Goal: Communication & Community: Share content

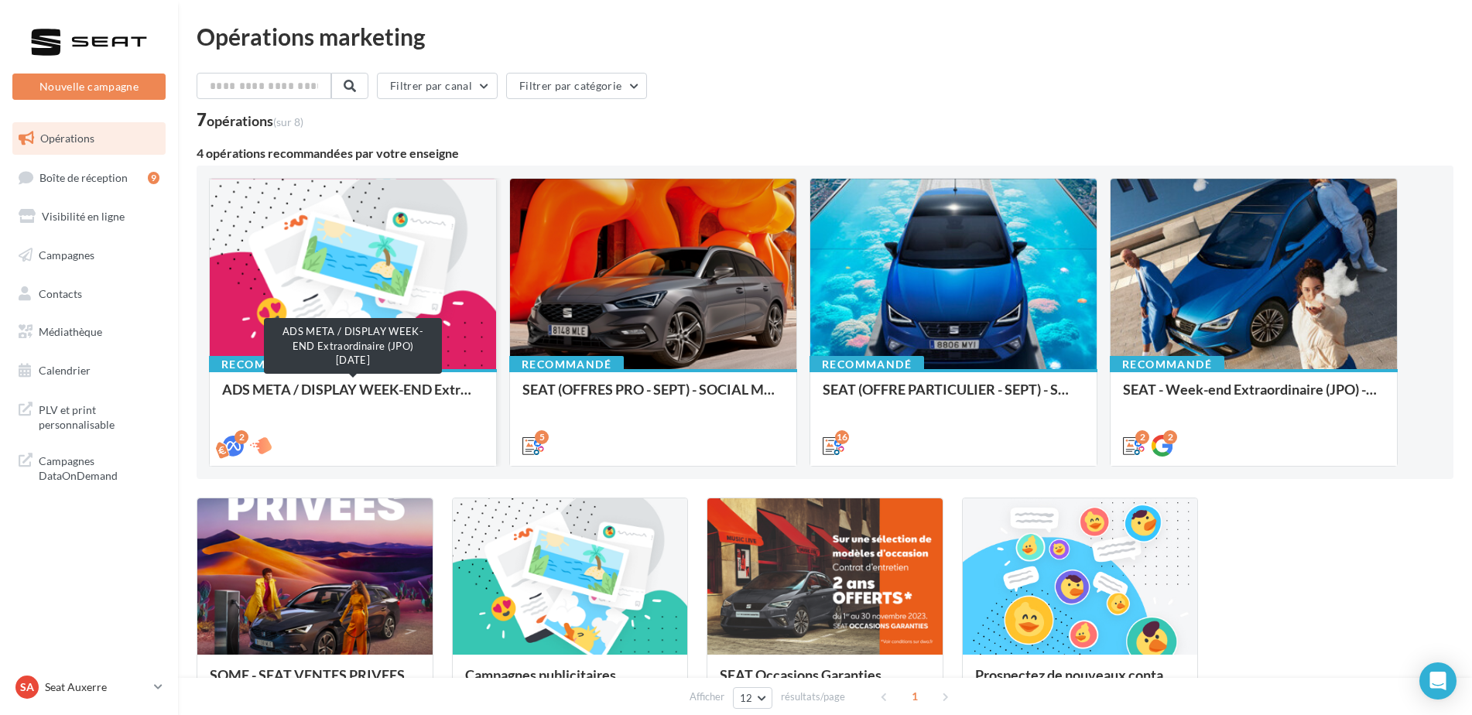
click at [422, 396] on div "ADS META / DISPLAY WEEK-END Extraordinaire (JPO) [DATE]" at bounding box center [353, 397] width 262 height 31
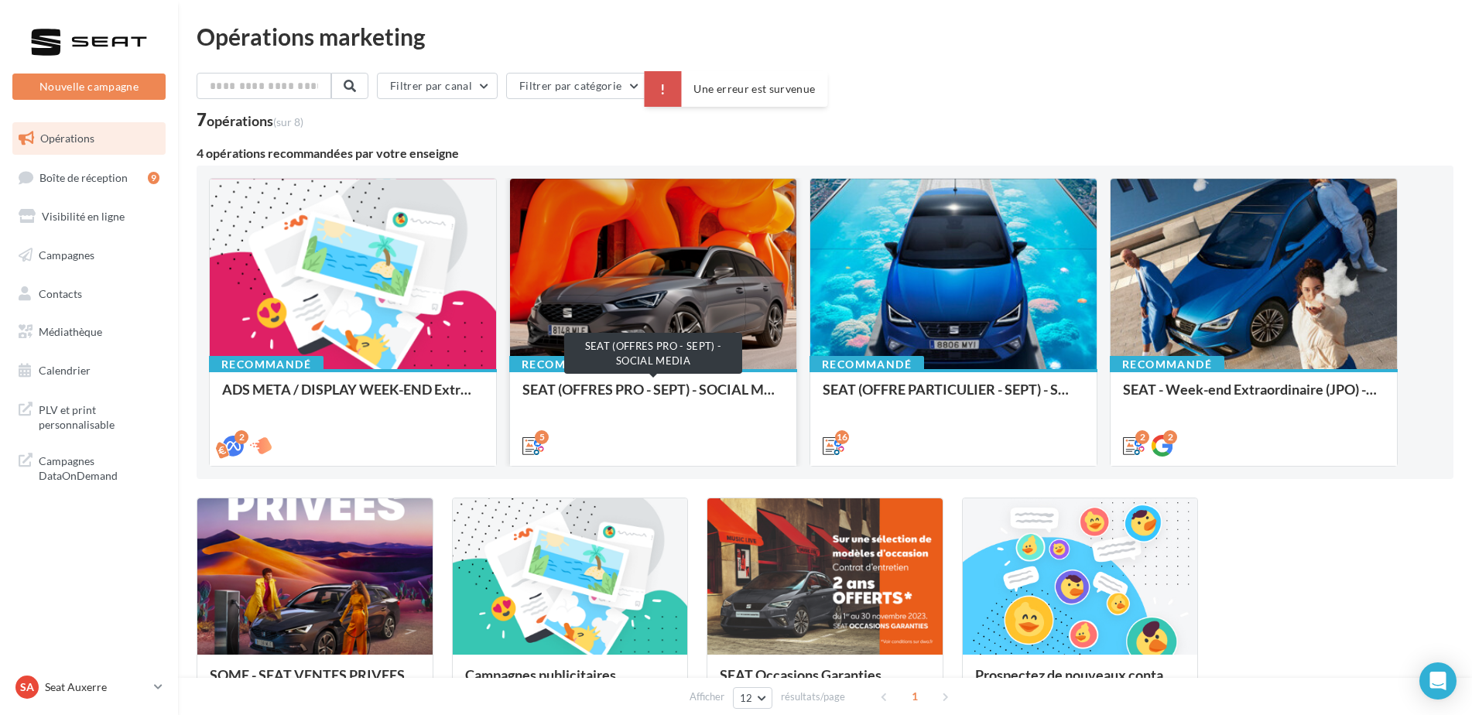
click at [599, 391] on div "SEAT (OFFRES PRO - SEPT) - SOCIAL MEDIA" at bounding box center [653, 397] width 262 height 31
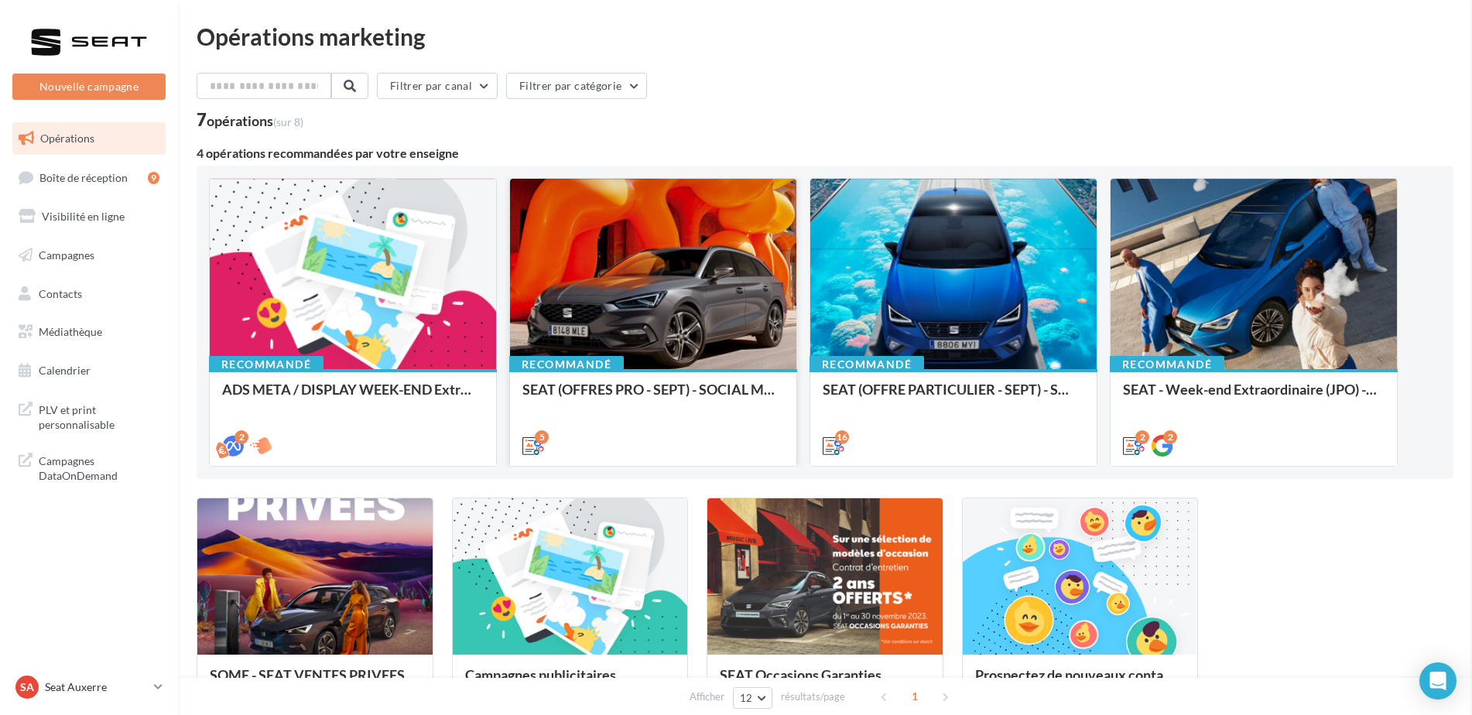
click at [686, 389] on div "SEAT (OFFRES PRO - SEPT) - SOCIAL MEDIA" at bounding box center [653, 397] width 262 height 31
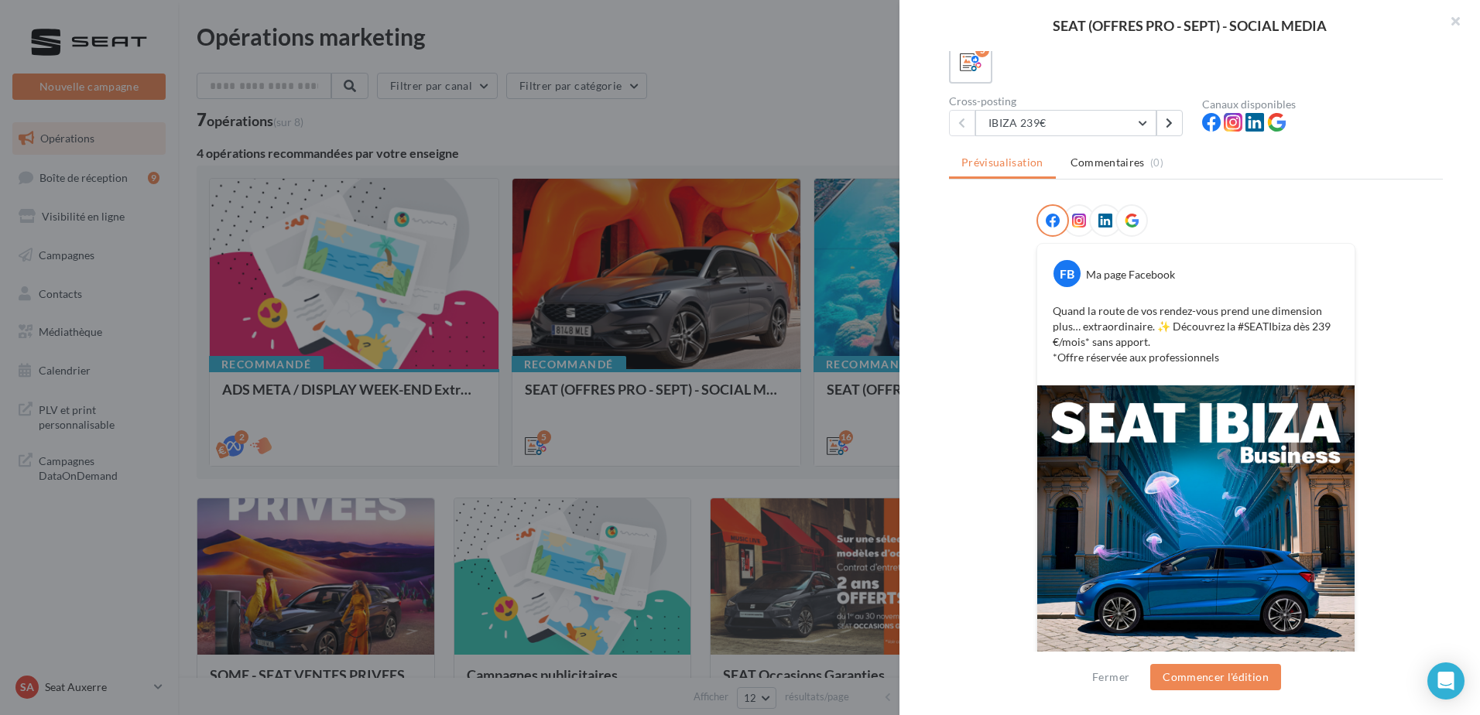
scroll to position [241, 0]
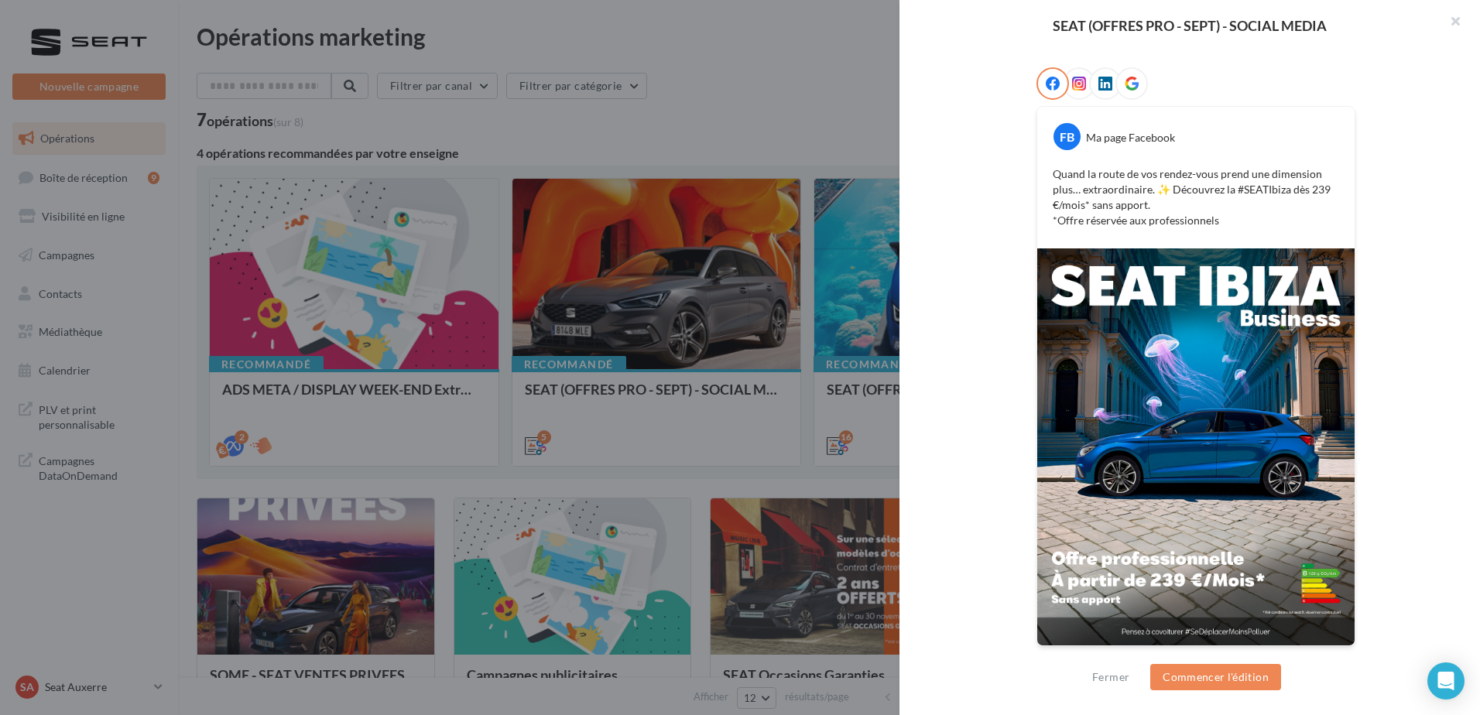
click at [698, 385] on div at bounding box center [740, 357] width 1480 height 715
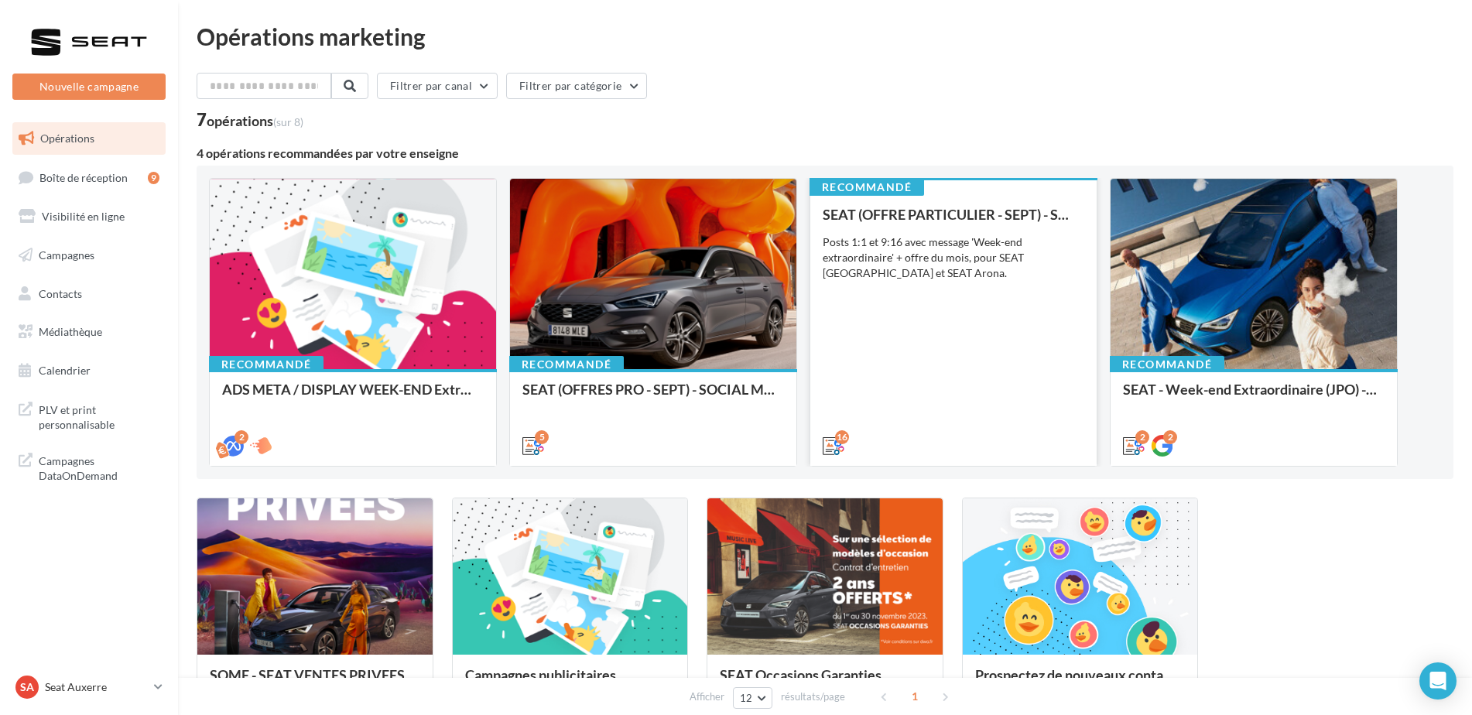
click at [926, 387] on div "SEAT (OFFRE PARTICULIER - SEPT) - SOCIAL MEDIA Posts 1:1 et 9:16 avec message '…" at bounding box center [954, 329] width 262 height 245
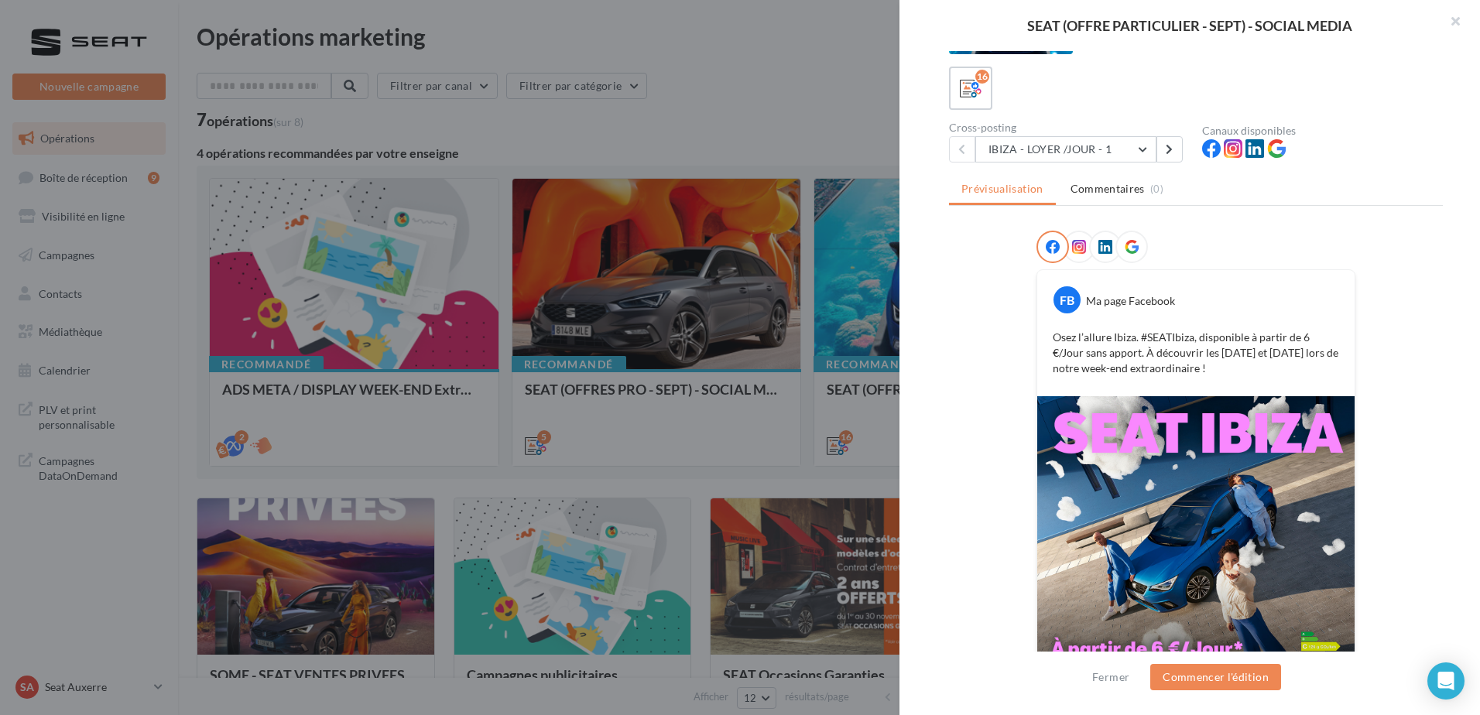
scroll to position [146, 0]
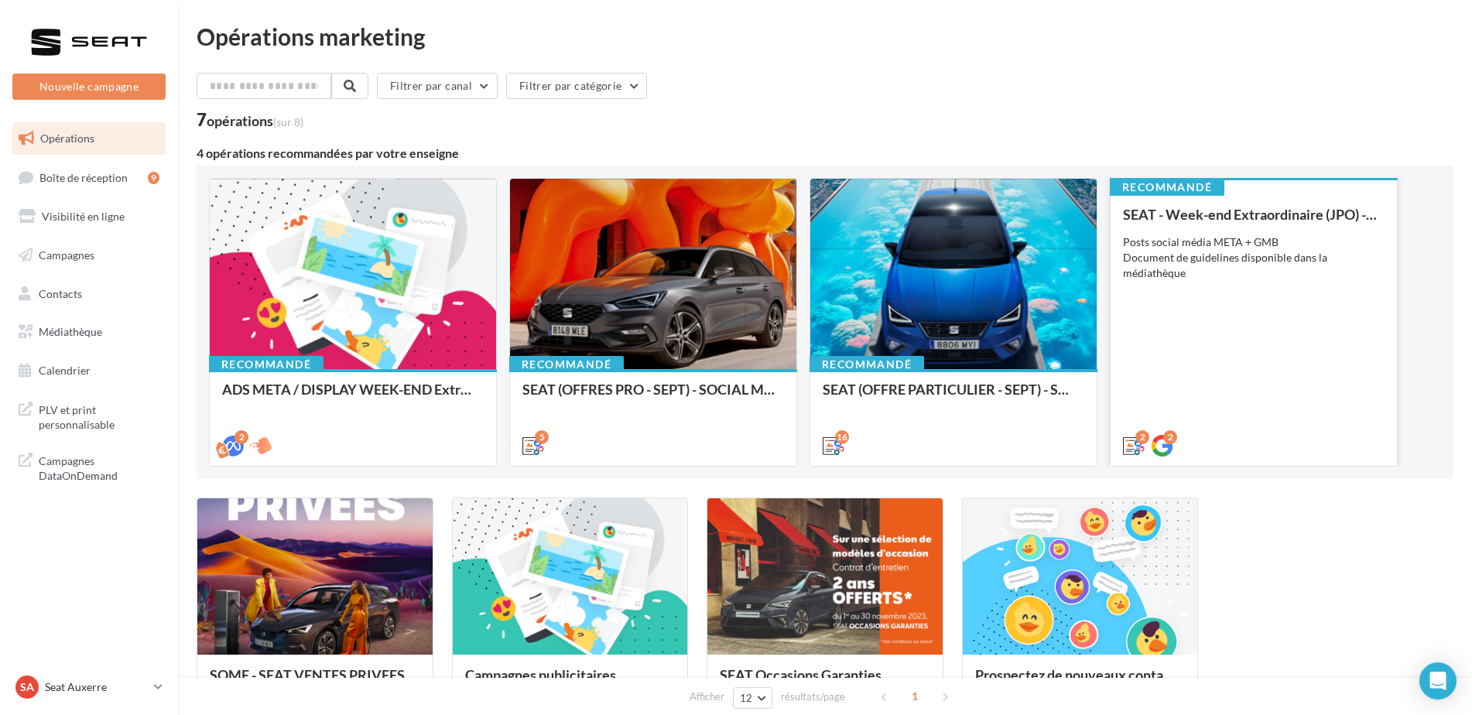
click at [1202, 389] on div "SEAT - Week-end Extraordinaire (JPO) - GENERIQUE SEPT / OCTOBRE Posts social mé…" at bounding box center [1254, 329] width 262 height 245
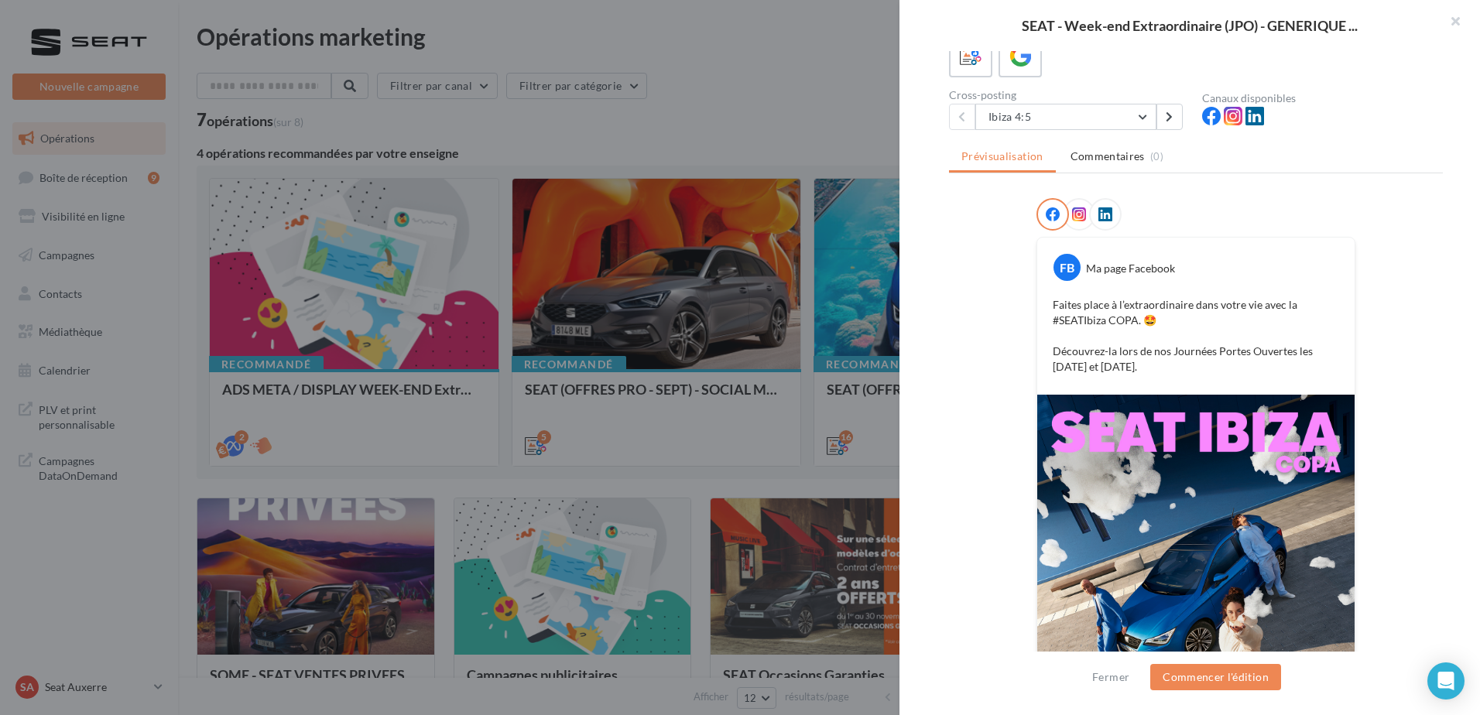
scroll to position [101, 0]
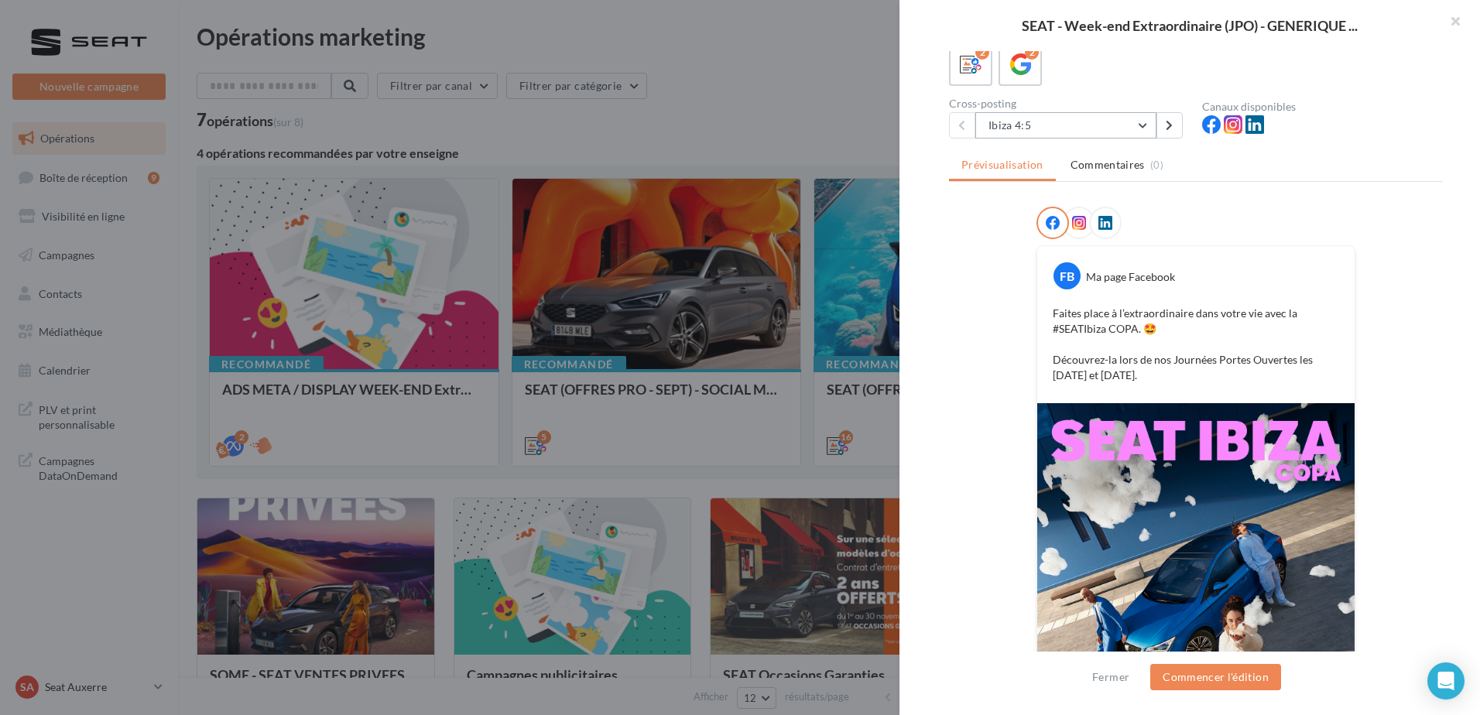
click at [1092, 122] on button "Ibiza 4:5" at bounding box center [1065, 125] width 181 height 26
click at [996, 334] on div "FB Ma page Facebook Faites place à l’extraordinaire dans votre vie avec la #SEA…" at bounding box center [1196, 514] width 494 height 614
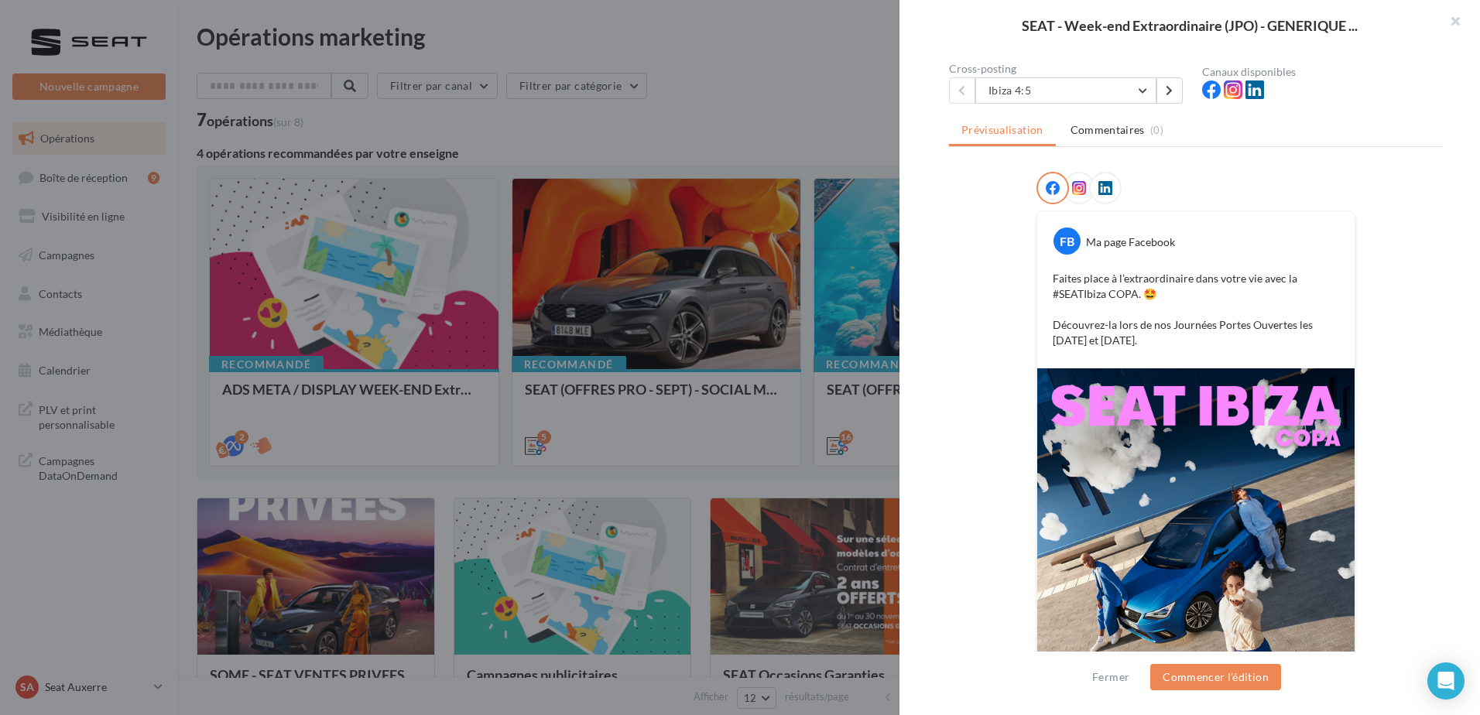
scroll to position [0, 0]
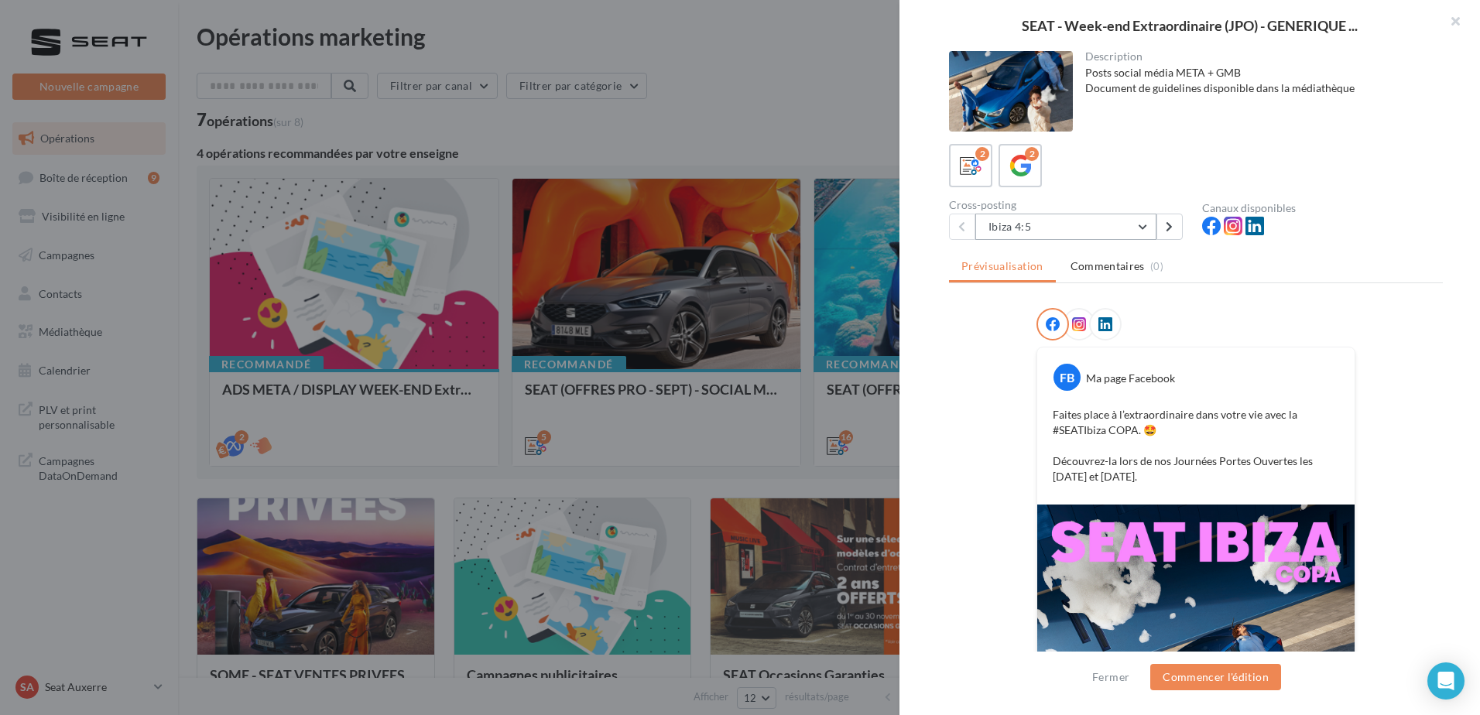
click at [1092, 222] on button "Ibiza 4:5" at bounding box center [1065, 227] width 181 height 26
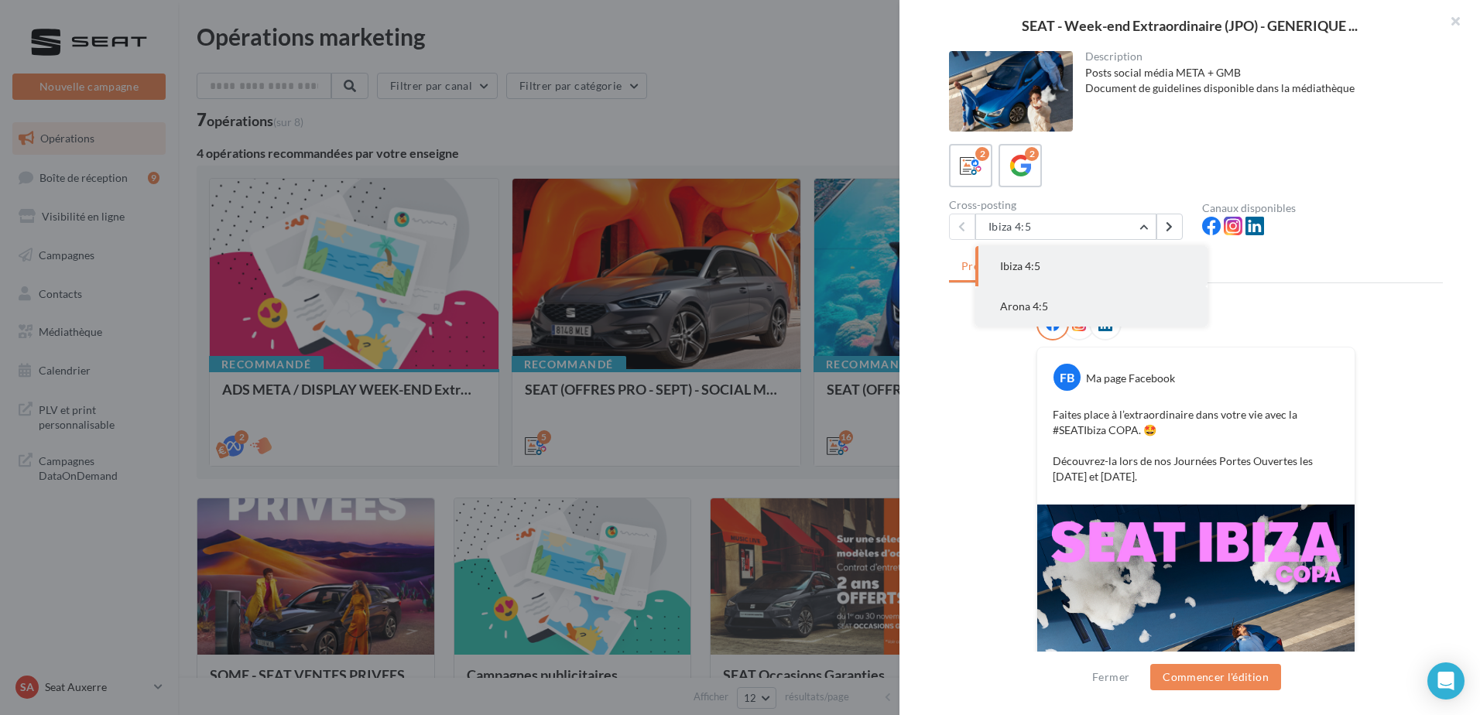
click at [1066, 300] on button "Arona 4:5" at bounding box center [1091, 306] width 232 height 40
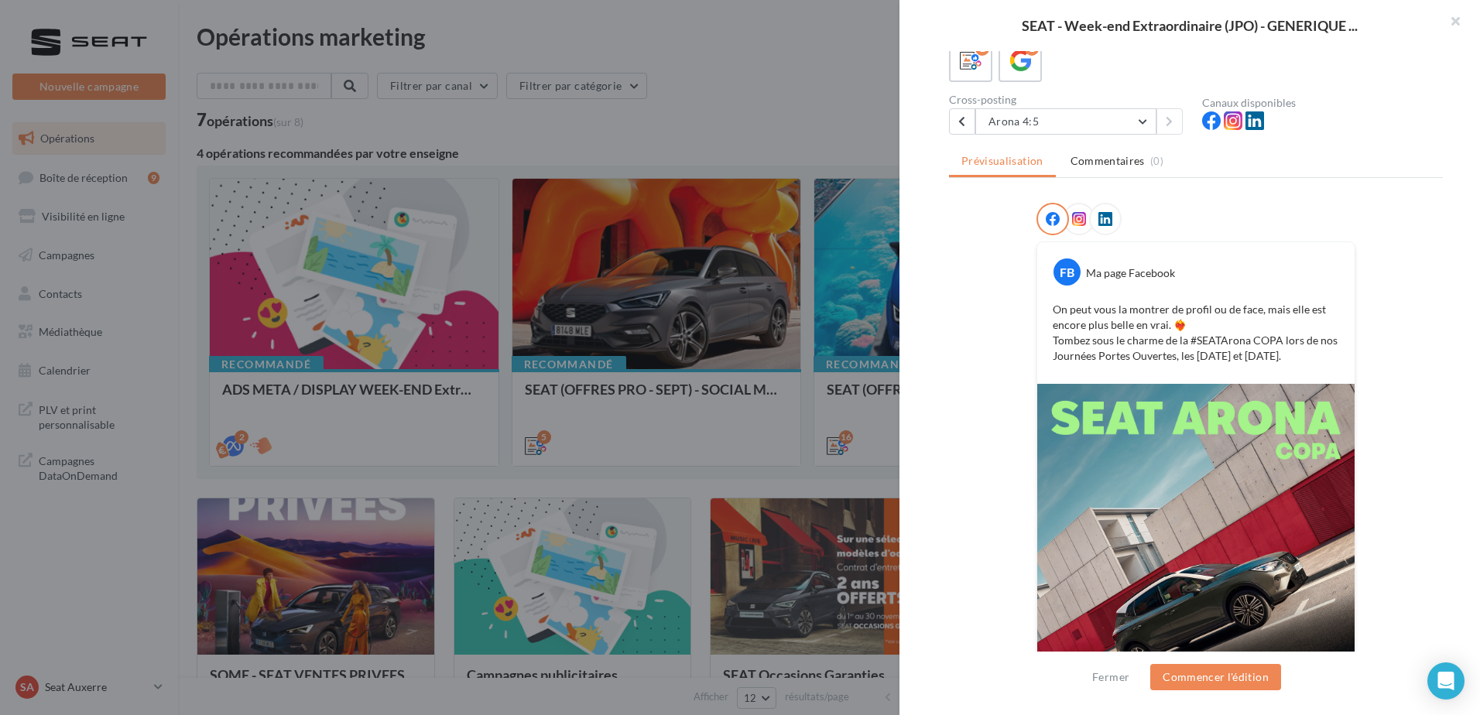
scroll to position [241, 0]
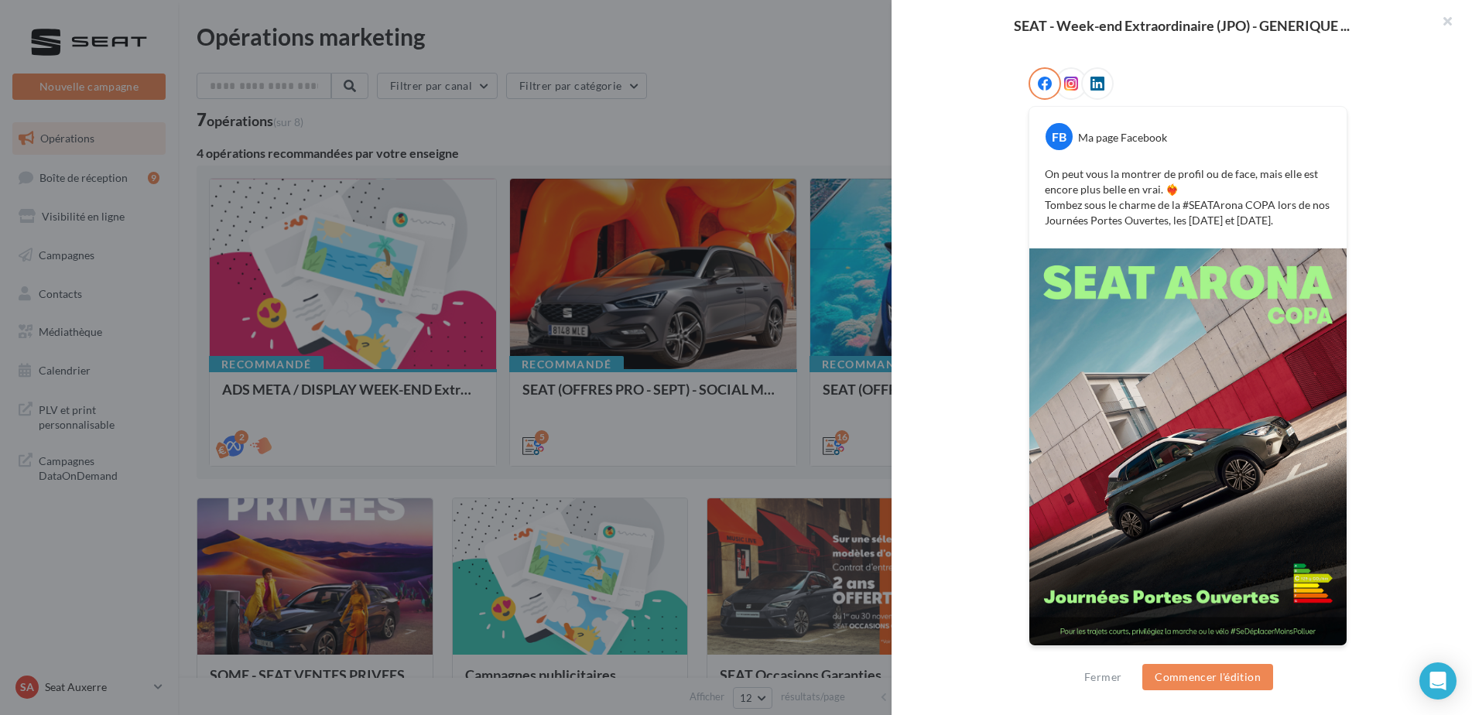
click at [796, 339] on div at bounding box center [736, 357] width 1472 height 715
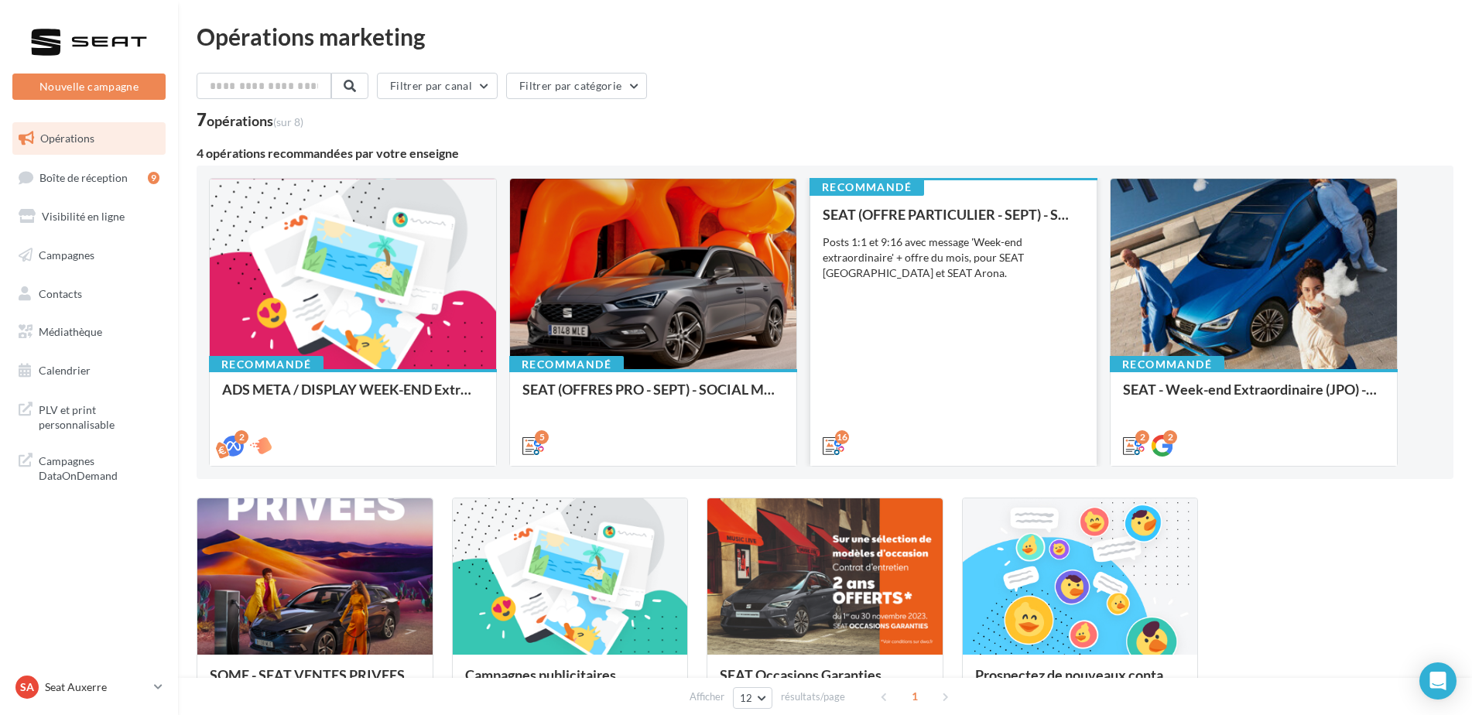
click at [1008, 310] on div "SEAT (OFFRE PARTICULIER - SEPT) - SOCIAL MEDIA Posts 1:1 et 9:16 avec message '…" at bounding box center [954, 329] width 262 height 245
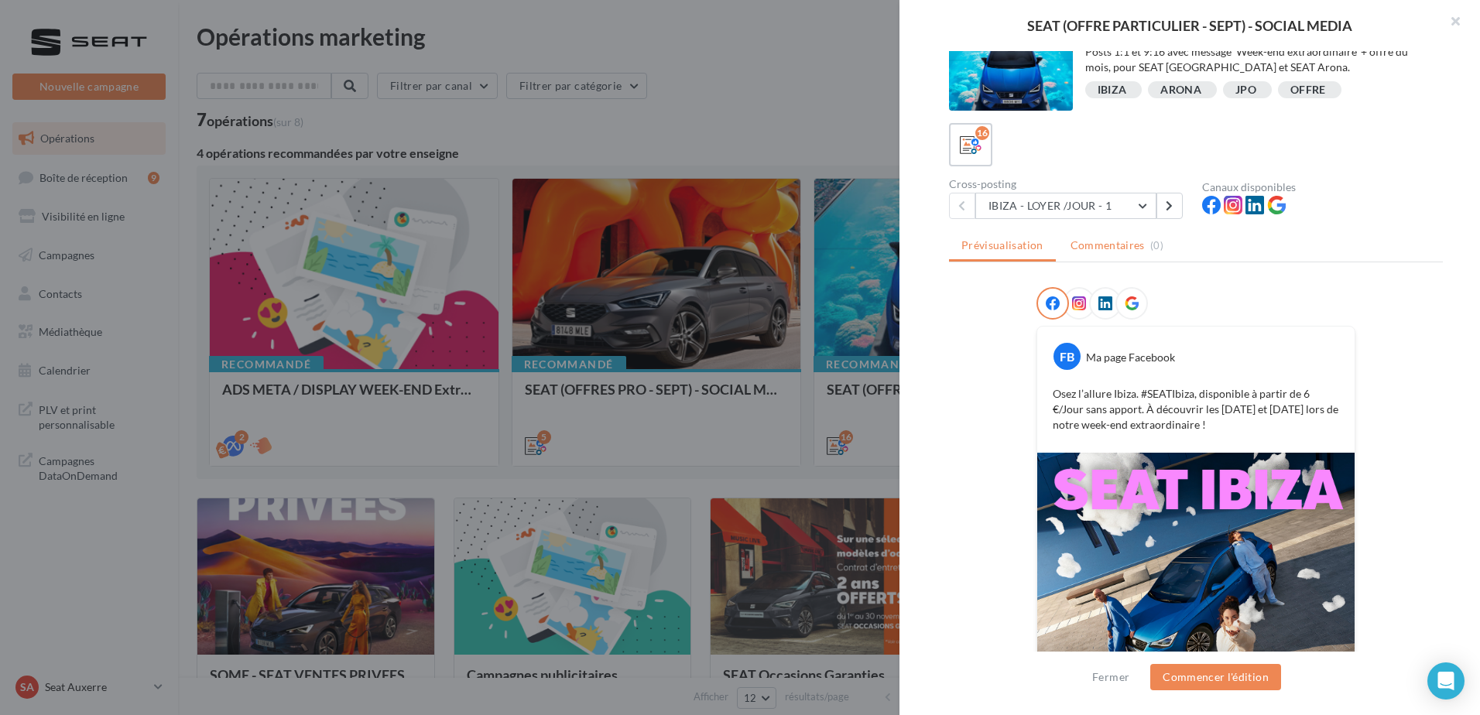
scroll to position [0, 0]
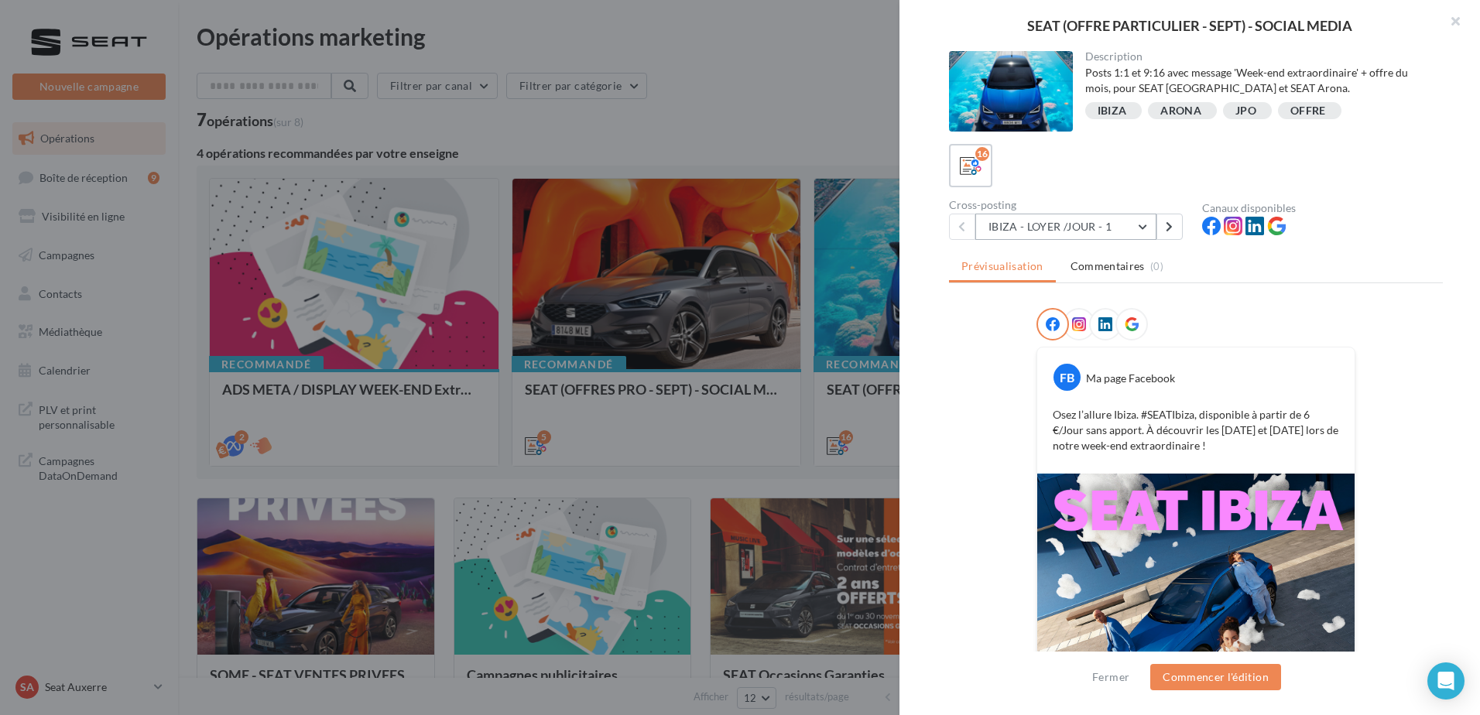
click at [1087, 221] on button "IBIZA - LOYER /JOUR - 1" at bounding box center [1065, 227] width 181 height 26
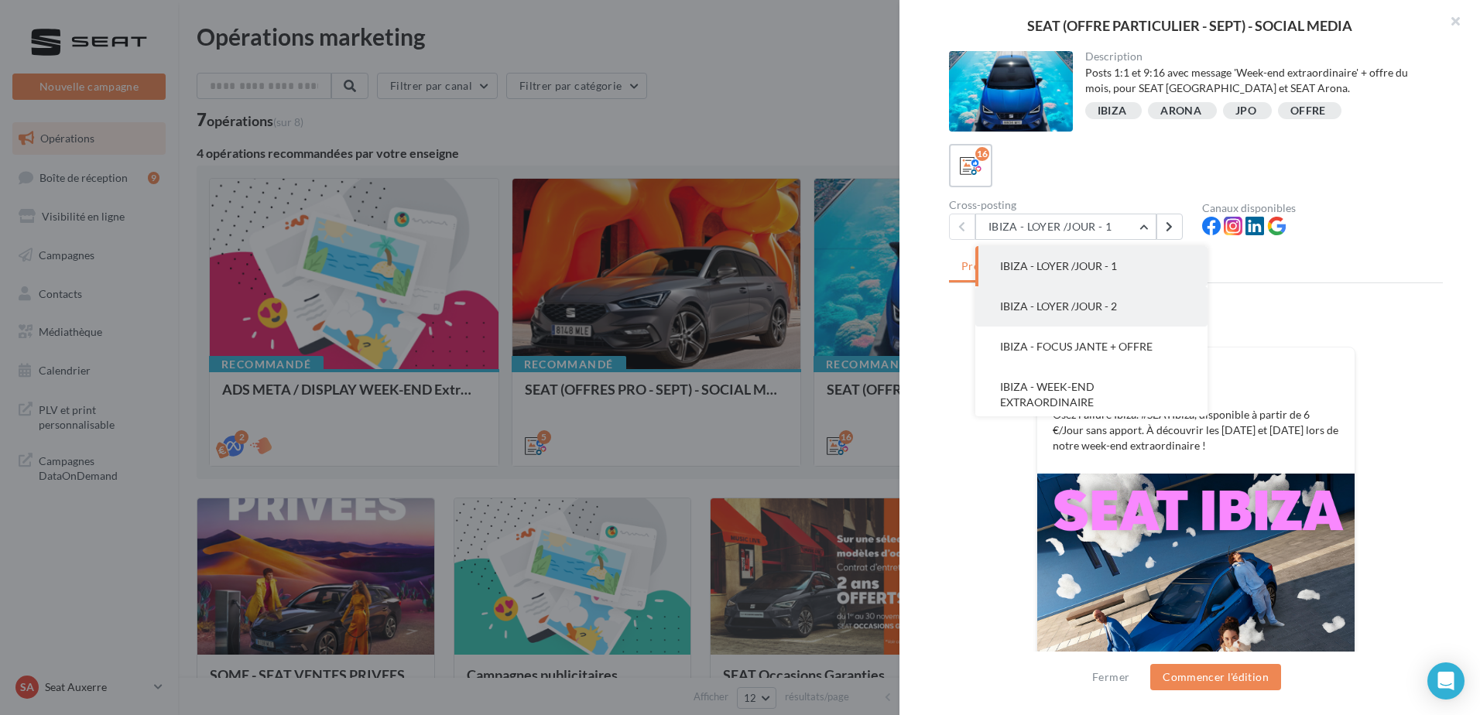
click at [1070, 303] on span "IBIZA - LOYER /JOUR - 2" at bounding box center [1058, 306] width 117 height 13
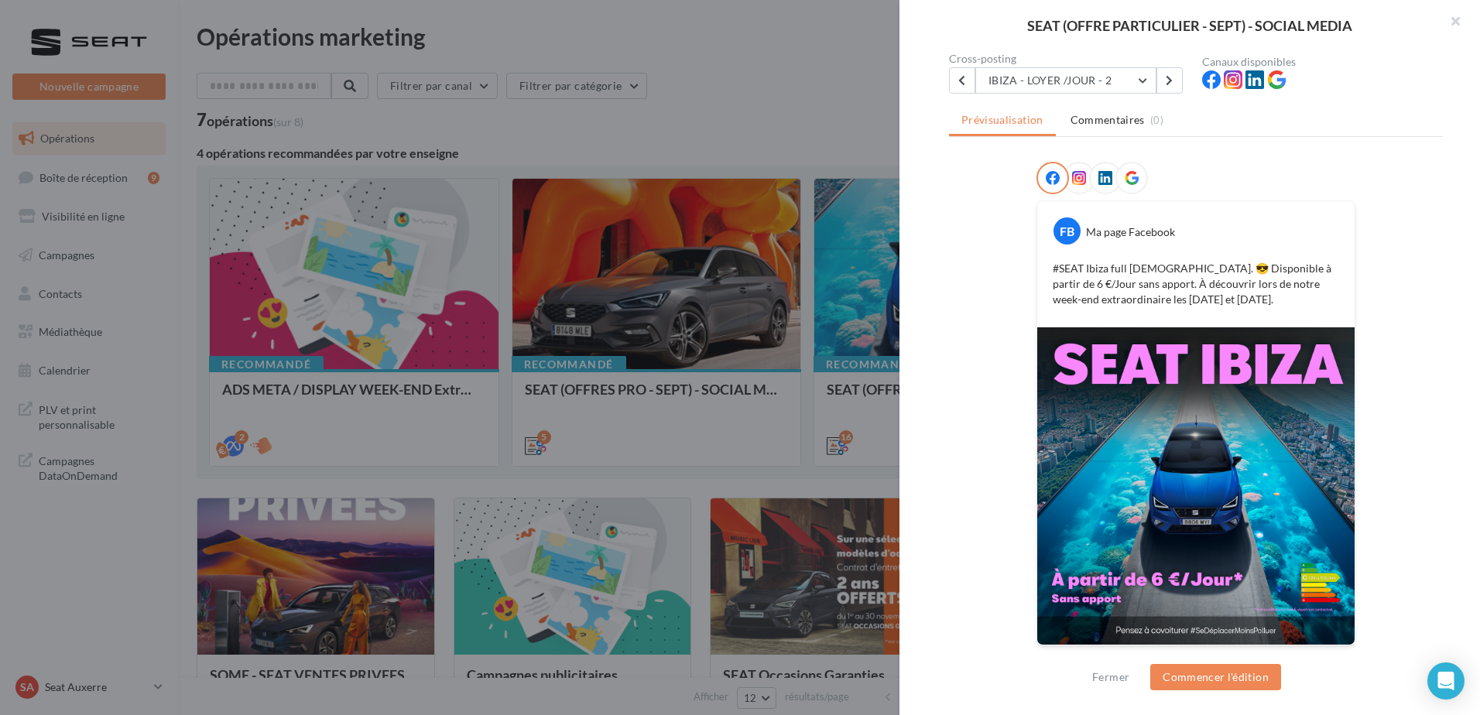
scroll to position [69, 0]
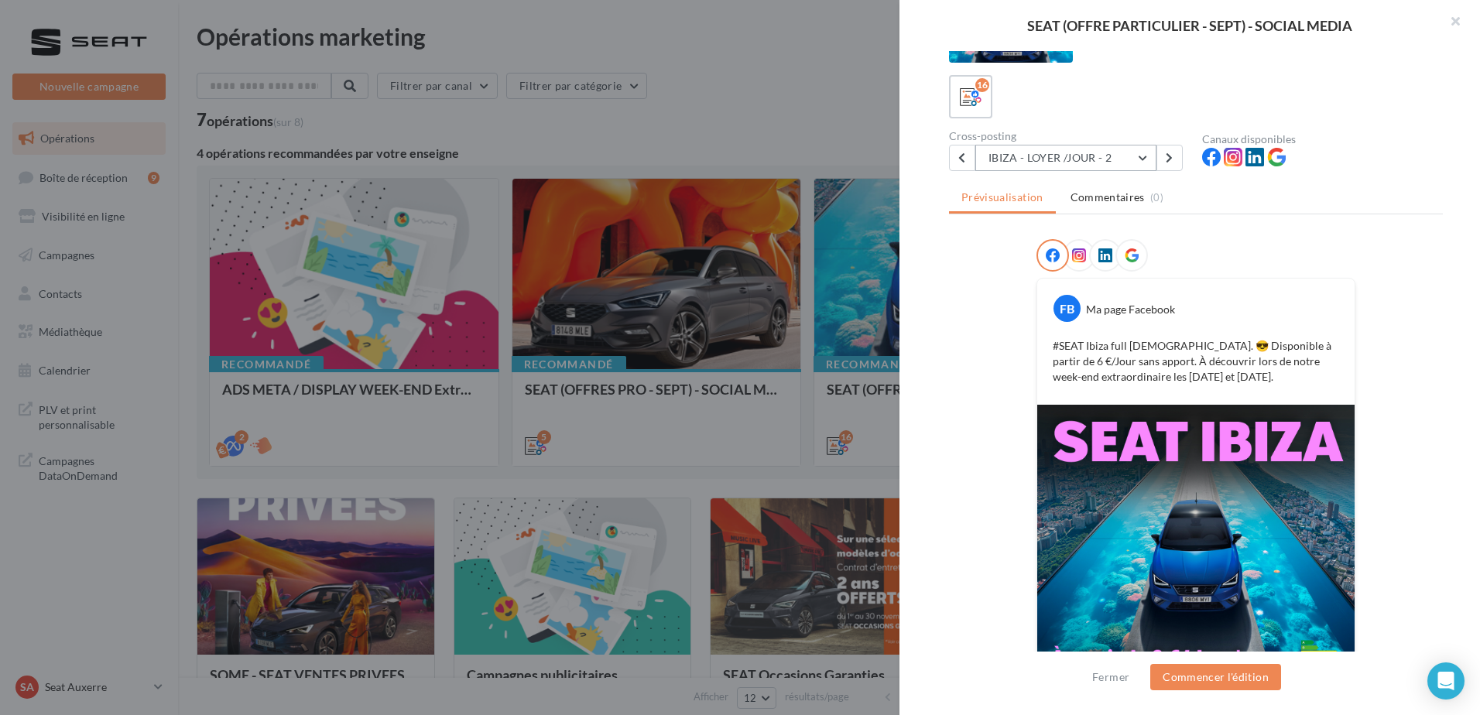
click at [1066, 159] on button "IBIZA - LOYER /JOUR - 2" at bounding box center [1065, 158] width 181 height 26
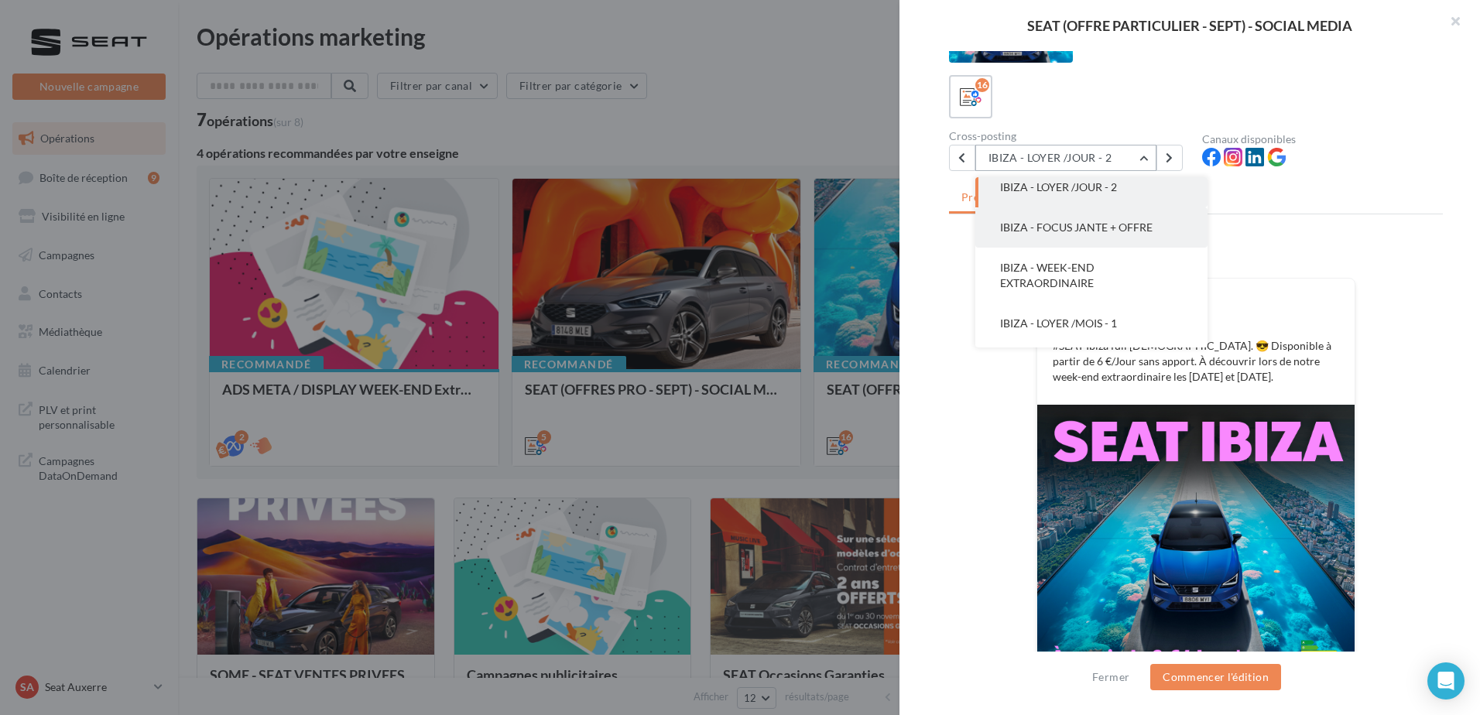
scroll to position [77, 0]
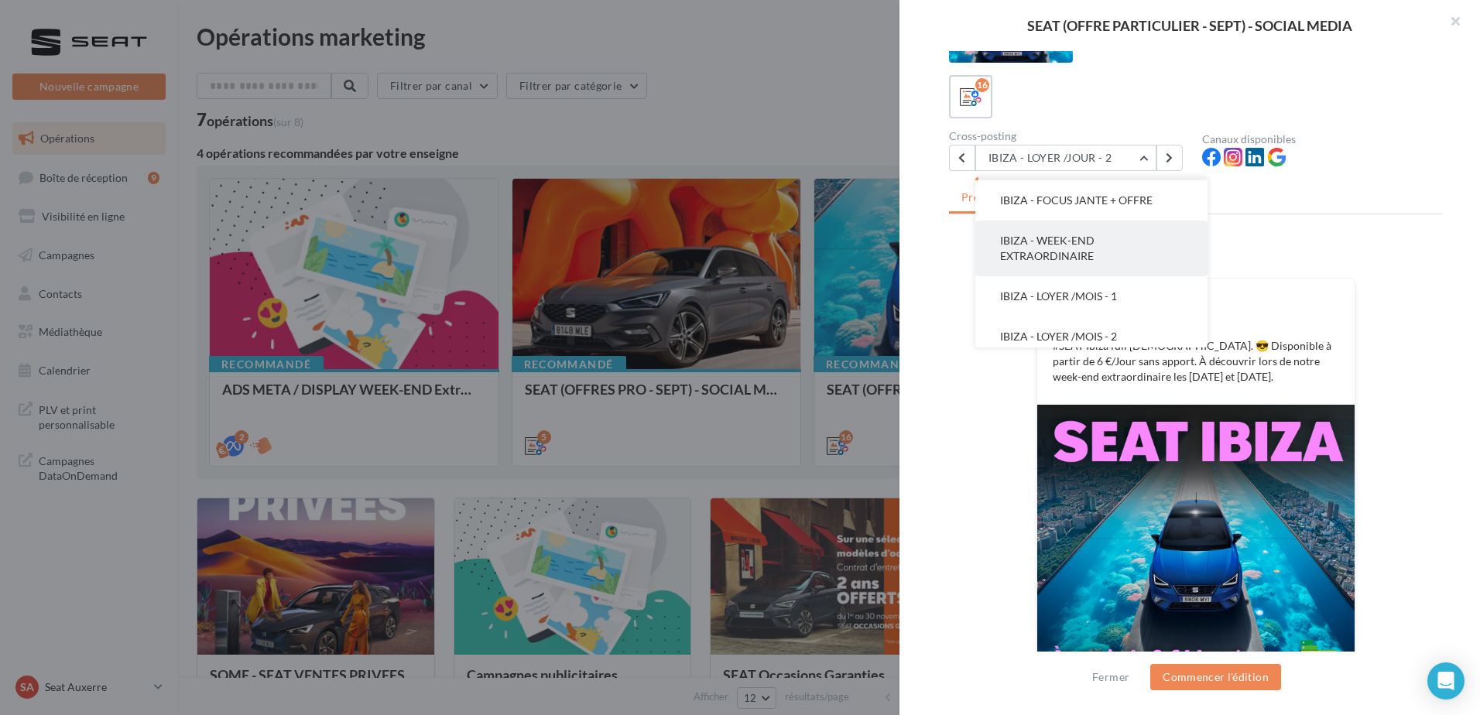
click at [1056, 248] on button "IBIZA - WEEK-END EXTRAORDINAIRE" at bounding box center [1091, 249] width 232 height 56
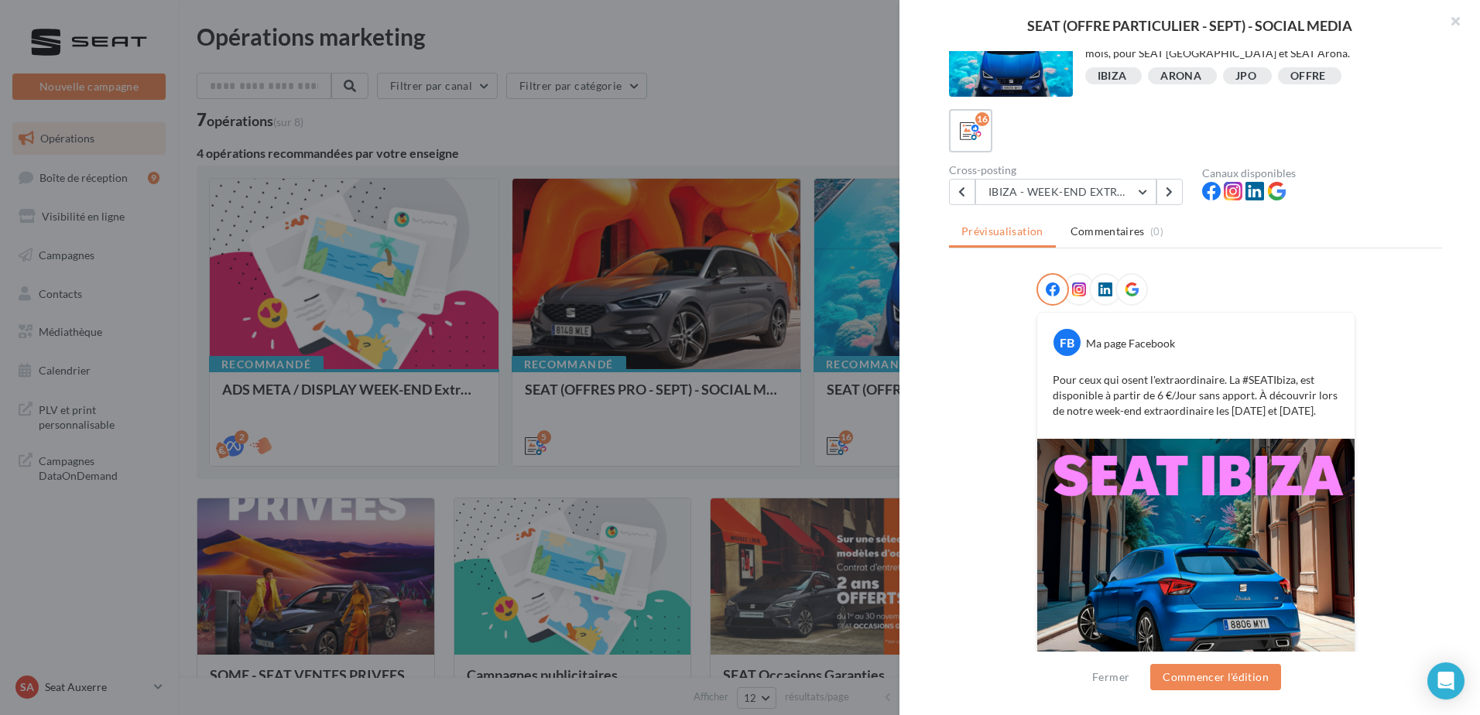
scroll to position [0, 0]
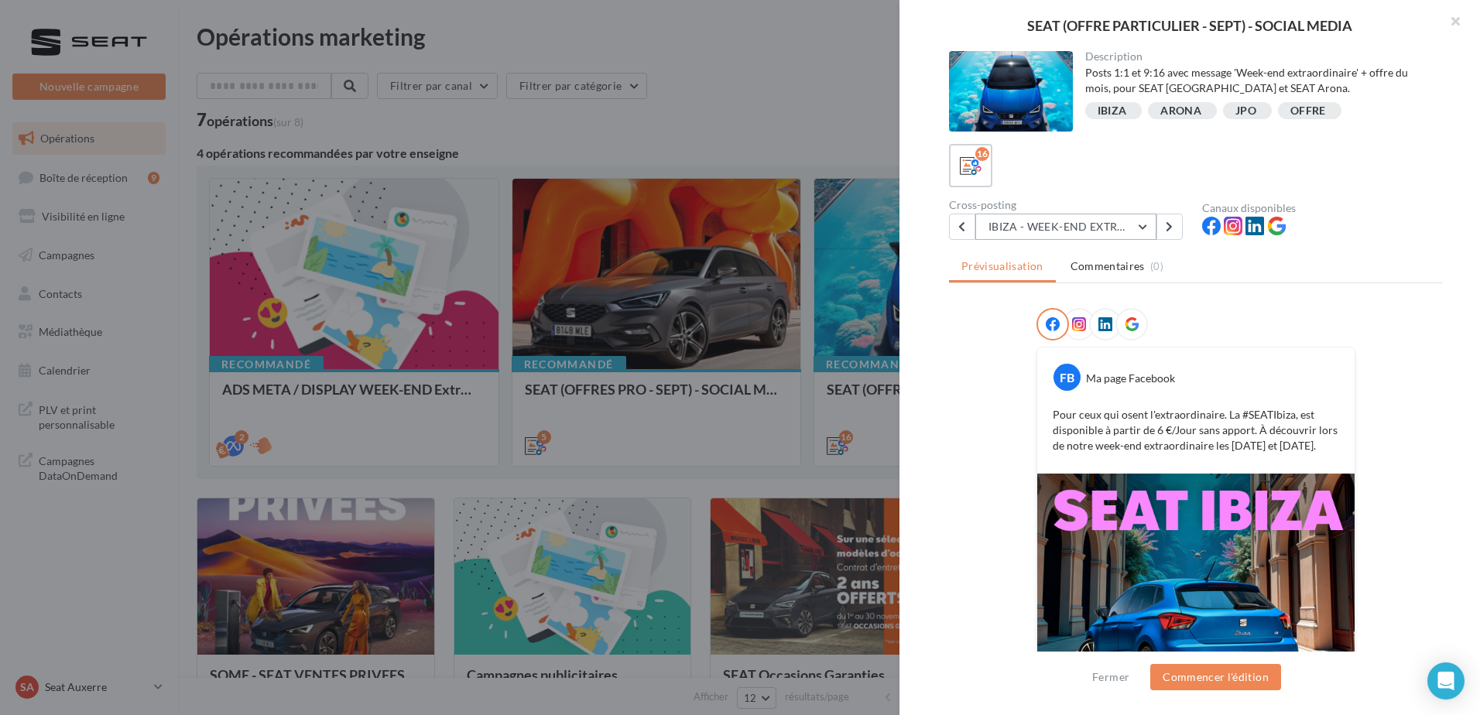
click at [1090, 232] on button "IBIZA - WEEK-END EXTRAORDINAIRE" at bounding box center [1065, 227] width 181 height 26
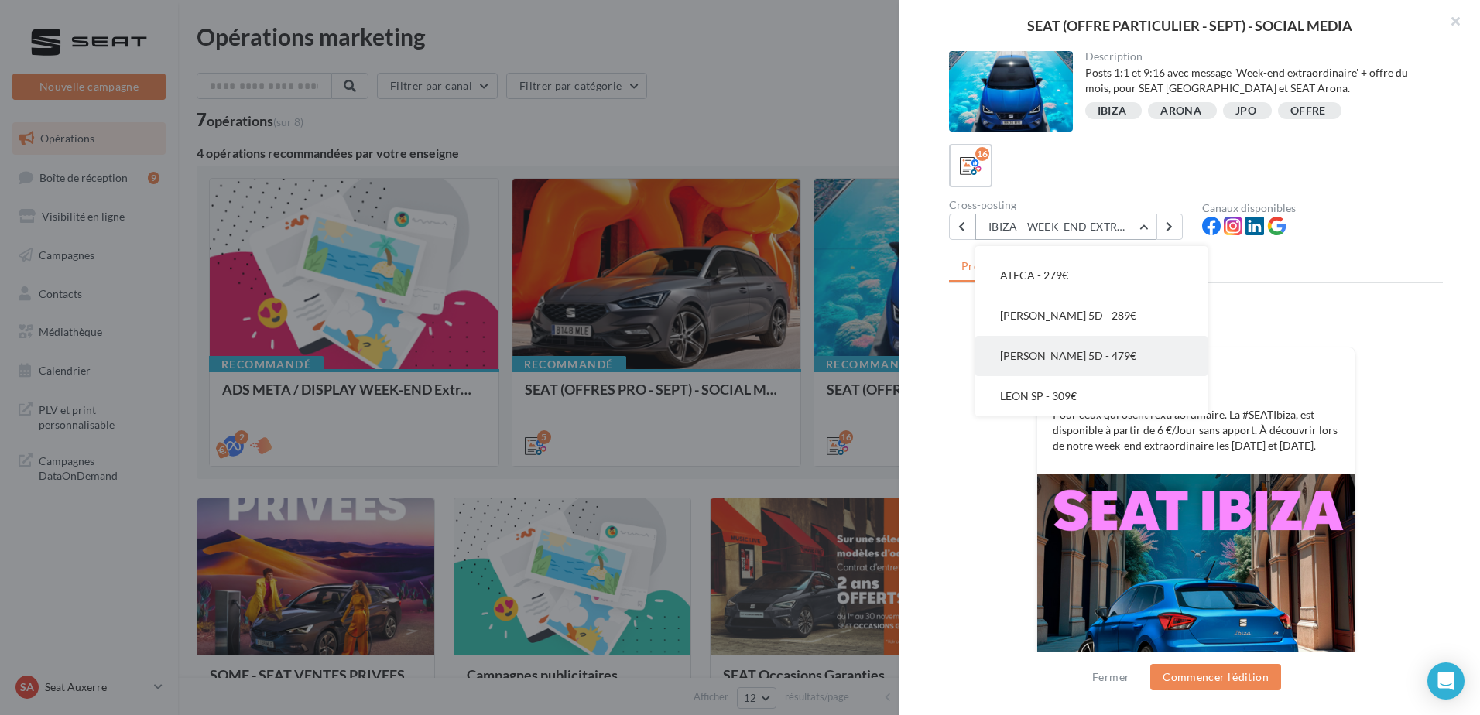
scroll to position [77, 0]
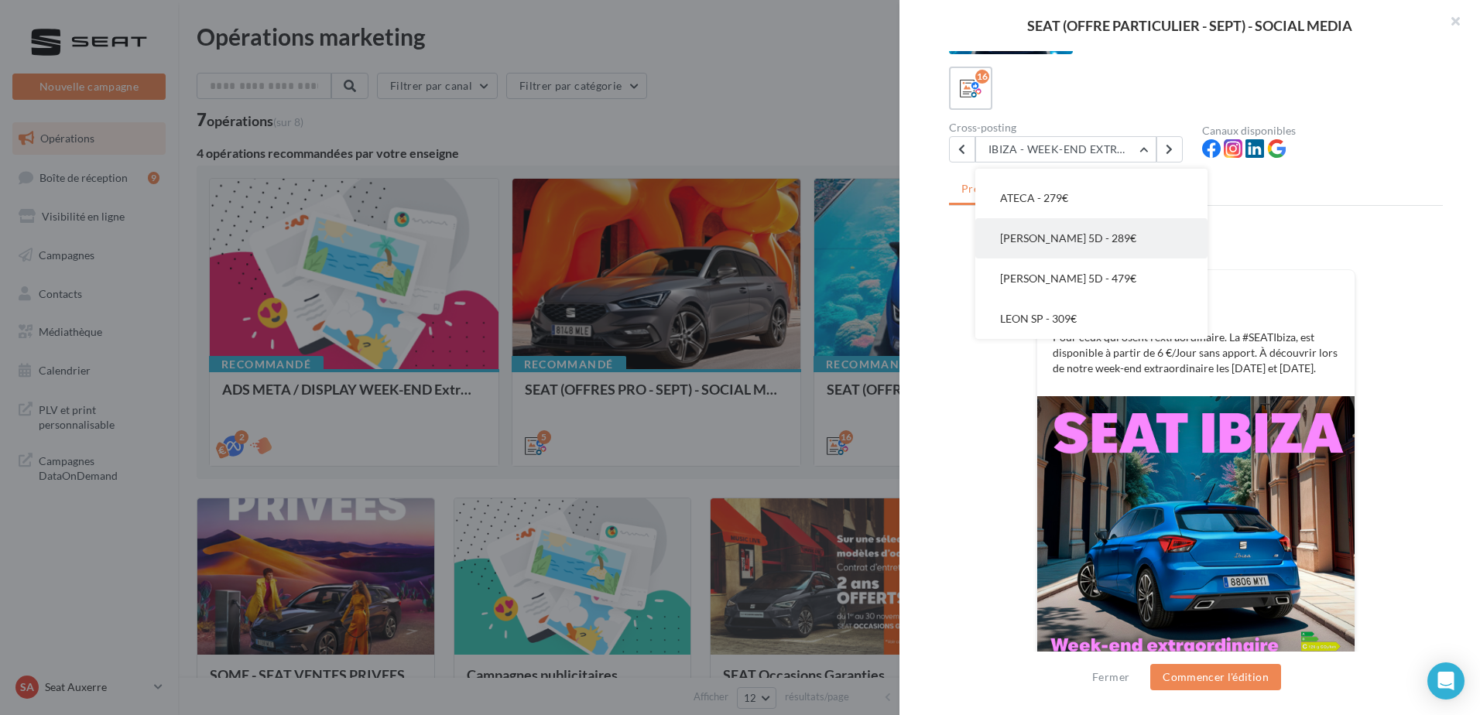
click at [1073, 242] on span "LEON 5D - 289€" at bounding box center [1068, 237] width 136 height 13
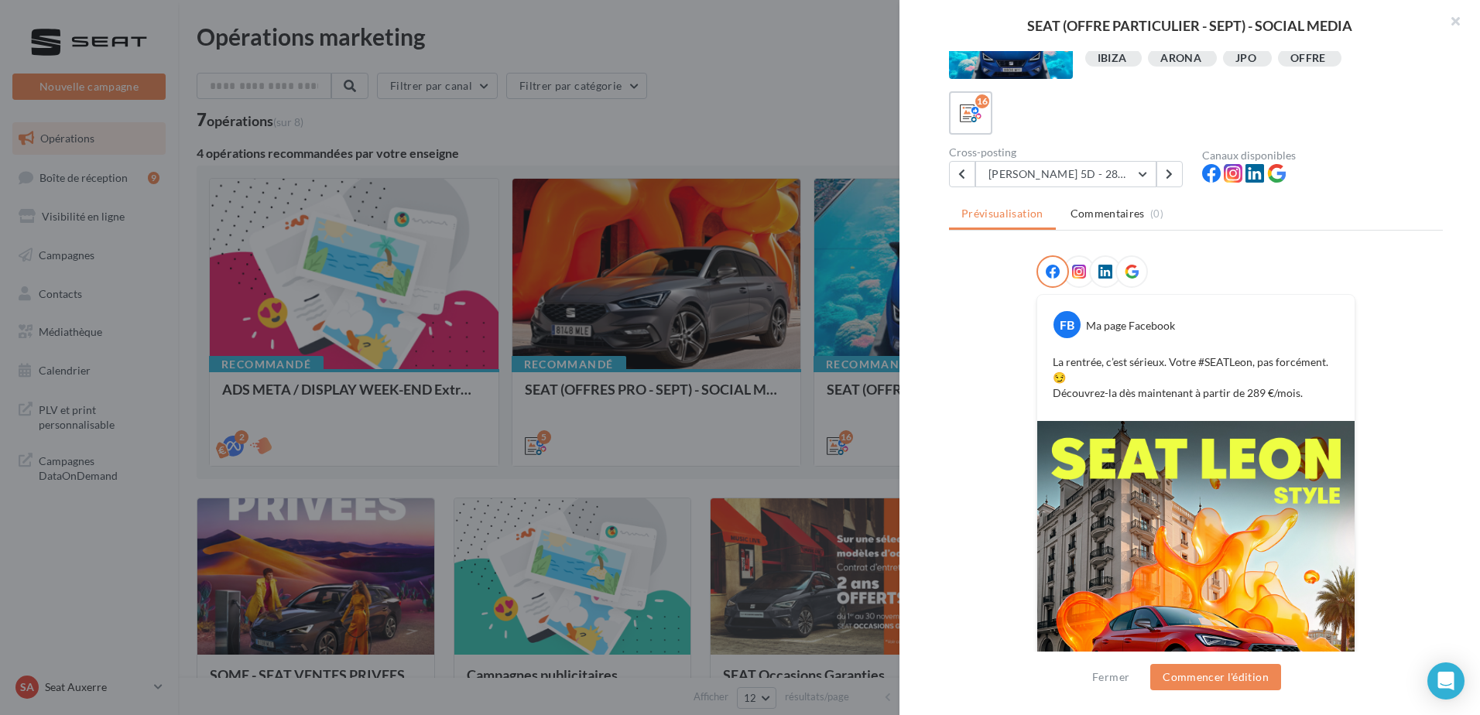
scroll to position [0, 0]
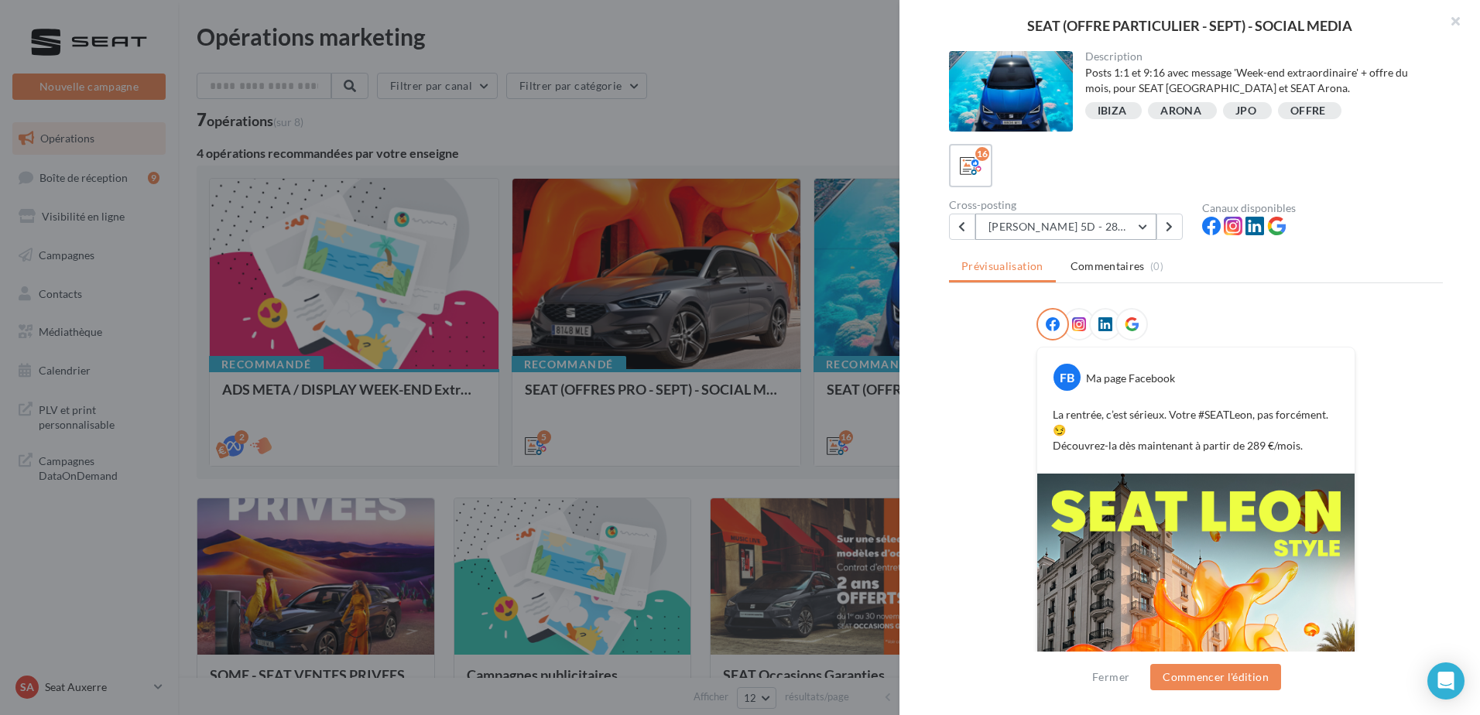
click at [1080, 231] on button "LEON 5D - 289€" at bounding box center [1065, 227] width 181 height 26
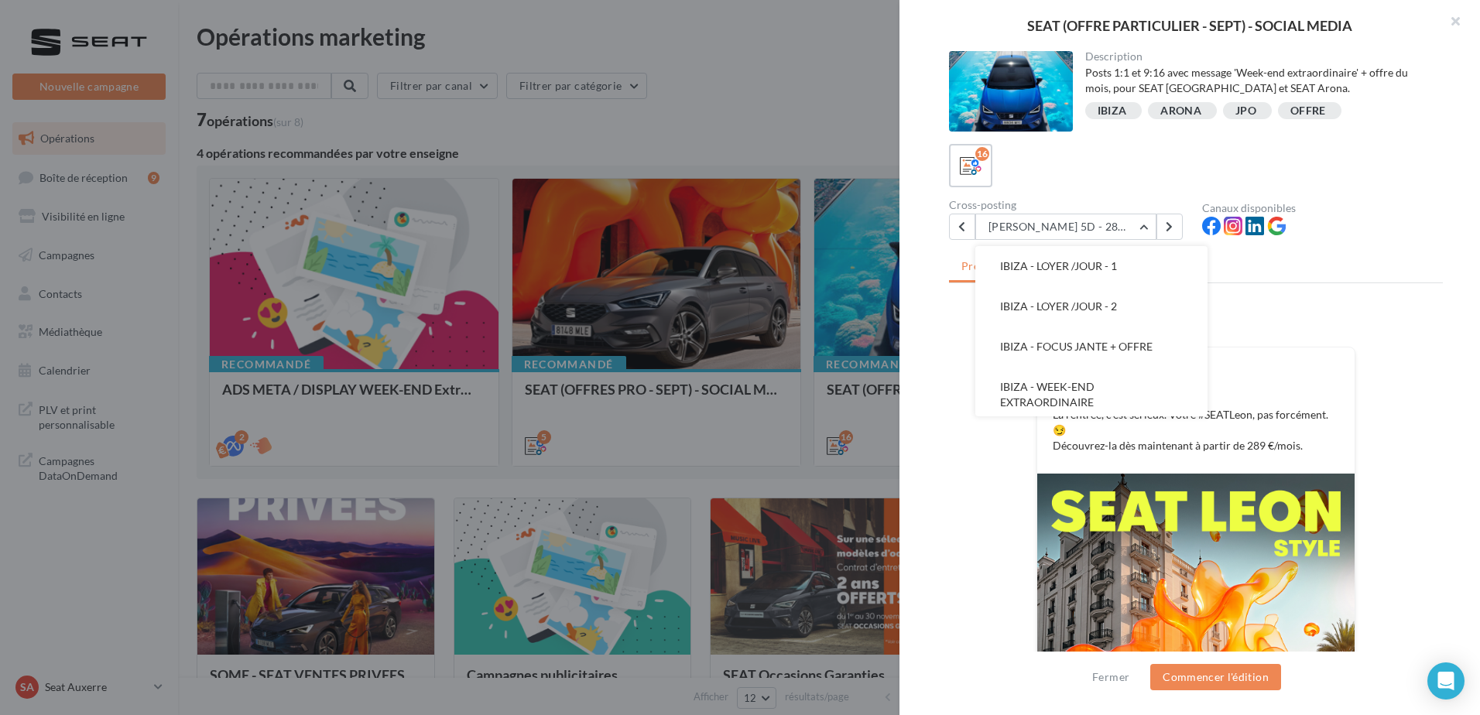
click at [904, 328] on div "Description Posts 1:1 et 9:16 avec message 'Week-end extraordinaire' + offre du…" at bounding box center [1195, 358] width 593 height 614
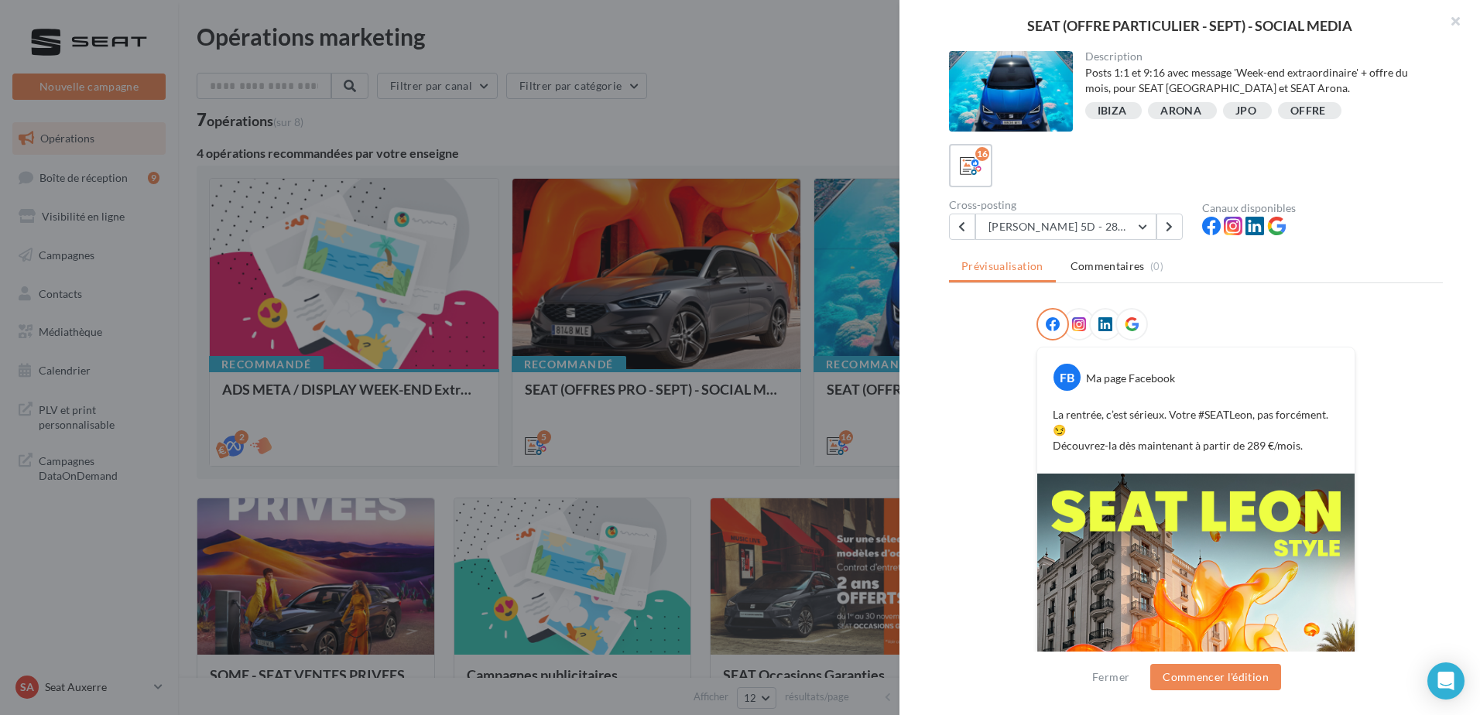
click at [850, 333] on div at bounding box center [740, 357] width 1480 height 715
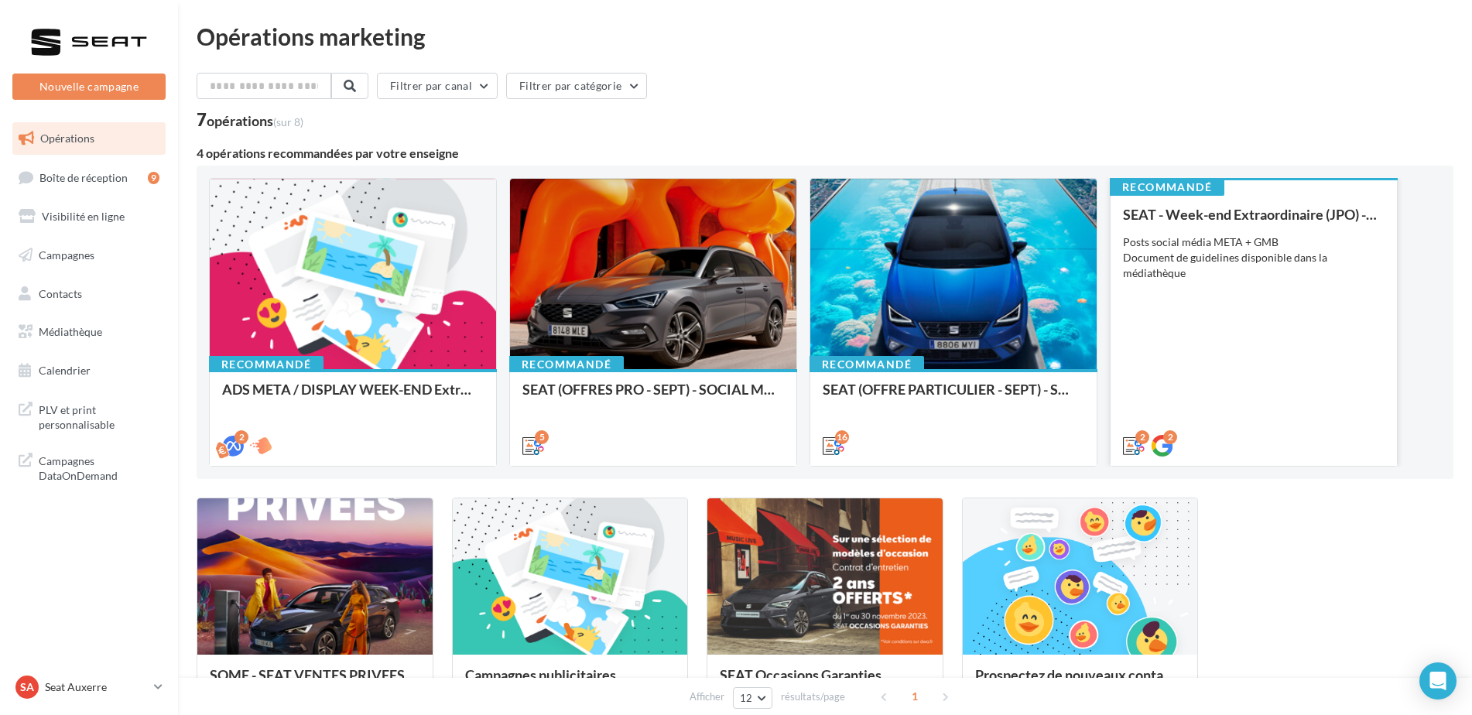
click at [1210, 322] on div "SEAT - Week-end Extraordinaire (JPO) - GENERIQUE SEPT / OCTOBRE Posts social mé…" at bounding box center [1254, 329] width 262 height 245
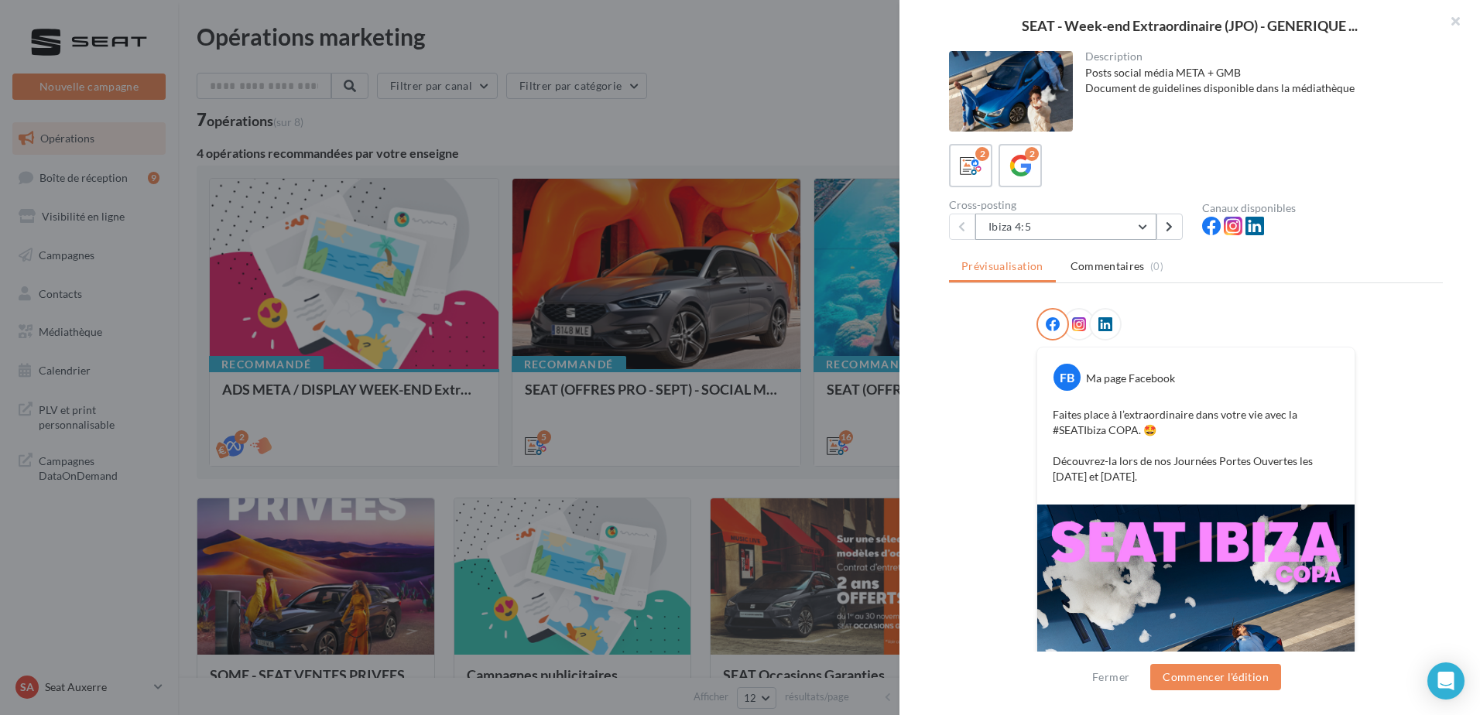
click at [1041, 226] on button "Ibiza 4:5" at bounding box center [1065, 227] width 181 height 26
click at [1008, 407] on div "FB Ma page Facebook Faites place à l’extraordinaire dans votre vie avec la #SEA…" at bounding box center [1196, 615] width 494 height 614
click at [840, 308] on div at bounding box center [740, 357] width 1480 height 715
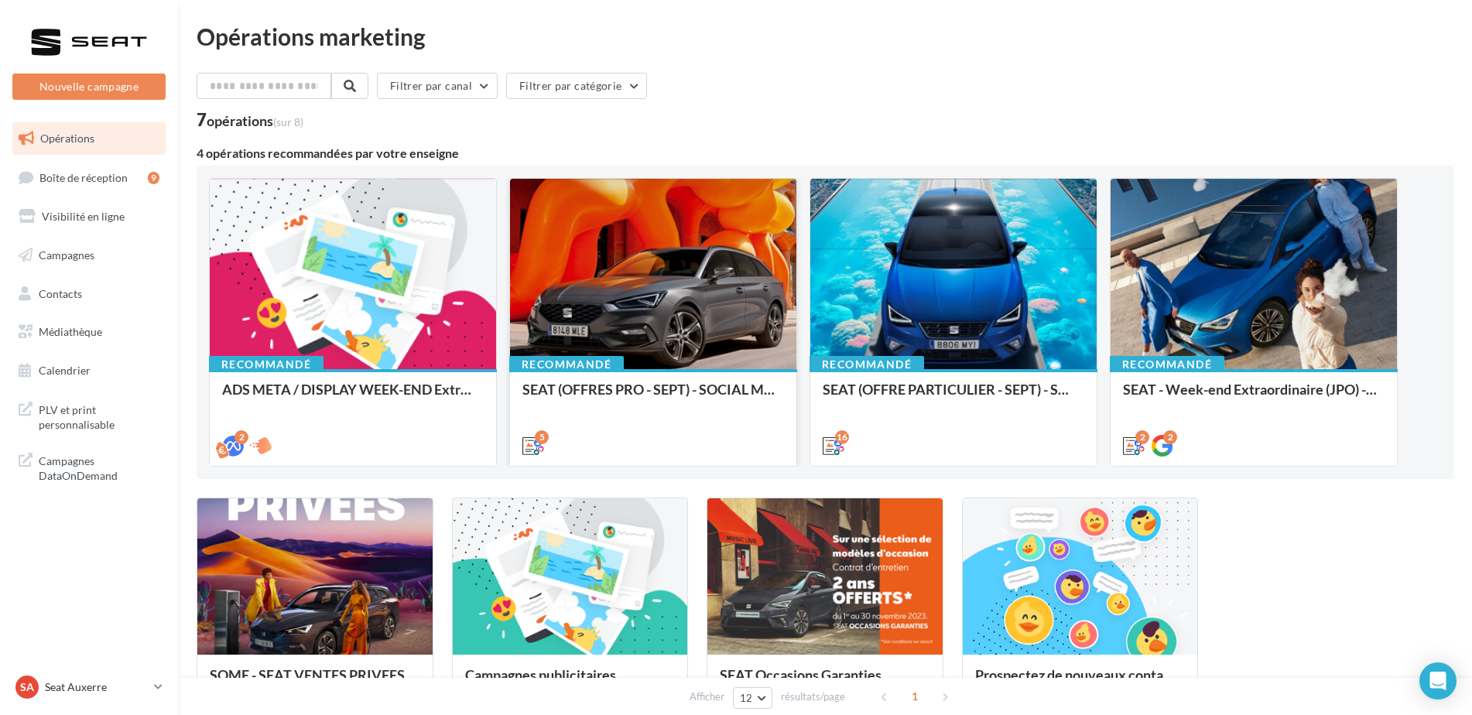
click at [644, 375] on div "Recommandé SEAT (OFFRES PRO - SEPT) - SOCIAL MEDIA" at bounding box center [653, 416] width 286 height 95
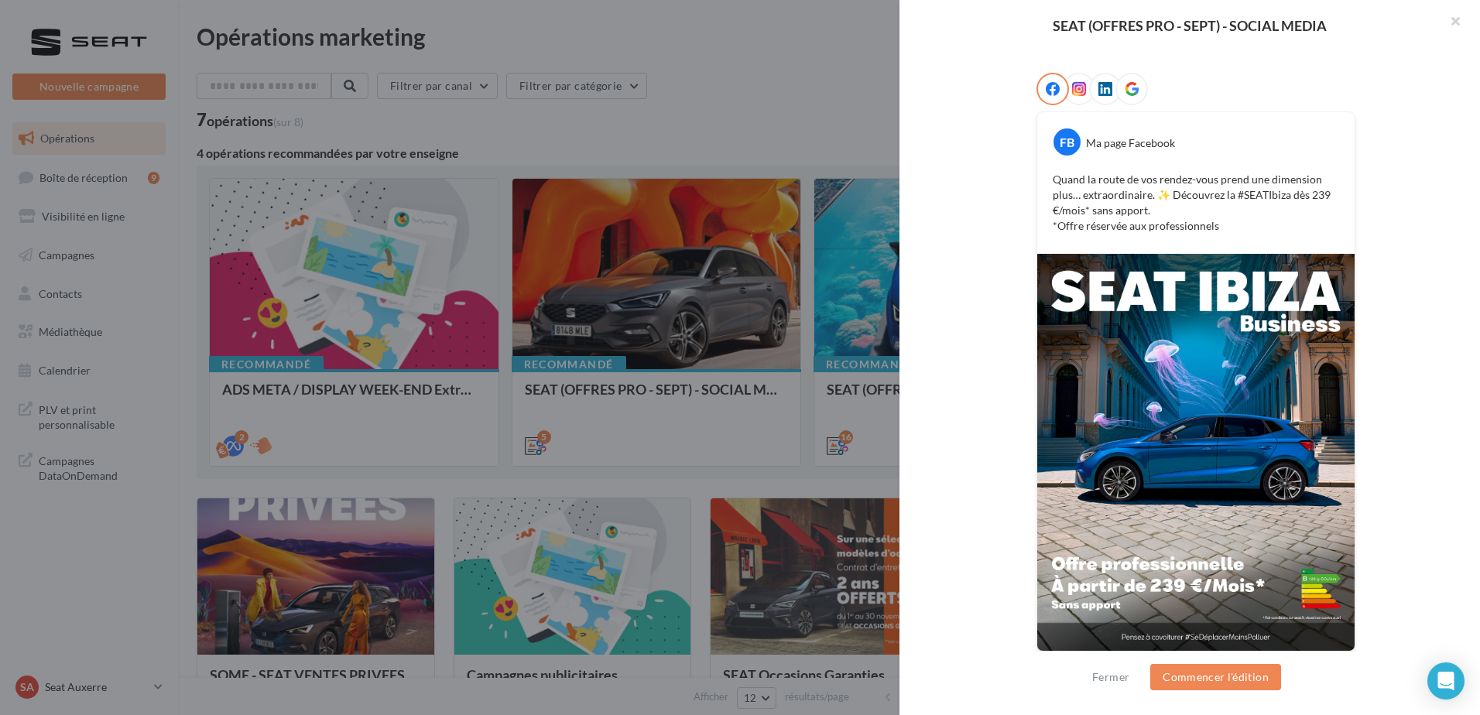
scroll to position [241, 0]
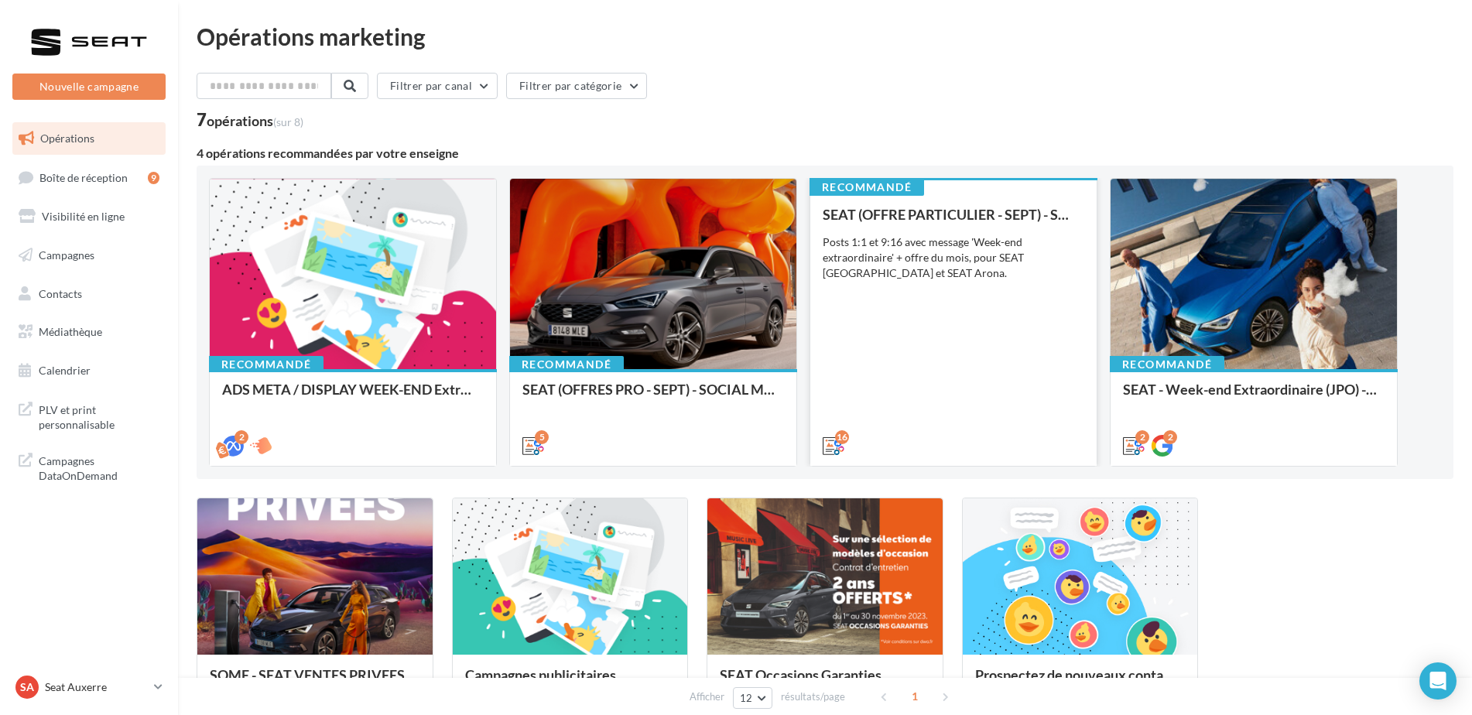
click at [875, 374] on div "SEAT (OFFRE PARTICULIER - SEPT) - SOCIAL MEDIA Posts 1:1 et 9:16 avec message '…" at bounding box center [954, 329] width 262 height 245
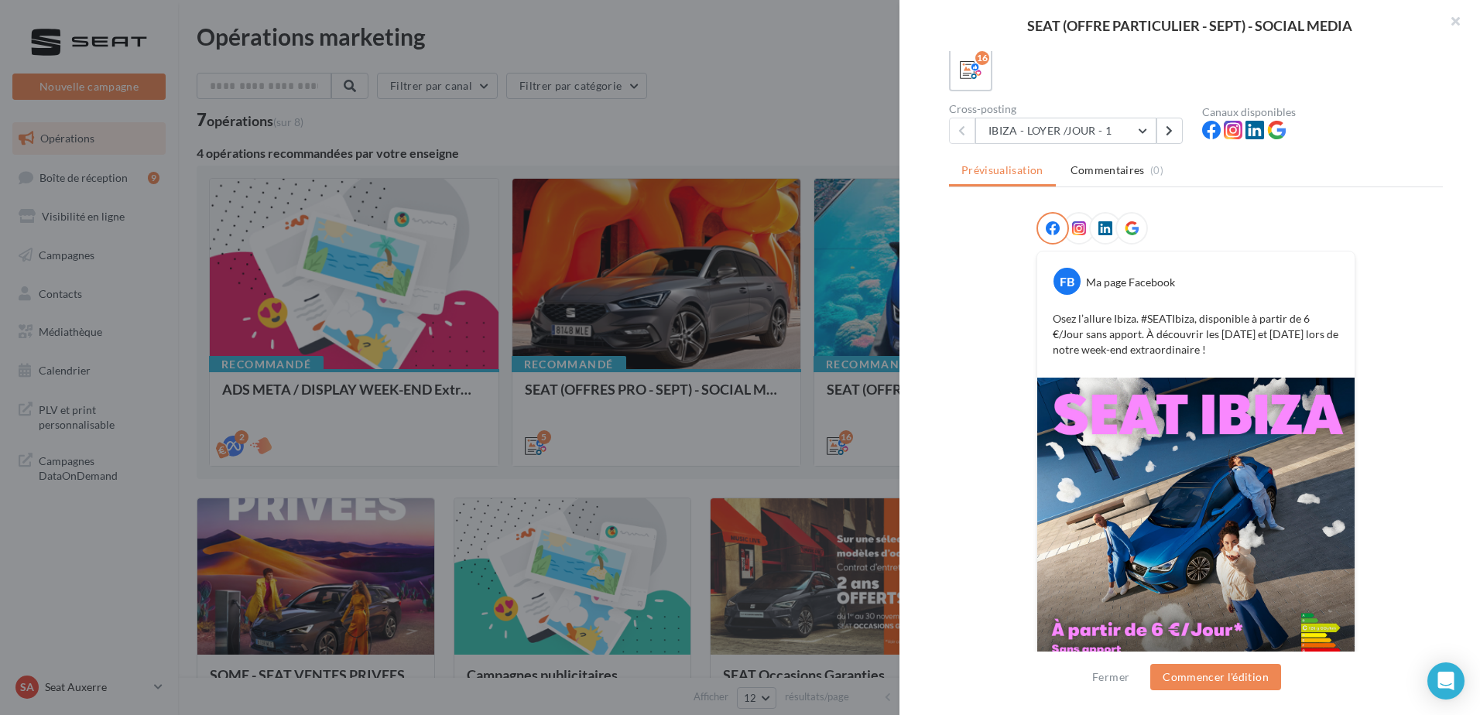
scroll to position [69, 0]
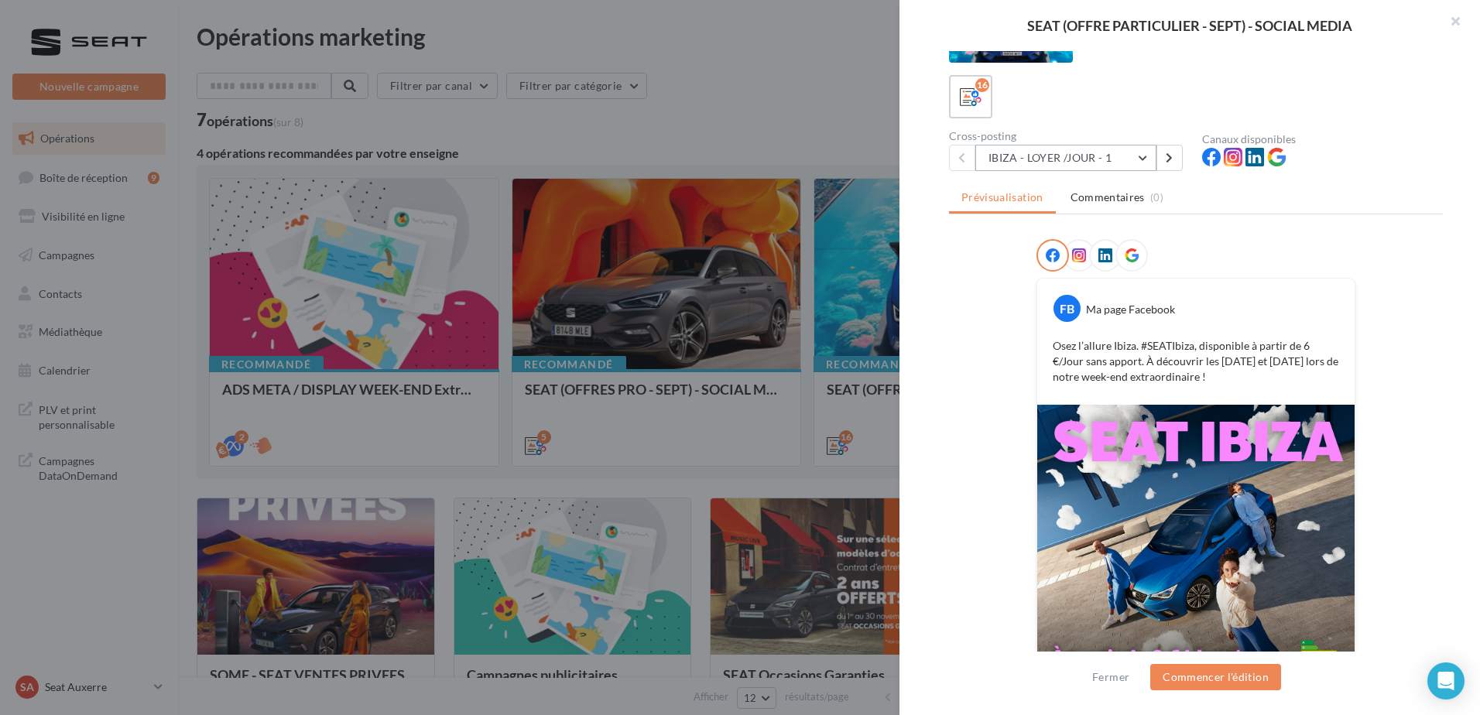
click at [1076, 159] on button "IBIZA - LOYER /JOUR - 1" at bounding box center [1065, 158] width 181 height 26
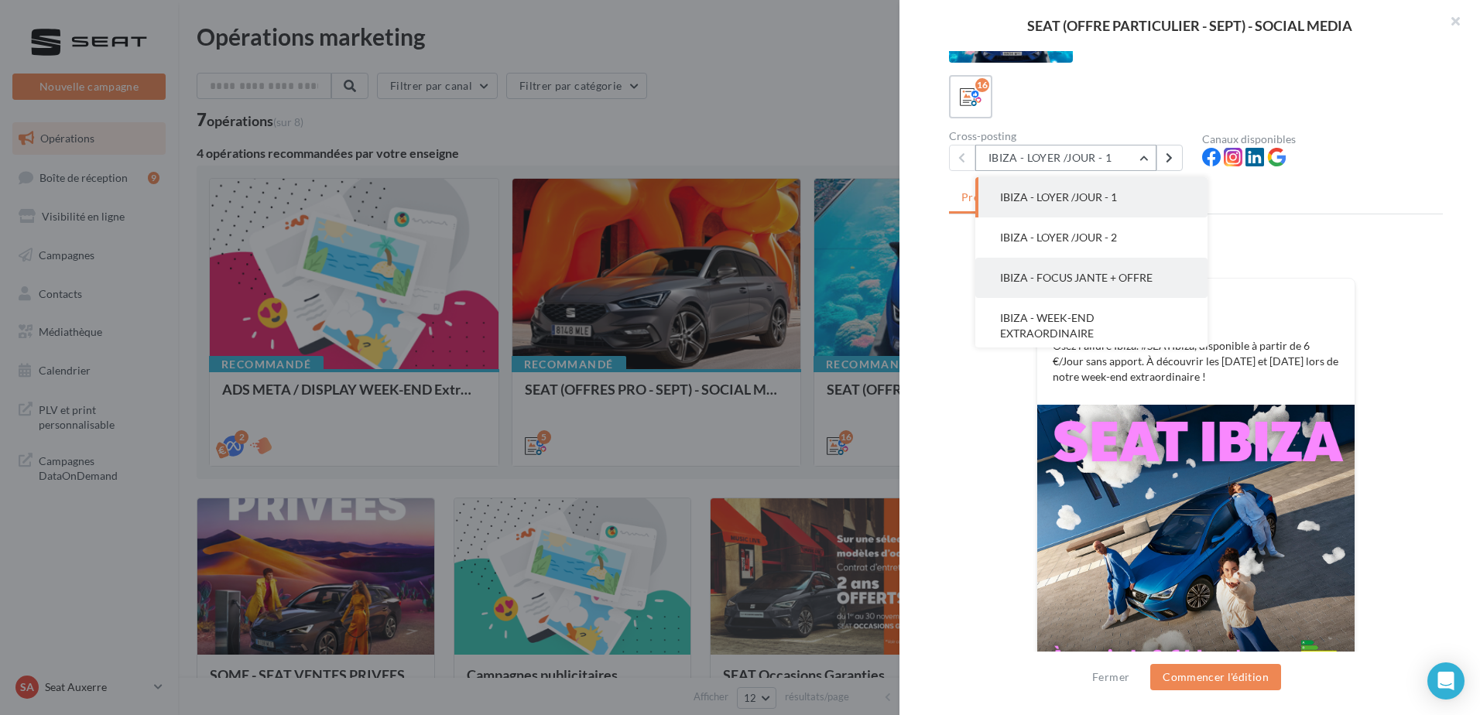
scroll to position [0, 0]
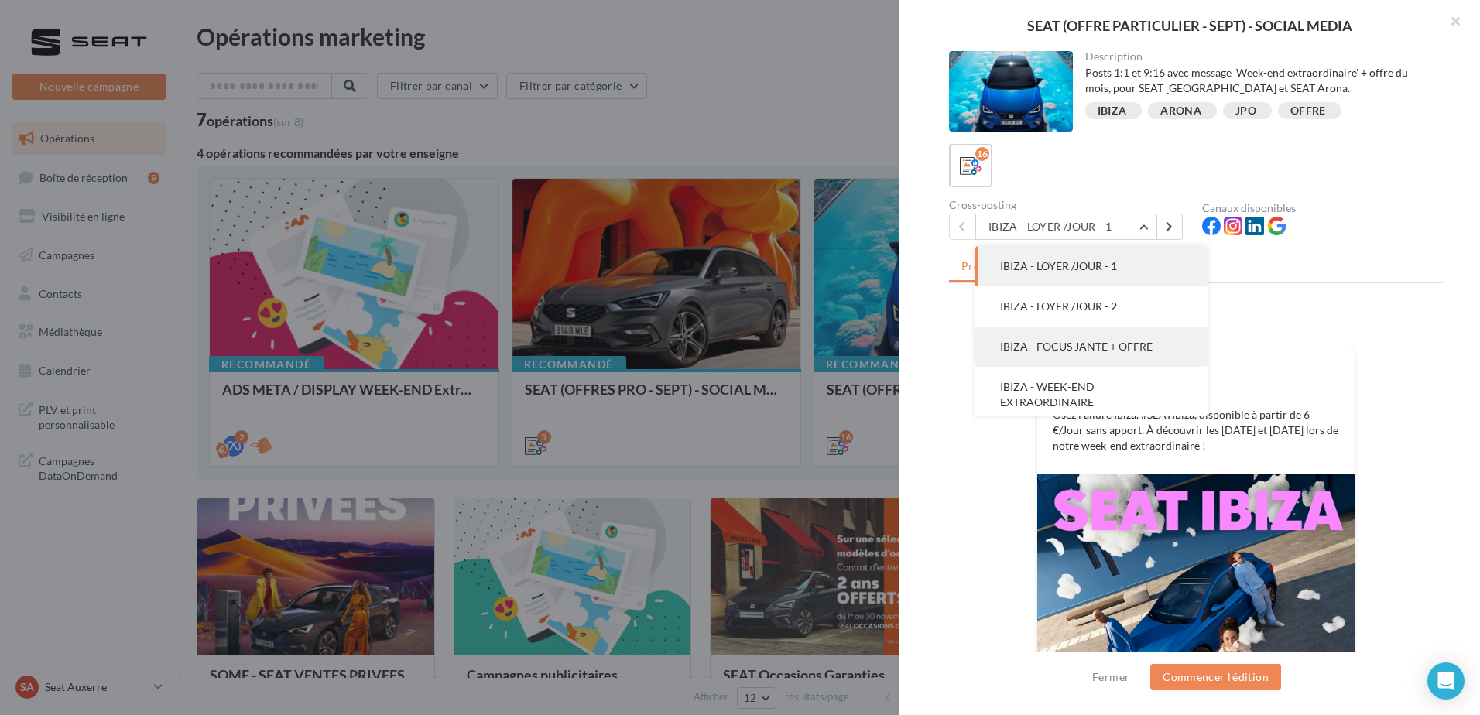
click at [1077, 348] on span "IBIZA - FOCUS JANTE + OFFRE" at bounding box center [1076, 346] width 152 height 13
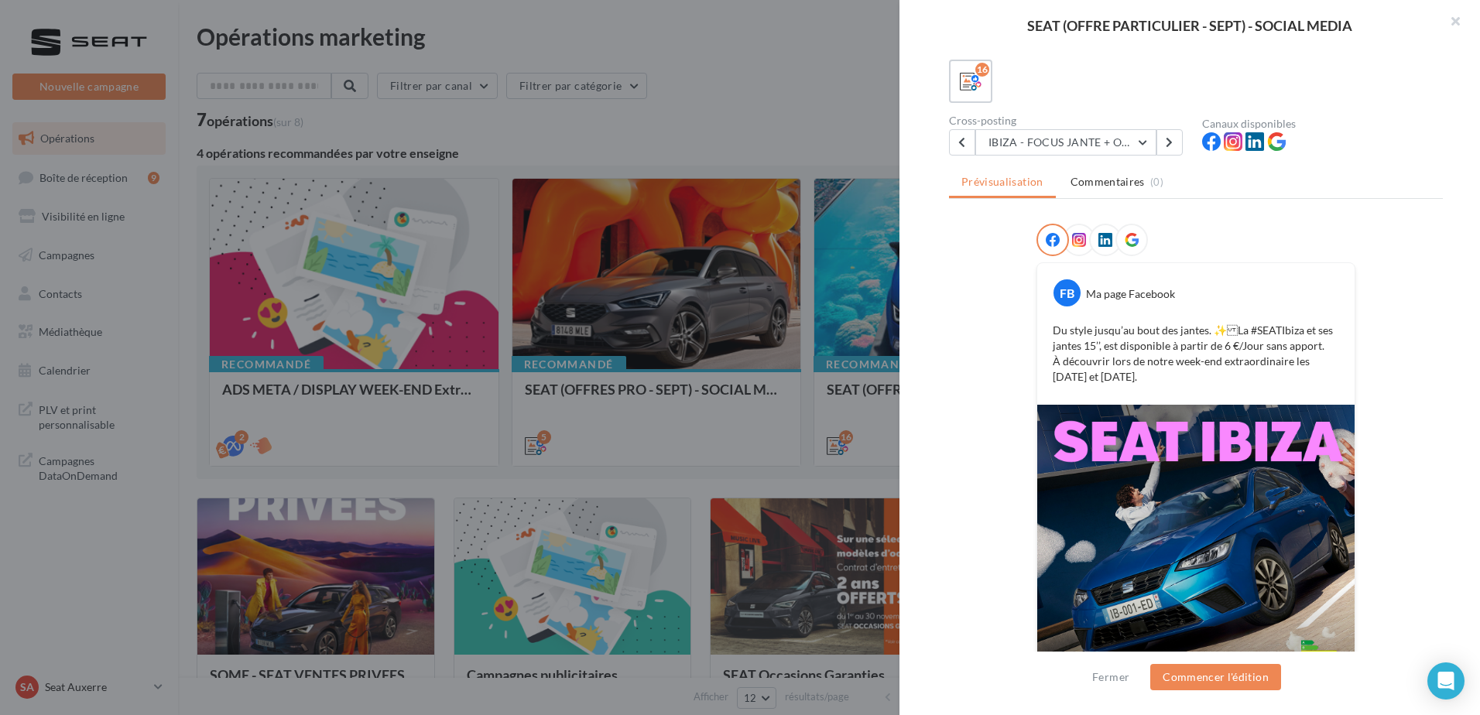
scroll to position [162, 0]
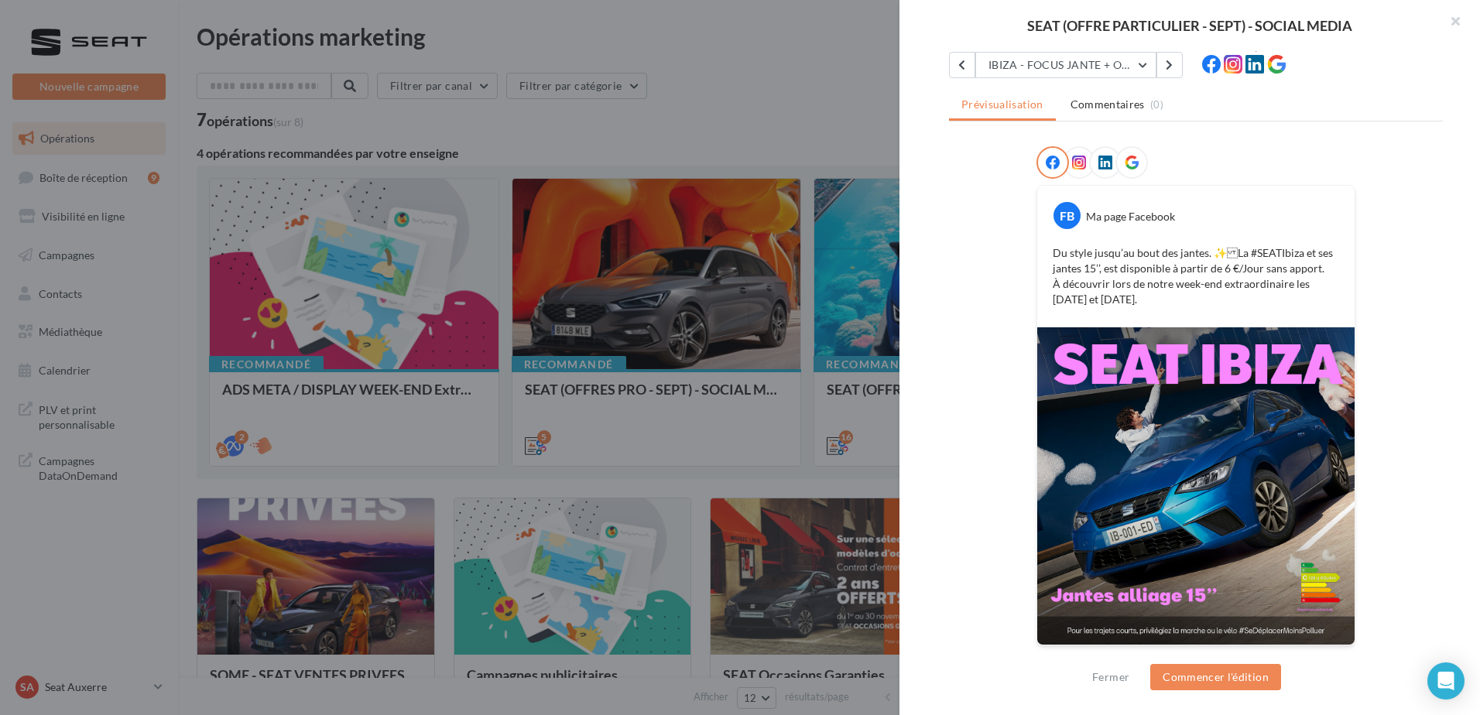
click at [946, 337] on div "Description Posts 1:1 et 9:16 avec message 'Week-end extraordinaire' + offre du…" at bounding box center [1195, 358] width 593 height 614
click at [1086, 64] on button "IBIZA - FOCUS JANTE + OFFRE" at bounding box center [1065, 65] width 181 height 26
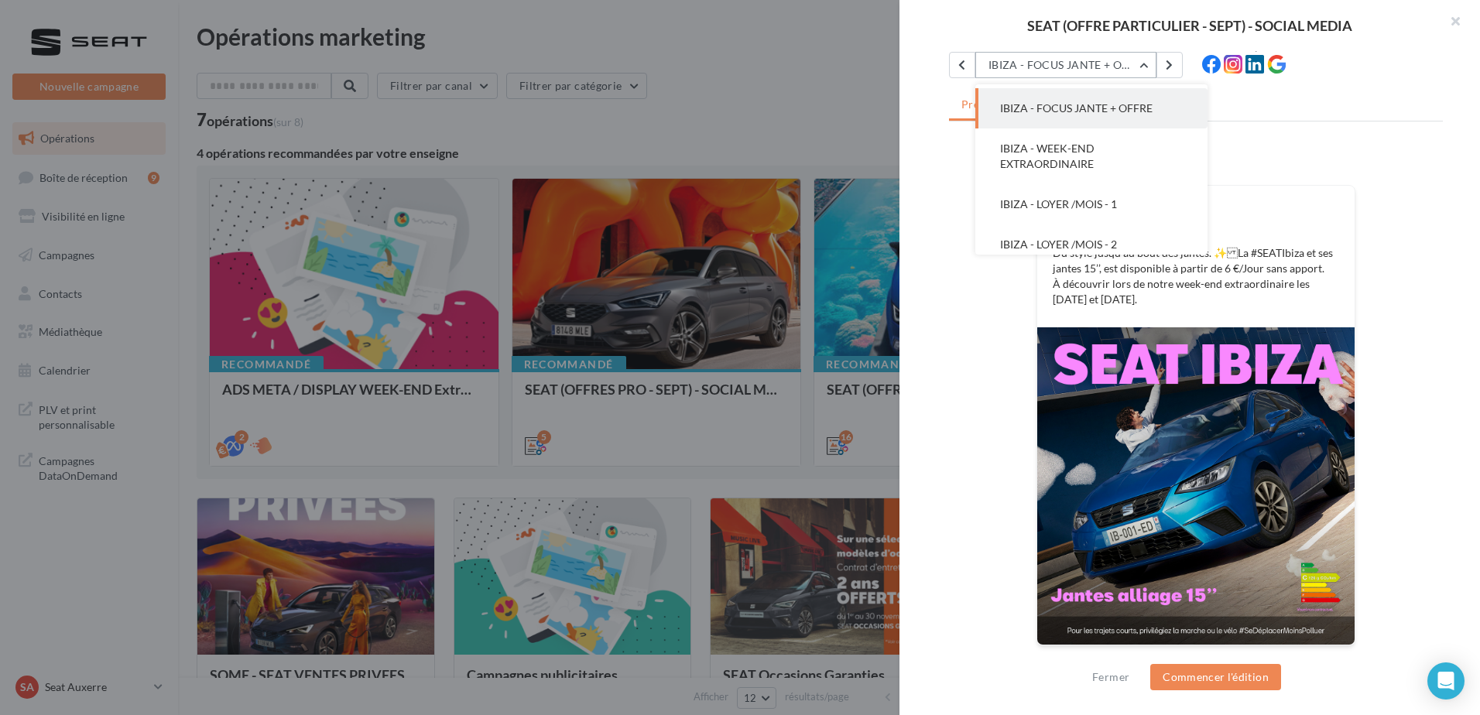
scroll to position [40, 0]
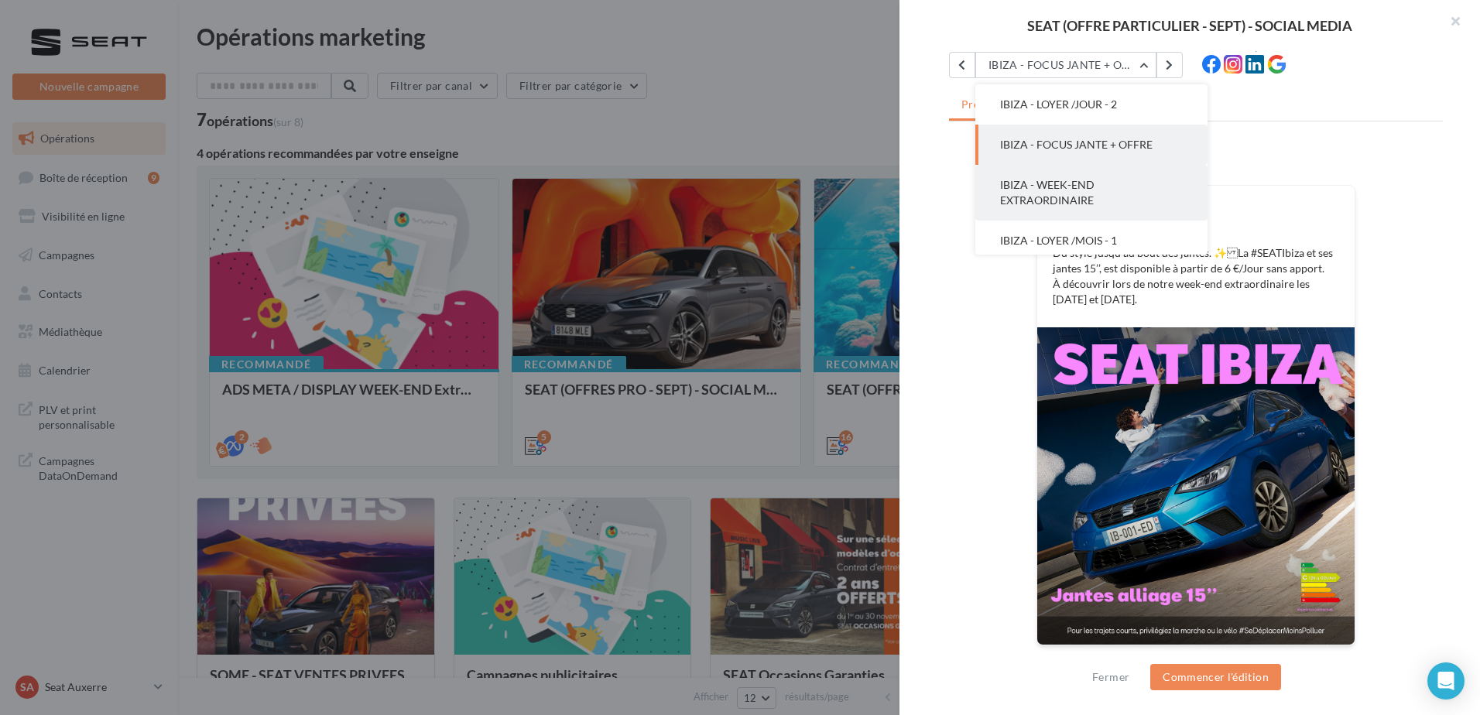
click at [1090, 191] on button "IBIZA - WEEK-END EXTRAORDINAIRE" at bounding box center [1091, 193] width 232 height 56
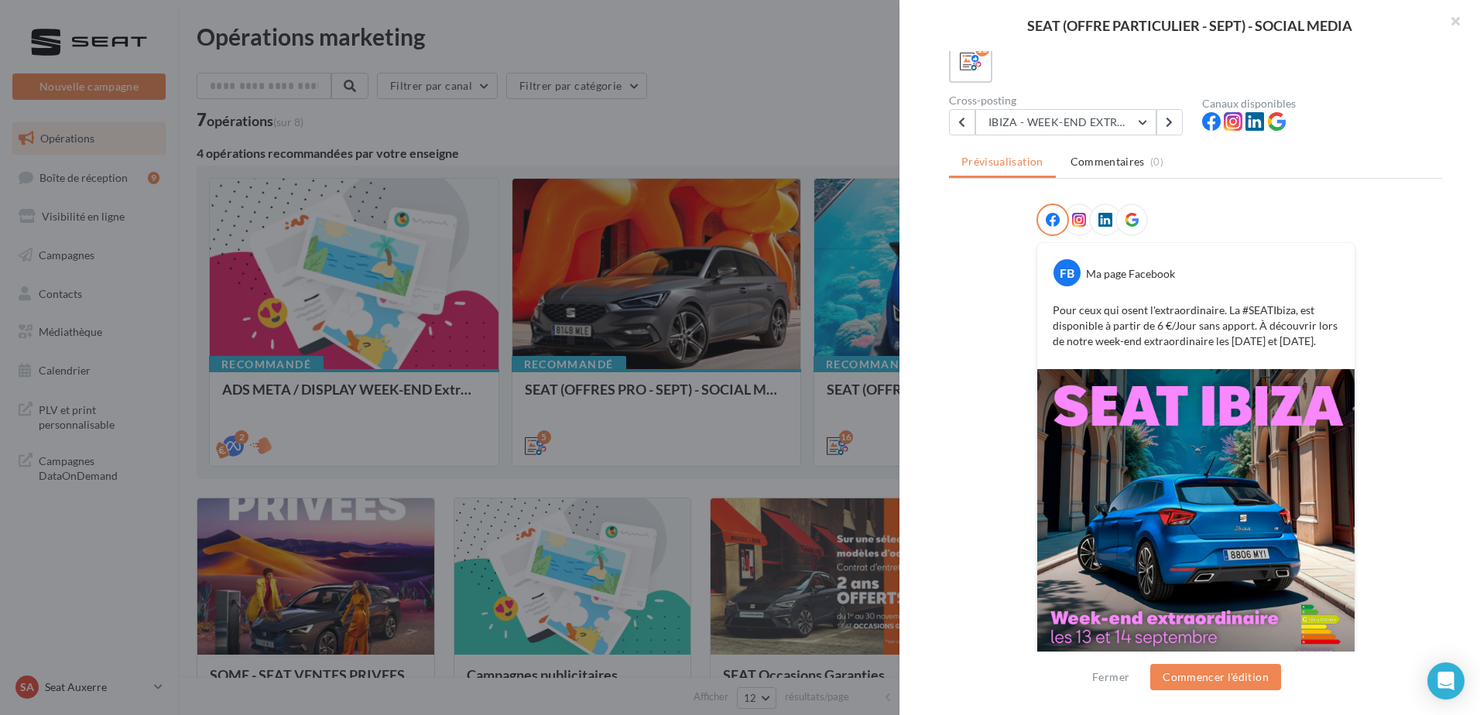
scroll to position [0, 0]
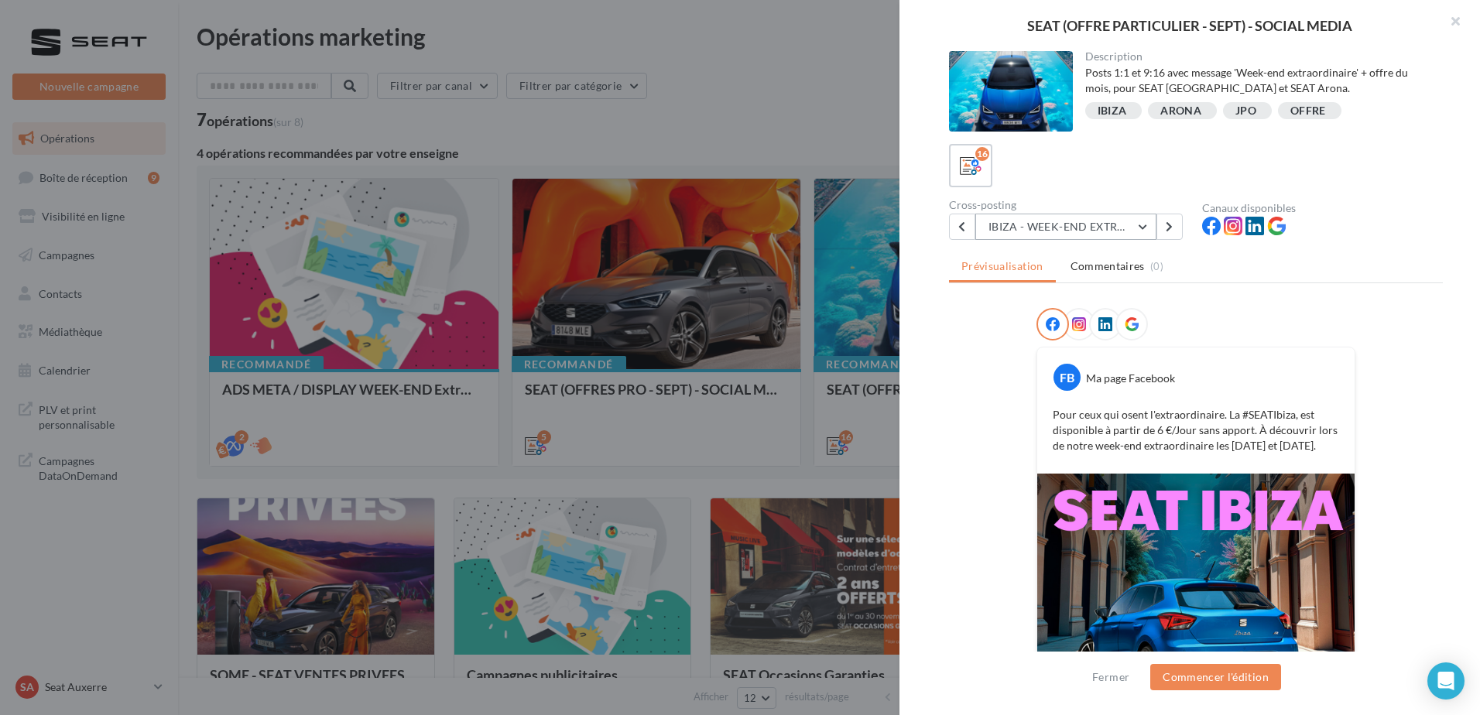
click at [1077, 221] on button "IBIZA - WEEK-END EXTRAORDINAIRE" at bounding box center [1065, 227] width 181 height 26
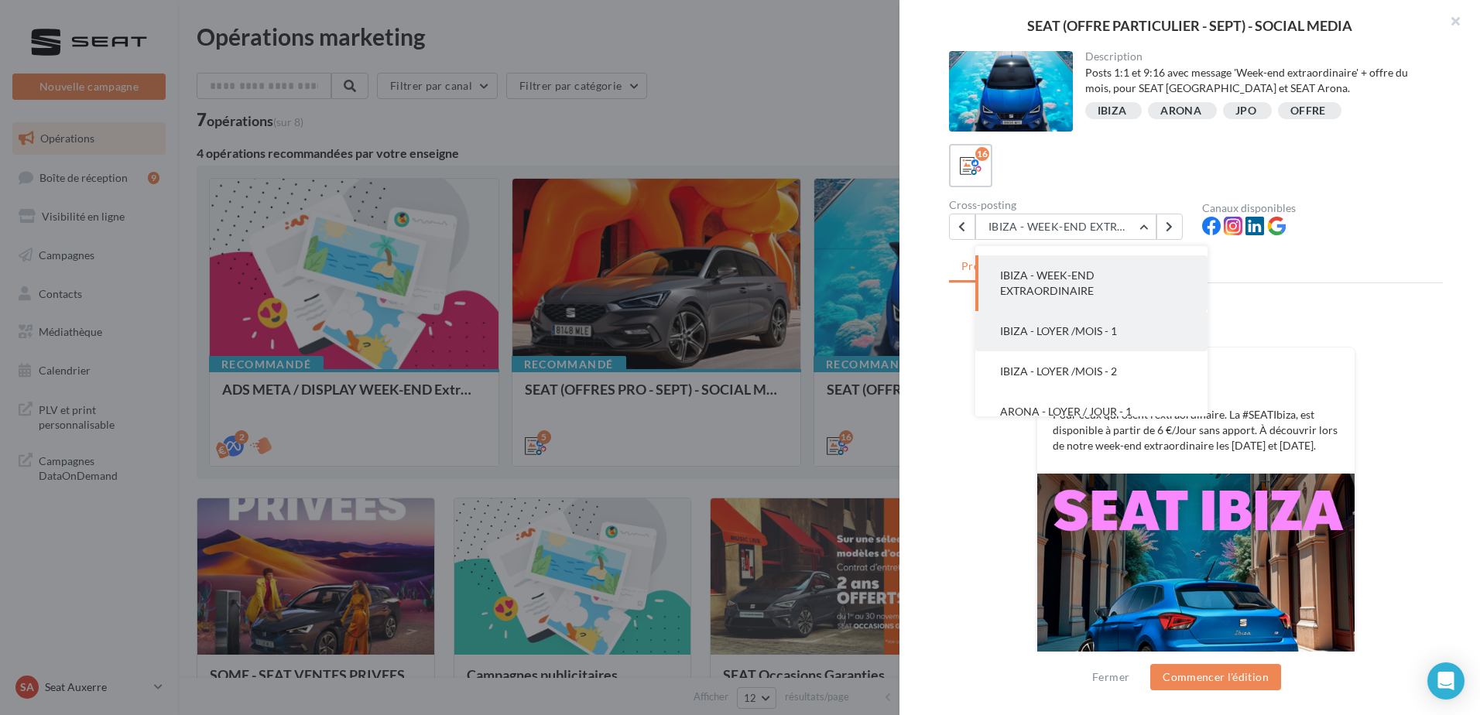
click at [1076, 344] on button "IBIZA - LOYER /MOIS - 1" at bounding box center [1091, 331] width 232 height 40
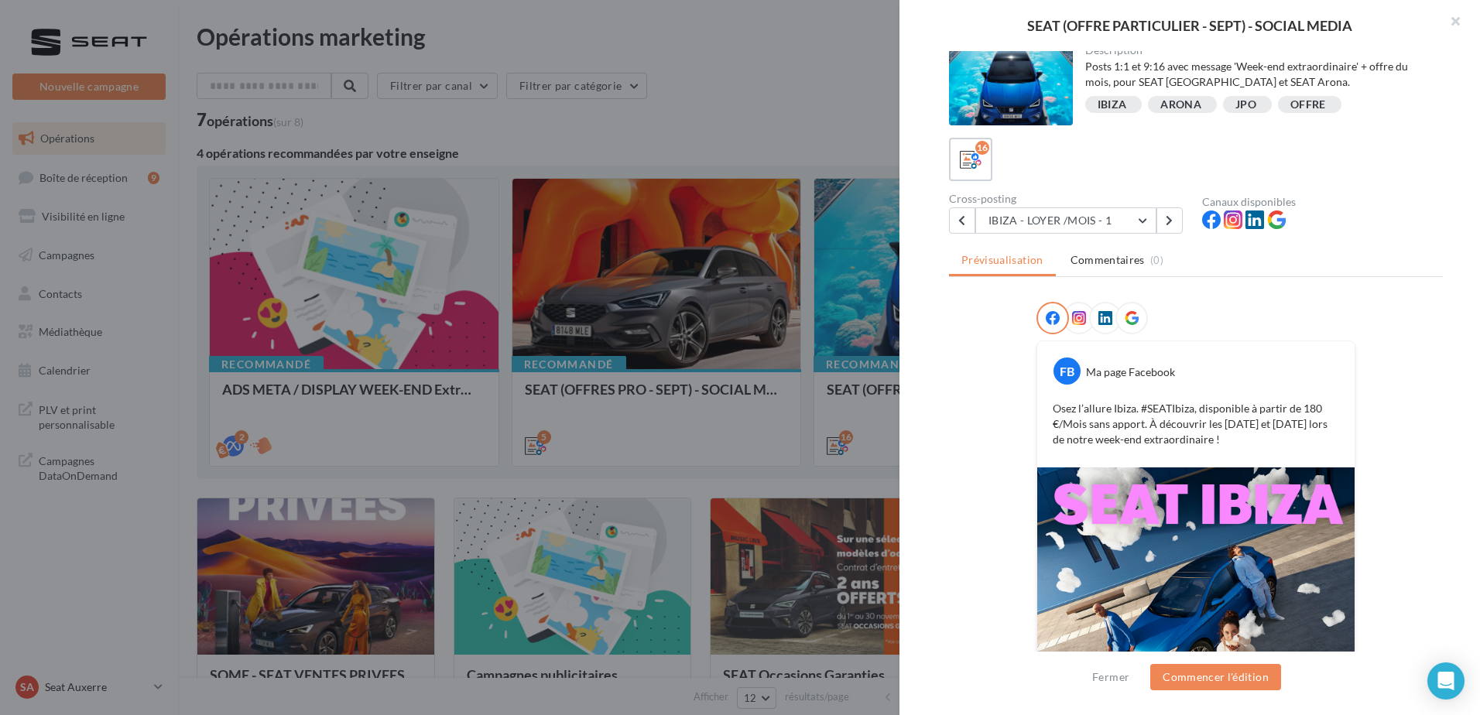
scroll to position [0, 0]
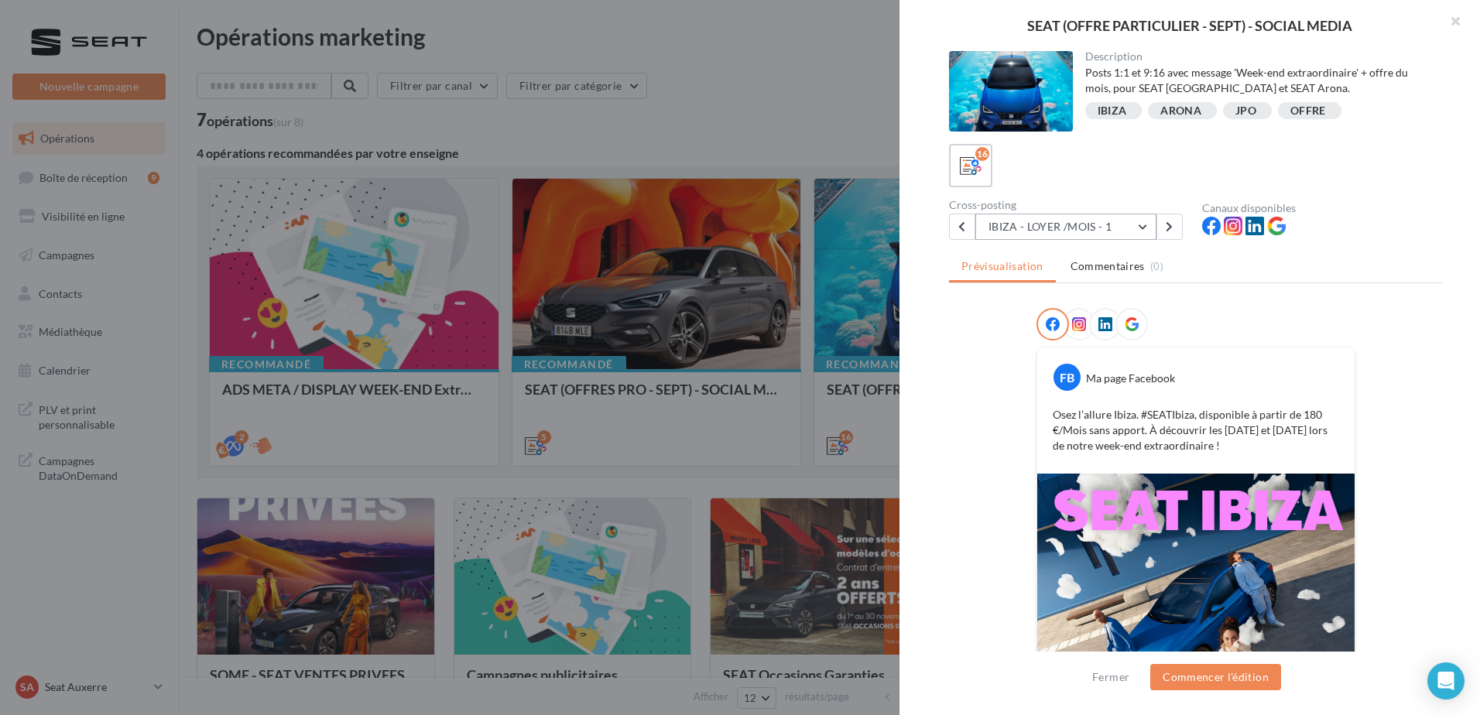
click at [1069, 228] on button "IBIZA - LOYER /MOIS - 1" at bounding box center [1065, 227] width 181 height 26
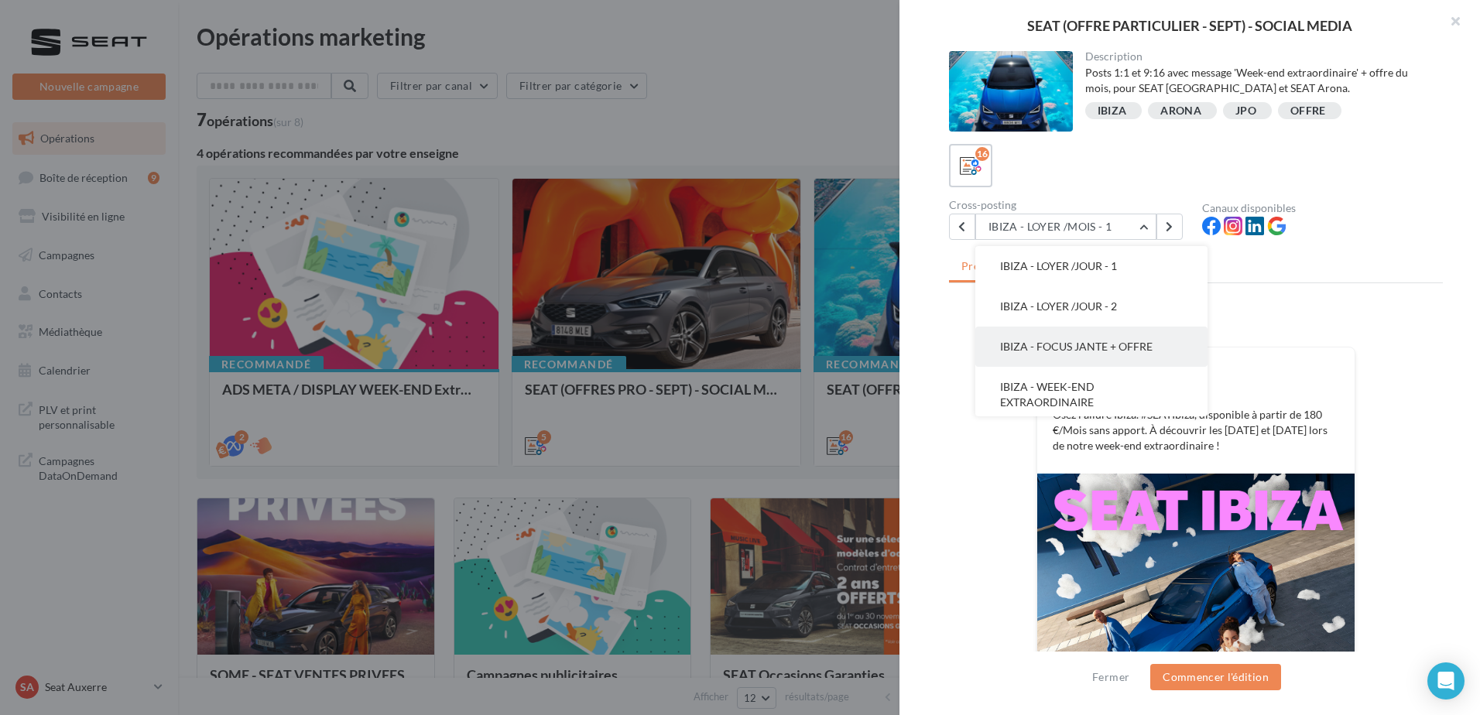
click at [1080, 340] on span "IBIZA - FOCUS JANTE + OFFRE" at bounding box center [1076, 346] width 152 height 13
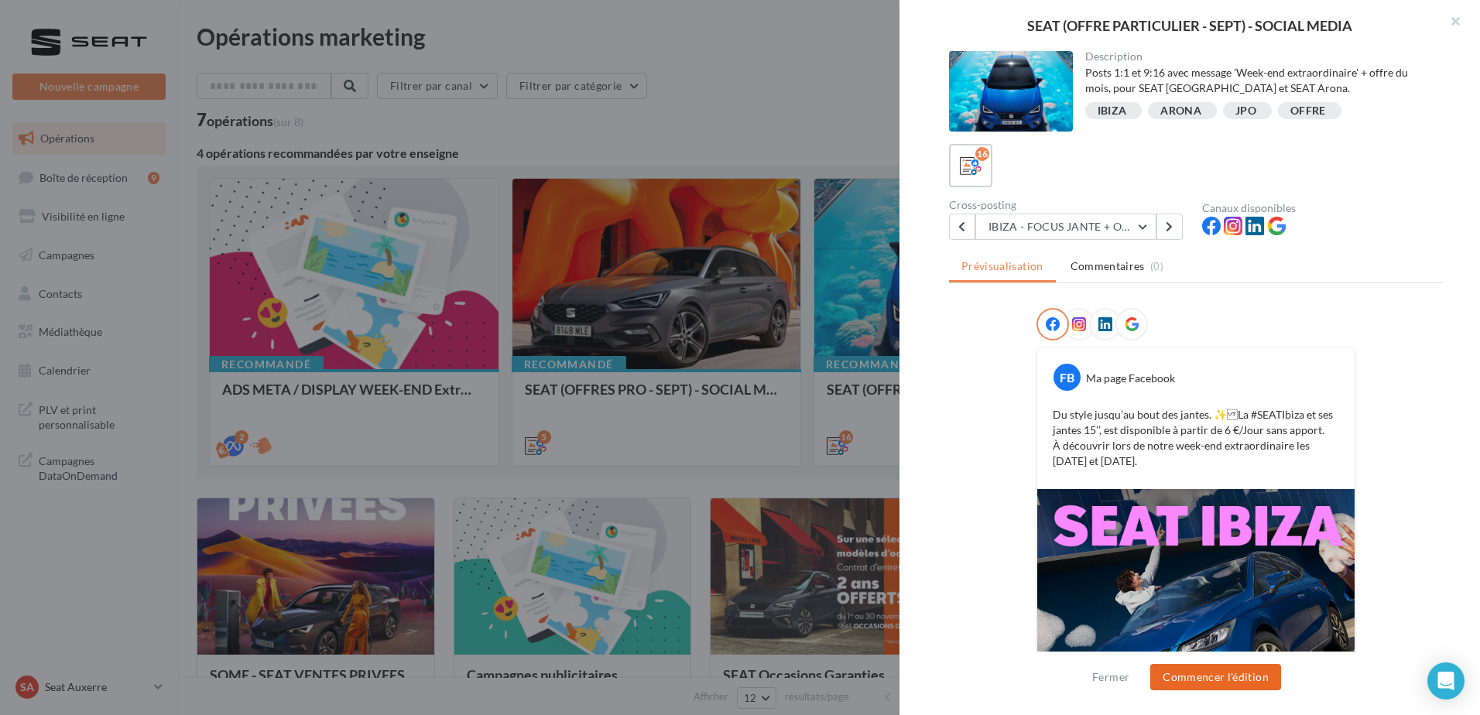
click at [1212, 674] on button "Commencer l'édition" at bounding box center [1215, 677] width 131 height 26
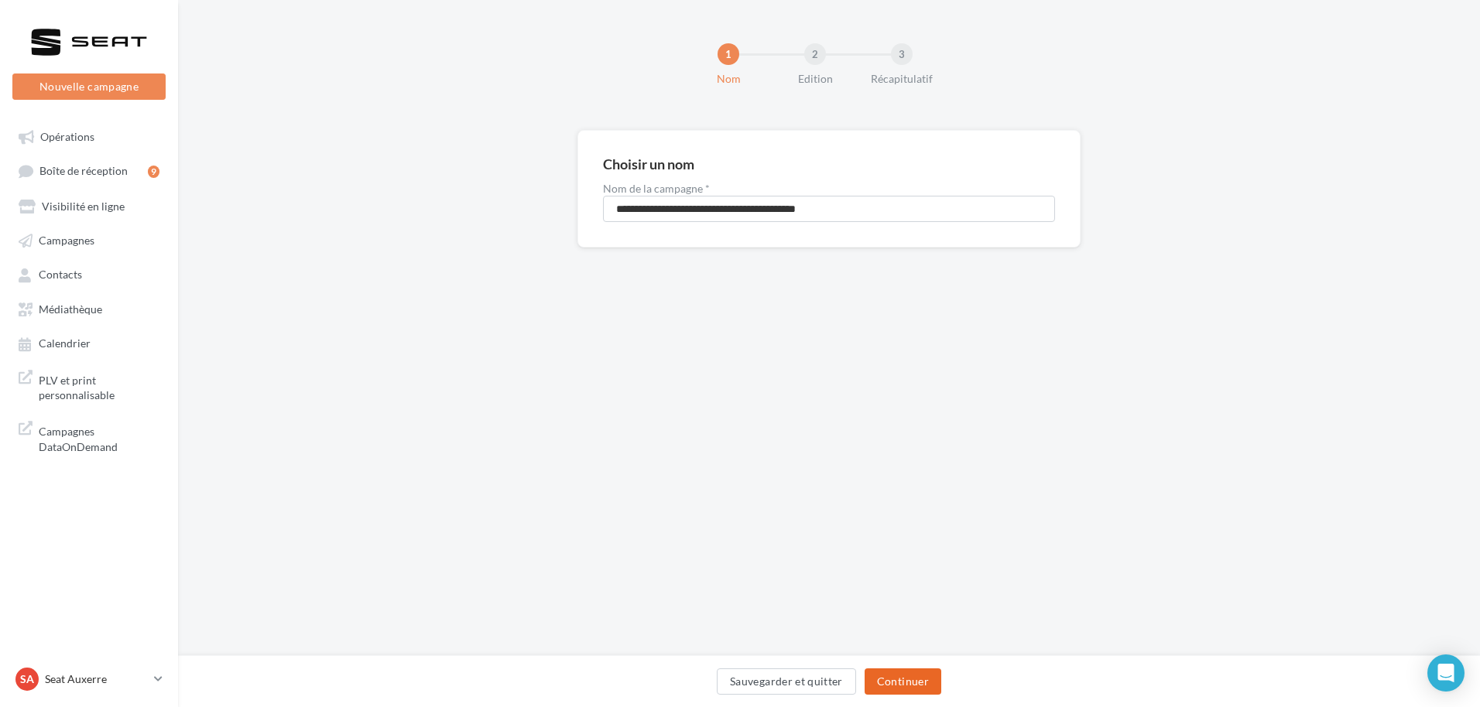
click at [898, 677] on button "Continuer" at bounding box center [902, 682] width 77 height 26
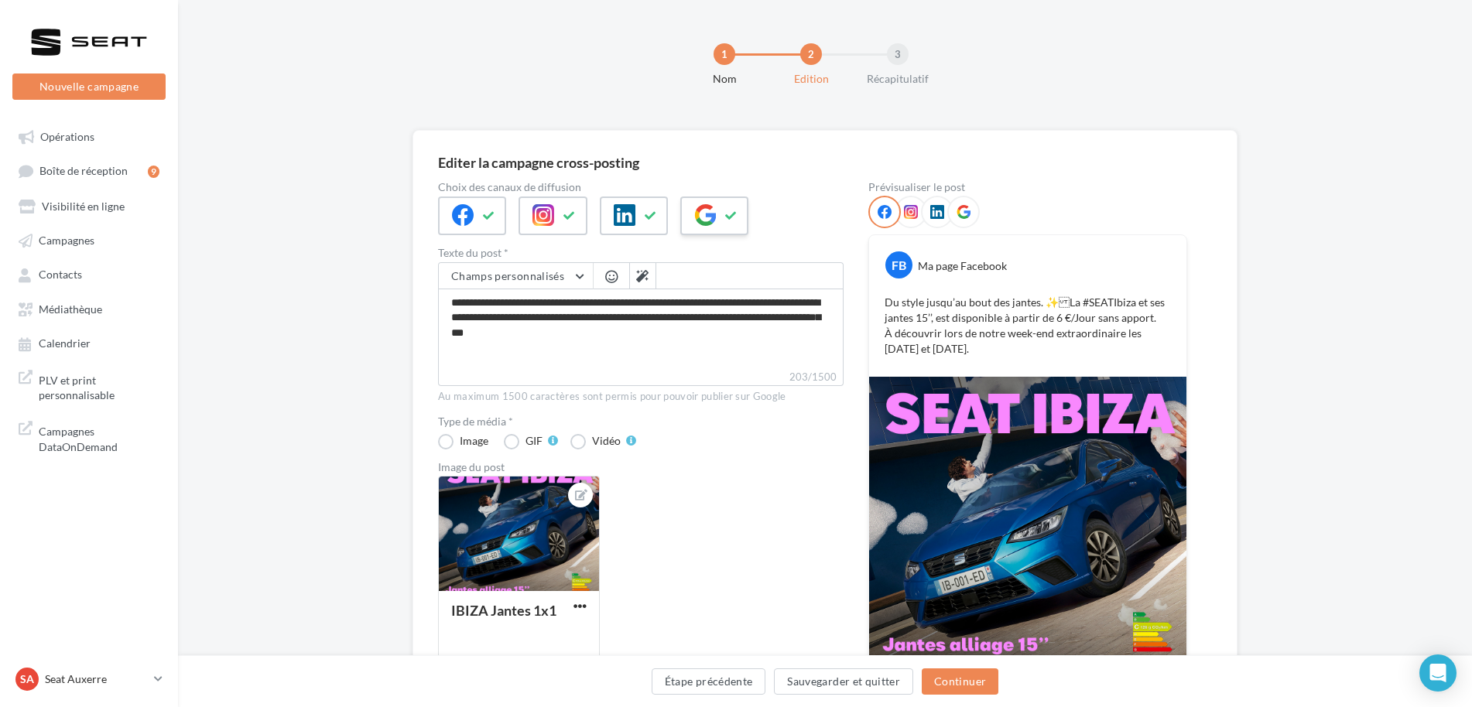
click at [724, 218] on button at bounding box center [731, 215] width 19 height 23
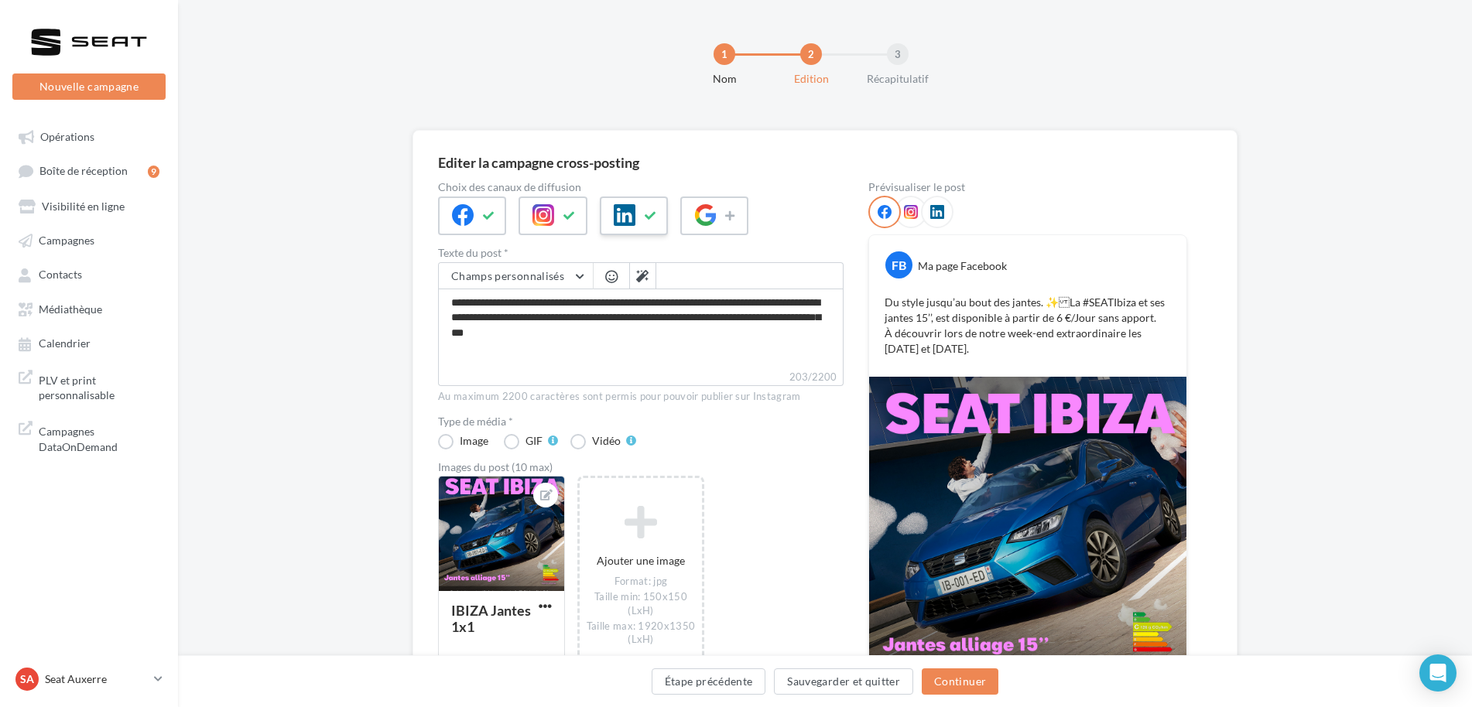
click at [662, 214] on div at bounding box center [634, 216] width 68 height 39
click at [573, 214] on icon at bounding box center [569, 216] width 12 height 11
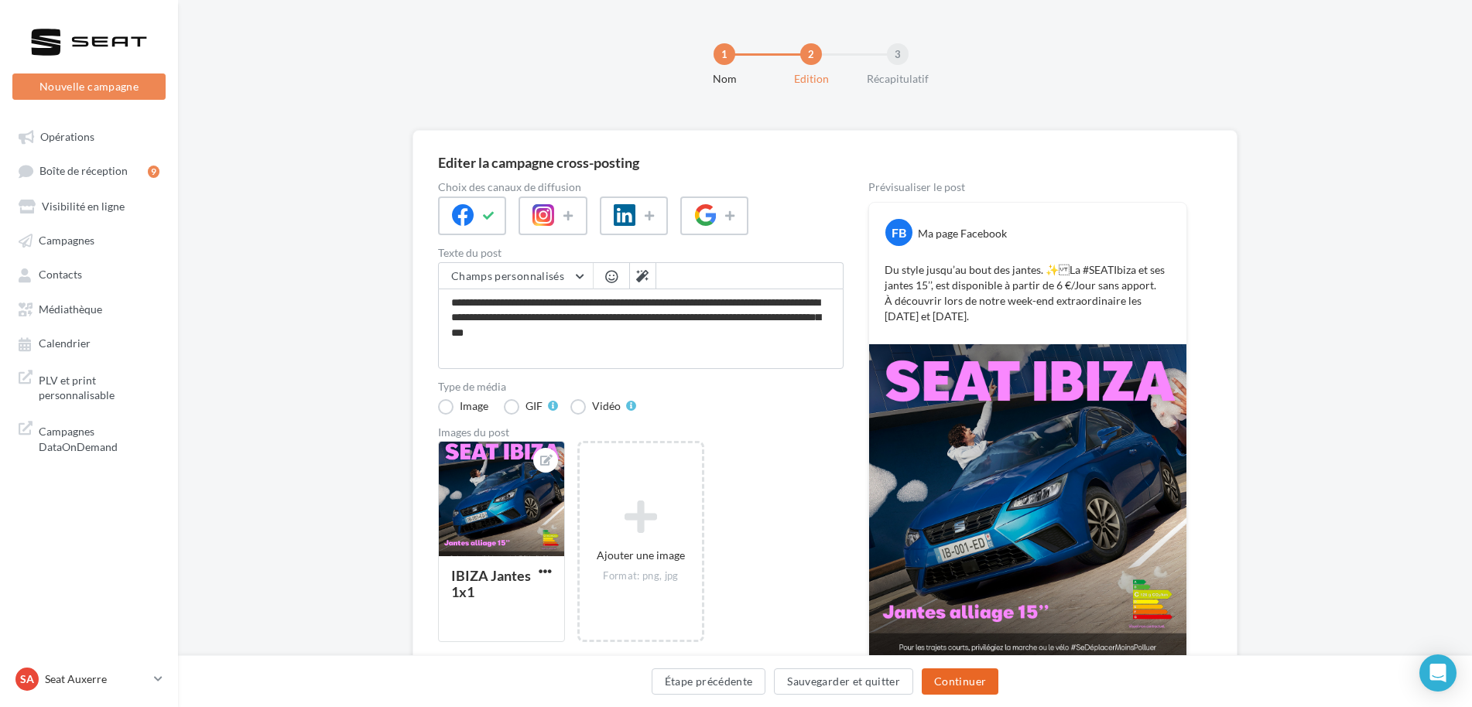
click at [951, 680] on button "Continuer" at bounding box center [960, 682] width 77 height 26
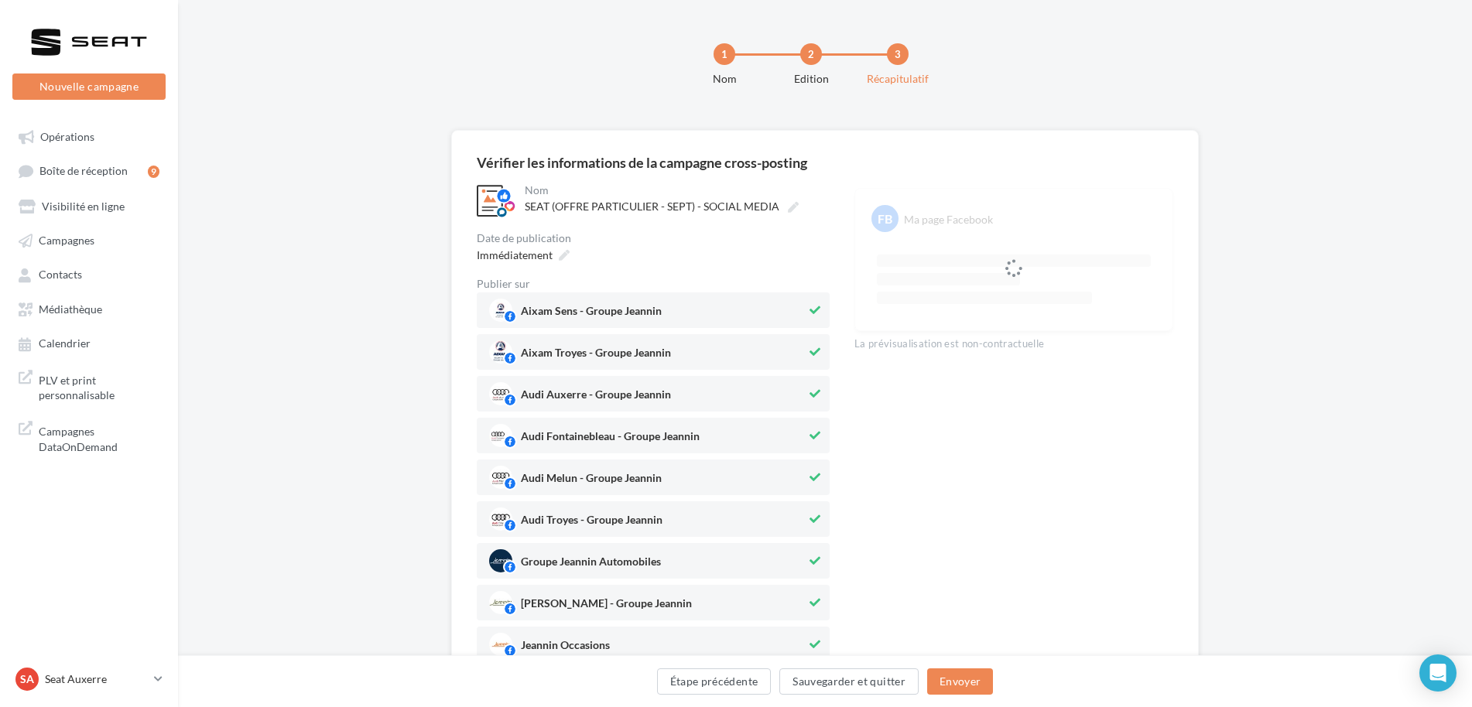
click at [806, 309] on button at bounding box center [814, 310] width 17 height 19
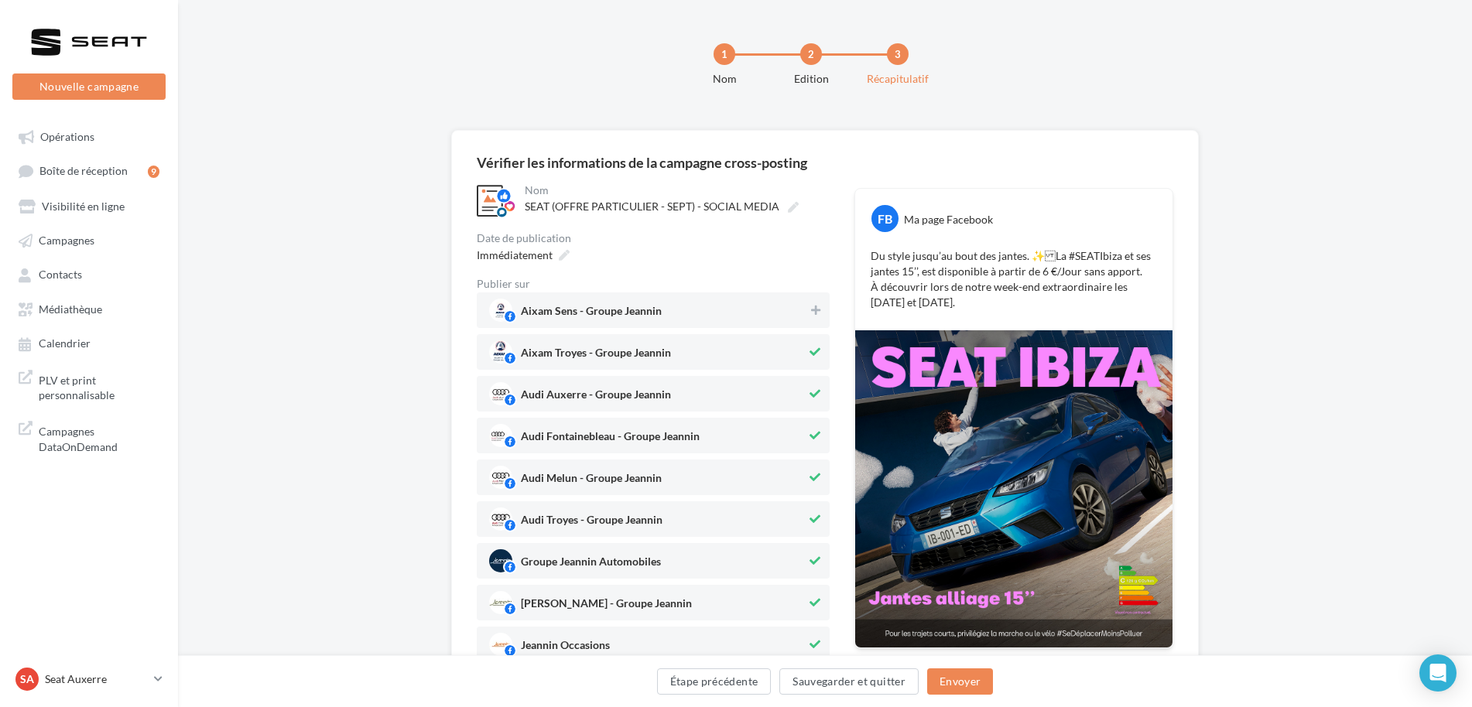
click at [813, 349] on icon at bounding box center [815, 352] width 11 height 11
click at [813, 392] on icon at bounding box center [815, 394] width 11 height 11
click at [812, 437] on icon at bounding box center [815, 435] width 11 height 11
click at [810, 473] on icon at bounding box center [815, 477] width 11 height 11
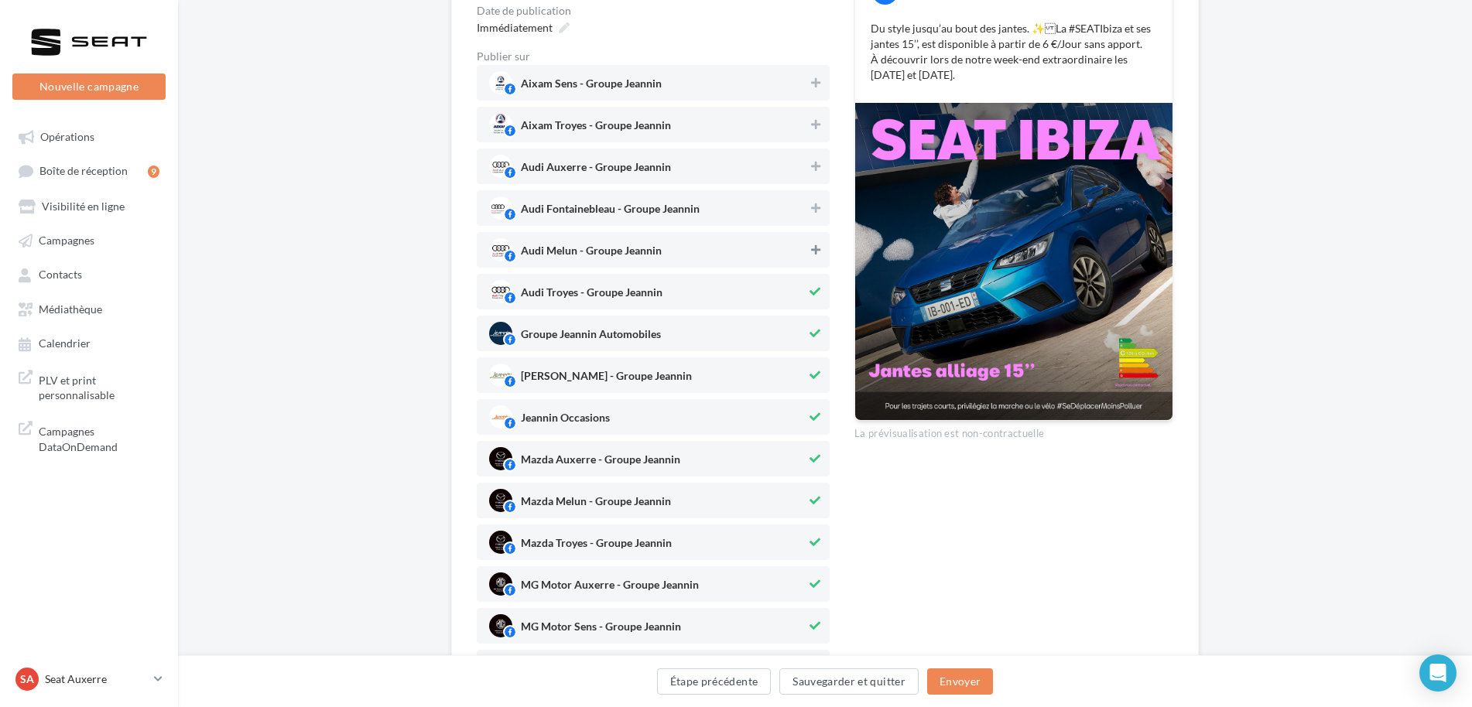
scroll to position [232, 0]
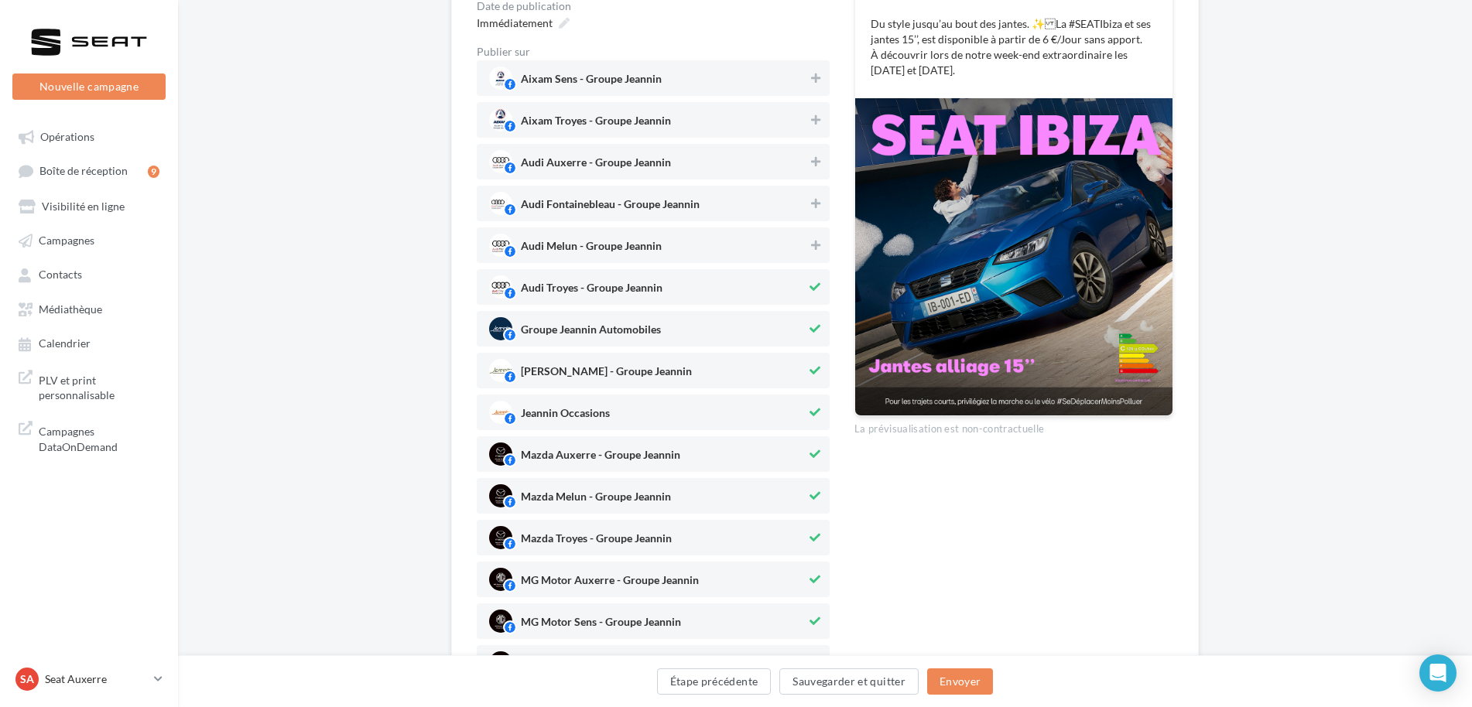
click at [817, 289] on icon at bounding box center [815, 287] width 11 height 11
click at [813, 323] on button at bounding box center [814, 329] width 17 height 19
click at [806, 368] on button at bounding box center [814, 370] width 17 height 19
click at [801, 412] on span "Jeannin Occasions" at bounding box center [647, 412] width 317 height 23
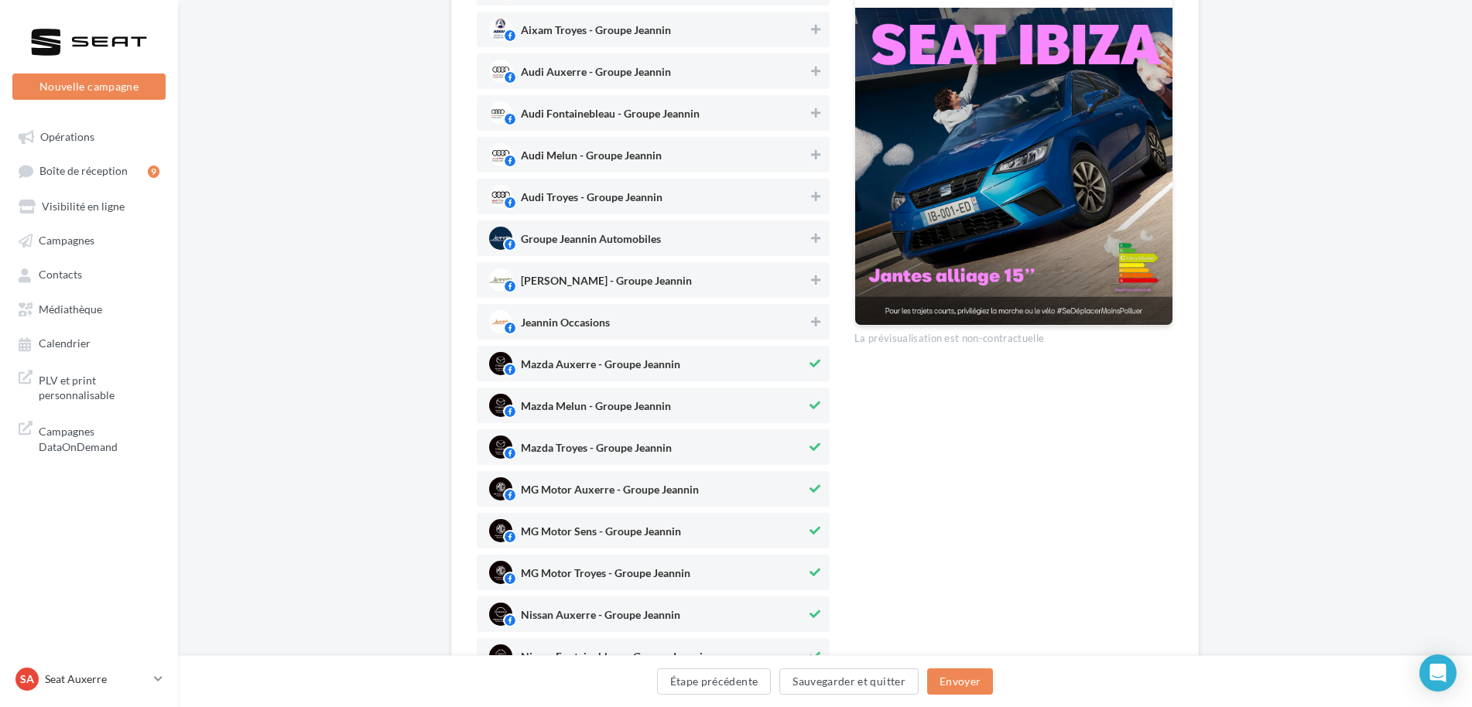
scroll to position [464, 0]
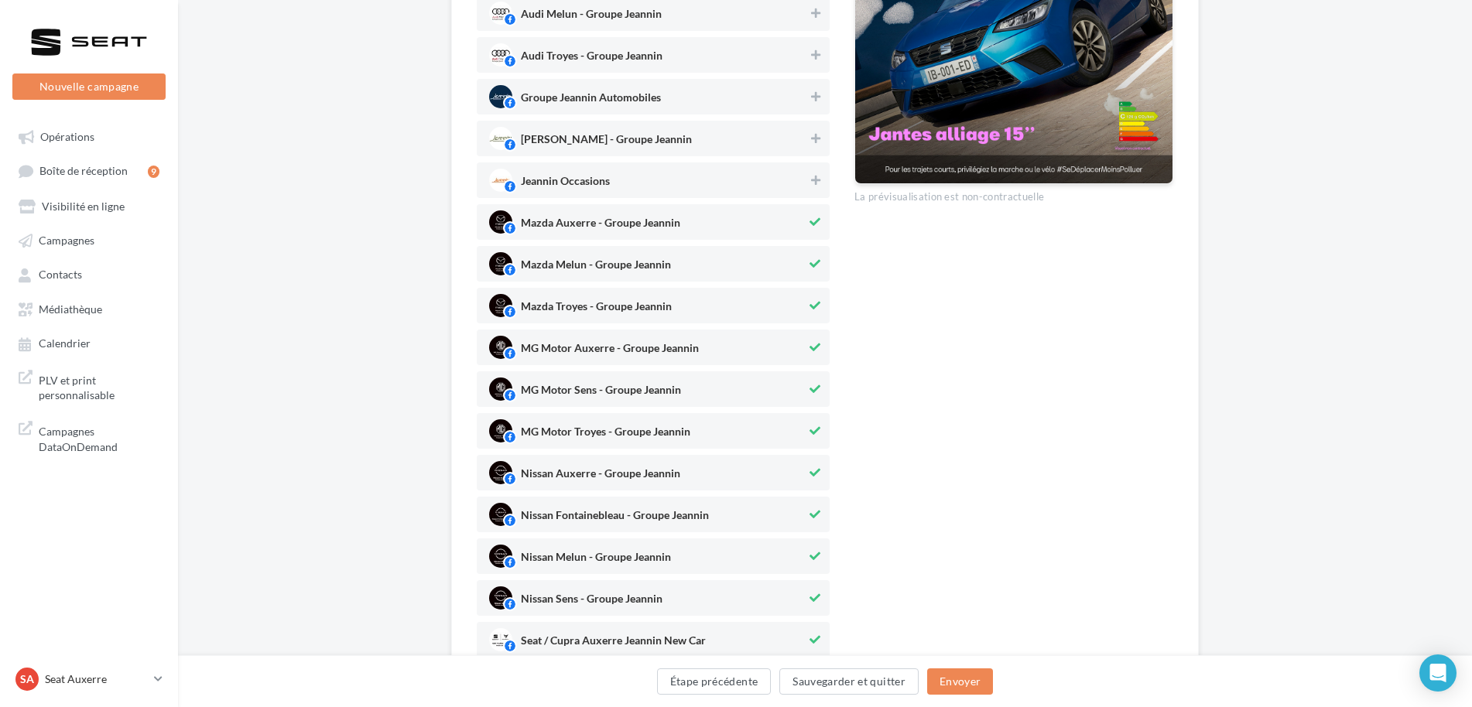
click at [820, 223] on button at bounding box center [814, 222] width 17 height 19
click at [804, 274] on span "Mazda Melun - Groupe Jeannin" at bounding box center [647, 263] width 317 height 23
click at [803, 306] on span "Mazda Troyes - Groupe Jeannin" at bounding box center [647, 305] width 317 height 23
click at [803, 357] on span "MG Motor Auxerre - Groupe Jeannin" at bounding box center [647, 347] width 317 height 23
click at [784, 392] on span "MG Motor Sens - Groupe Jeannin" at bounding box center [647, 389] width 317 height 23
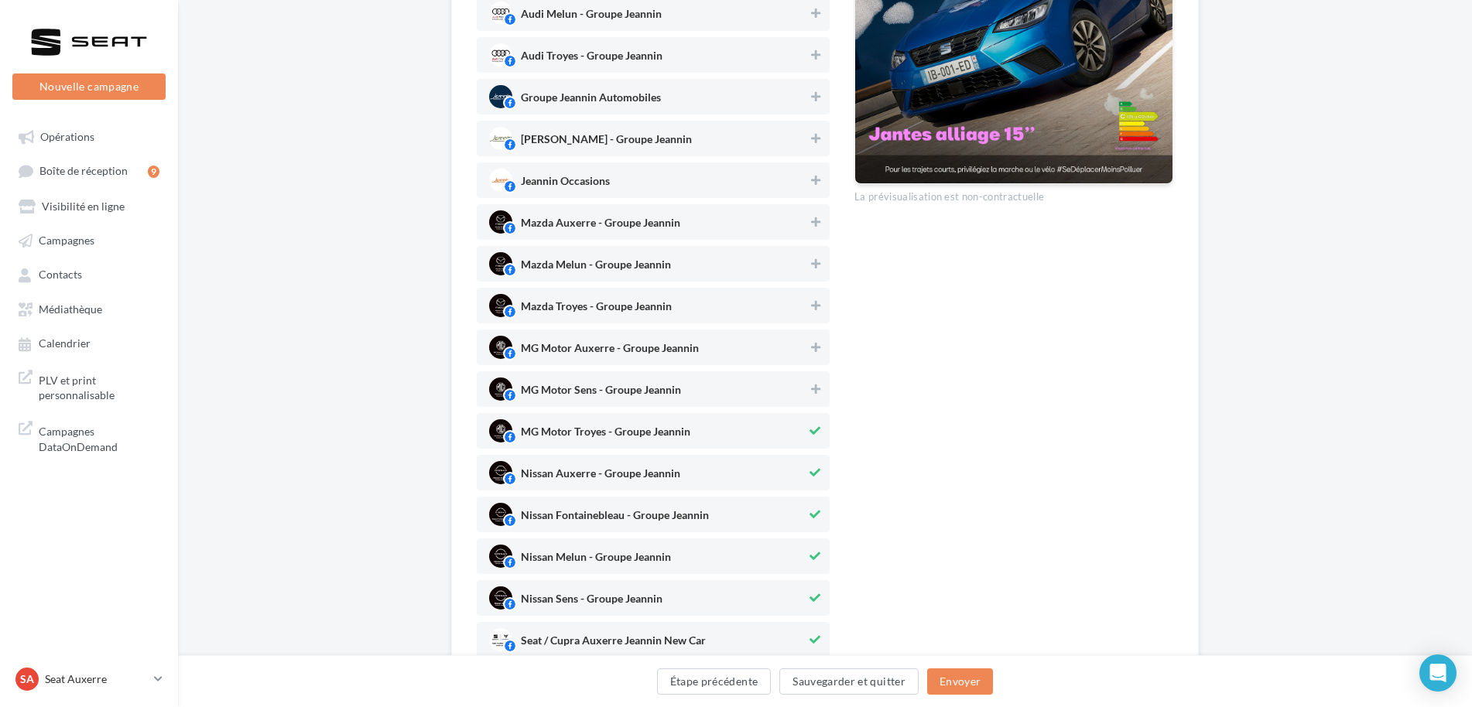
click at [775, 419] on div "MG Motor Troyes - Groupe Jeannin" at bounding box center [653, 431] width 353 height 36
click at [762, 464] on span "Nissan Auxerre - Groupe Jeannin" at bounding box center [647, 472] width 317 height 23
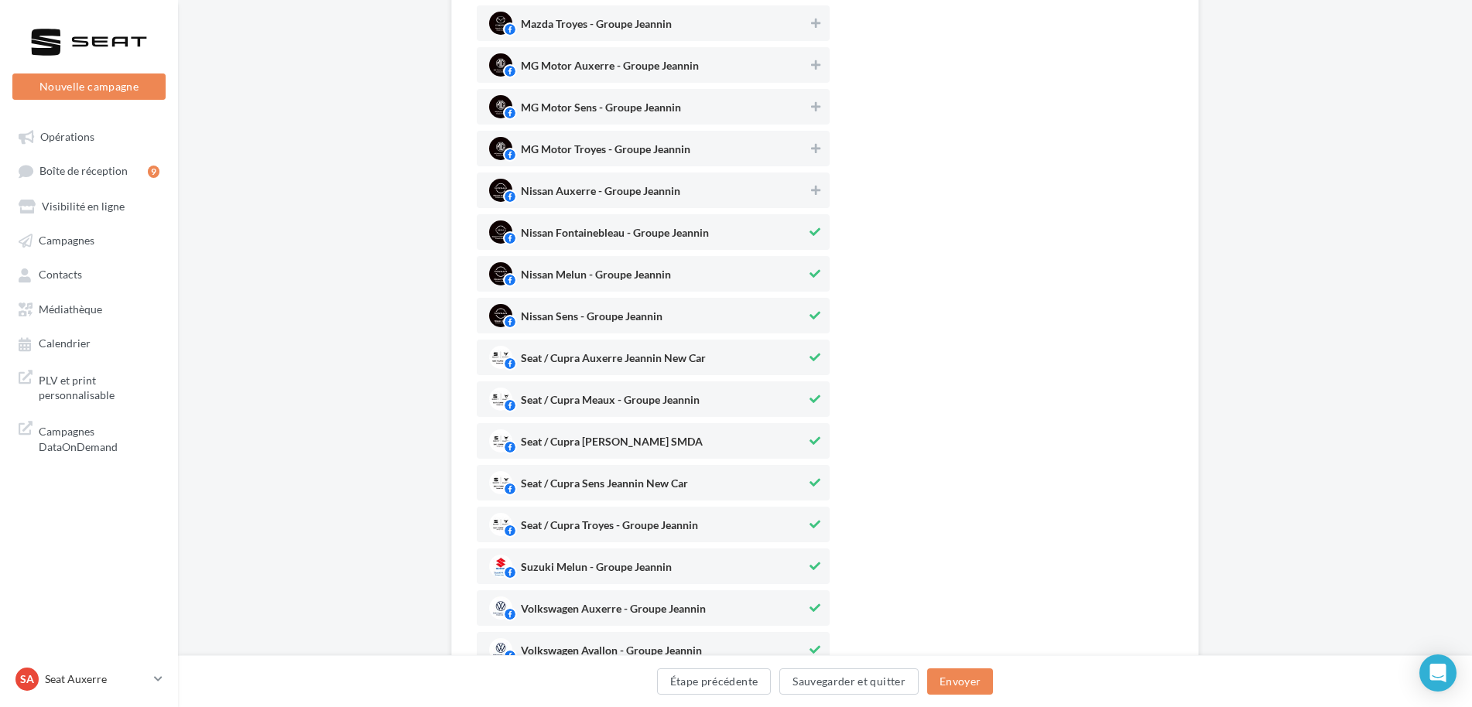
scroll to position [774, 0]
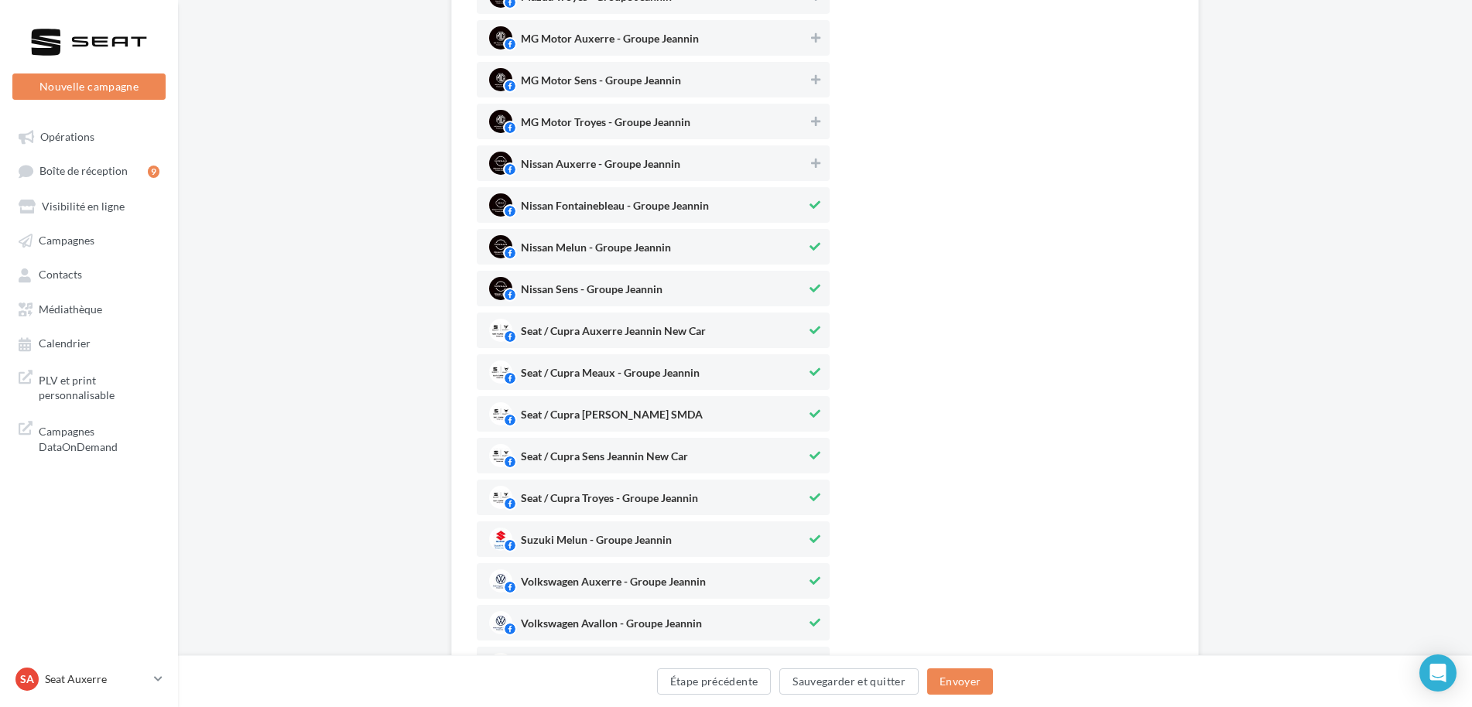
click at [816, 216] on div at bounding box center [814, 207] width 17 height 22
click at [810, 250] on icon at bounding box center [815, 246] width 11 height 11
click at [803, 287] on span "Nissan Sens - Groupe Jeannin" at bounding box center [647, 288] width 317 height 23
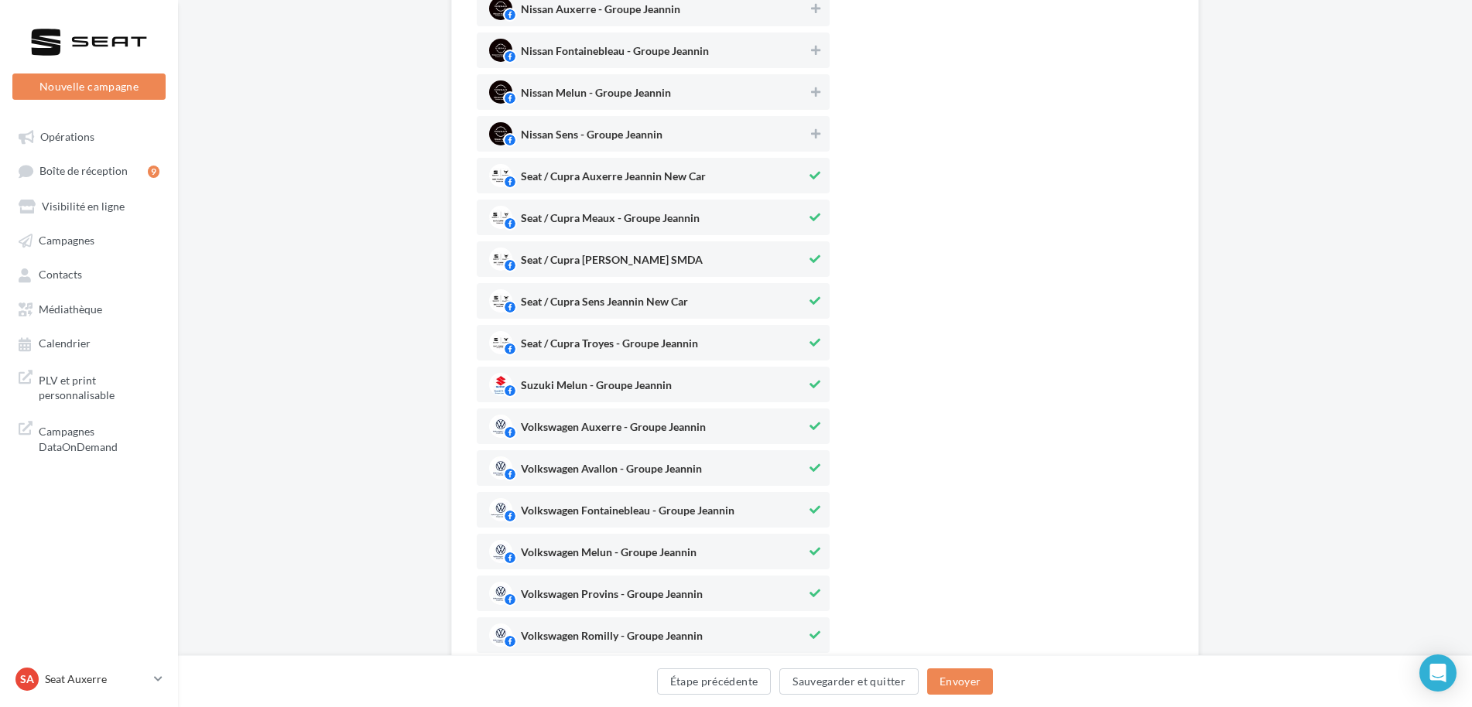
click at [810, 214] on icon at bounding box center [815, 217] width 11 height 11
click at [810, 255] on icon at bounding box center [815, 259] width 11 height 11
click at [816, 349] on button at bounding box center [814, 343] width 17 height 19
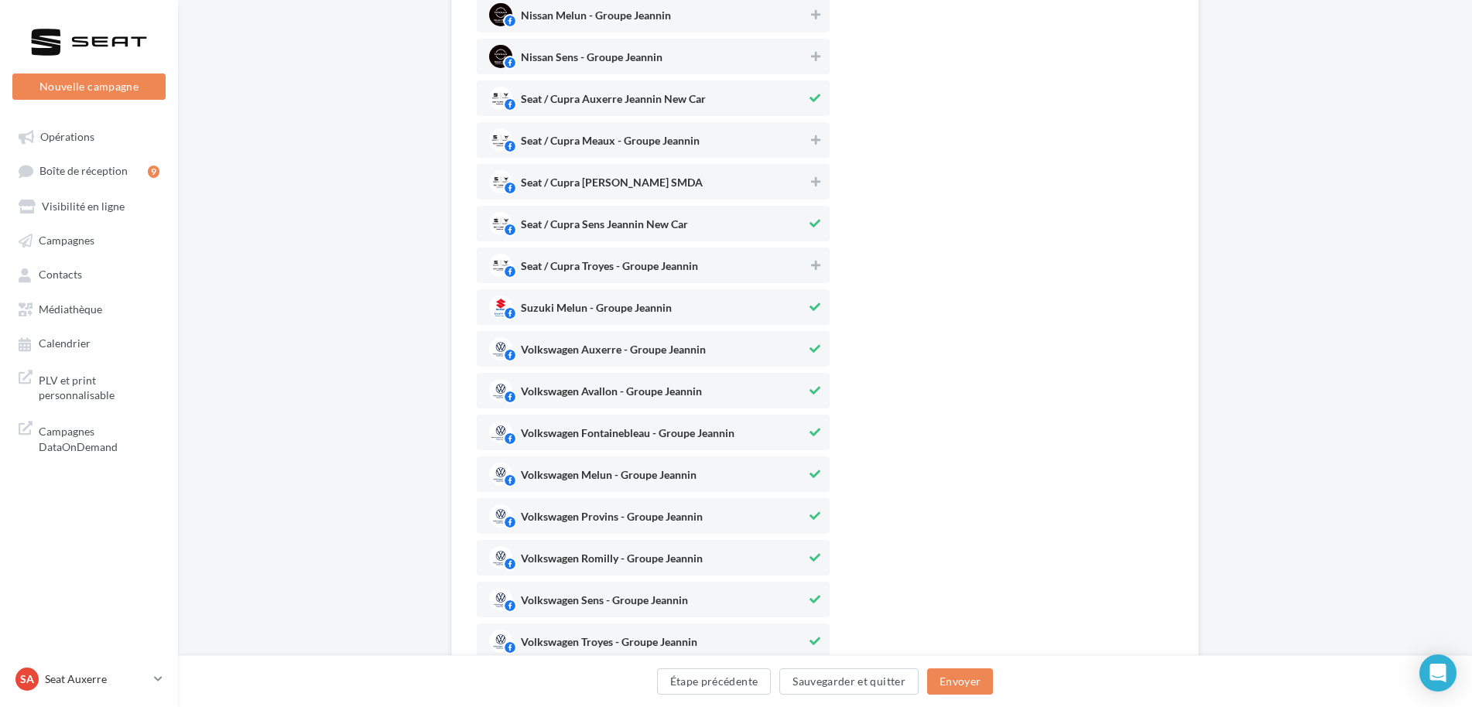
click at [806, 312] on button at bounding box center [814, 307] width 17 height 19
click at [799, 340] on span "Volkswagen Auxerre - Groupe Jeannin" at bounding box center [647, 348] width 317 height 23
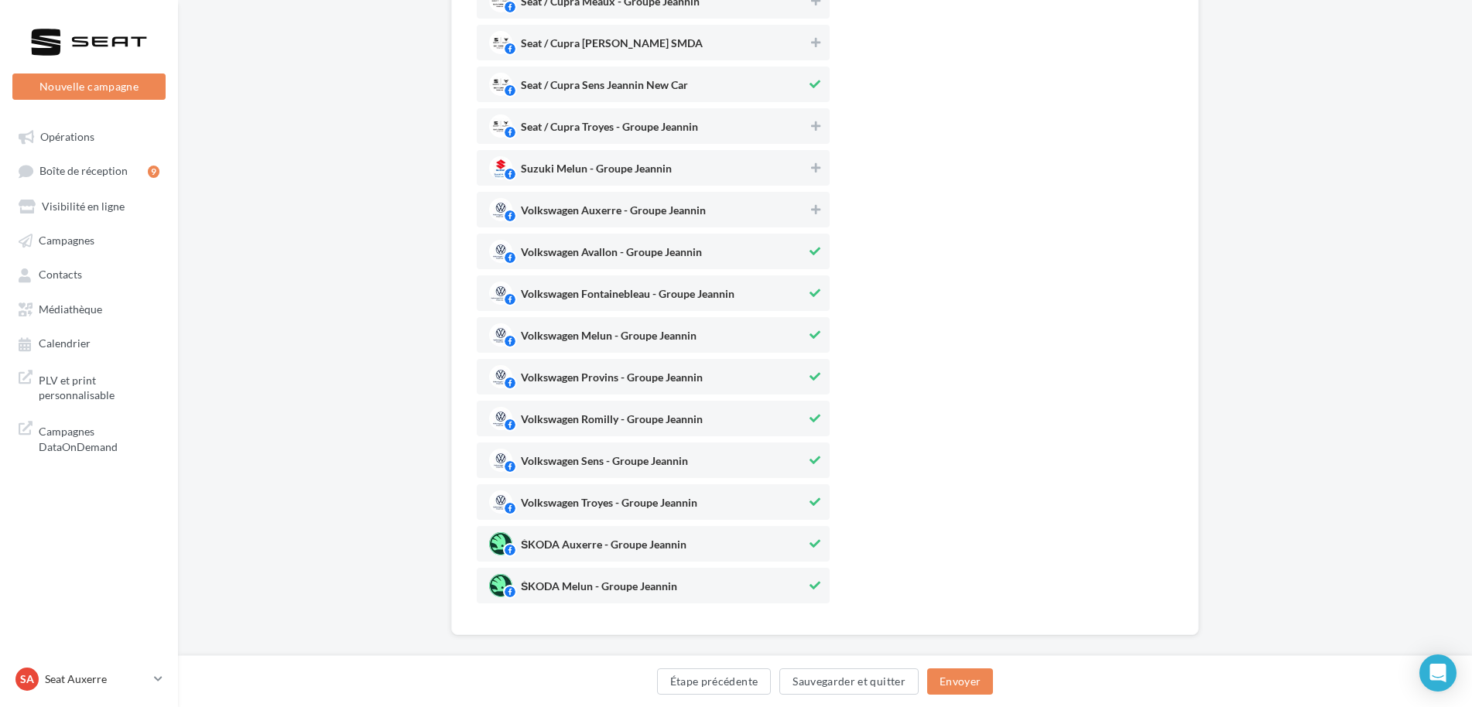
scroll to position [1161, 0]
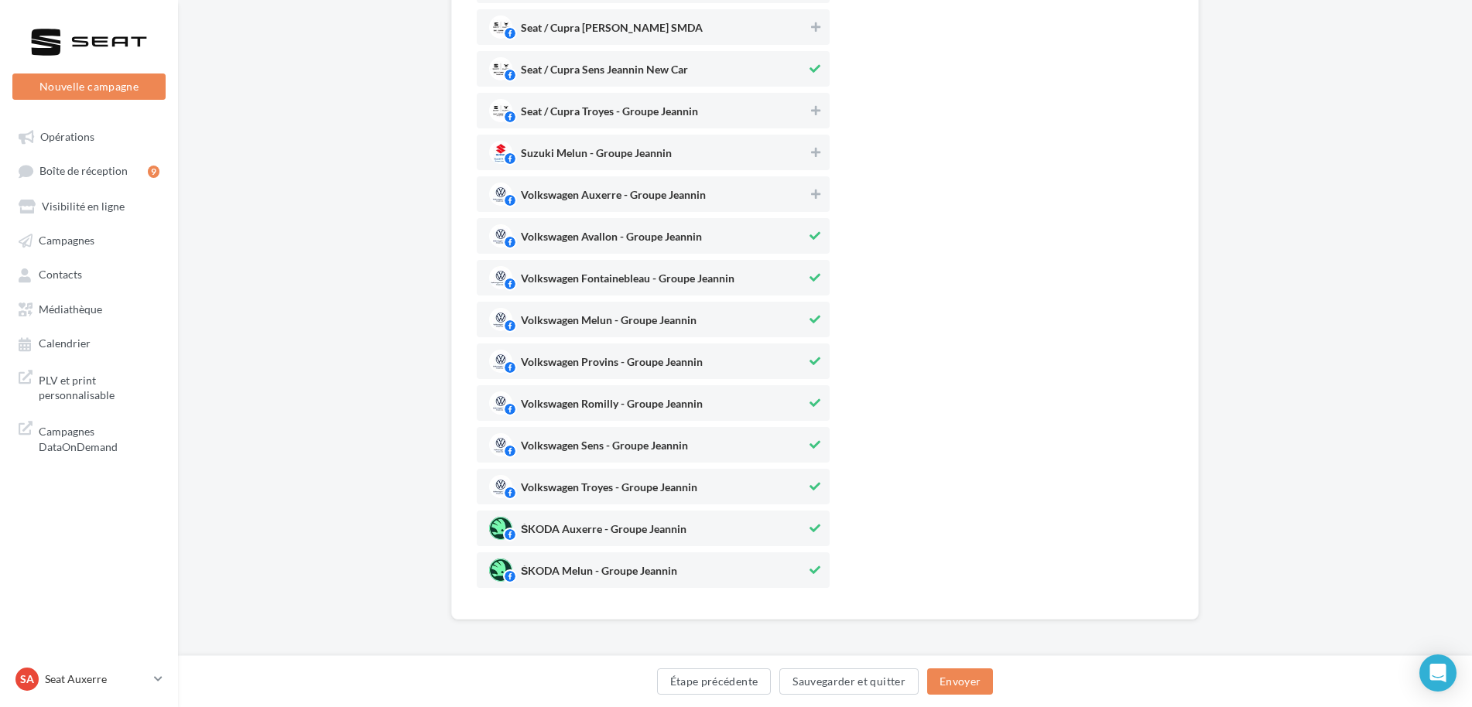
click at [798, 237] on span "Volkswagen Avallon - Groupe Jeannin" at bounding box center [647, 235] width 317 height 23
click at [795, 279] on span "Volkswagen Fontainebleau - Groupe Jeannin" at bounding box center [647, 277] width 317 height 23
click at [786, 323] on span "Volkswagen Melun - Groupe Jeannin" at bounding box center [647, 319] width 317 height 23
click at [787, 355] on span "Volkswagen Provins - Groupe Jeannin" at bounding box center [647, 361] width 317 height 23
click at [755, 393] on span "Volkswagen Romilly - Groupe Jeannin" at bounding box center [647, 403] width 317 height 23
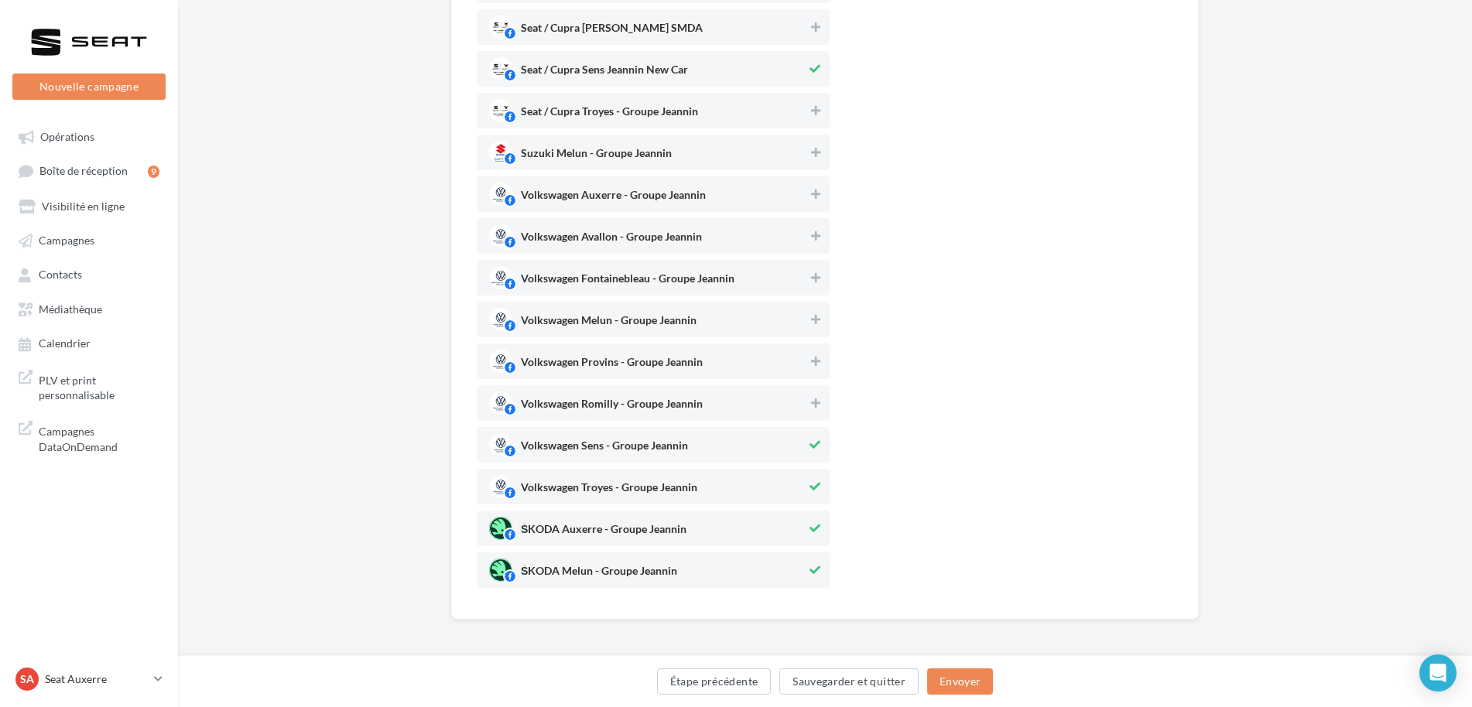
click at [744, 439] on span "Volkswagen Sens - Groupe Jeannin" at bounding box center [647, 444] width 317 height 23
click at [715, 474] on div "Volkswagen Troyes - Groupe Jeannin" at bounding box center [653, 487] width 353 height 36
click at [692, 535] on span "ŠKODA Auxerre - Groupe Jeannin" at bounding box center [647, 528] width 317 height 23
click at [682, 564] on span "ŠKODA Melun - Groupe Jeannin" at bounding box center [647, 570] width 317 height 23
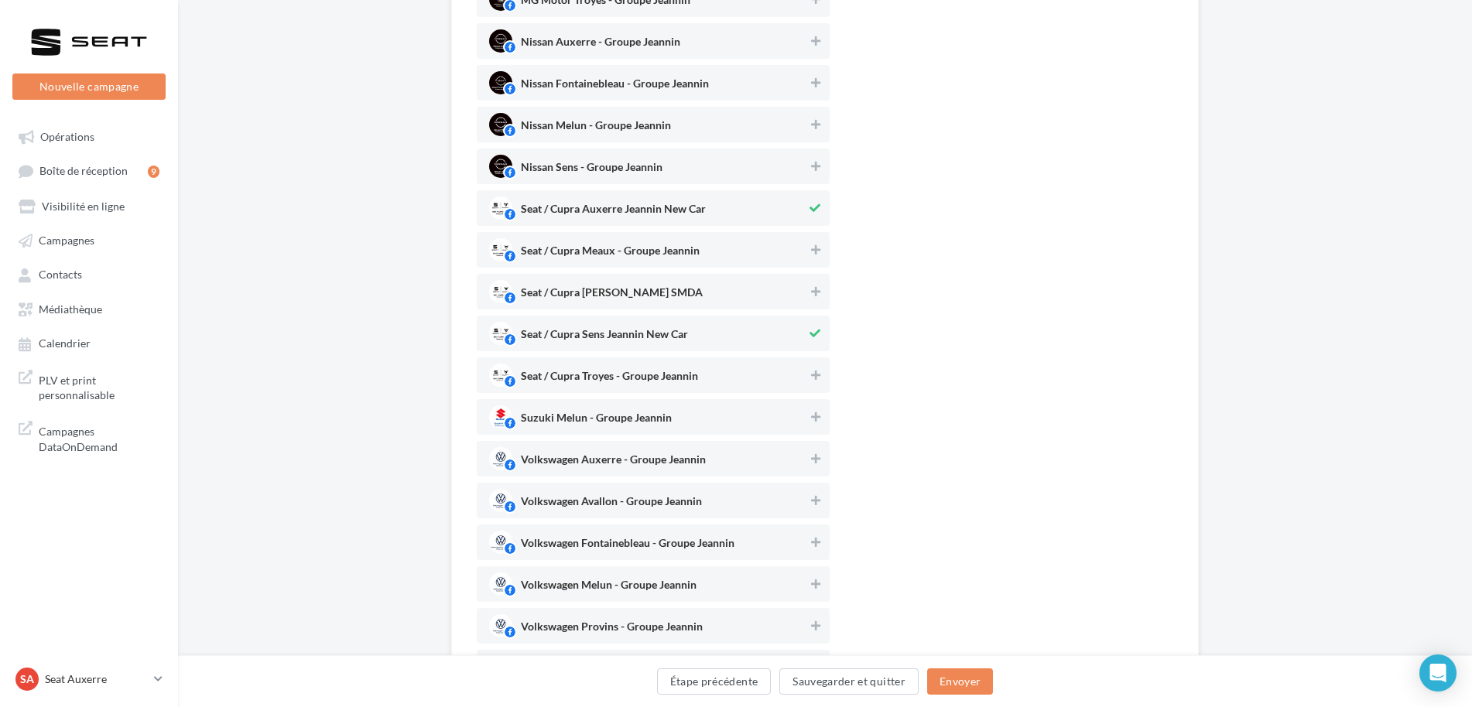
scroll to position [851, 0]
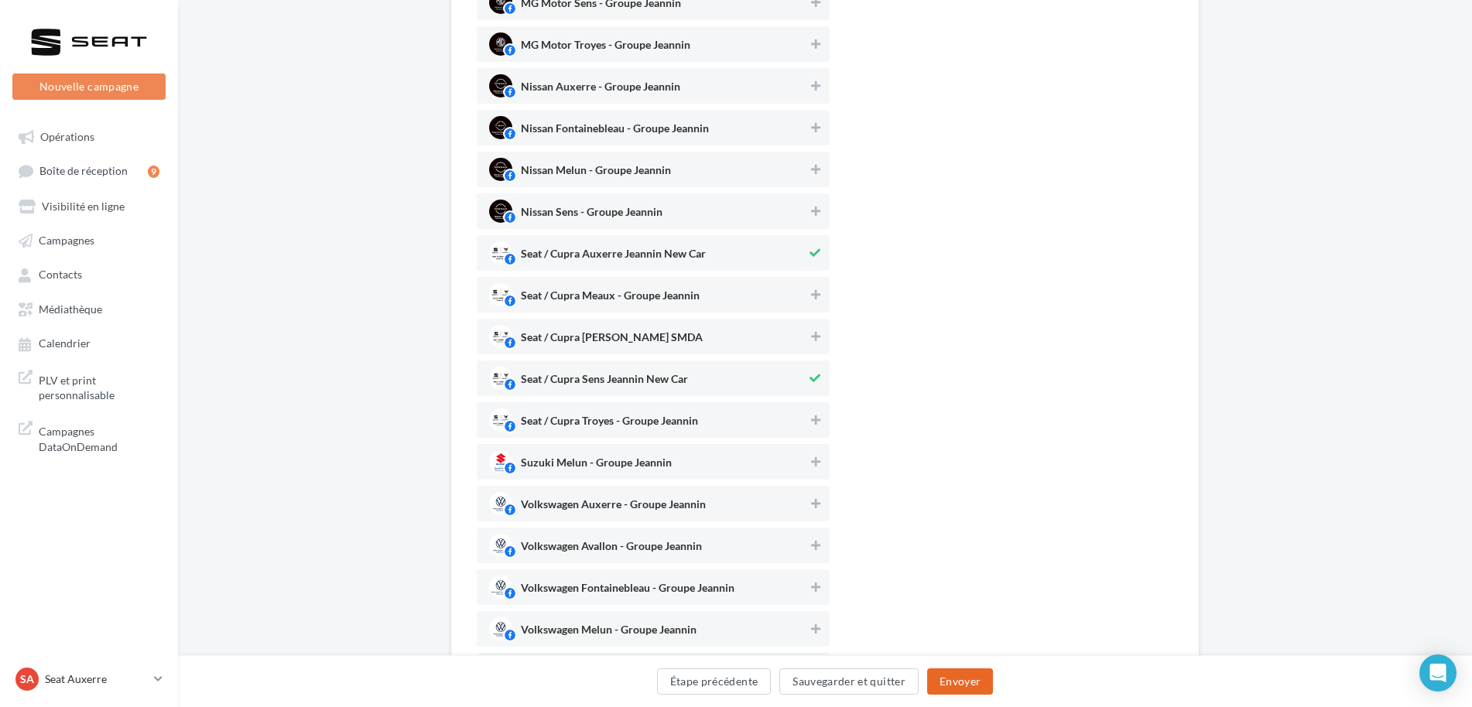
click at [960, 671] on button "Envoyer" at bounding box center [960, 682] width 66 height 26
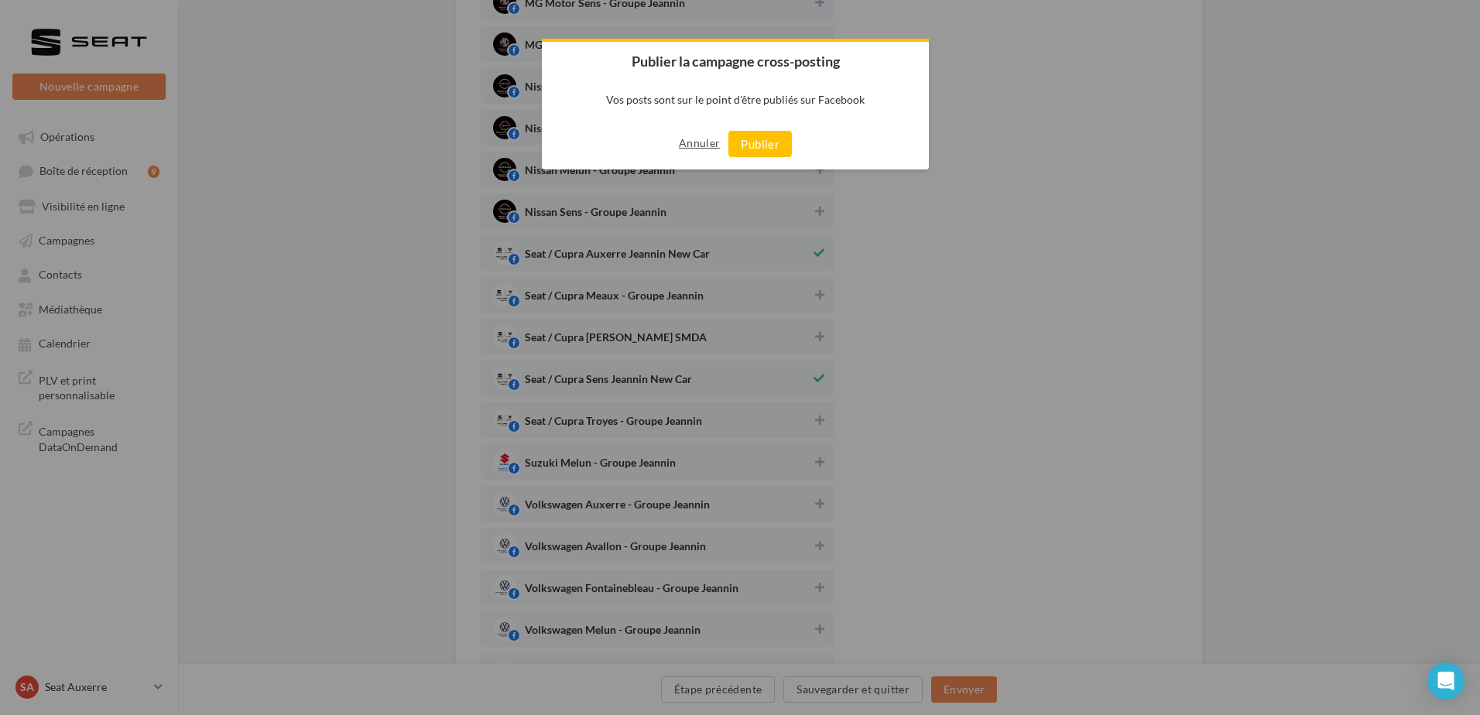
click at [705, 141] on button "Annuler" at bounding box center [699, 143] width 41 height 25
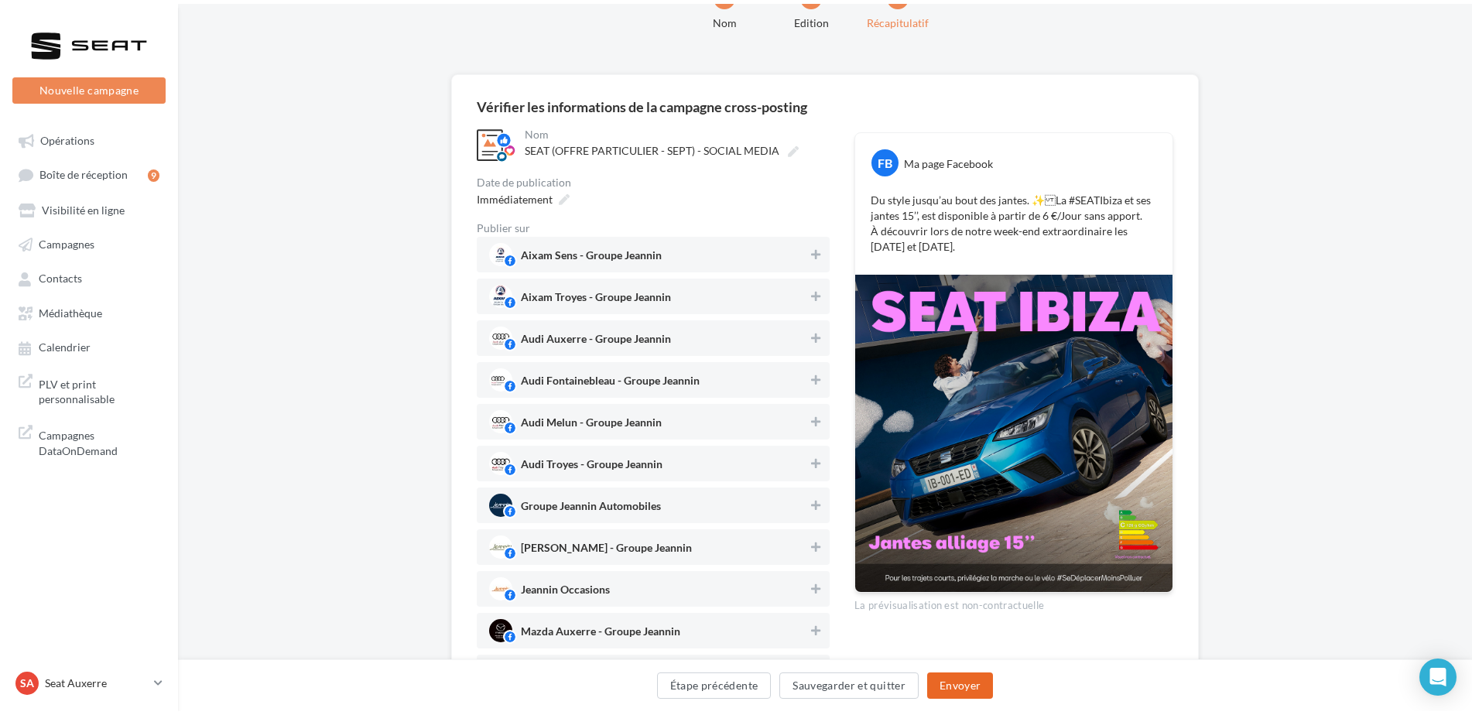
scroll to position [0, 0]
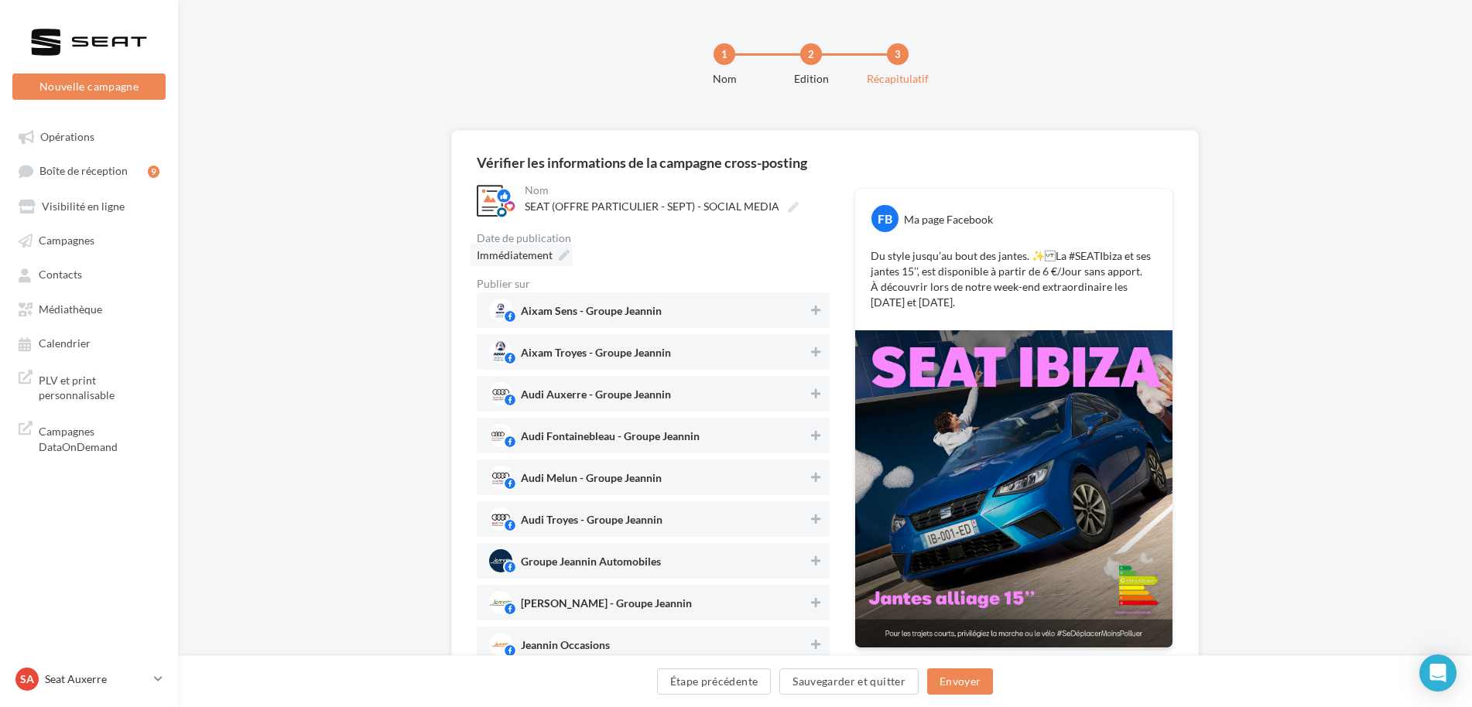
click at [568, 252] on icon at bounding box center [564, 255] width 11 height 11
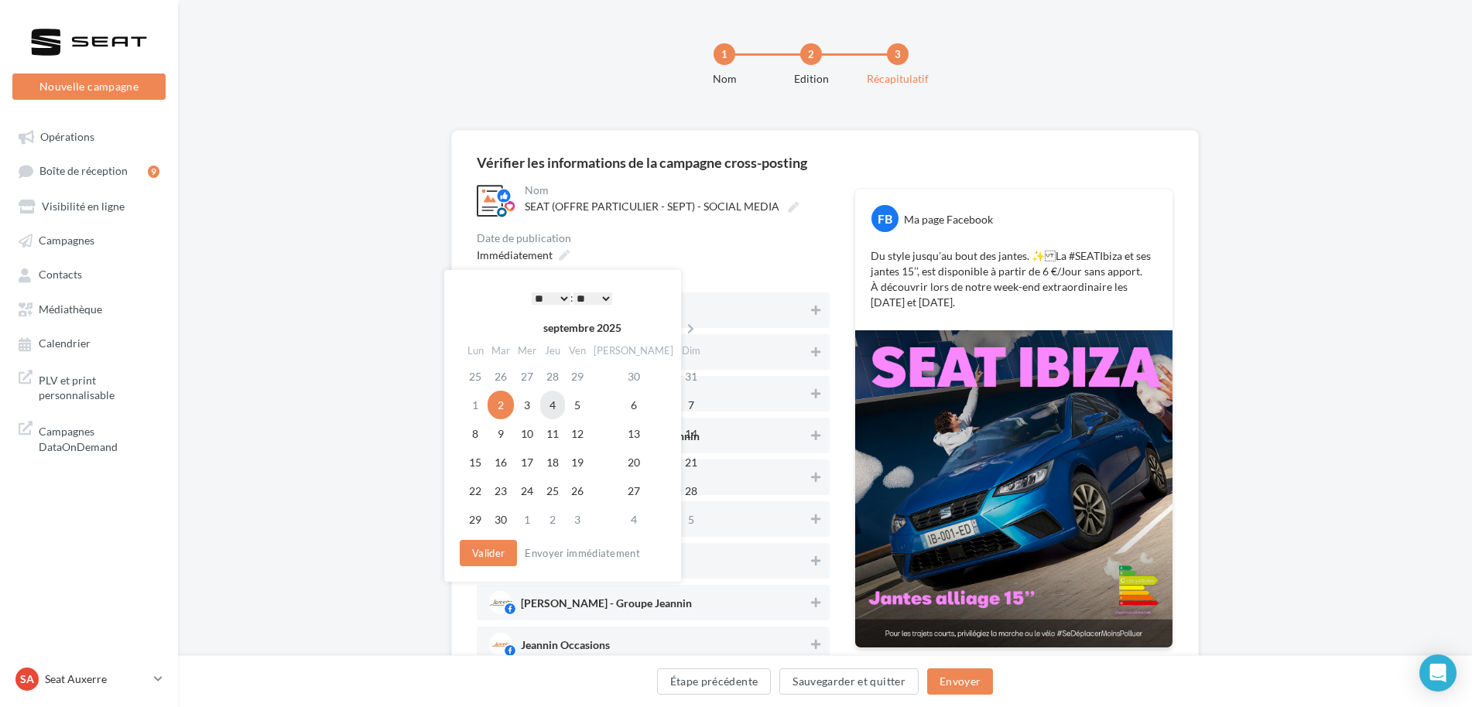
click at [562, 403] on td "4" at bounding box center [552, 405] width 25 height 29
click at [556, 296] on select "* * * * * * * * * * ** ** ** ** ** ** ** ** ** ** ** ** ** **" at bounding box center [551, 299] width 39 height 12
click at [498, 557] on button "Valider" at bounding box center [488, 553] width 57 height 26
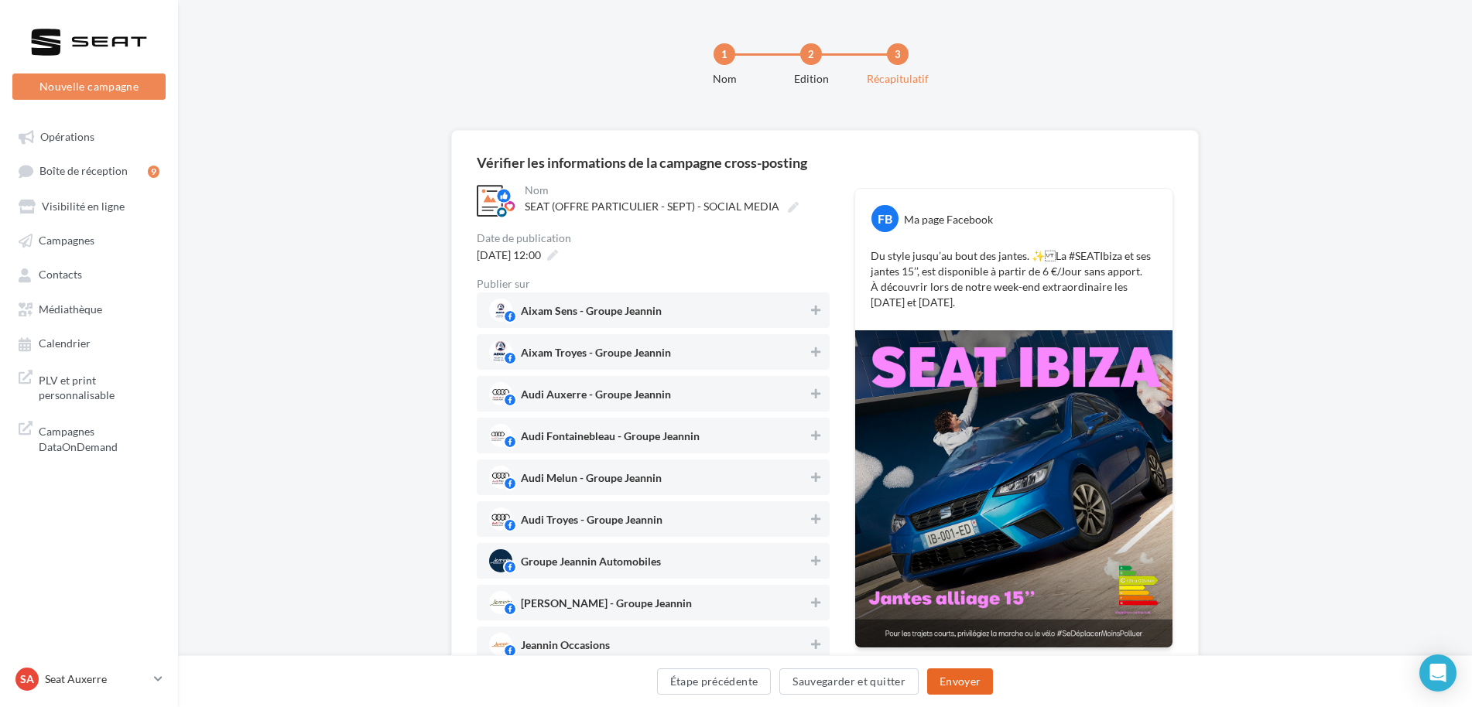
click at [975, 685] on button "Envoyer" at bounding box center [960, 682] width 66 height 26
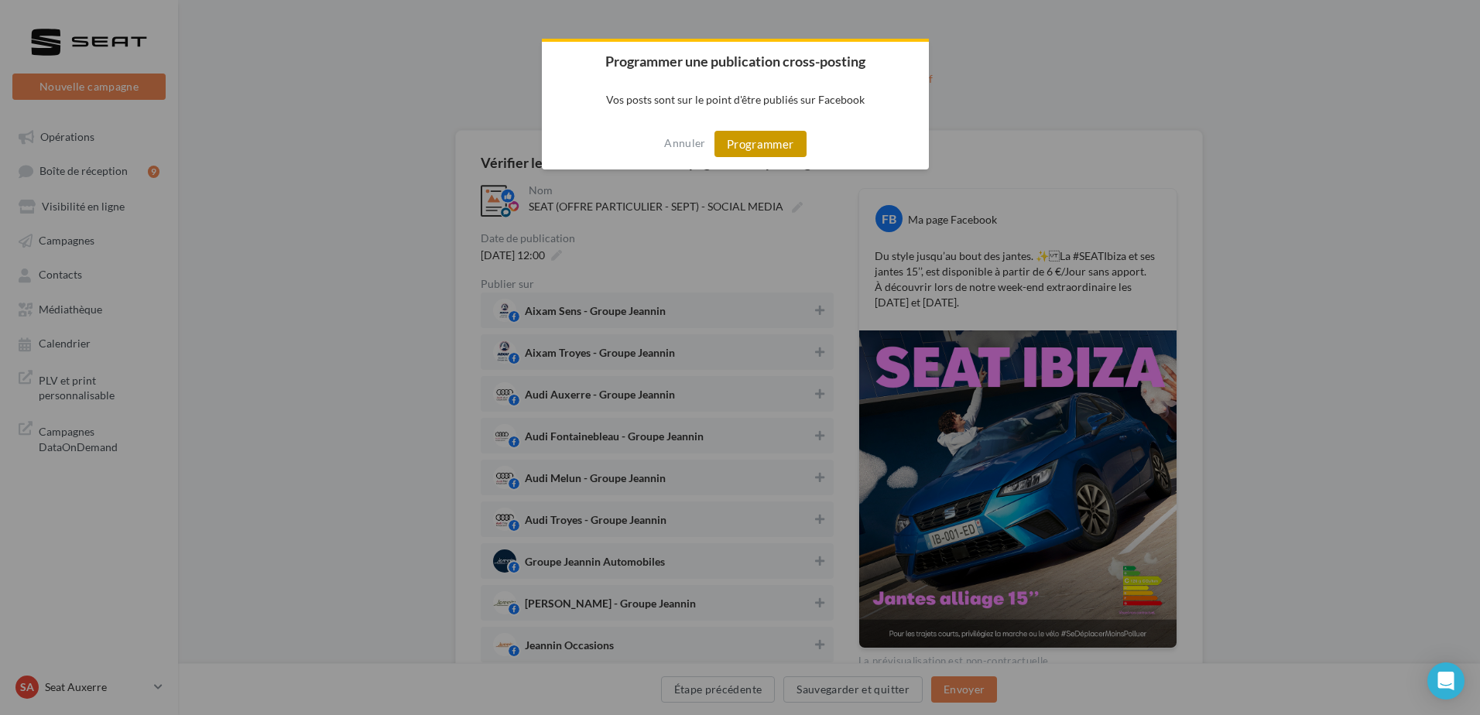
click at [783, 145] on button "Programmer" at bounding box center [760, 144] width 92 height 26
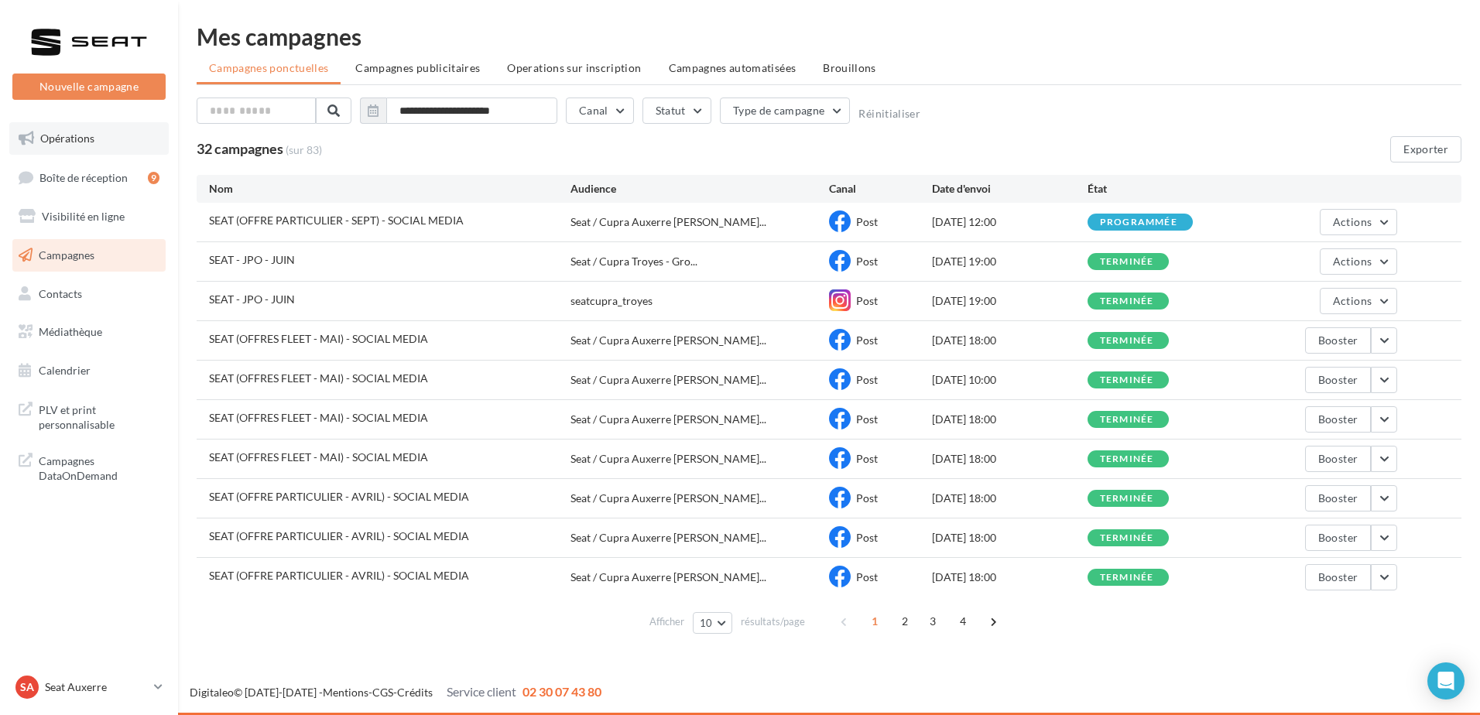
click at [73, 142] on span "Opérations" at bounding box center [67, 138] width 54 height 13
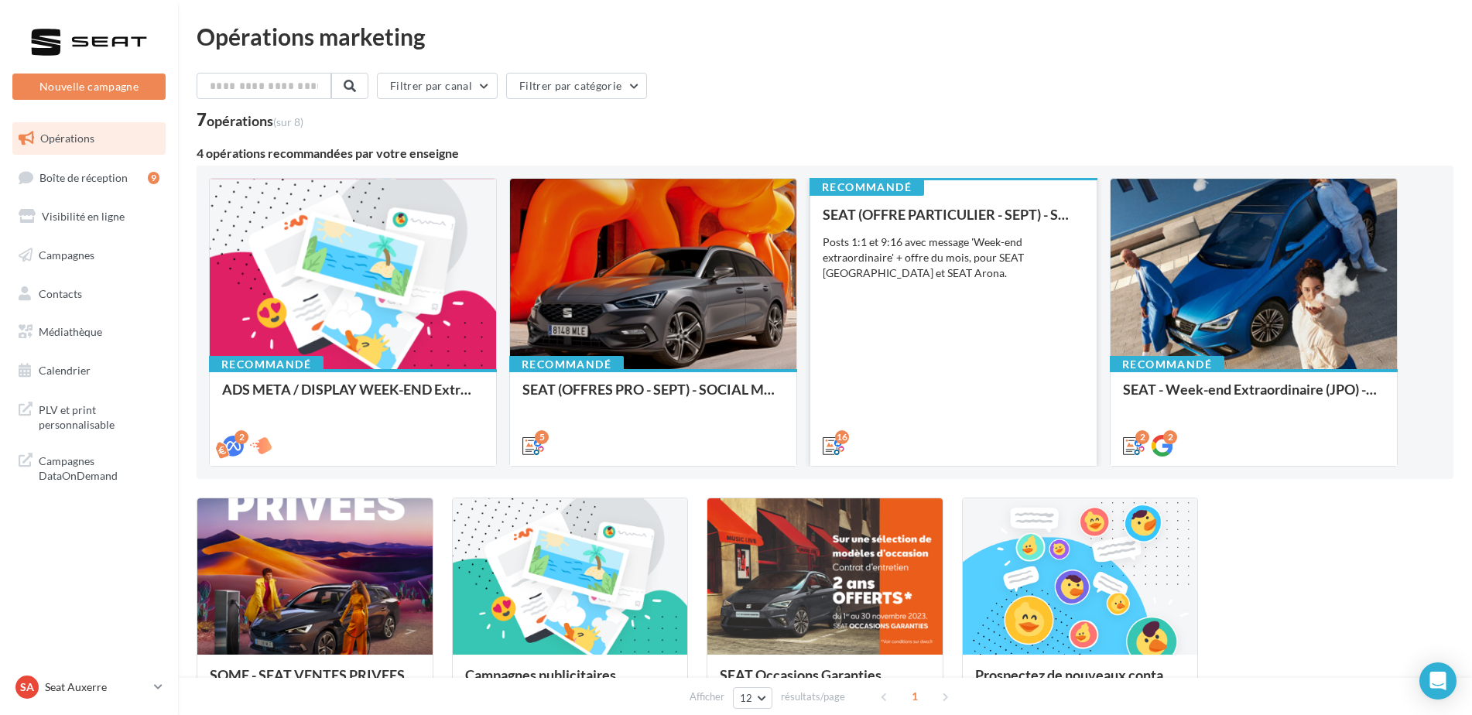
click at [854, 396] on div "SEAT (OFFRE PARTICULIER - SEPT) - SOCIAL MEDIA Posts 1:1 et 9:16 avec message '…" at bounding box center [954, 329] width 262 height 245
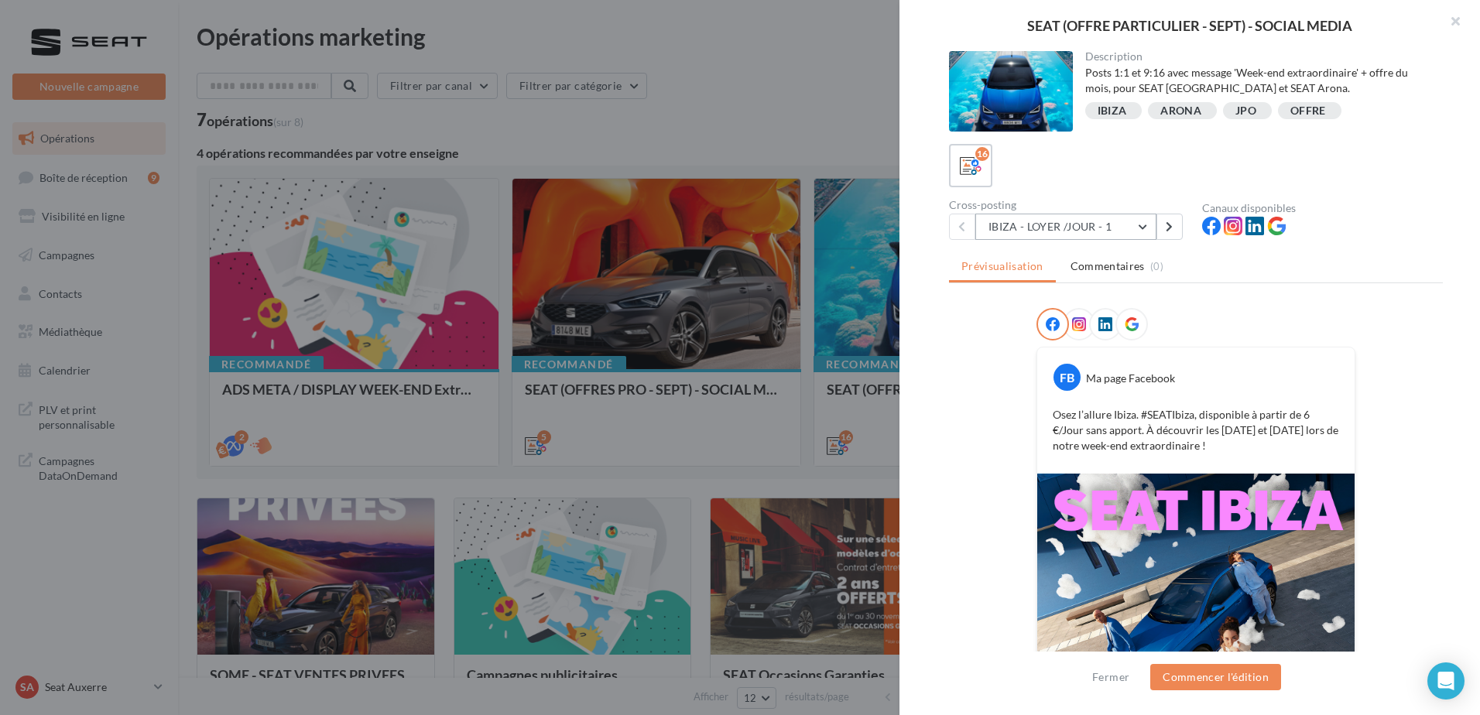
click at [1061, 222] on button "IBIZA - LOYER /JOUR - 1" at bounding box center [1065, 227] width 181 height 26
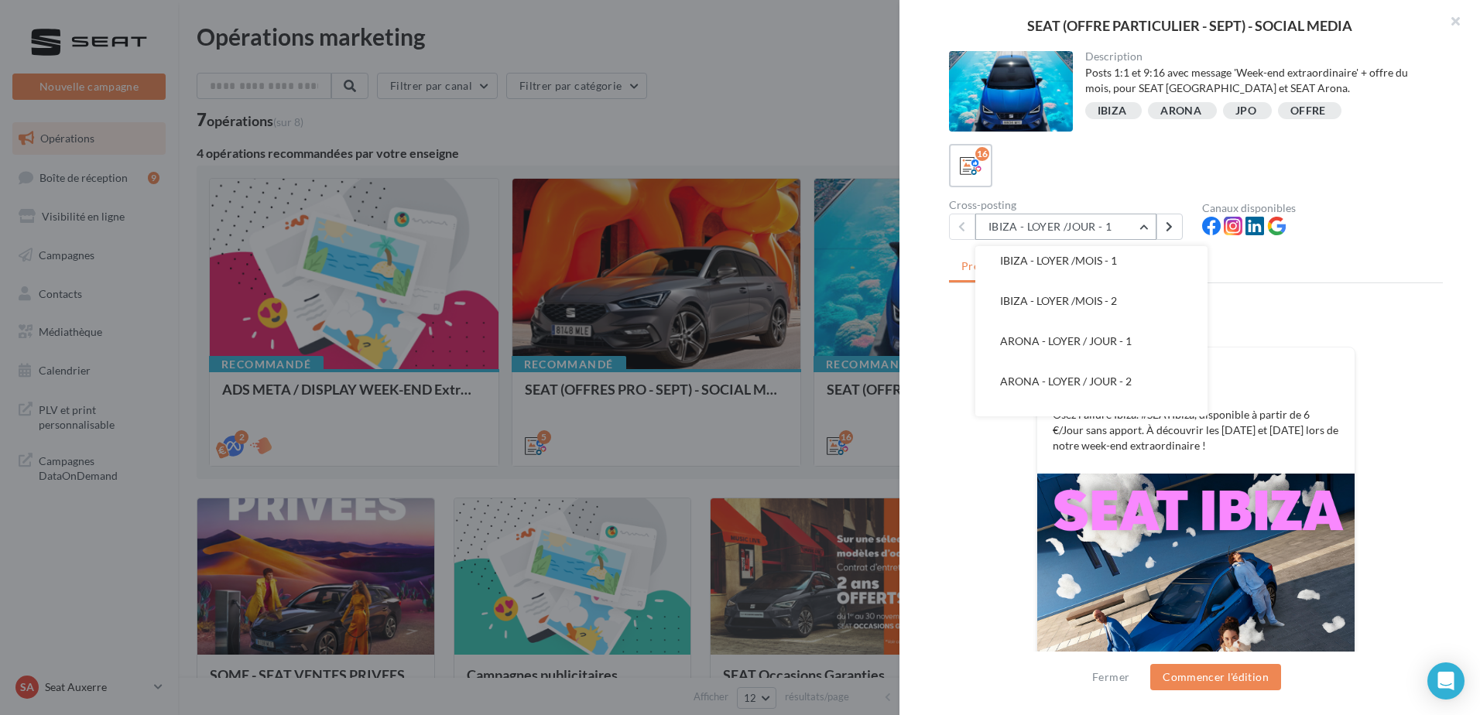
scroll to position [155, 0]
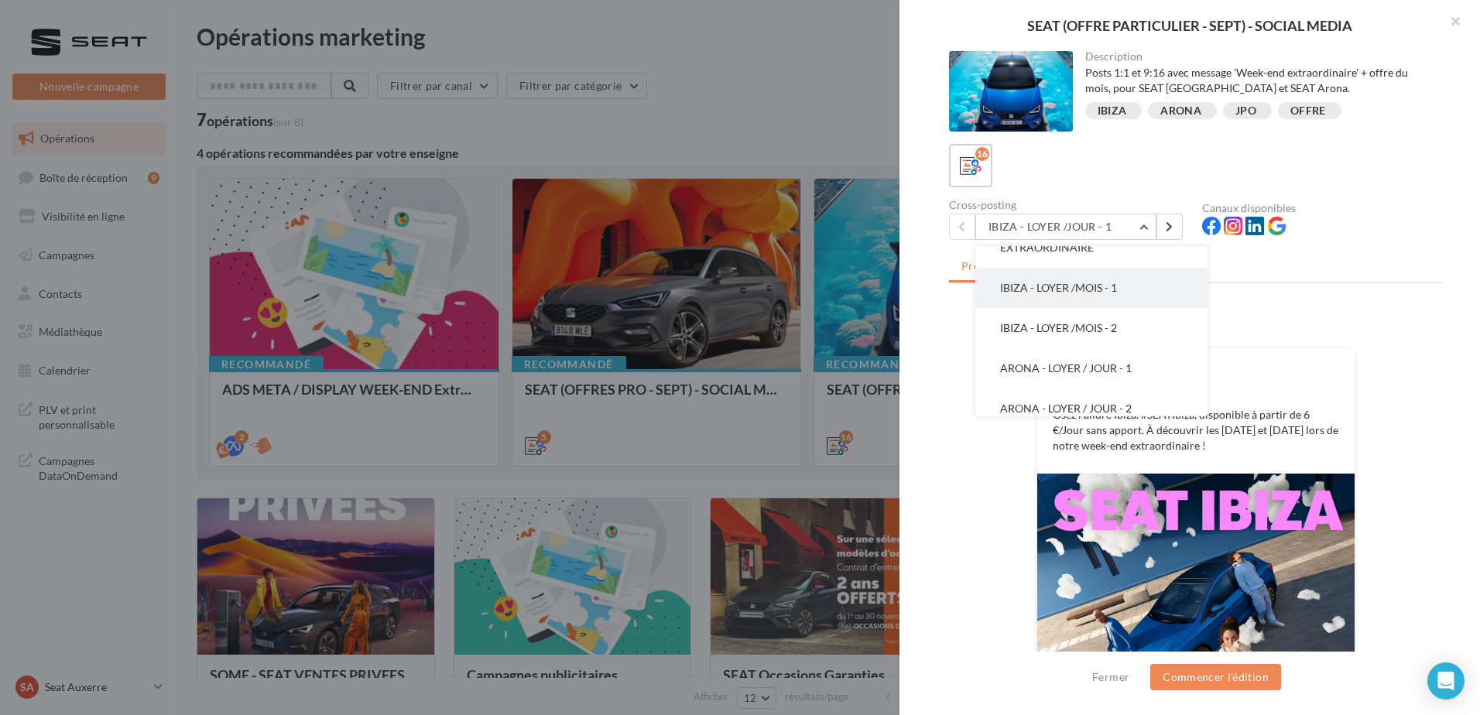
click at [1099, 300] on button "IBIZA - LOYER /MOIS - 1" at bounding box center [1091, 288] width 232 height 40
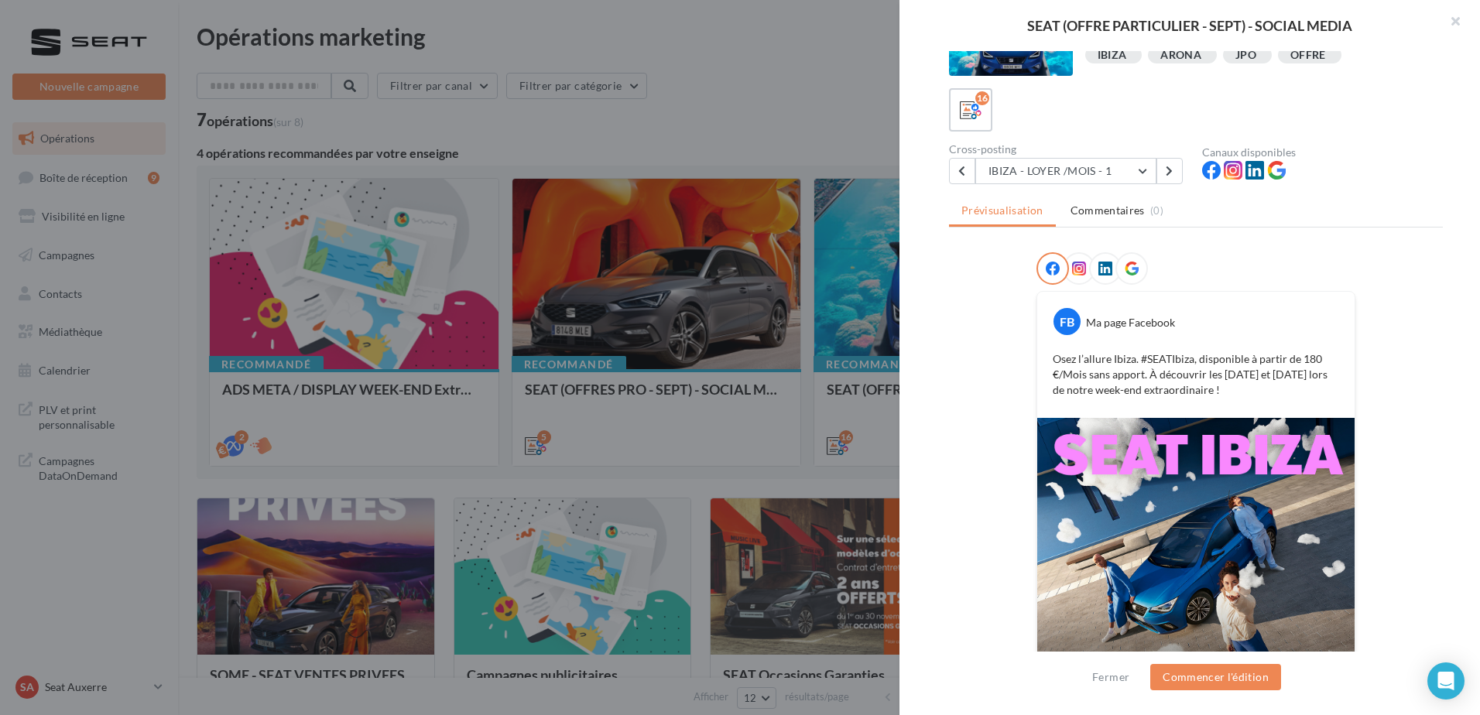
scroll to position [146, 0]
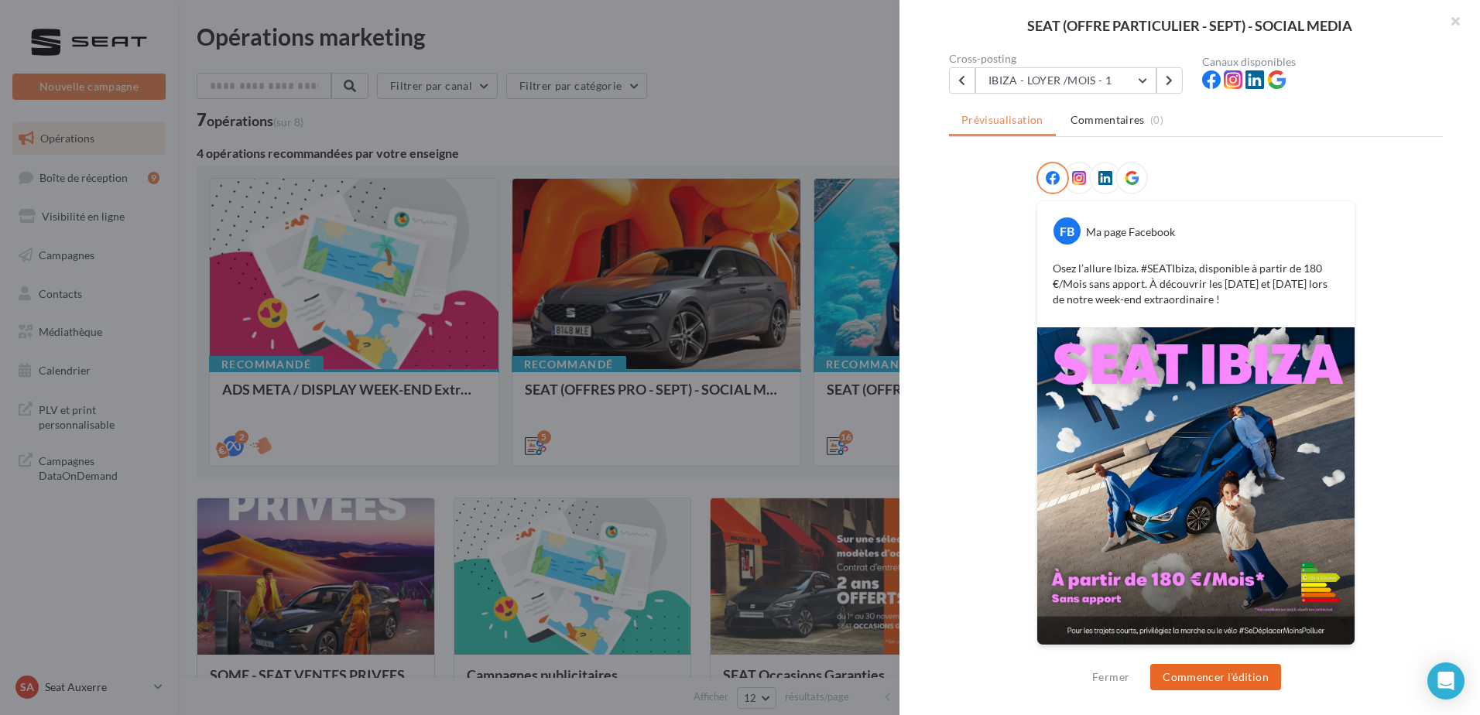
click at [1227, 674] on button "Commencer l'édition" at bounding box center [1215, 677] width 131 height 26
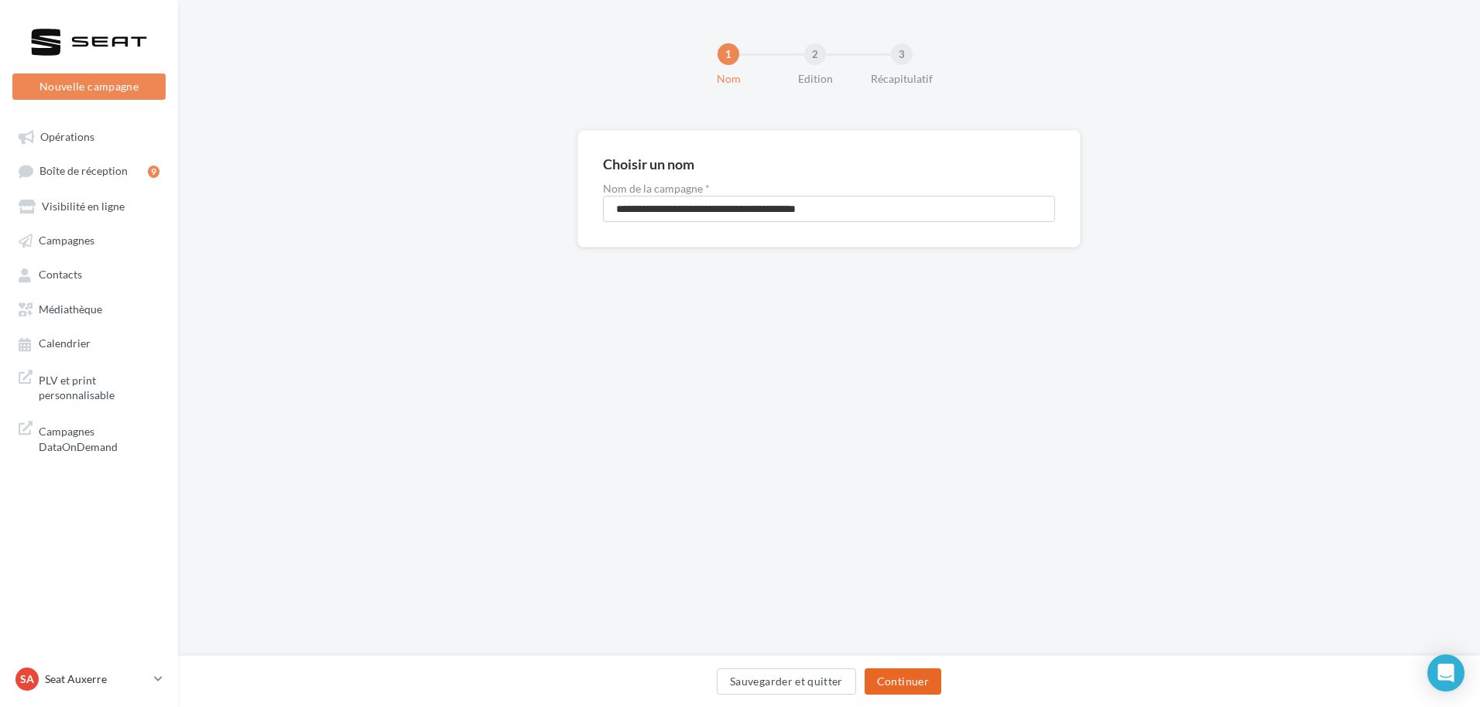
click at [887, 680] on button "Continuer" at bounding box center [902, 682] width 77 height 26
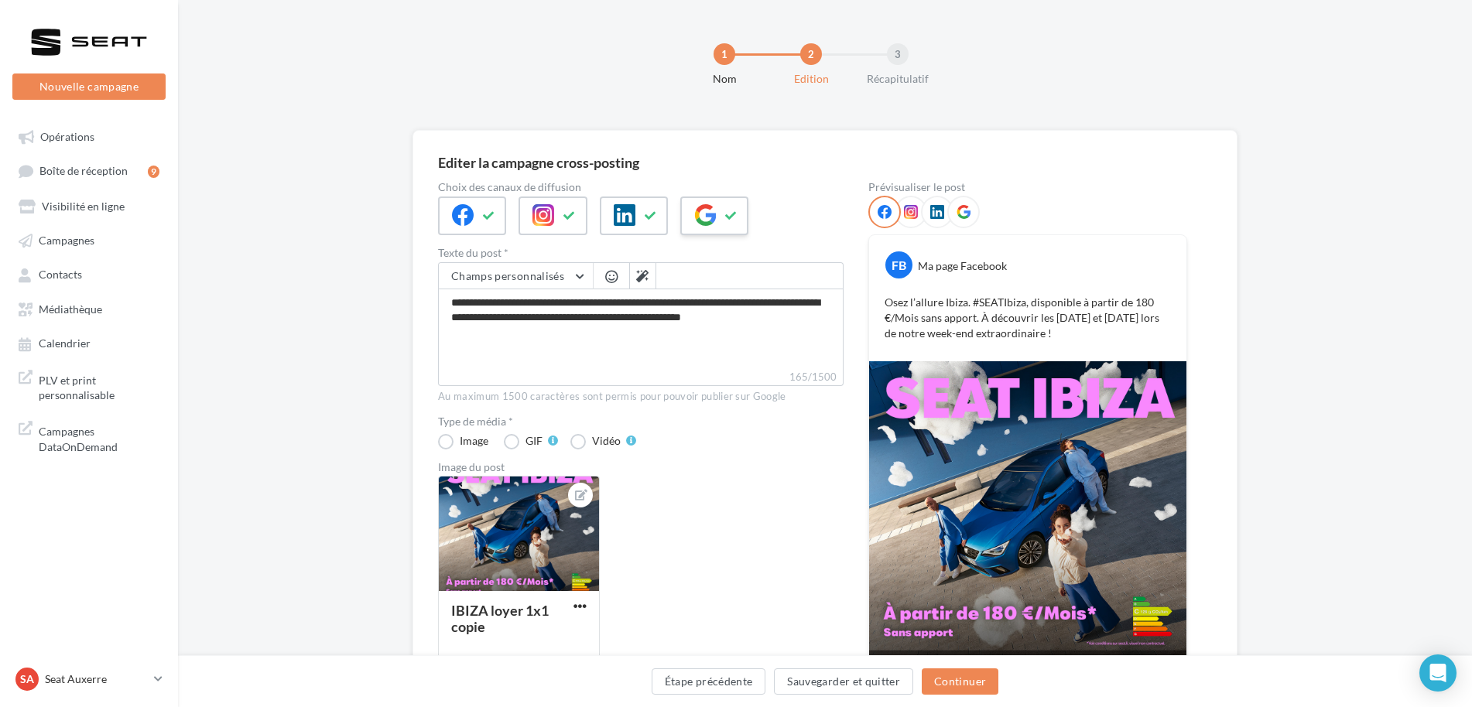
click at [714, 222] on icon at bounding box center [705, 215] width 22 height 22
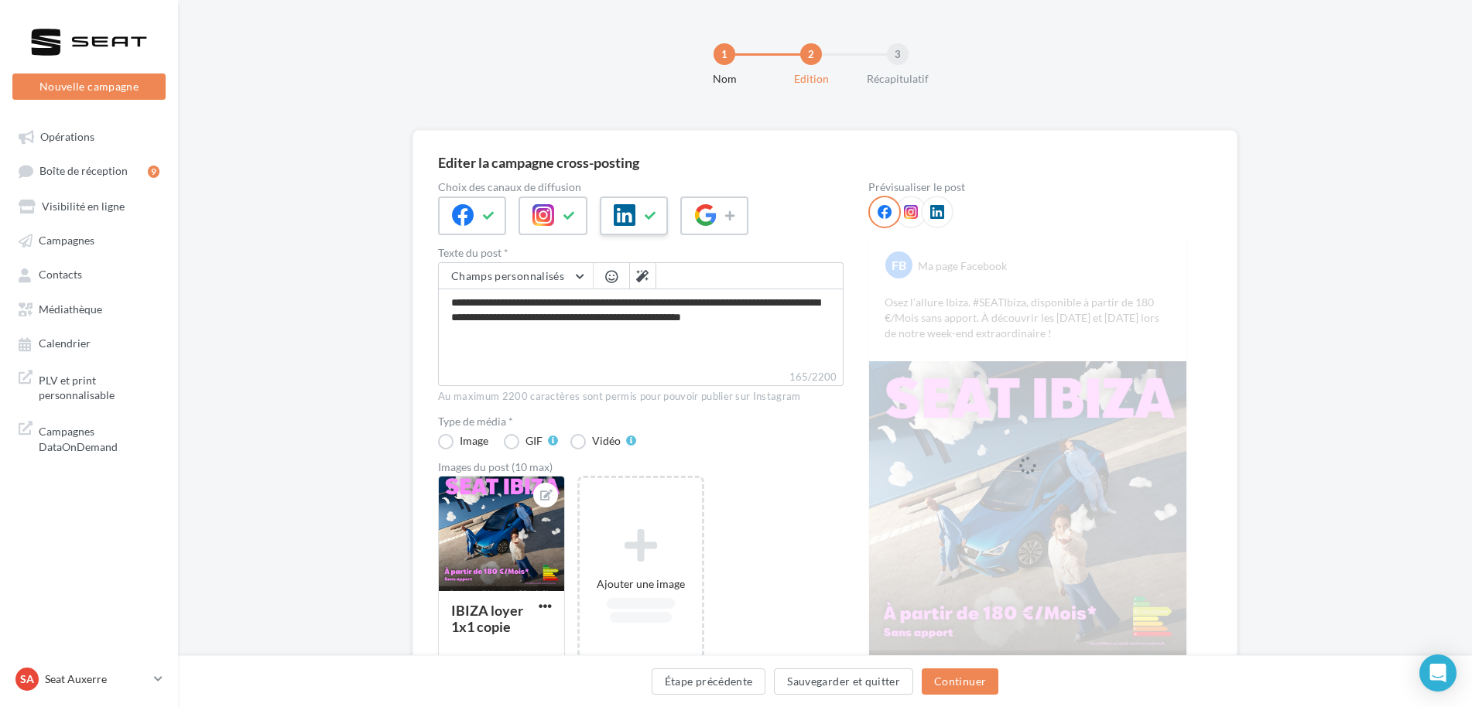
click at [654, 211] on icon at bounding box center [651, 216] width 12 height 11
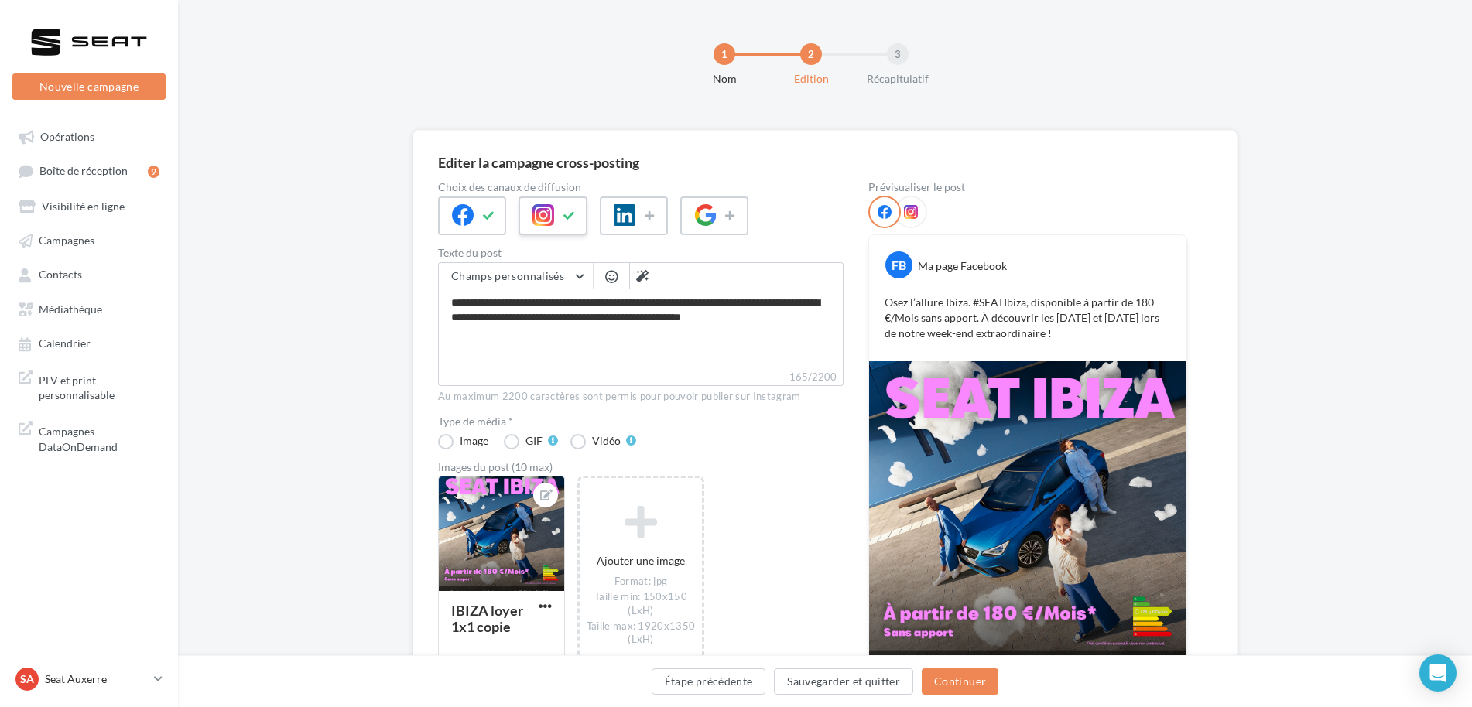
click at [567, 217] on icon at bounding box center [569, 216] width 12 height 11
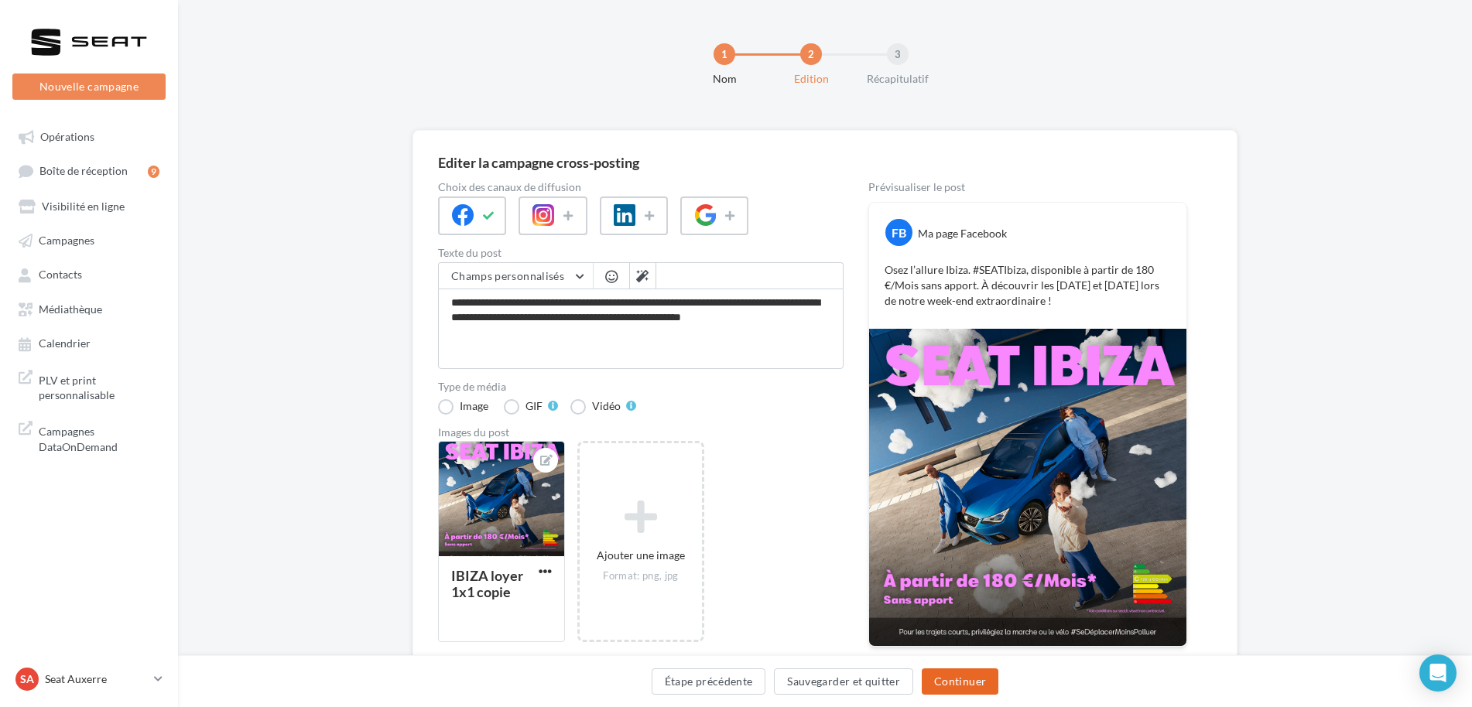
click at [943, 679] on button "Continuer" at bounding box center [960, 682] width 77 height 26
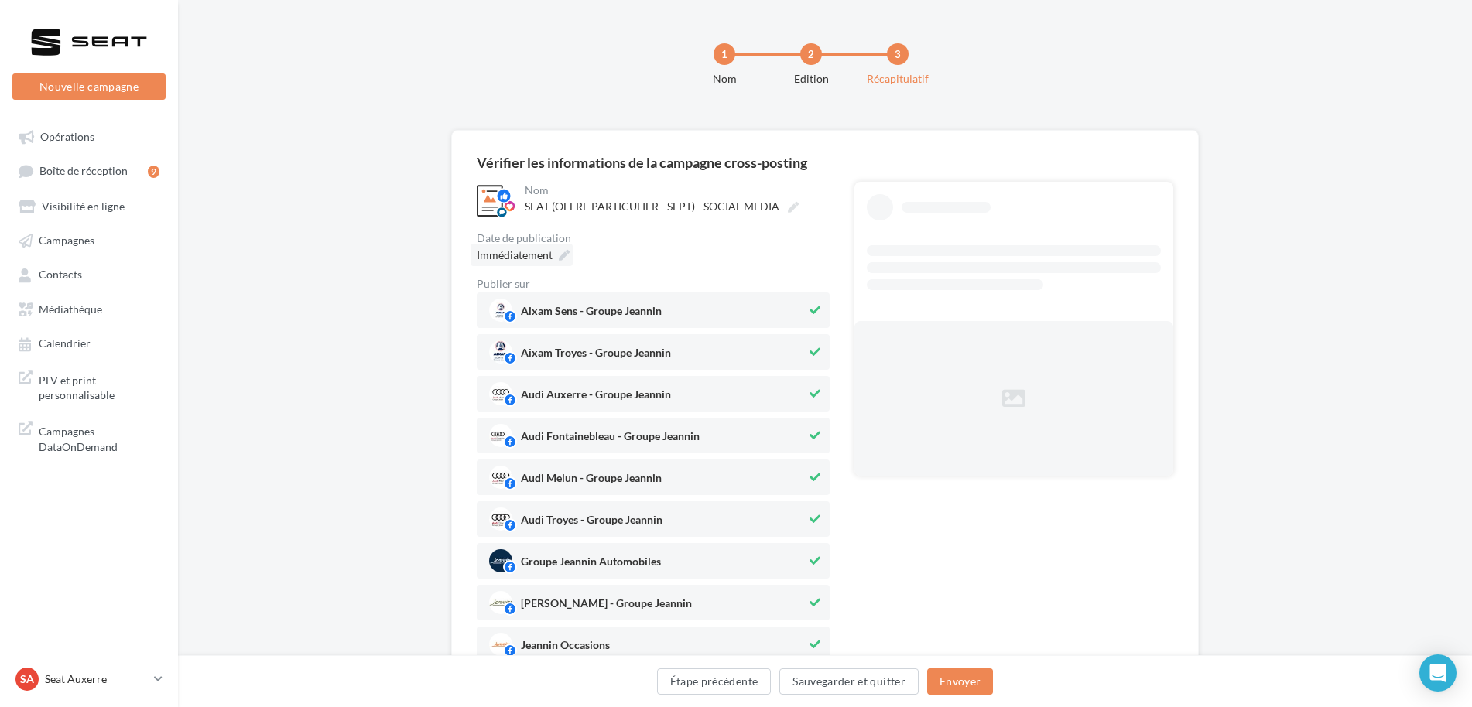
click at [565, 253] on icon at bounding box center [564, 255] width 11 height 11
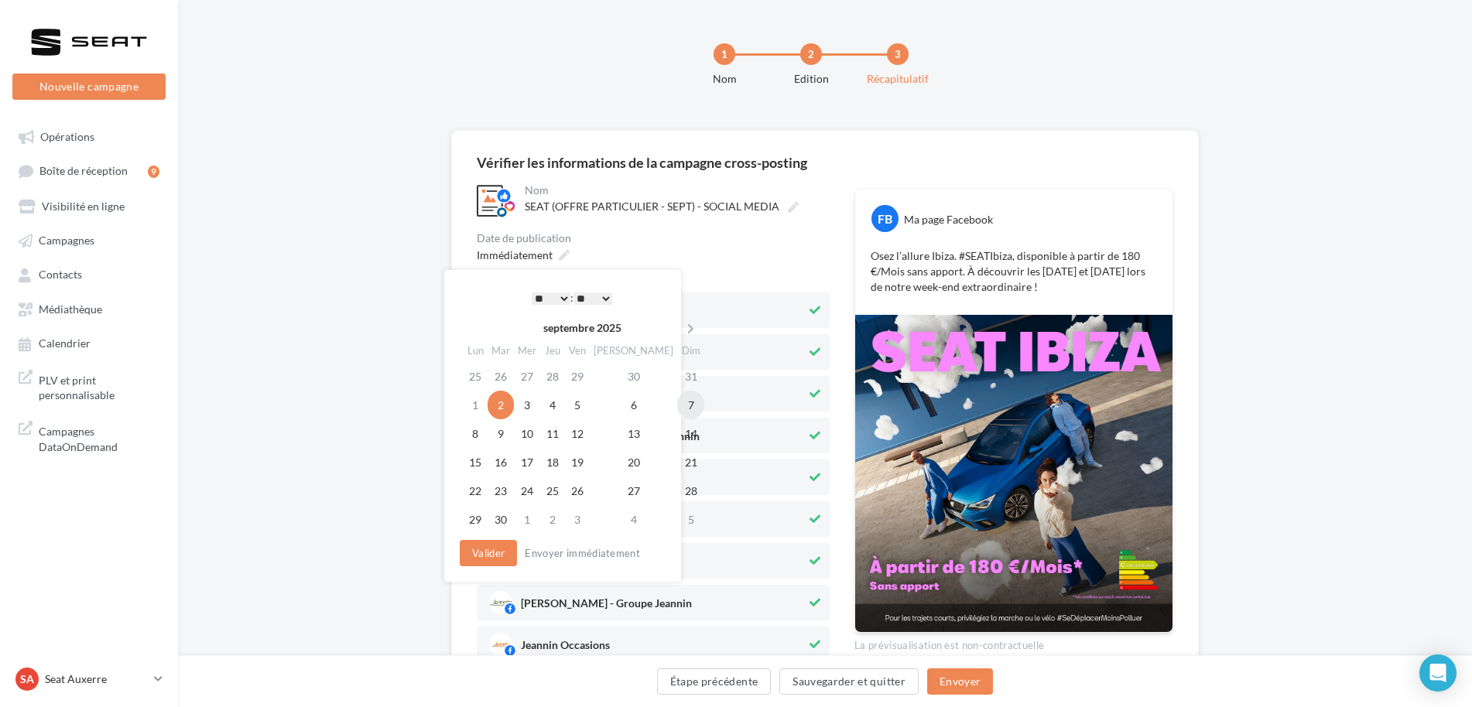
click at [677, 406] on td "7" at bounding box center [690, 405] width 27 height 29
click at [563, 294] on select "* * * * * * * * * * ** ** ** ** ** ** ** ** ** ** ** ** ** **" at bounding box center [551, 299] width 39 height 12
click at [501, 555] on button "Valider" at bounding box center [488, 553] width 57 height 26
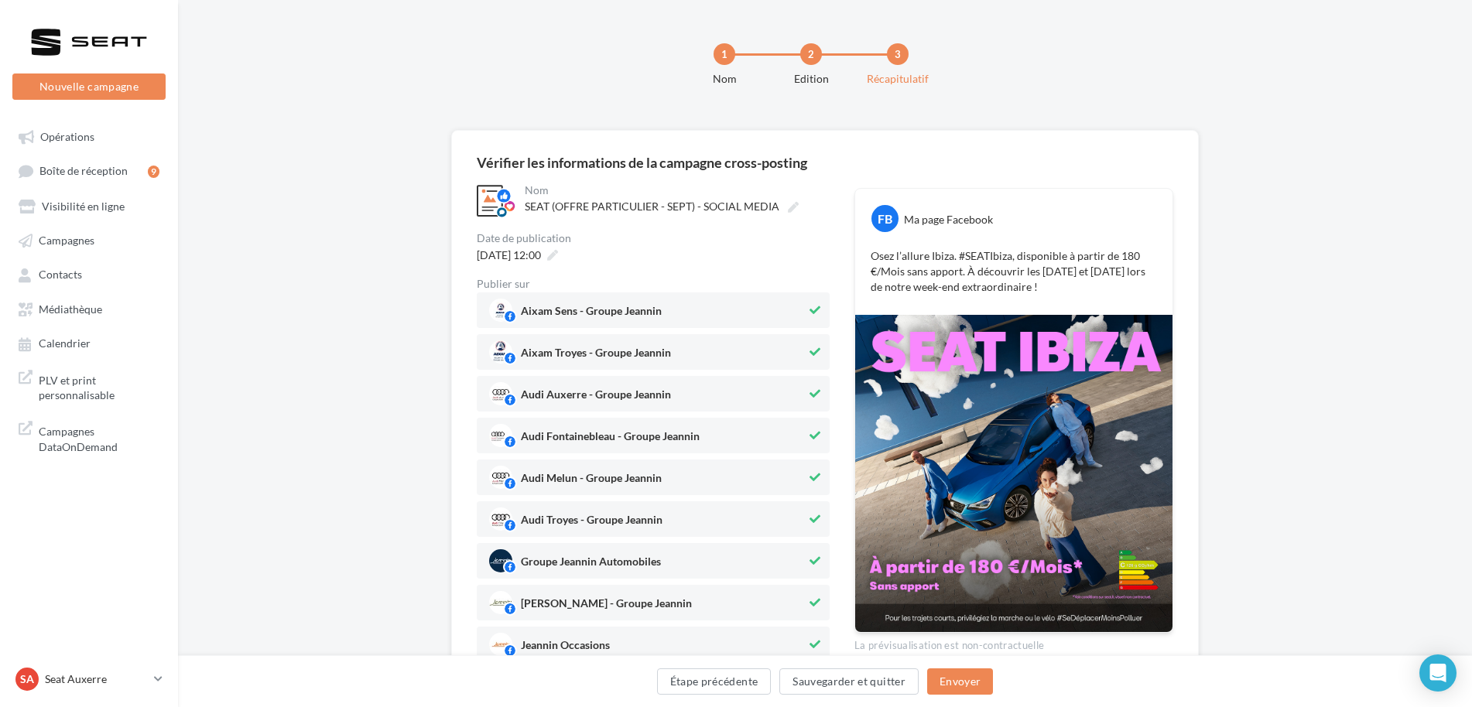
click at [776, 307] on span "Aixam Sens - Groupe Jeannin" at bounding box center [647, 310] width 317 height 23
click at [772, 354] on span "Aixam Troyes - Groupe Jeannin" at bounding box center [647, 352] width 317 height 23
click at [770, 399] on span "Audi Auxerre - Groupe Jeannin" at bounding box center [647, 393] width 317 height 23
click at [747, 434] on span "Audi Fontainebleau - Groupe Jeannin" at bounding box center [647, 435] width 317 height 23
click at [735, 488] on span "Audi Melun - Groupe Jeannin" at bounding box center [647, 477] width 317 height 23
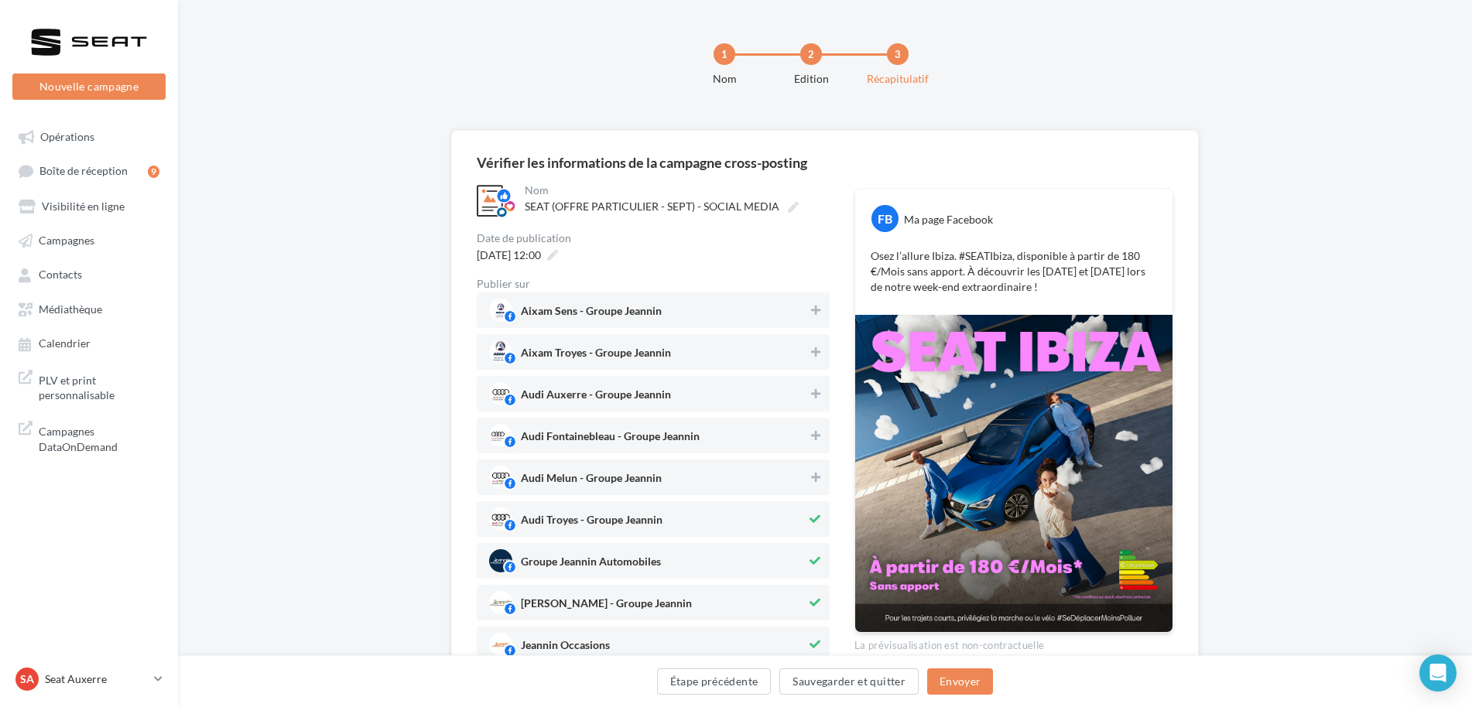
click at [727, 515] on span "Audi Troyes - Groupe Jeannin" at bounding box center [647, 519] width 317 height 23
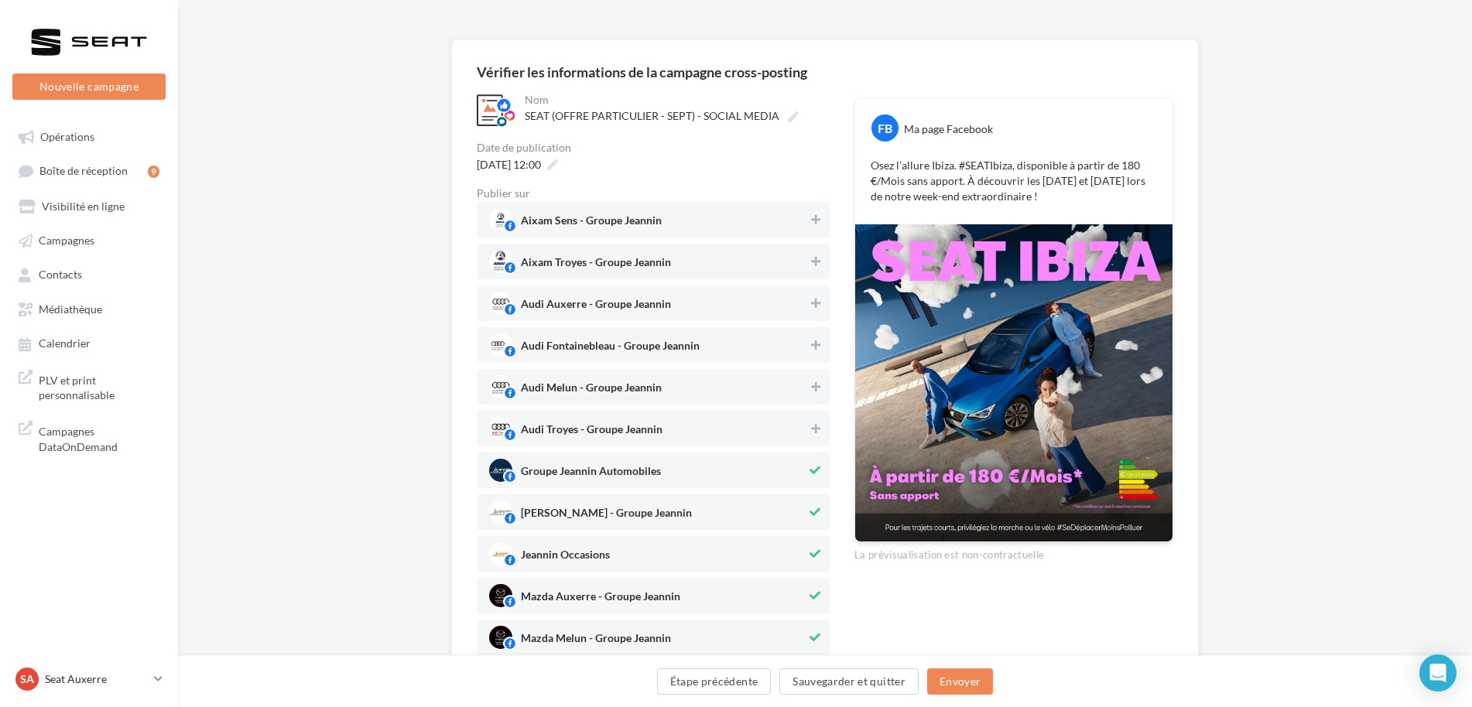
scroll to position [310, 0]
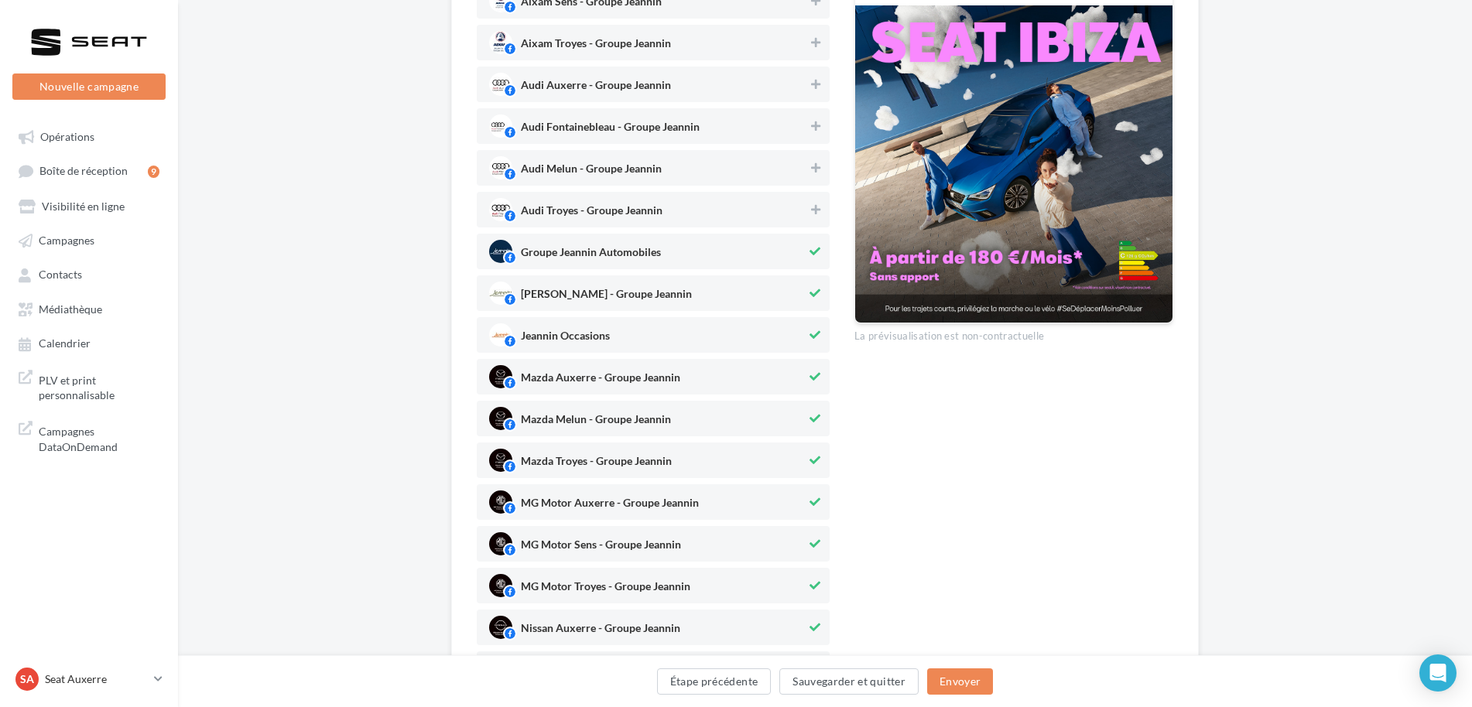
drag, startPoint x: 819, startPoint y: 239, endPoint x: 807, endPoint y: 272, distance: 34.5
click at [819, 240] on div "Groupe Jeannin Automobiles" at bounding box center [653, 252] width 353 height 36
click at [803, 295] on span "Jeannin Loisirs - Groupe Jeannin" at bounding box center [647, 293] width 317 height 23
click at [795, 330] on span "Jeannin Occasions" at bounding box center [647, 334] width 317 height 23
drag, startPoint x: 792, startPoint y: 371, endPoint x: 792, endPoint y: 411, distance: 39.5
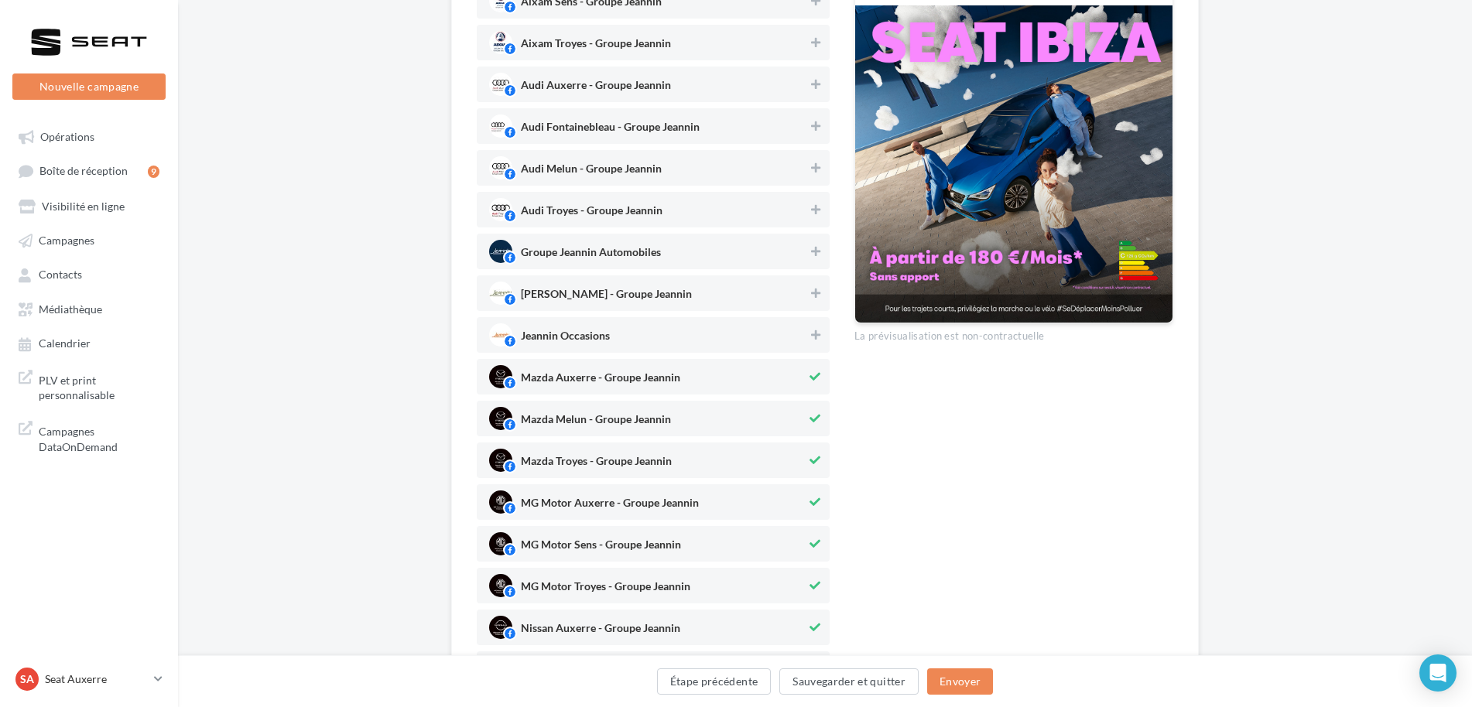
click at [792, 380] on span "Mazda Auxerre - Groupe Jeannin" at bounding box center [647, 376] width 317 height 23
drag, startPoint x: 792, startPoint y: 415, endPoint x: 792, endPoint y: 439, distance: 24.0
click at [792, 419] on span "Mazda Melun - Groupe Jeannin" at bounding box center [647, 418] width 317 height 23
click at [789, 465] on span "Mazda Troyes - Groupe Jeannin" at bounding box center [647, 460] width 317 height 23
click at [789, 501] on span "MG Motor Auxerre - Groupe Jeannin" at bounding box center [647, 502] width 317 height 23
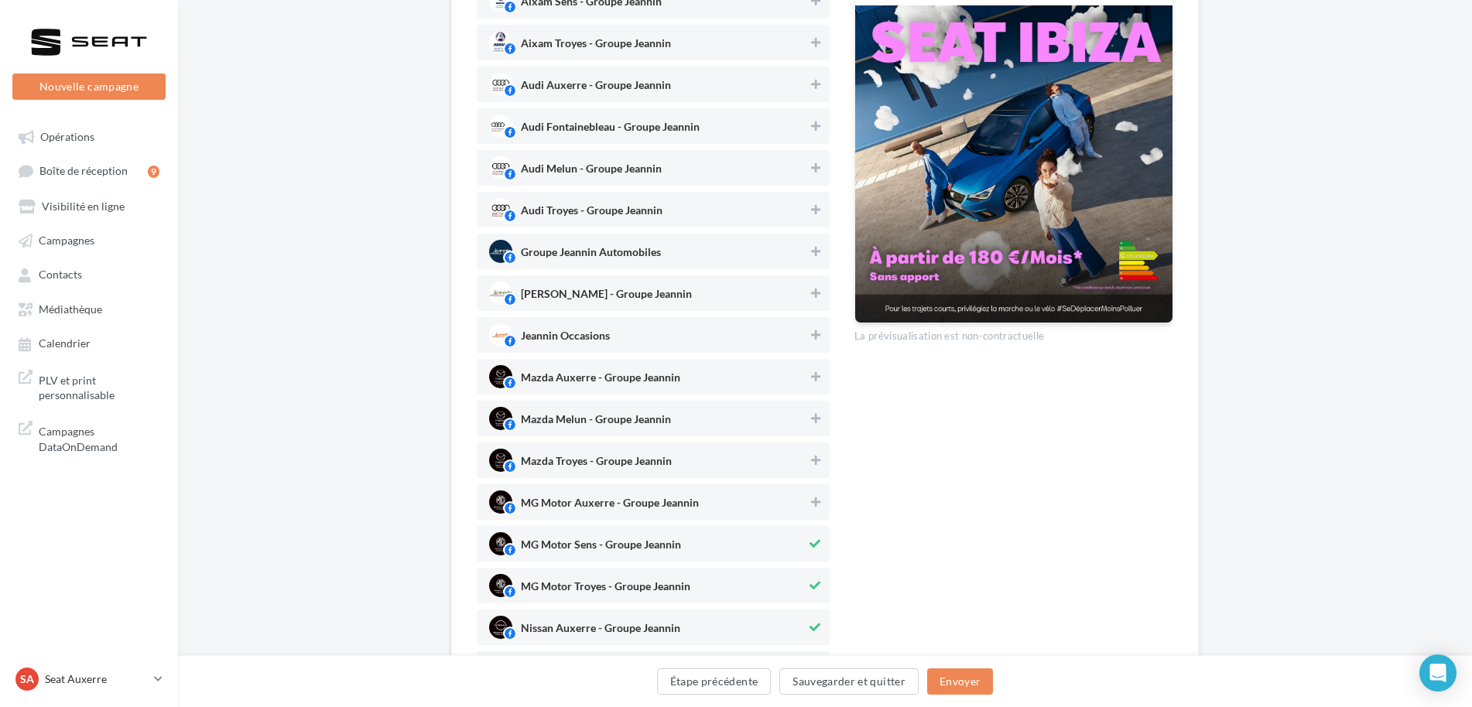
click at [786, 549] on span "MG Motor Sens - Groupe Jeannin" at bounding box center [647, 543] width 317 height 23
click at [781, 589] on span "MG Motor Troyes - Groupe Jeannin" at bounding box center [647, 585] width 317 height 23
click at [781, 619] on span "Nissan Auxerre - Groupe Jeannin" at bounding box center [647, 627] width 317 height 23
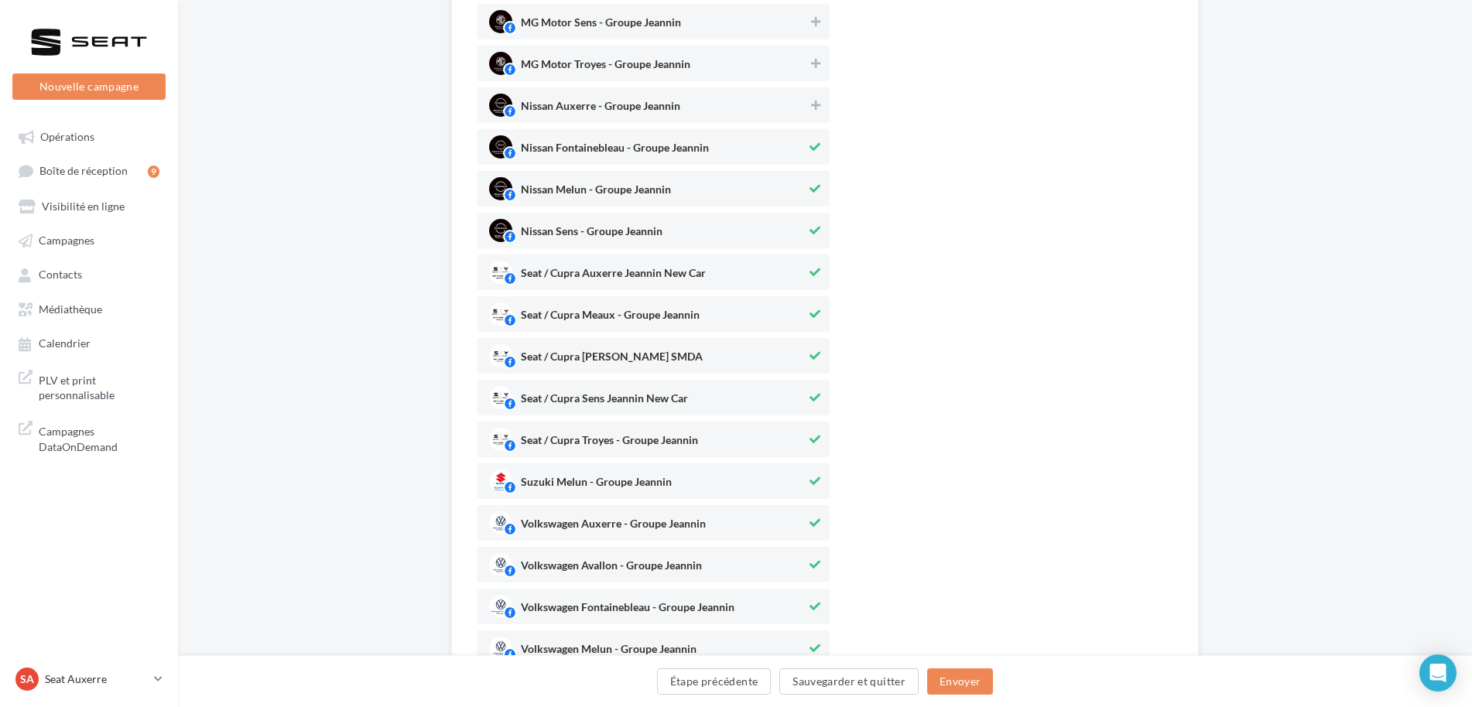
scroll to position [851, 0]
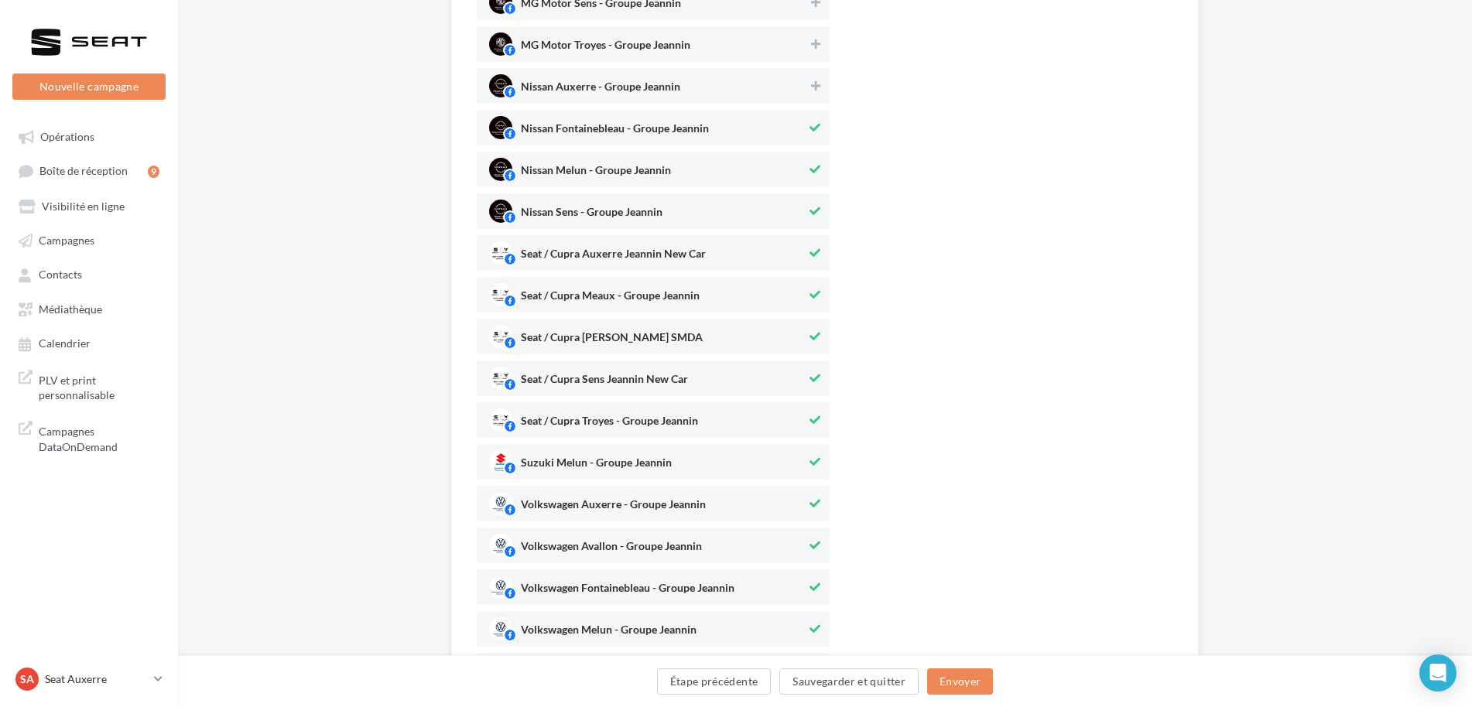
click at [784, 126] on span "Nissan Fontainebleau - Groupe Jeannin" at bounding box center [647, 127] width 317 height 23
click at [783, 162] on span "Nissan Melun - Groupe Jeannin" at bounding box center [647, 169] width 317 height 23
click at [769, 205] on span "Nissan Sens - Groupe Jeannin" at bounding box center [647, 211] width 317 height 23
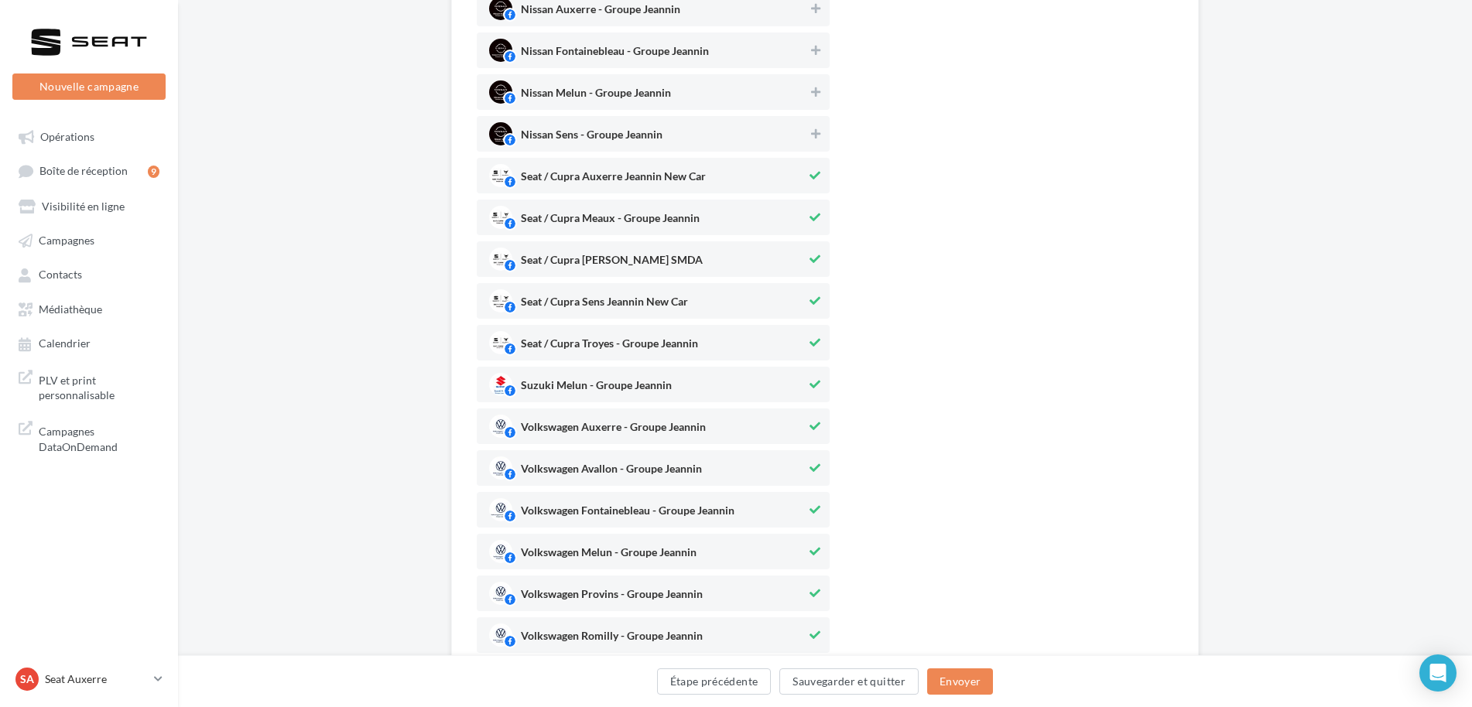
drag, startPoint x: 761, startPoint y: 215, endPoint x: 740, endPoint y: 247, distance: 38.0
click at [760, 215] on span "Seat / Cupra Meaux - Groupe Jeannin" at bounding box center [647, 217] width 317 height 23
click at [738, 252] on span "Seat / Cupra Melun Jeannin SMDA" at bounding box center [647, 259] width 317 height 23
click at [714, 347] on span "Seat / Cupra Troyes - Groupe Jeannin" at bounding box center [647, 342] width 317 height 23
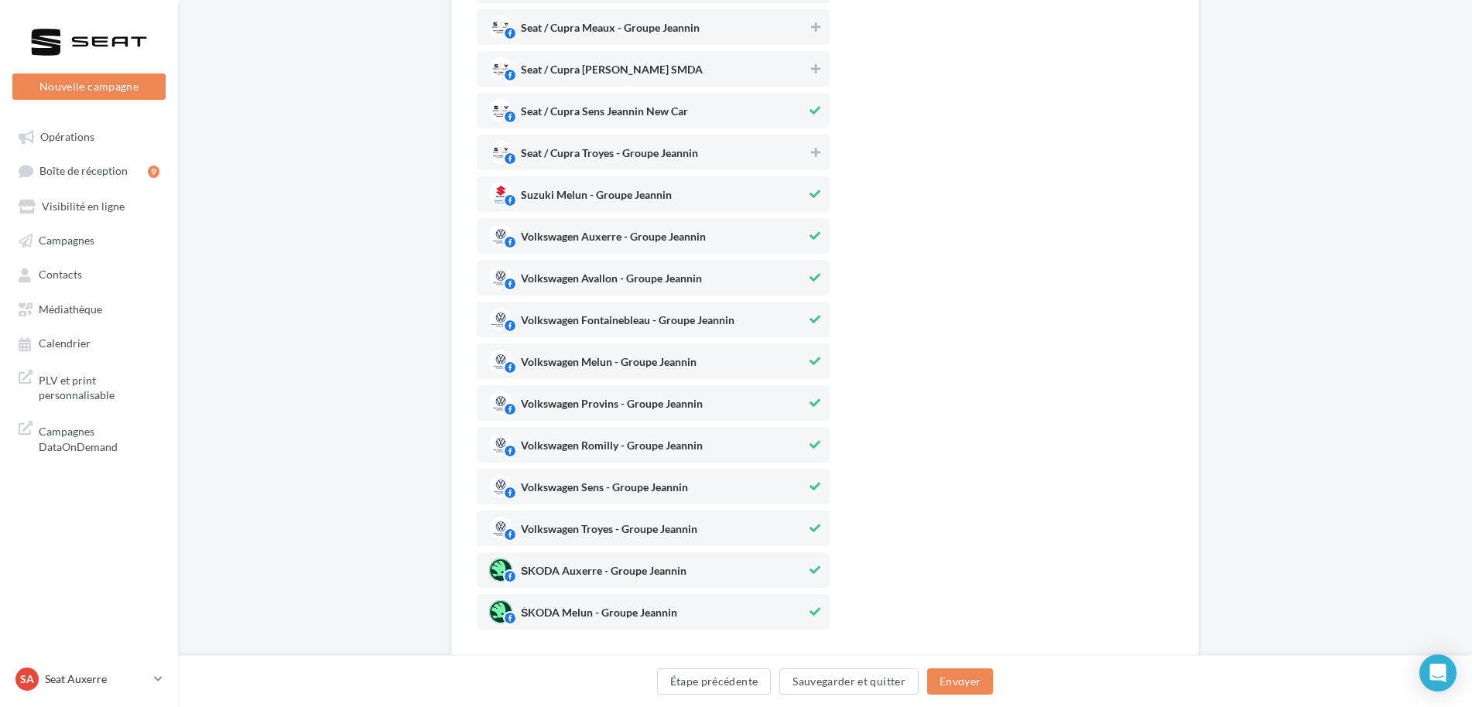
scroll to position [1161, 0]
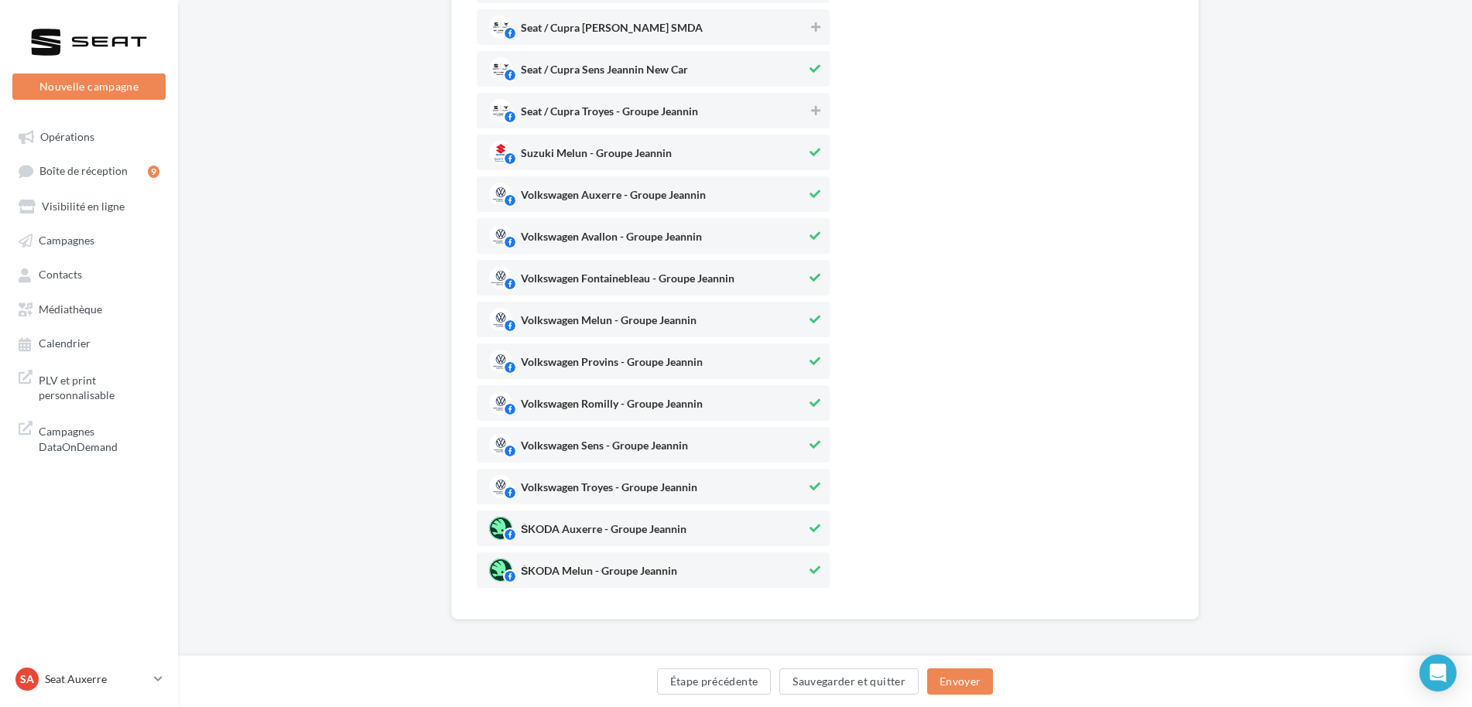
click at [805, 155] on span "Suzuki Melun - Groupe Jeannin" at bounding box center [647, 152] width 317 height 23
click at [774, 190] on span "Volkswagen Auxerre - Groupe Jeannin" at bounding box center [647, 194] width 317 height 23
click at [773, 231] on span "Volkswagen Avallon - Groupe Jeannin" at bounding box center [647, 235] width 317 height 23
click at [766, 283] on span "Volkswagen Fontainebleau - Groupe Jeannin" at bounding box center [647, 277] width 317 height 23
click at [754, 323] on span "Volkswagen Melun - Groupe Jeannin" at bounding box center [647, 319] width 317 height 23
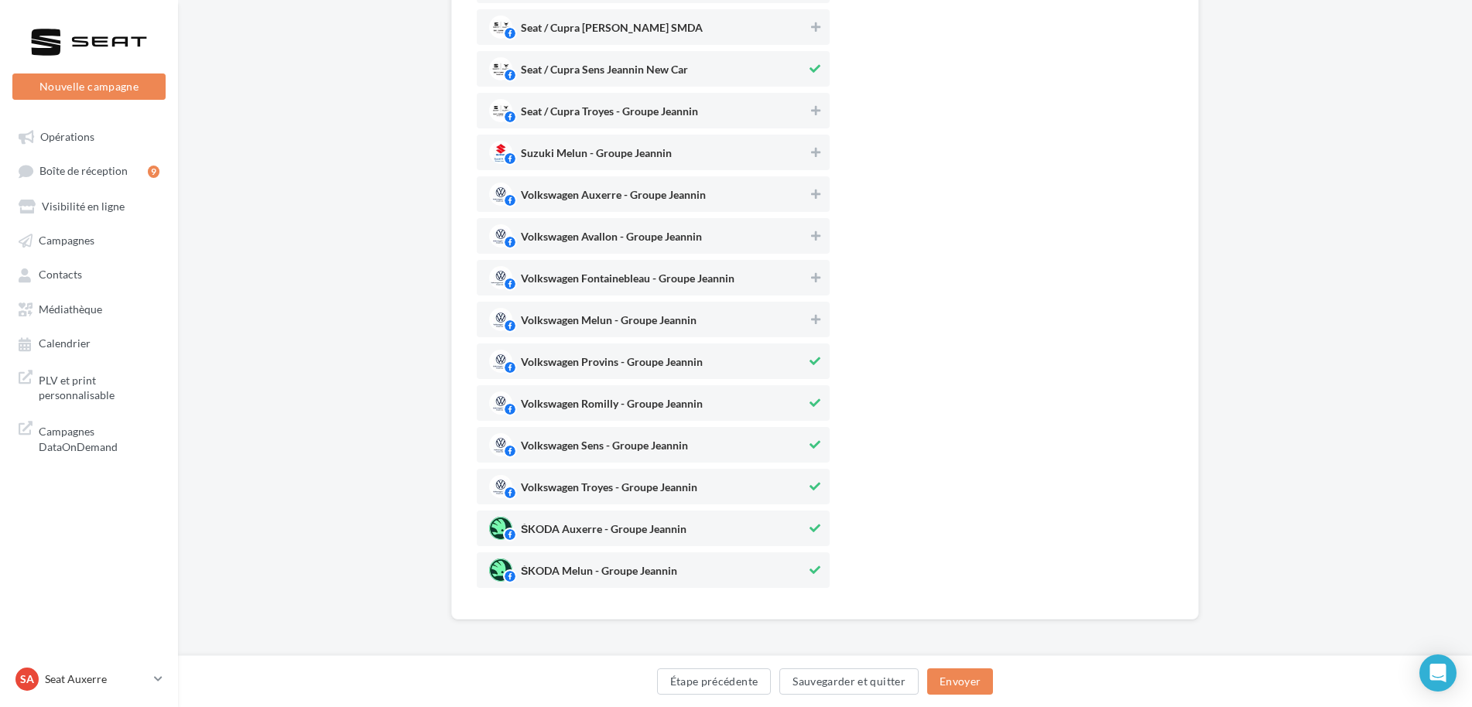
click at [743, 357] on span "Volkswagen Provins - Groupe Jeannin" at bounding box center [647, 361] width 317 height 23
click at [729, 390] on div "Volkswagen Romilly - Groupe Jeannin" at bounding box center [653, 403] width 353 height 36
click at [700, 436] on span "Volkswagen Sens - Groupe Jeannin" at bounding box center [647, 444] width 317 height 23
click at [683, 483] on span "Volkswagen Troyes - Groupe Jeannin" at bounding box center [609, 490] width 176 height 17
click at [679, 515] on div "ŠKODA Auxerre - Groupe Jeannin" at bounding box center [653, 529] width 353 height 36
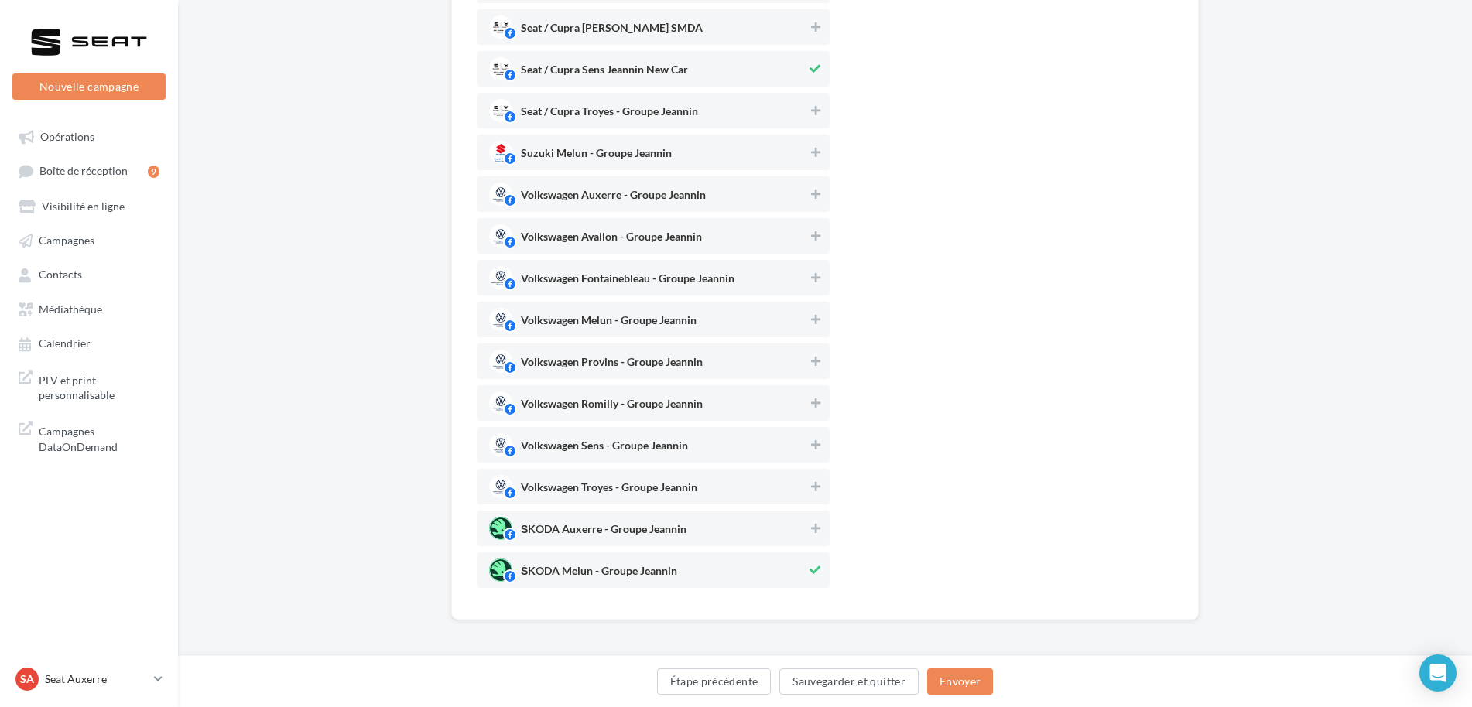
click at [671, 568] on span "ŠKODA Melun - Groupe Jeannin" at bounding box center [599, 574] width 156 height 17
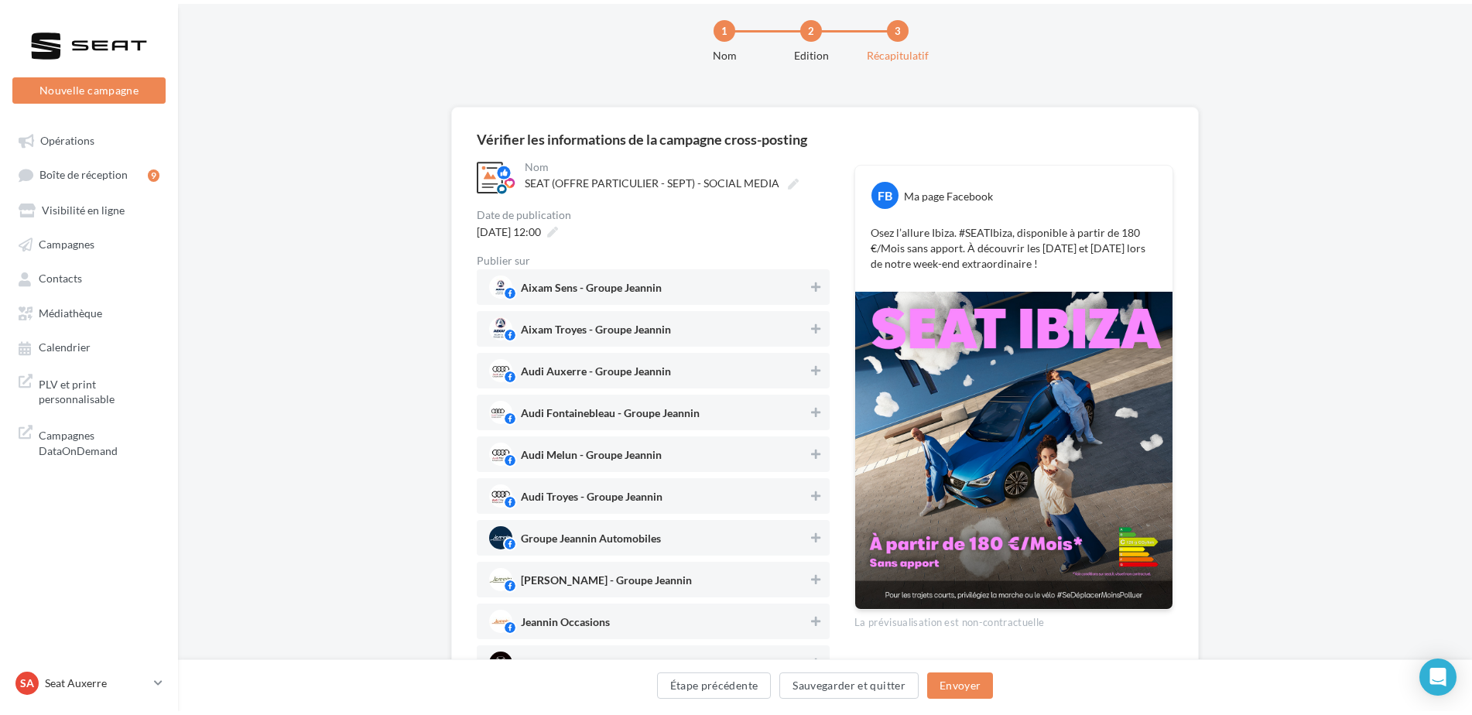
scroll to position [0, 0]
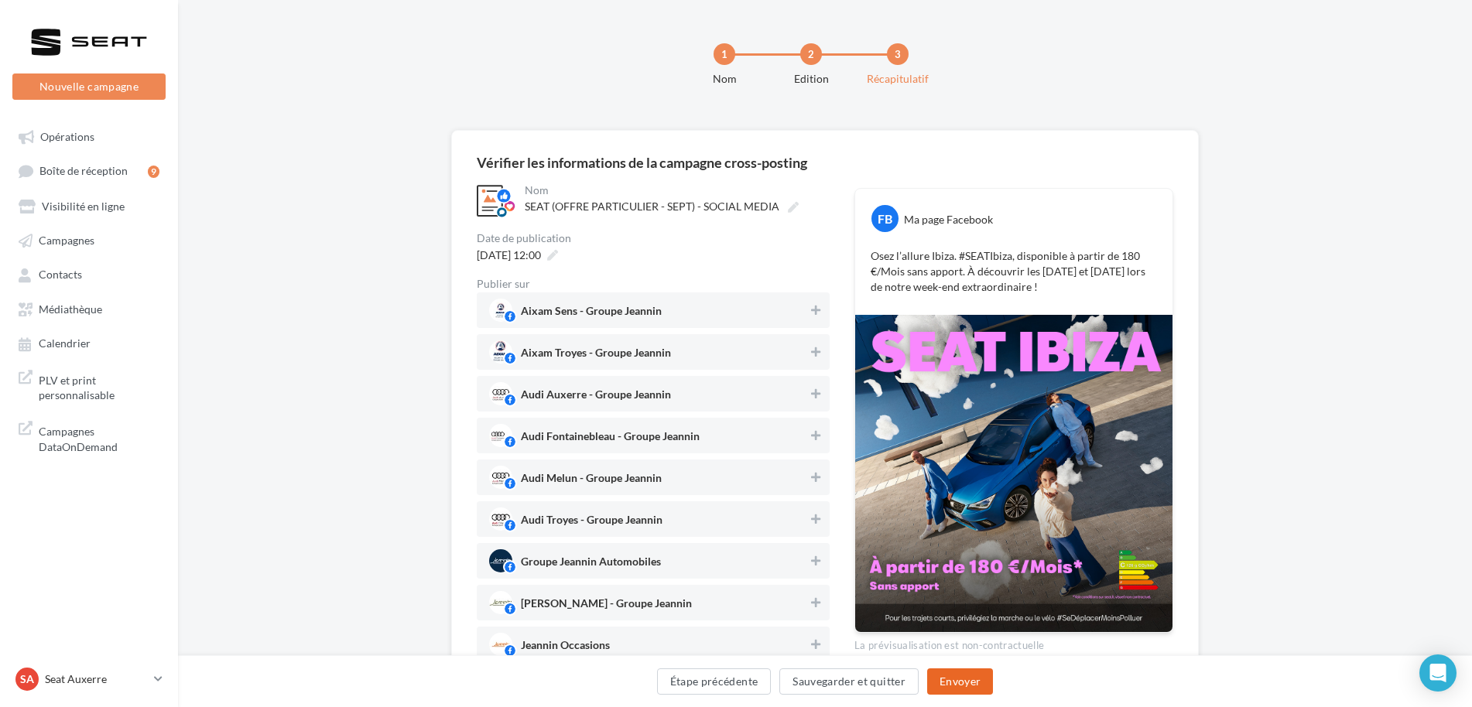
click at [970, 669] on button "Envoyer" at bounding box center [960, 682] width 66 height 26
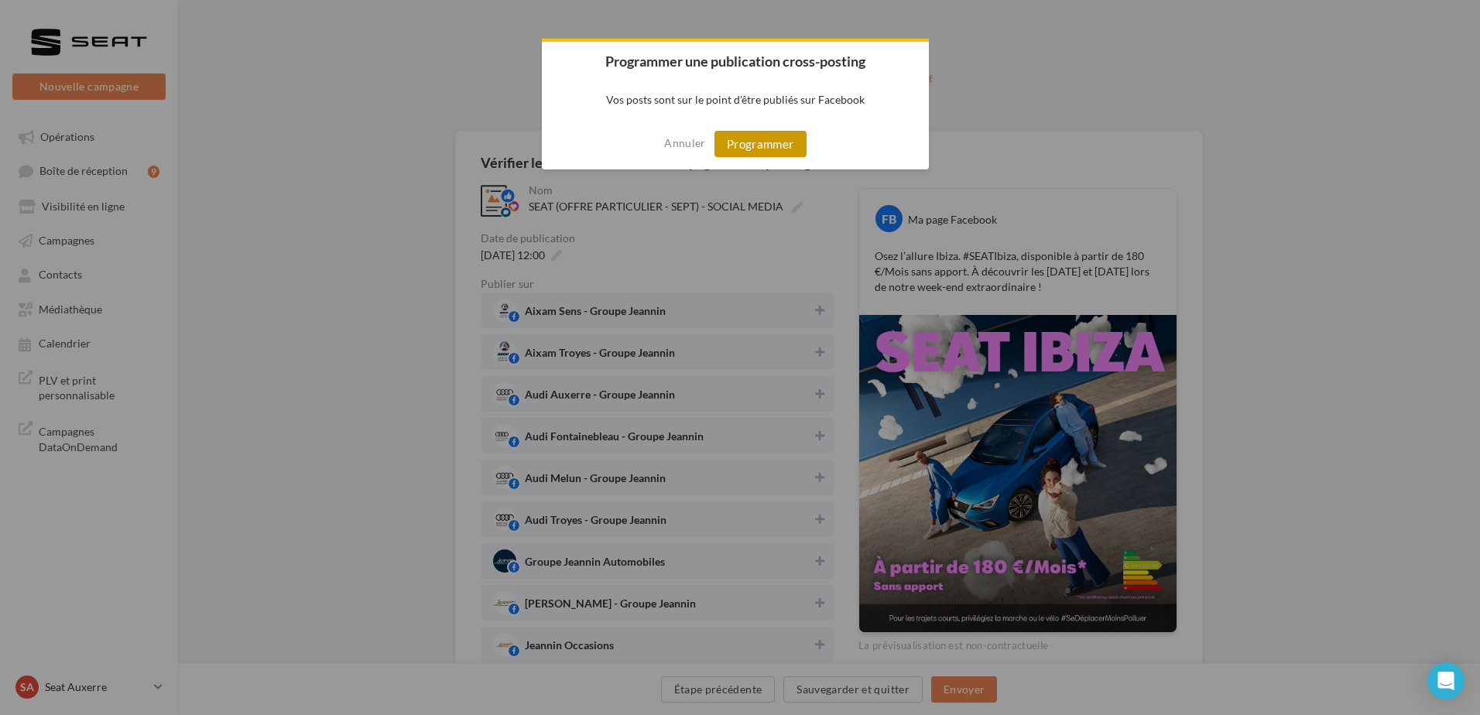
click at [783, 141] on button "Programmer" at bounding box center [760, 144] width 92 height 26
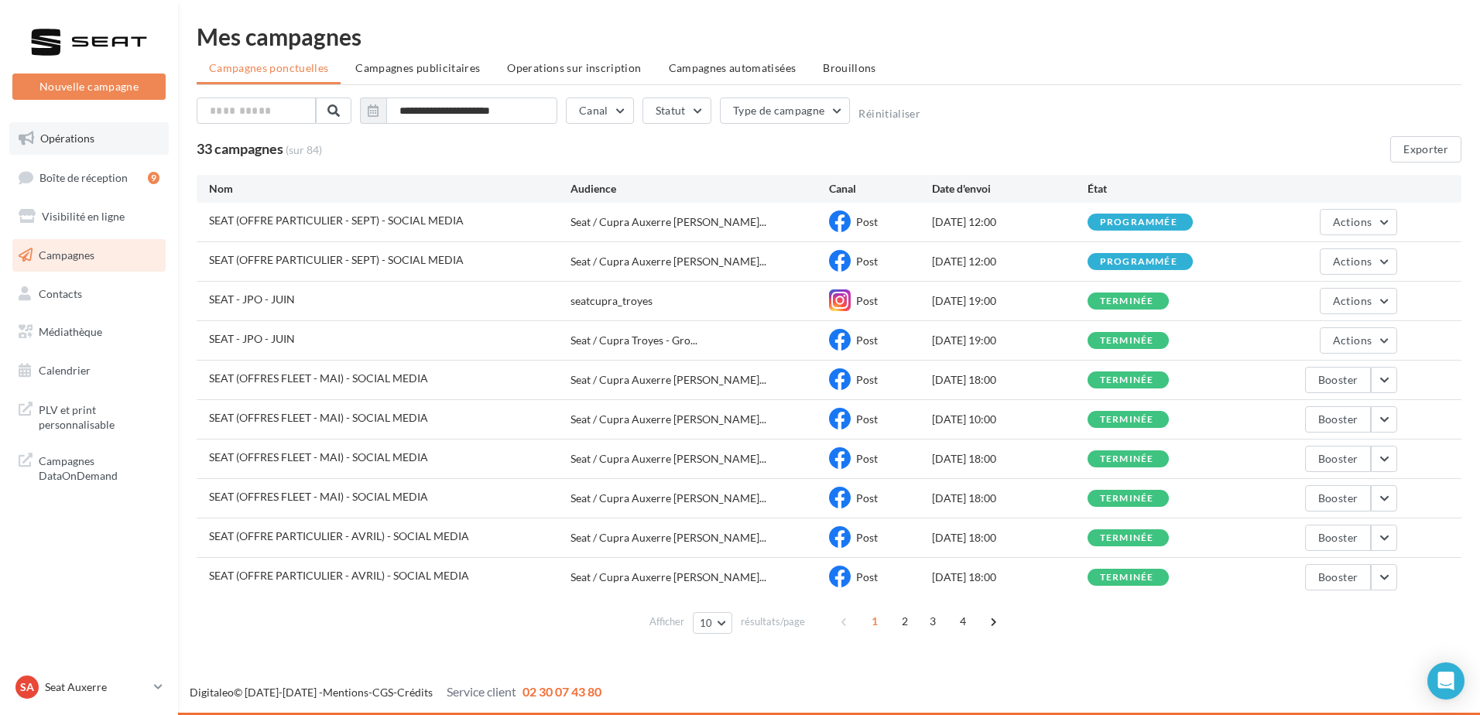
click at [96, 131] on link "Opérations" at bounding box center [88, 138] width 159 height 33
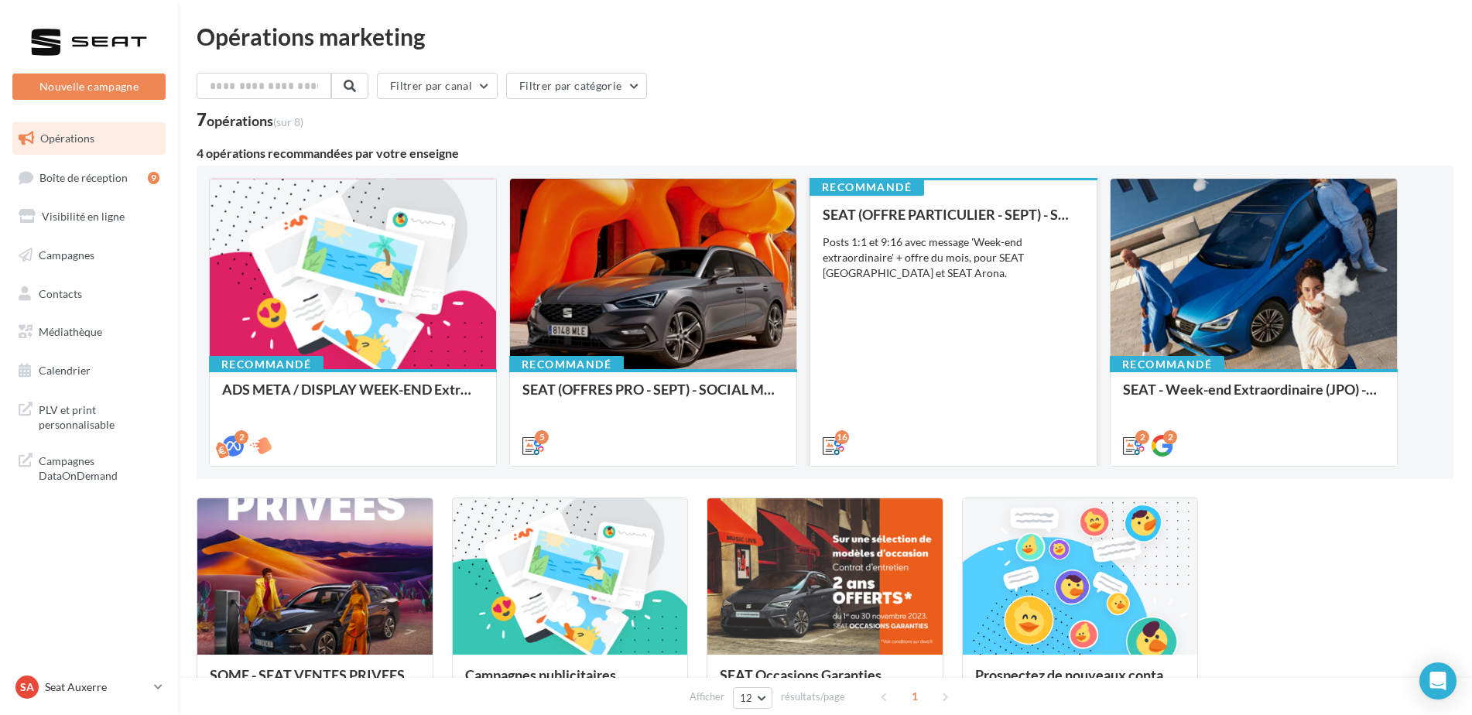
click at [891, 336] on div "SEAT (OFFRE PARTICULIER - SEPT) - SOCIAL MEDIA Posts 1:1 et 9:16 avec message '…" at bounding box center [954, 329] width 262 height 245
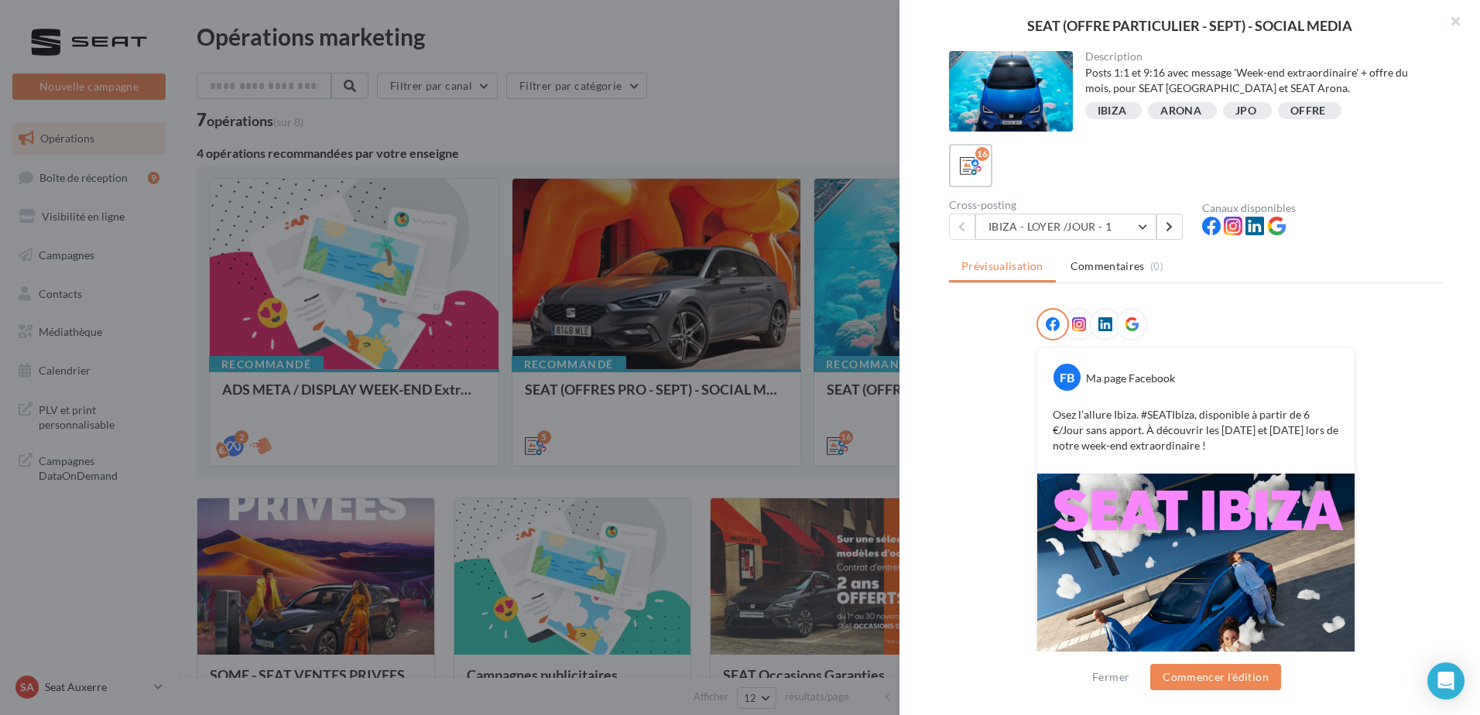
scroll to position [77, 0]
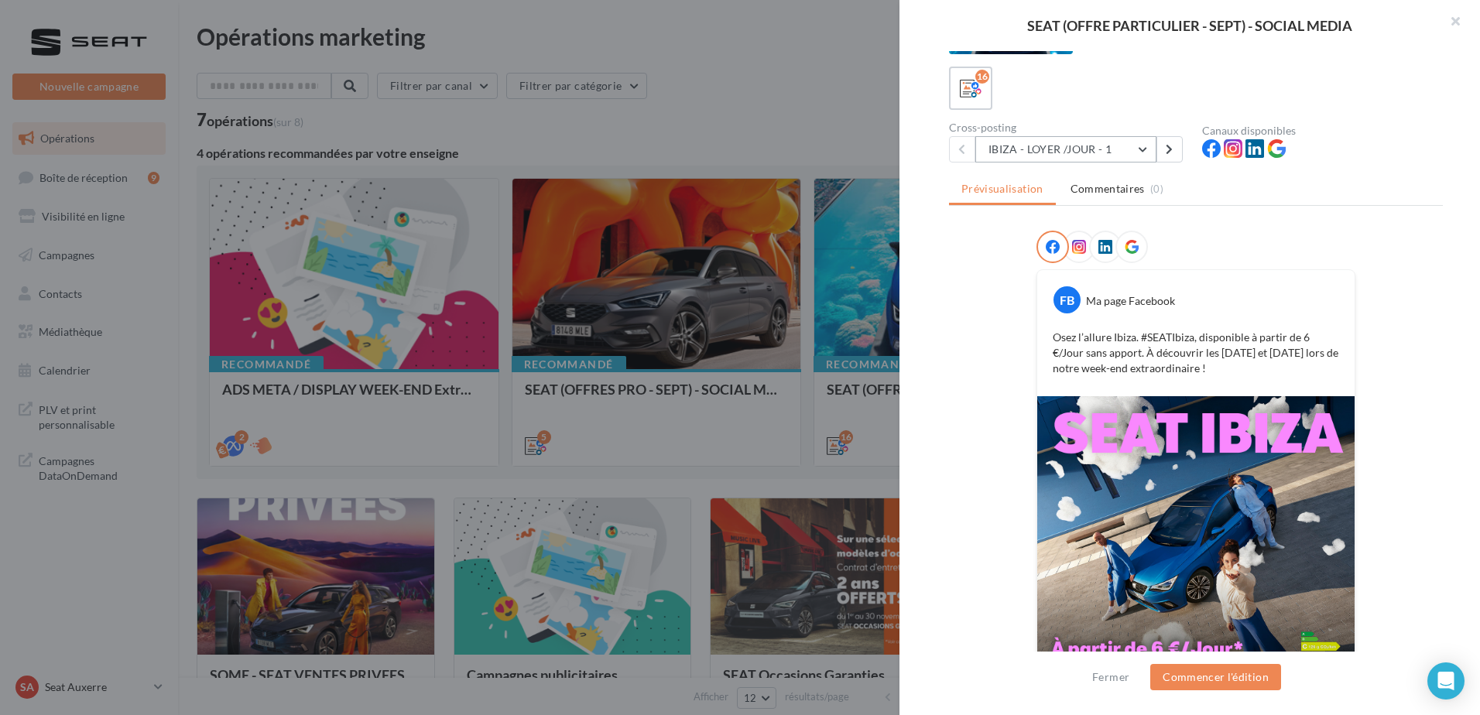
click at [1080, 145] on button "IBIZA - LOYER /JOUR - 1" at bounding box center [1065, 149] width 181 height 26
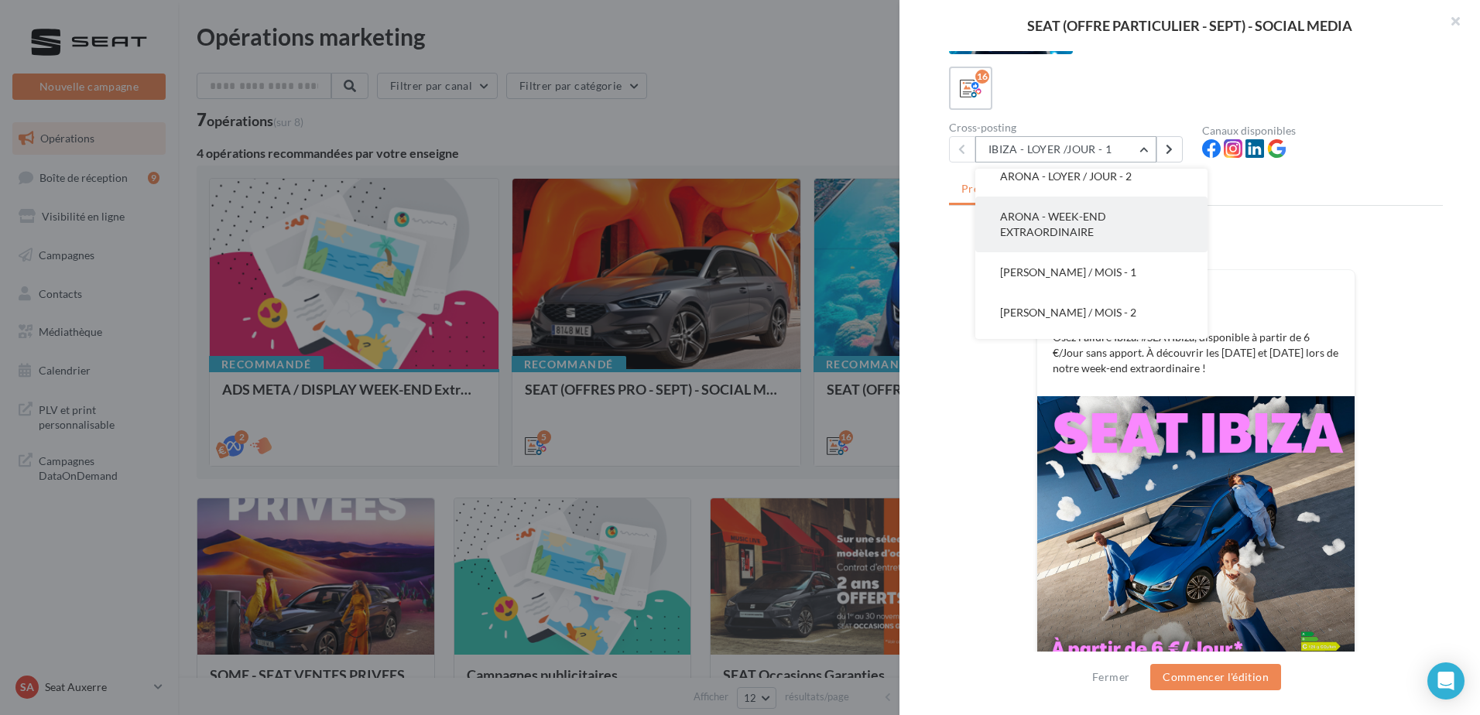
scroll to position [232, 0]
click at [1102, 216] on span "ARONA - LOYER / JOUR - 1" at bounding box center [1066, 213] width 132 height 13
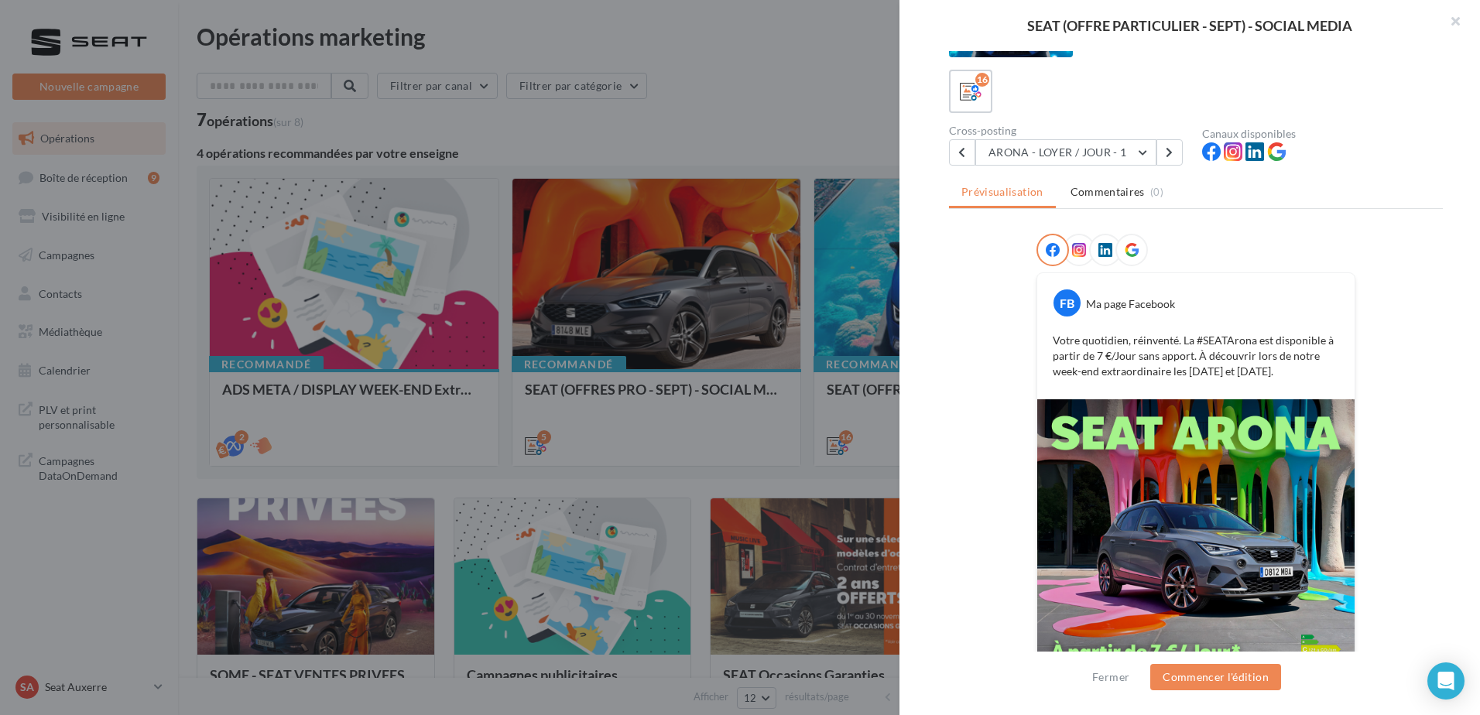
scroll to position [146, 0]
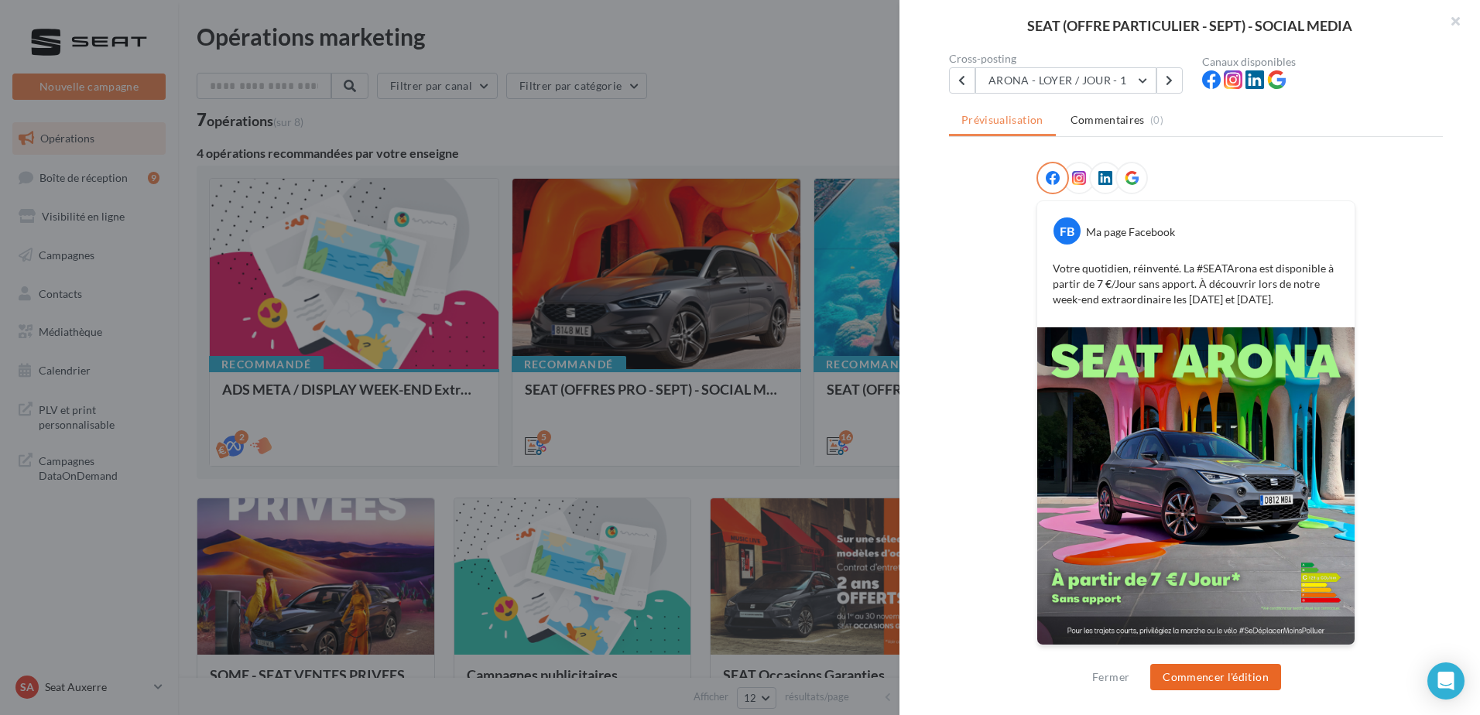
click at [1218, 679] on button "Commencer l'édition" at bounding box center [1215, 677] width 131 height 26
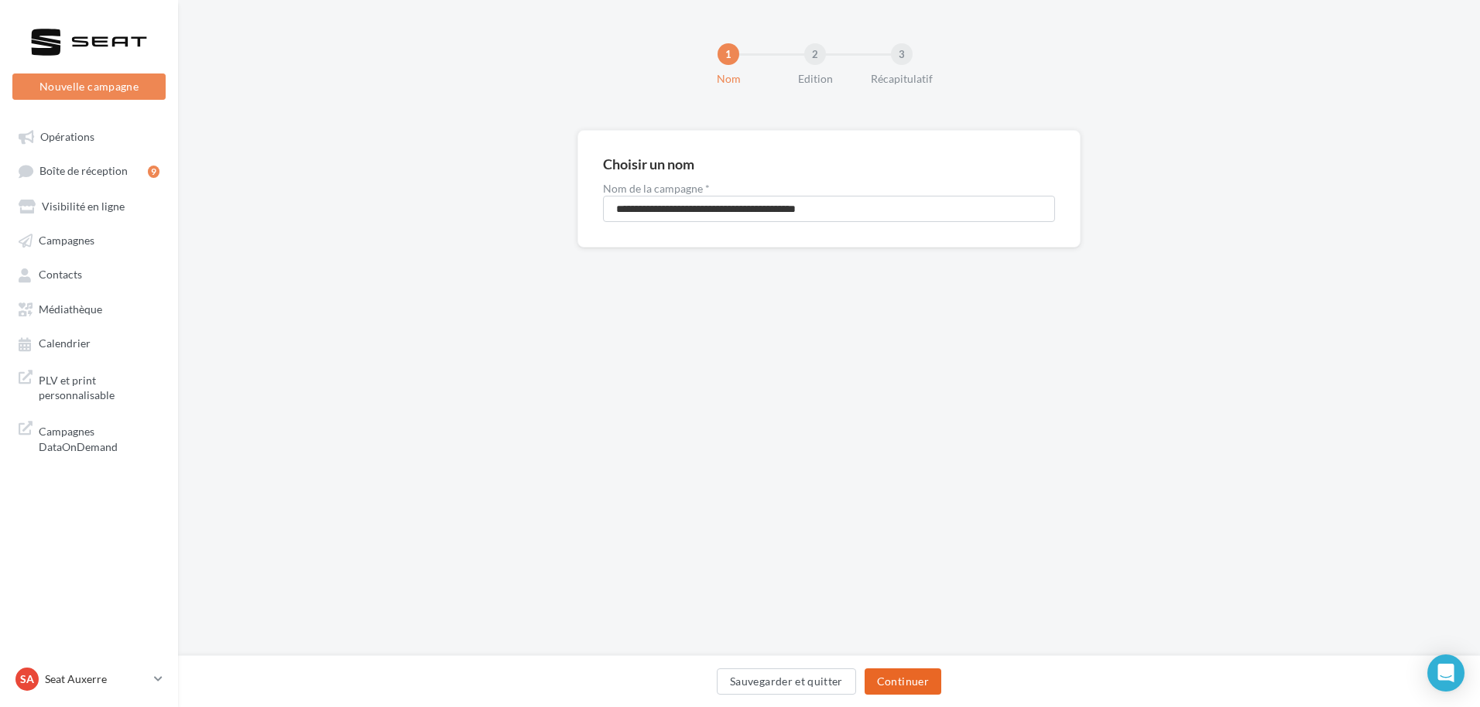
click at [890, 676] on button "Continuer" at bounding box center [902, 682] width 77 height 26
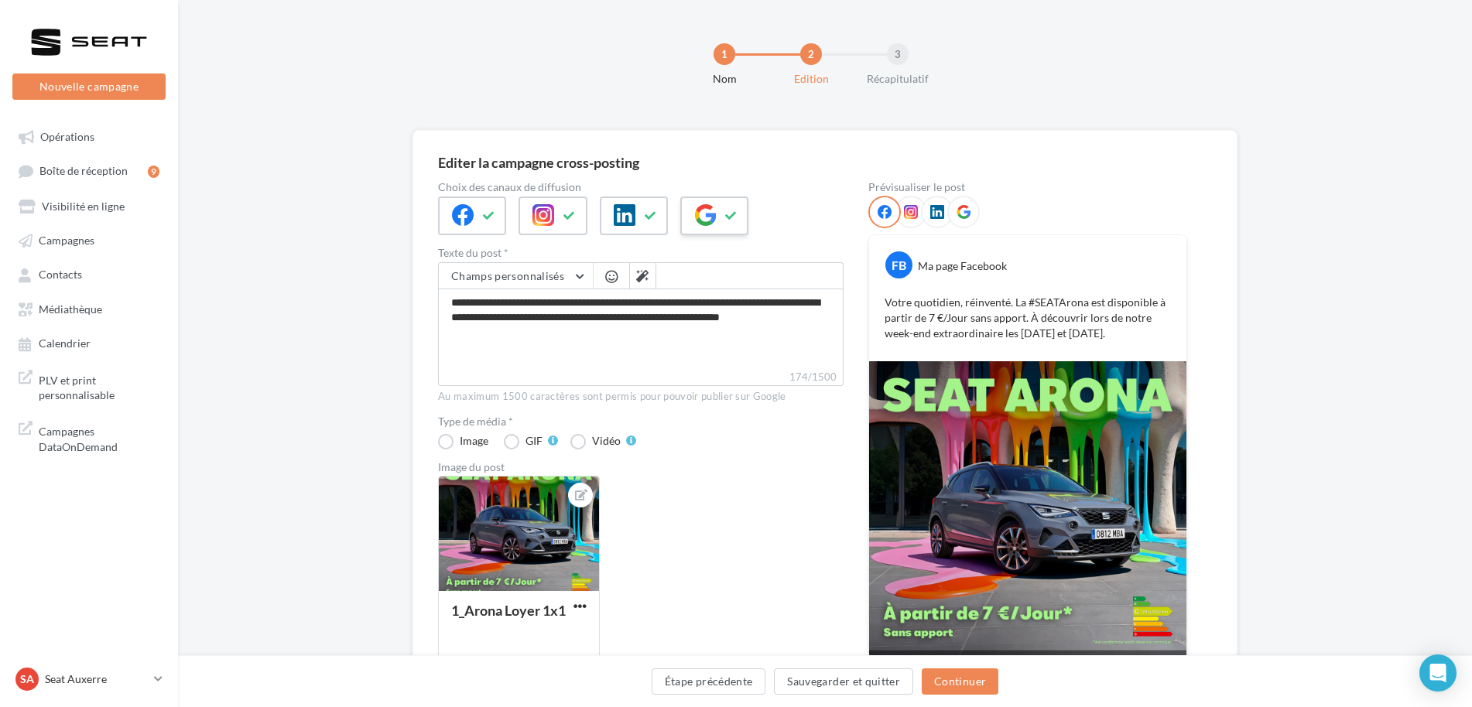
click at [719, 214] on div at bounding box center [714, 216] width 68 height 39
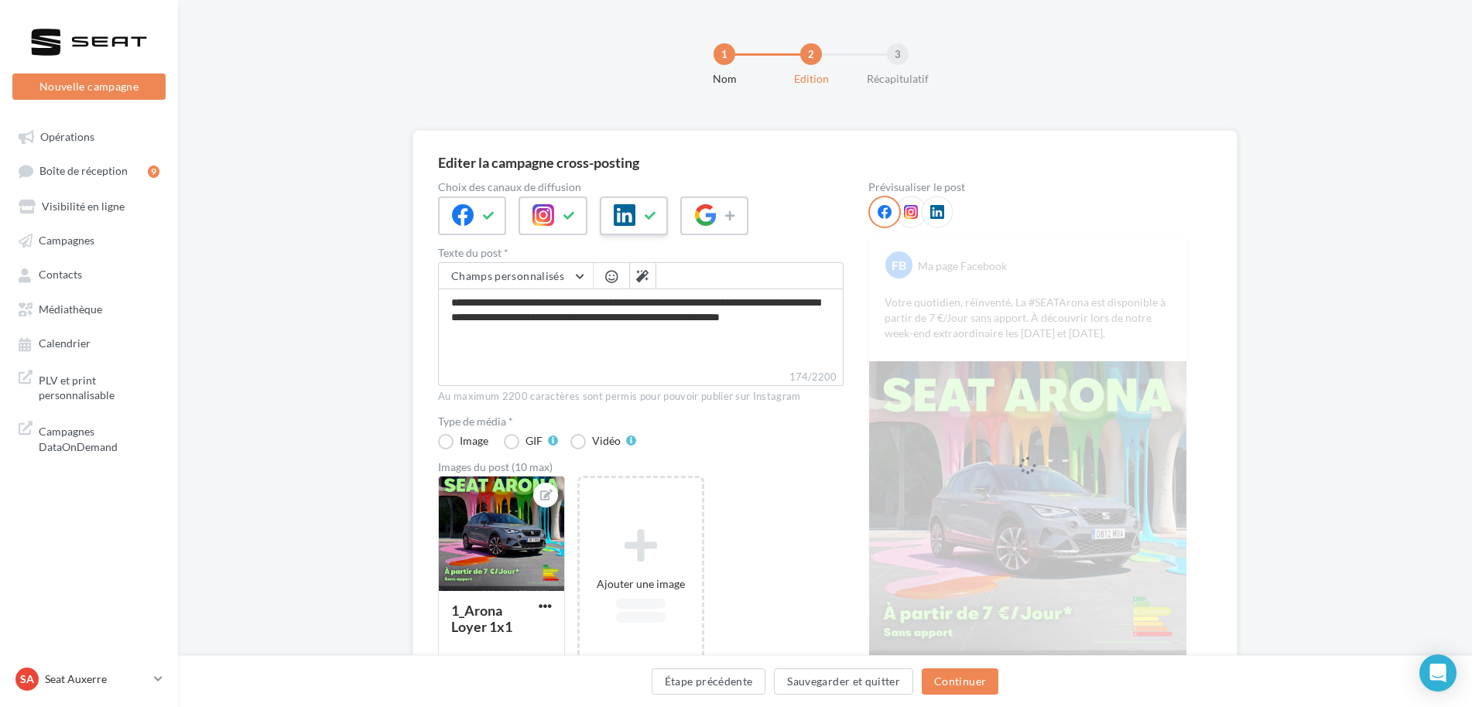
click at [623, 214] on icon at bounding box center [625, 215] width 22 height 22
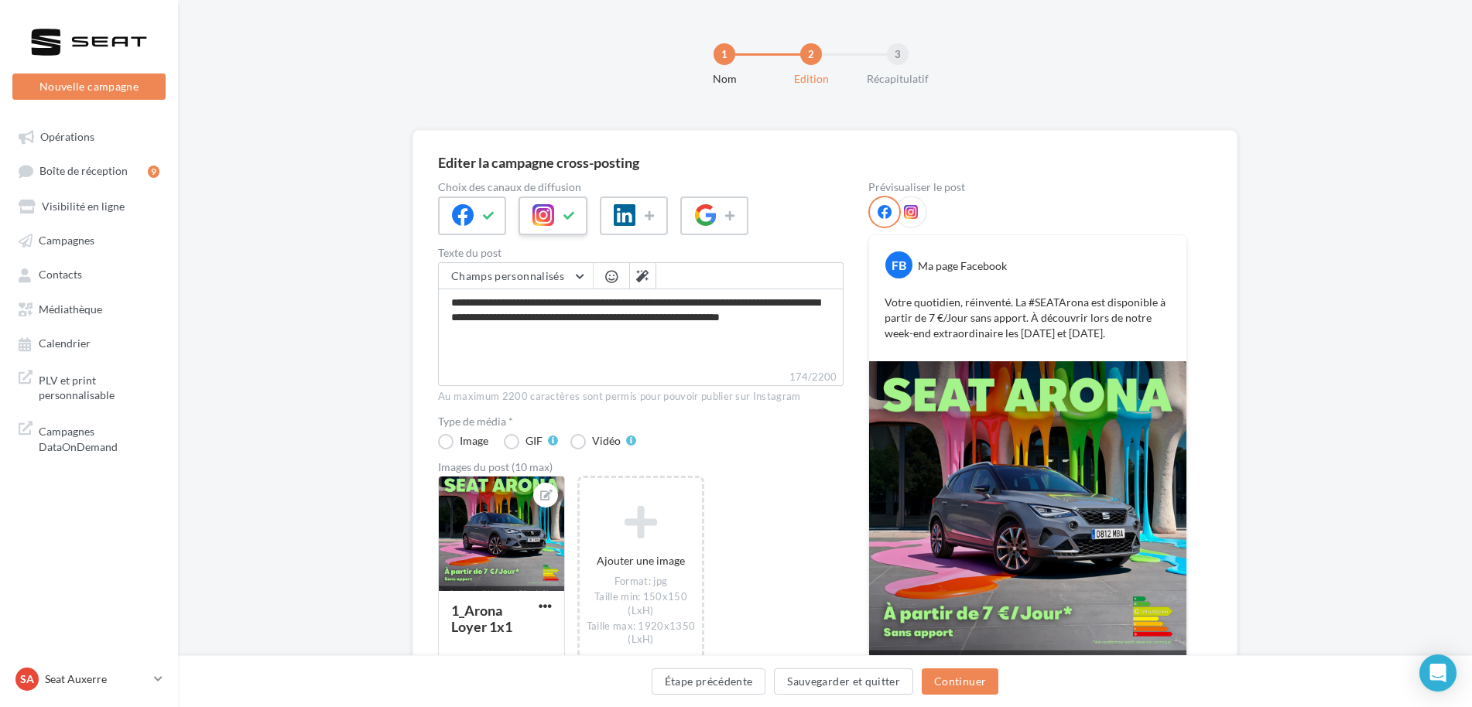
click at [575, 214] on icon at bounding box center [569, 216] width 12 height 11
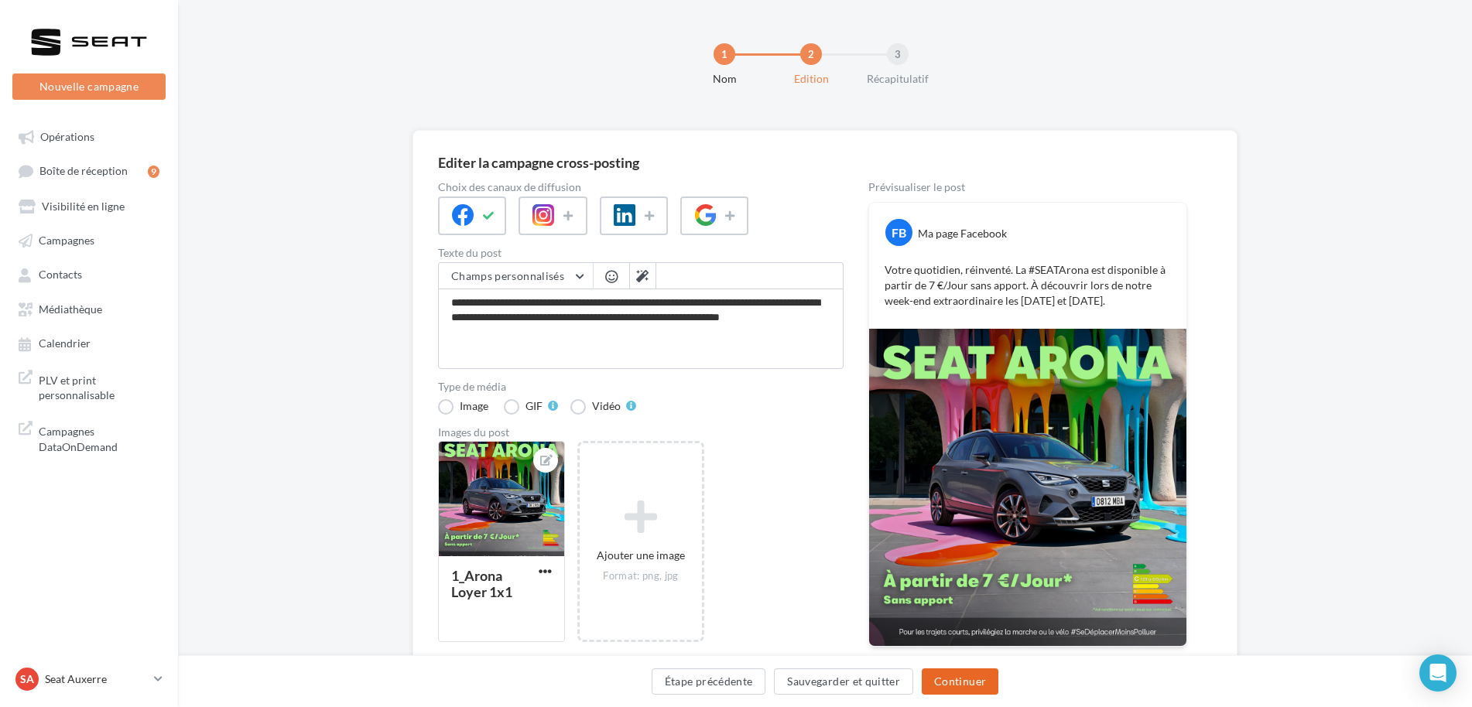
click at [978, 687] on button "Continuer" at bounding box center [960, 682] width 77 height 26
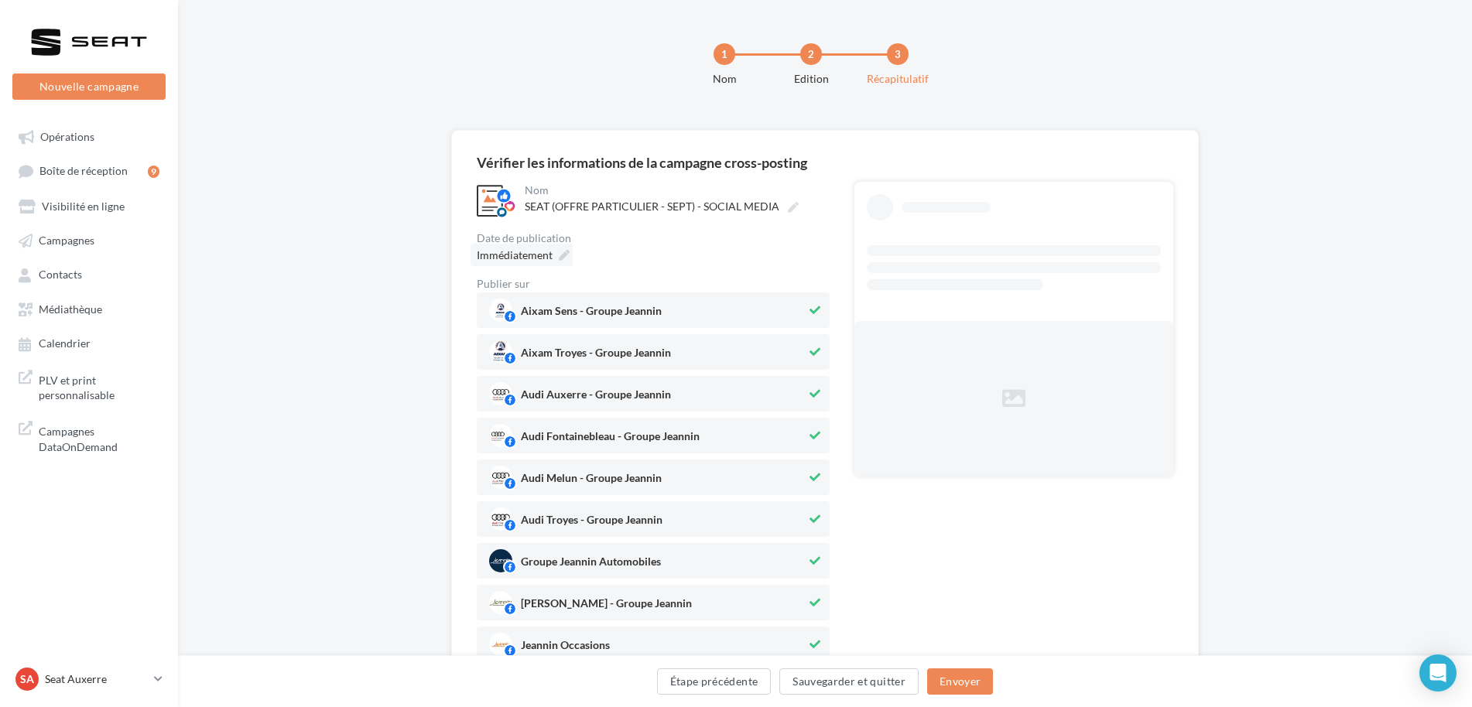
click at [571, 259] on div "Immédiatement" at bounding box center [522, 255] width 102 height 22
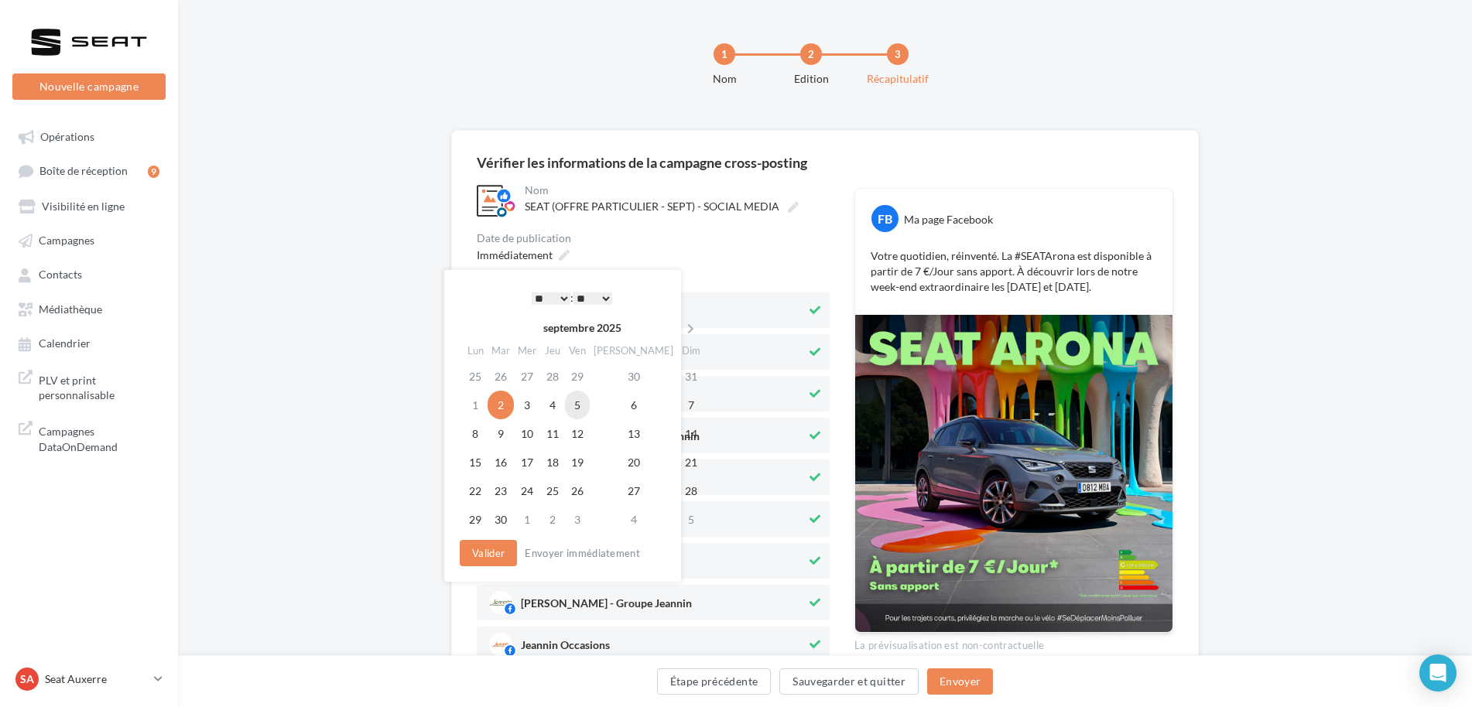
click at [583, 409] on td "5" at bounding box center [577, 405] width 25 height 29
click at [566, 293] on select "* * * * * * * * * * ** ** ** ** ** ** ** ** ** ** ** ** ** **" at bounding box center [551, 299] width 39 height 12
click at [486, 547] on button "Valider" at bounding box center [488, 553] width 57 height 26
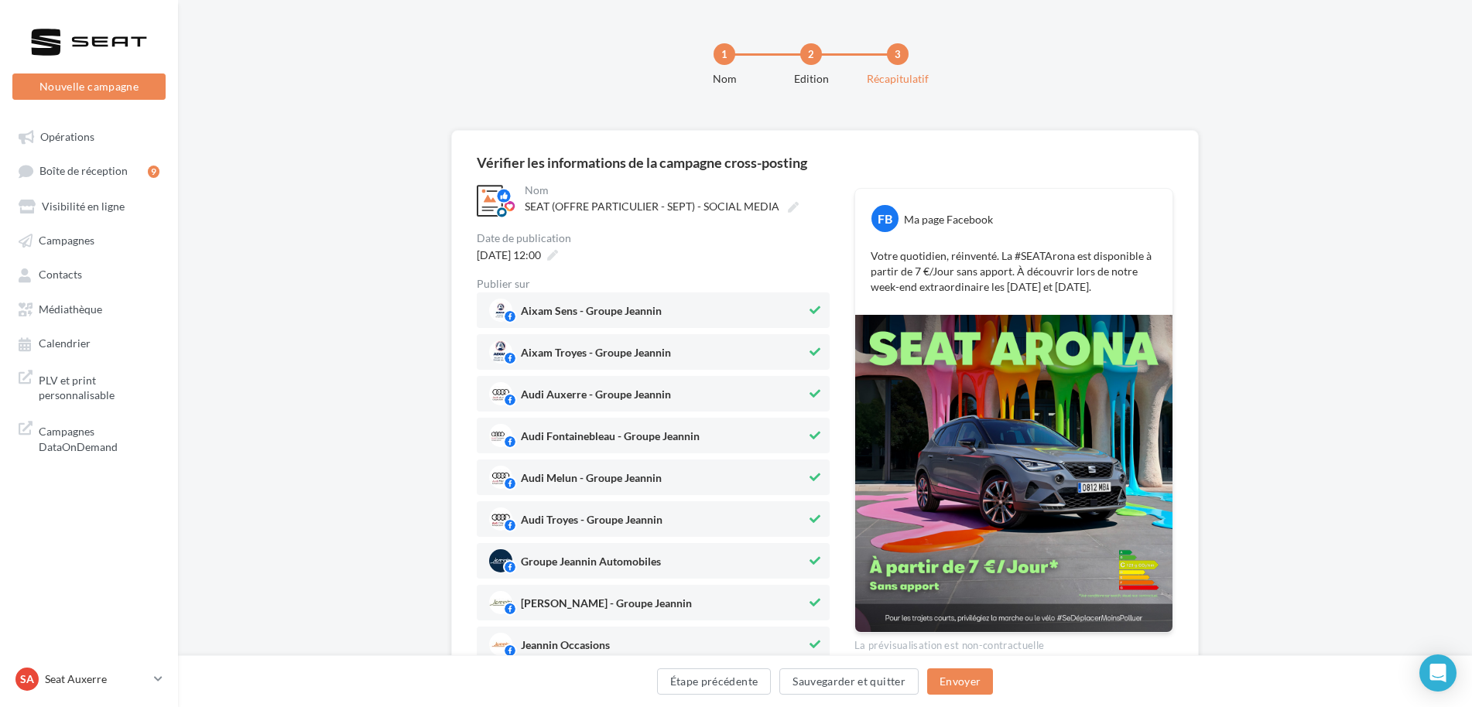
click at [731, 310] on span "Aixam Sens - Groupe Jeannin" at bounding box center [647, 310] width 317 height 23
click at [696, 361] on span "Aixam Troyes - Groupe Jeannin" at bounding box center [647, 352] width 317 height 23
click at [677, 378] on div "Audi Auxerre - Groupe Jeannin" at bounding box center [653, 394] width 353 height 36
click at [651, 428] on span "Audi Fontainebleau - Groupe Jeannin" at bounding box center [647, 435] width 317 height 23
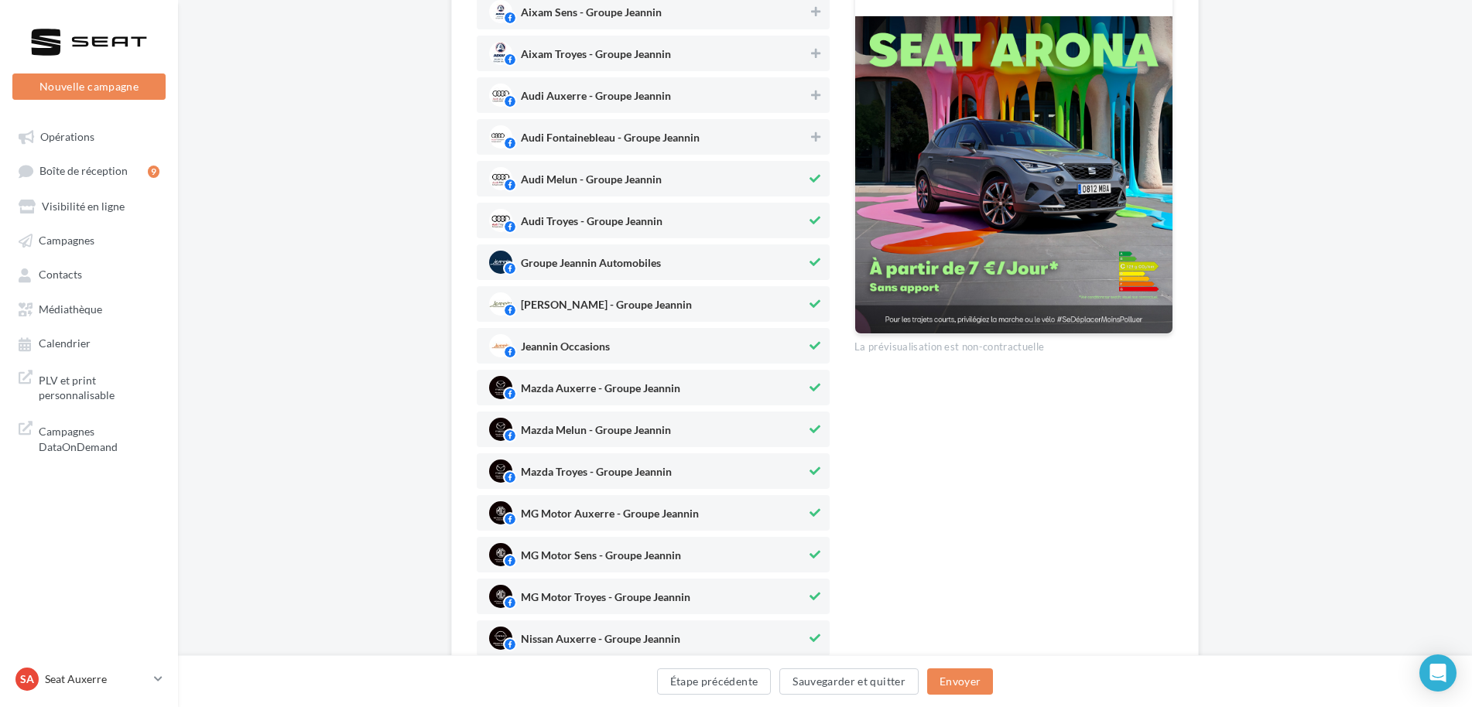
scroll to position [310, 0]
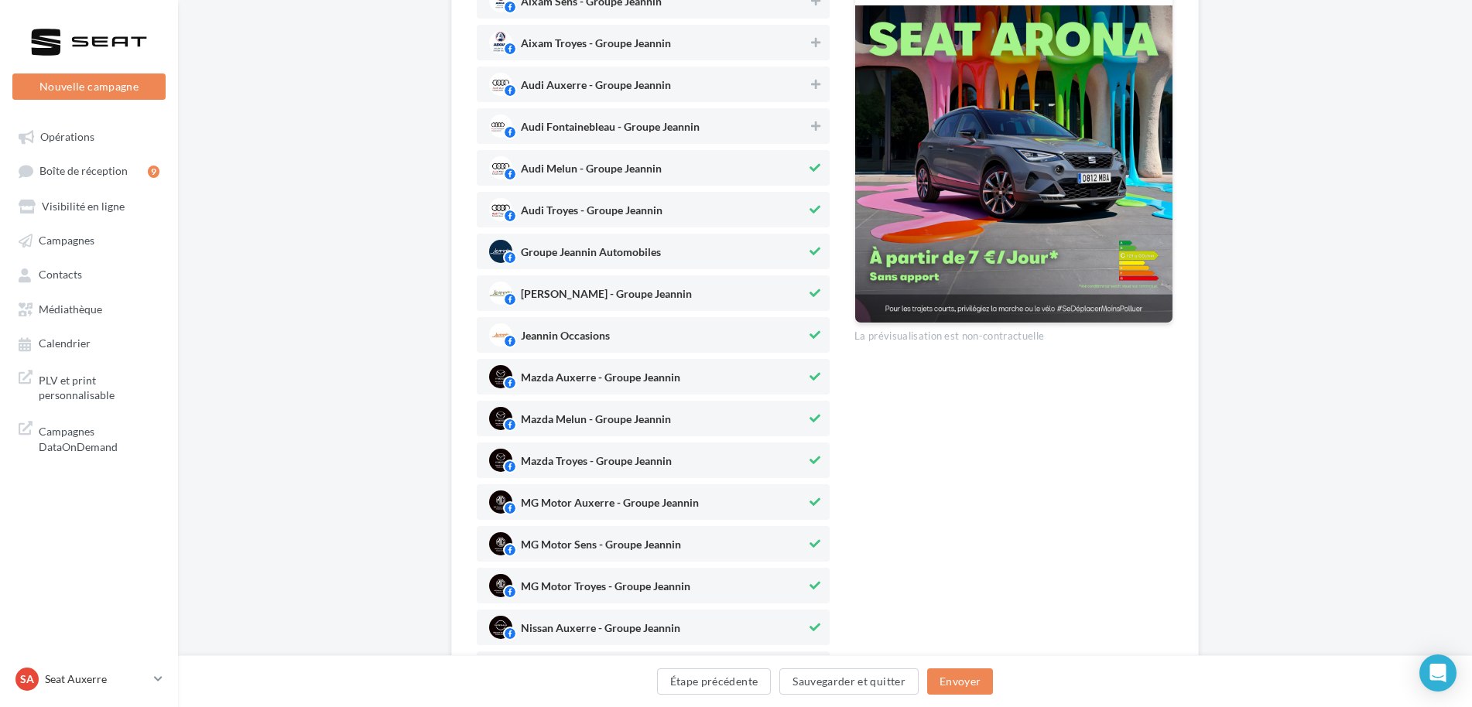
click at [652, 166] on span "Audi Melun - Groupe Jeannin" at bounding box center [591, 171] width 141 height 17
click at [618, 215] on span "Audi Troyes - Groupe Jeannin" at bounding box center [592, 213] width 142 height 17
click at [597, 258] on span "Groupe Jeannin Automobiles" at bounding box center [591, 255] width 140 height 17
click at [590, 293] on span "Jeannin Loisirs - Groupe Jeannin" at bounding box center [606, 297] width 171 height 17
click at [577, 331] on span "Jeannin Occasions" at bounding box center [565, 338] width 89 height 17
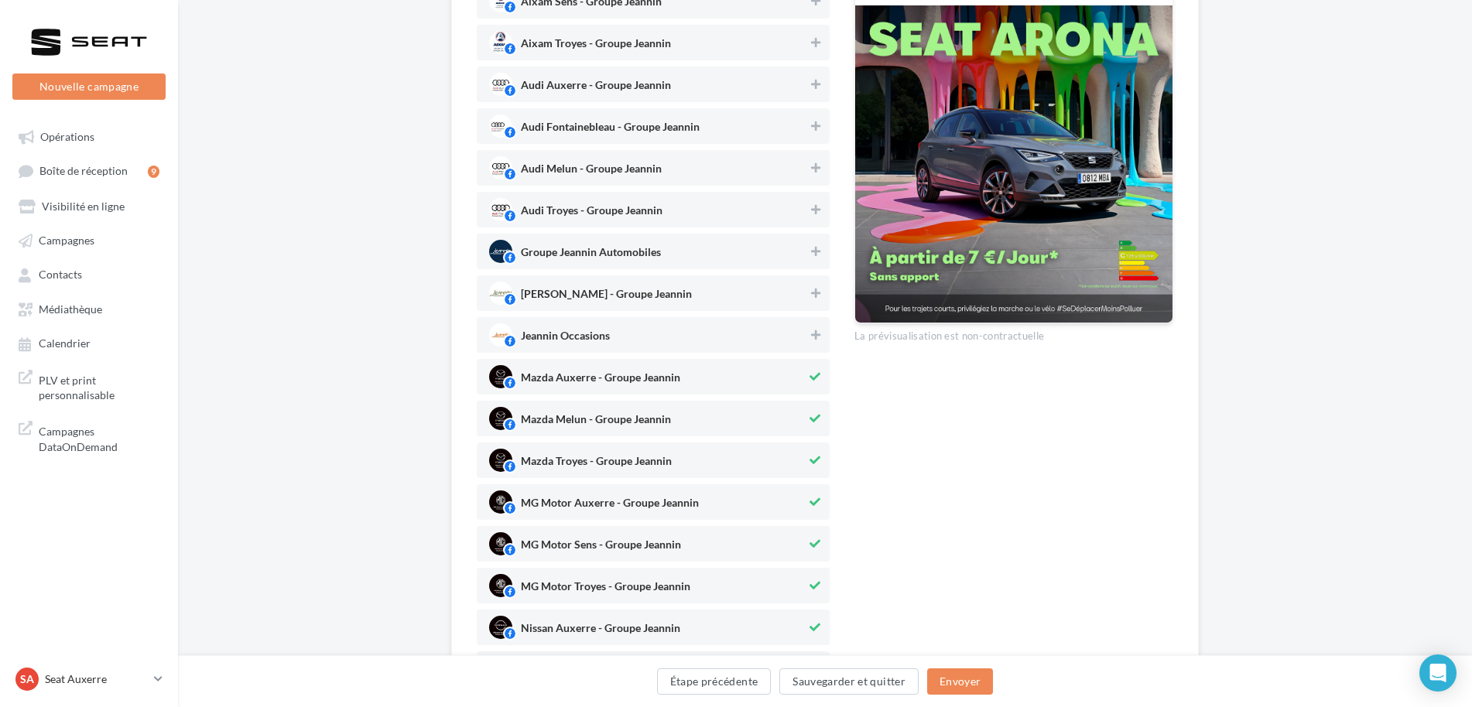
click at [573, 371] on div "Mazda Auxerre - Groupe Jeannin" at bounding box center [600, 380] width 159 height 18
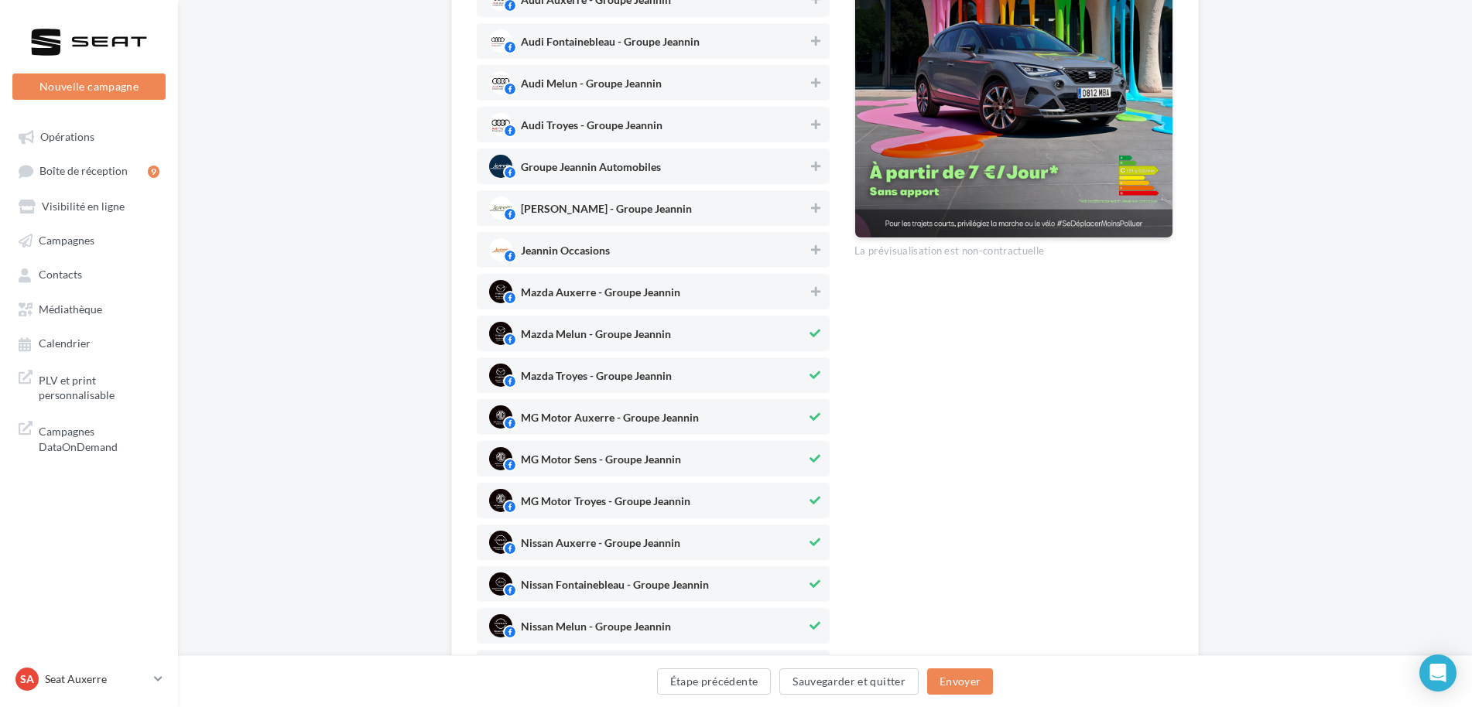
scroll to position [542, 0]
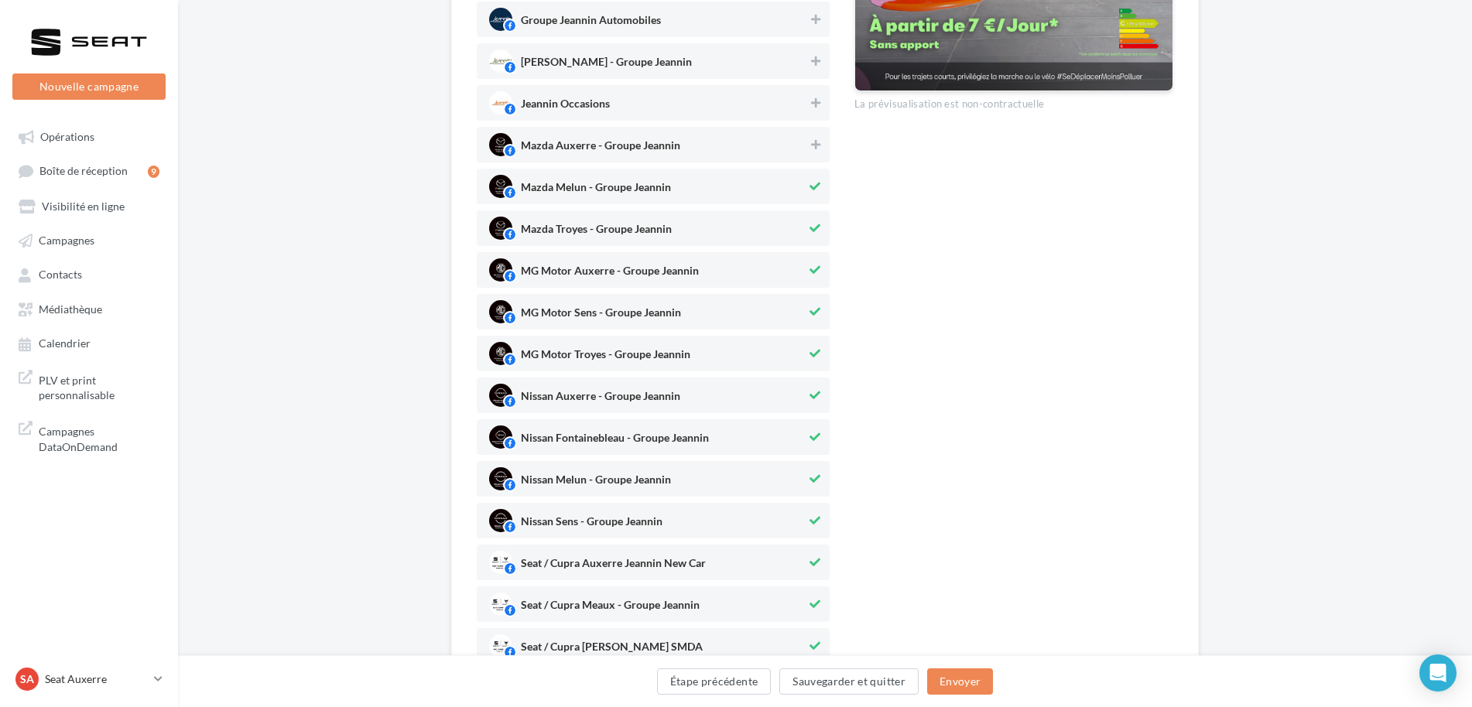
click at [707, 179] on span "Mazda Melun - Groupe Jeannin" at bounding box center [647, 186] width 317 height 23
click at [664, 231] on span "Mazda Troyes - Groupe Jeannin" at bounding box center [596, 232] width 151 height 17
click at [639, 265] on div "MG Motor Auxerre - Groupe Jeannin" at bounding box center [610, 274] width 178 height 18
click at [595, 316] on span "MG Motor Sens - Groupe Jeannin" at bounding box center [601, 315] width 160 height 17
click at [590, 344] on span "MG Motor Troyes - Groupe Jeannin" at bounding box center [647, 353] width 317 height 23
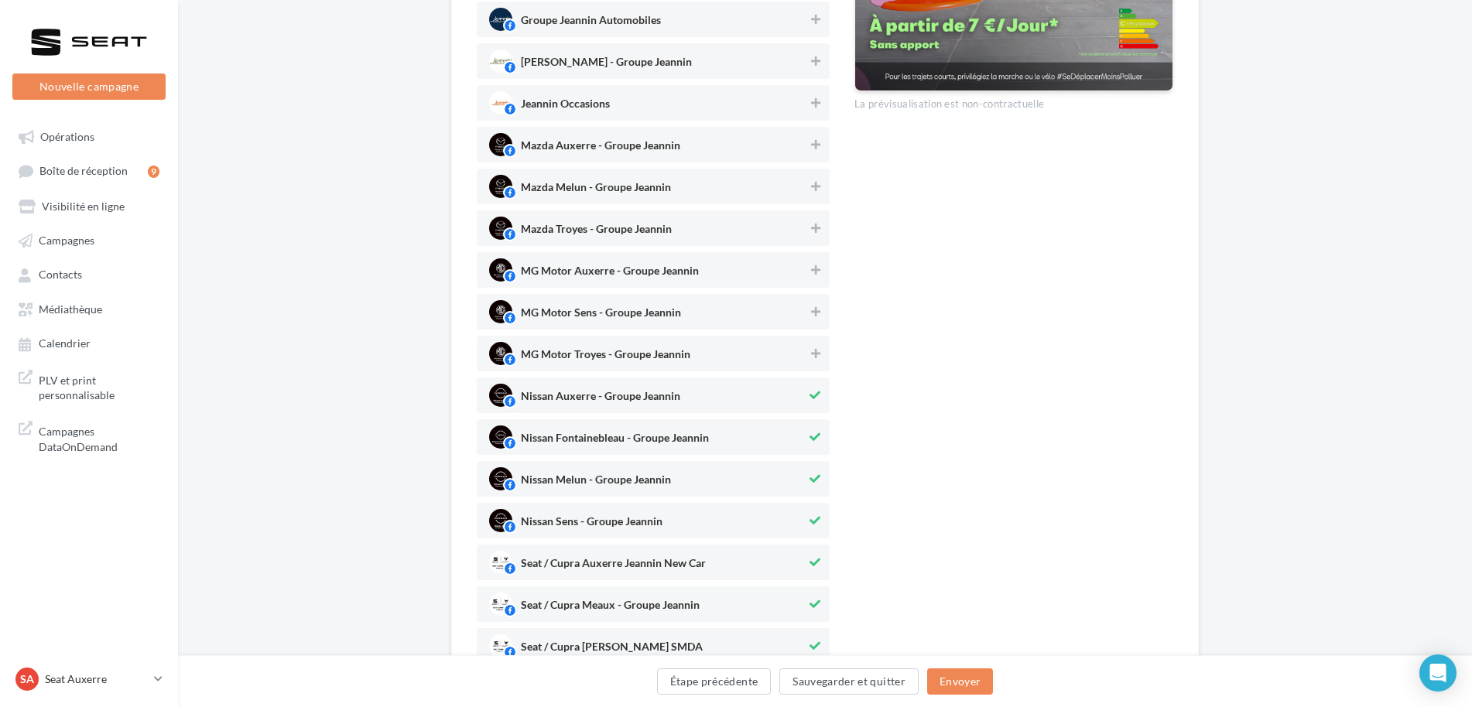
click at [582, 386] on span "Nissan Auxerre - Groupe Jeannin" at bounding box center [647, 395] width 317 height 23
click at [577, 430] on span "Nissan Fontainebleau - Groupe Jeannin" at bounding box center [647, 437] width 317 height 23
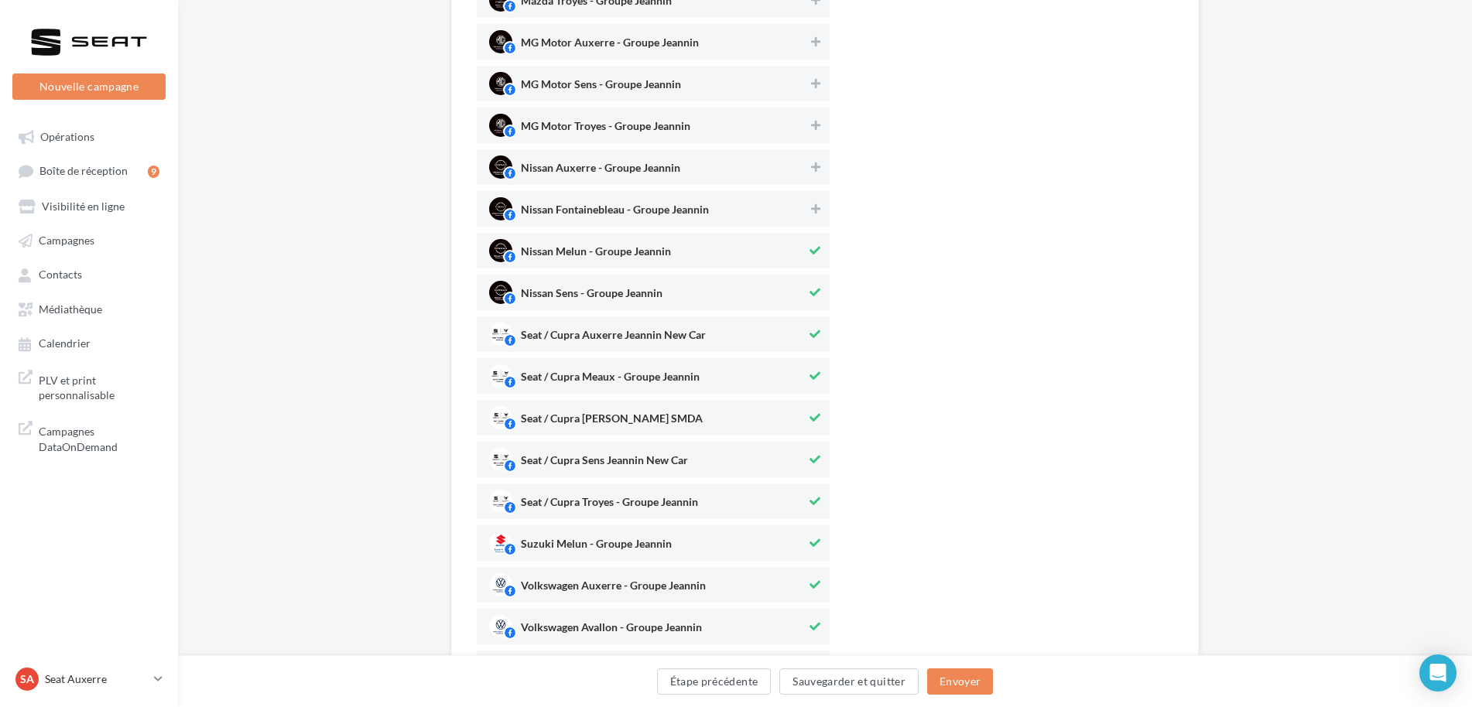
scroll to position [774, 0]
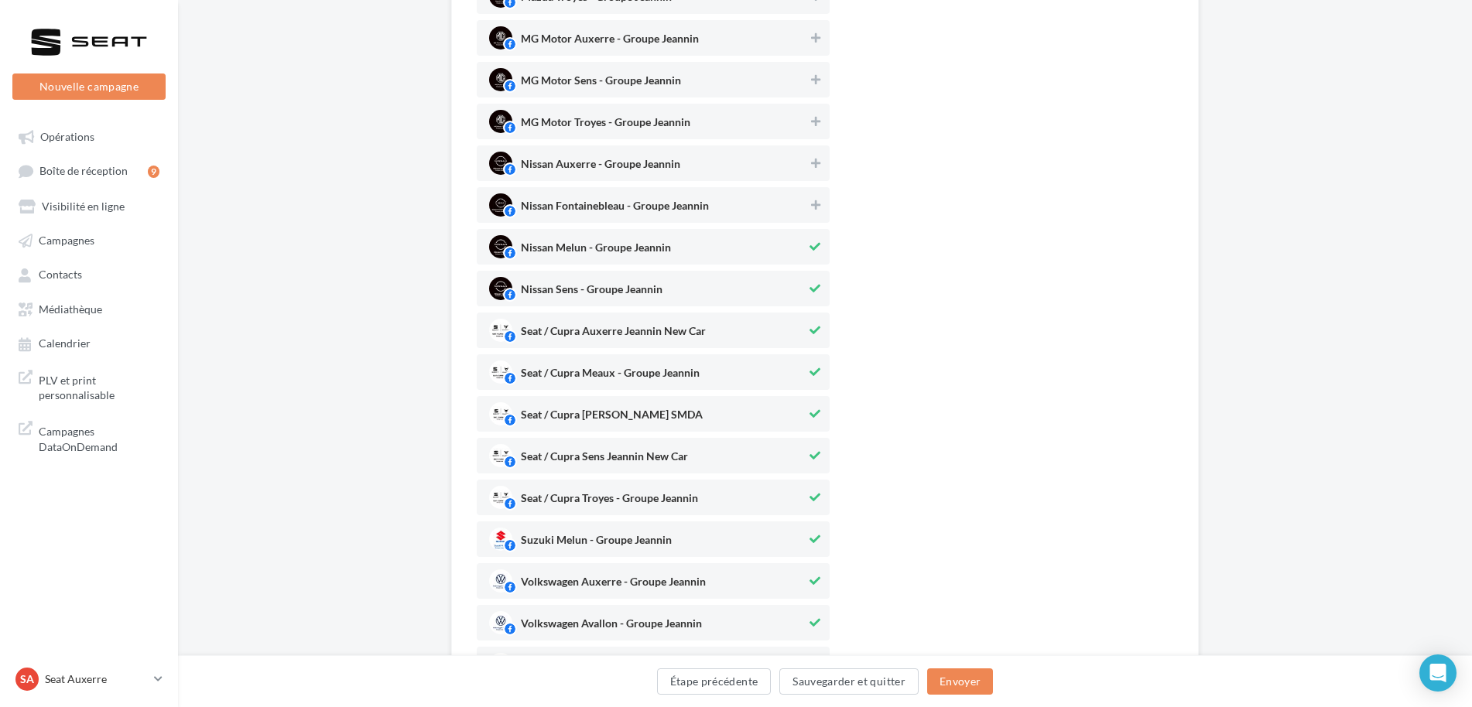
click at [645, 252] on span "Nissan Melun - Groupe Jeannin" at bounding box center [596, 250] width 150 height 17
click at [612, 290] on span "Nissan Sens - Groupe Jeannin" at bounding box center [592, 292] width 142 height 17
click at [621, 367] on div "Seat / Cupra Meaux - Groupe Jeannin" at bounding box center [610, 376] width 179 height 18
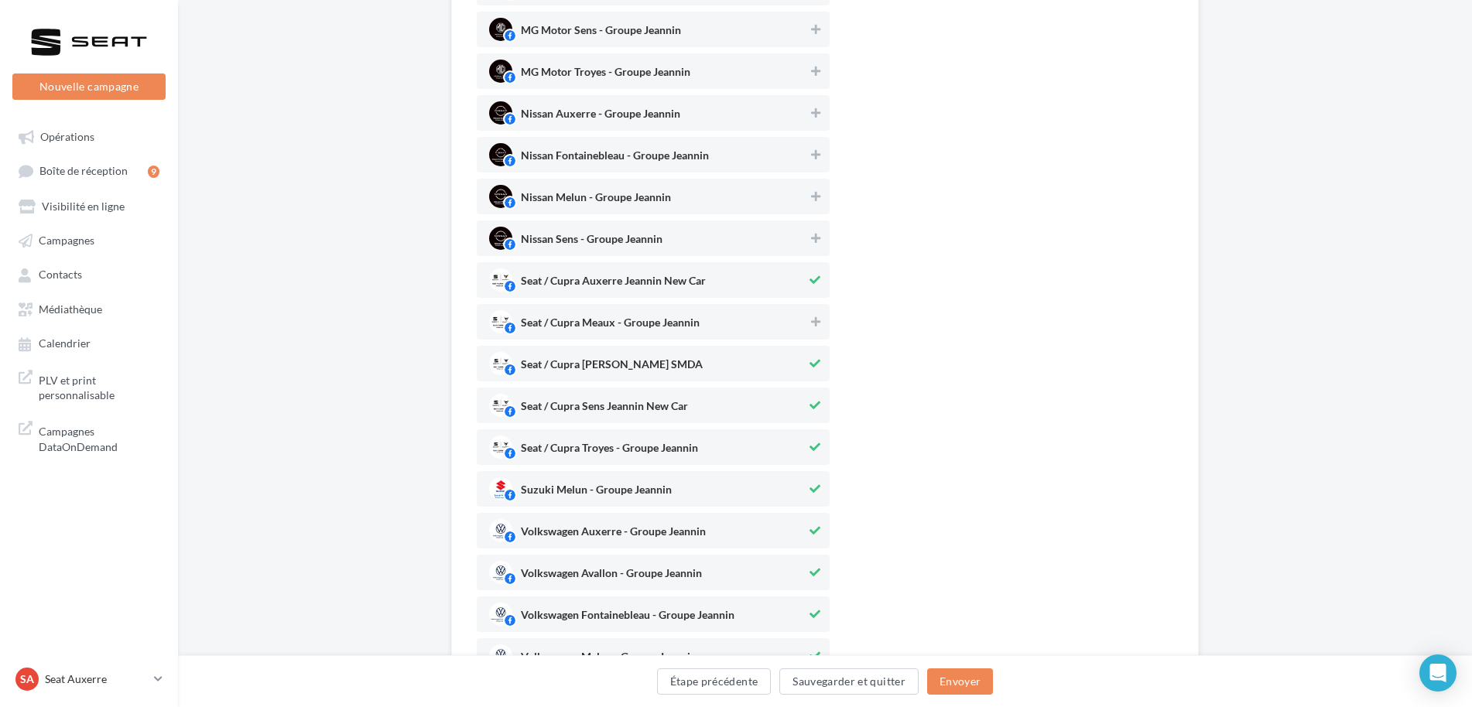
scroll to position [851, 0]
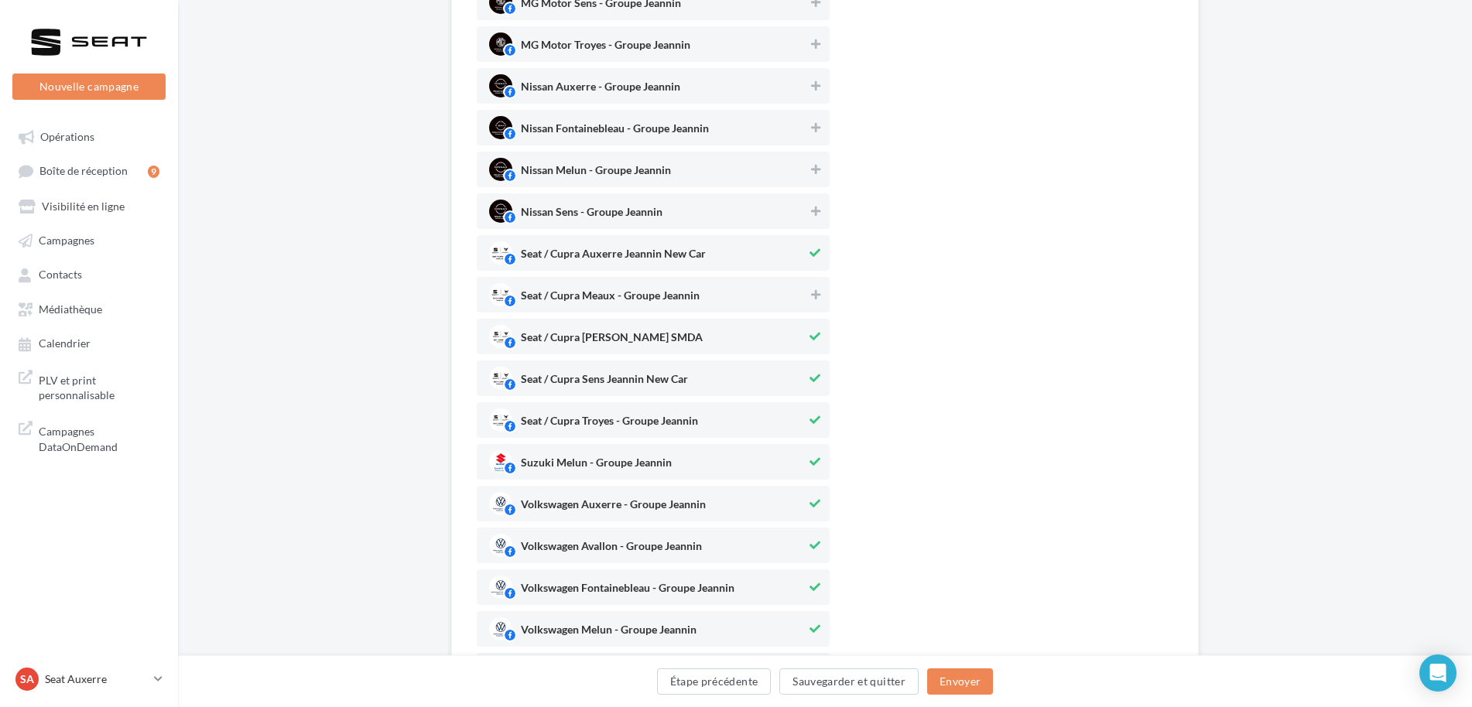
click at [631, 333] on span "Seat / Cupra Melun Jeannin SMDA" at bounding box center [612, 340] width 182 height 17
click at [618, 417] on span "Seat / Cupra Troyes - Groupe Jeannin" at bounding box center [609, 424] width 177 height 17
click at [607, 454] on span "Suzuki Melun - Groupe Jeannin" at bounding box center [647, 461] width 317 height 23
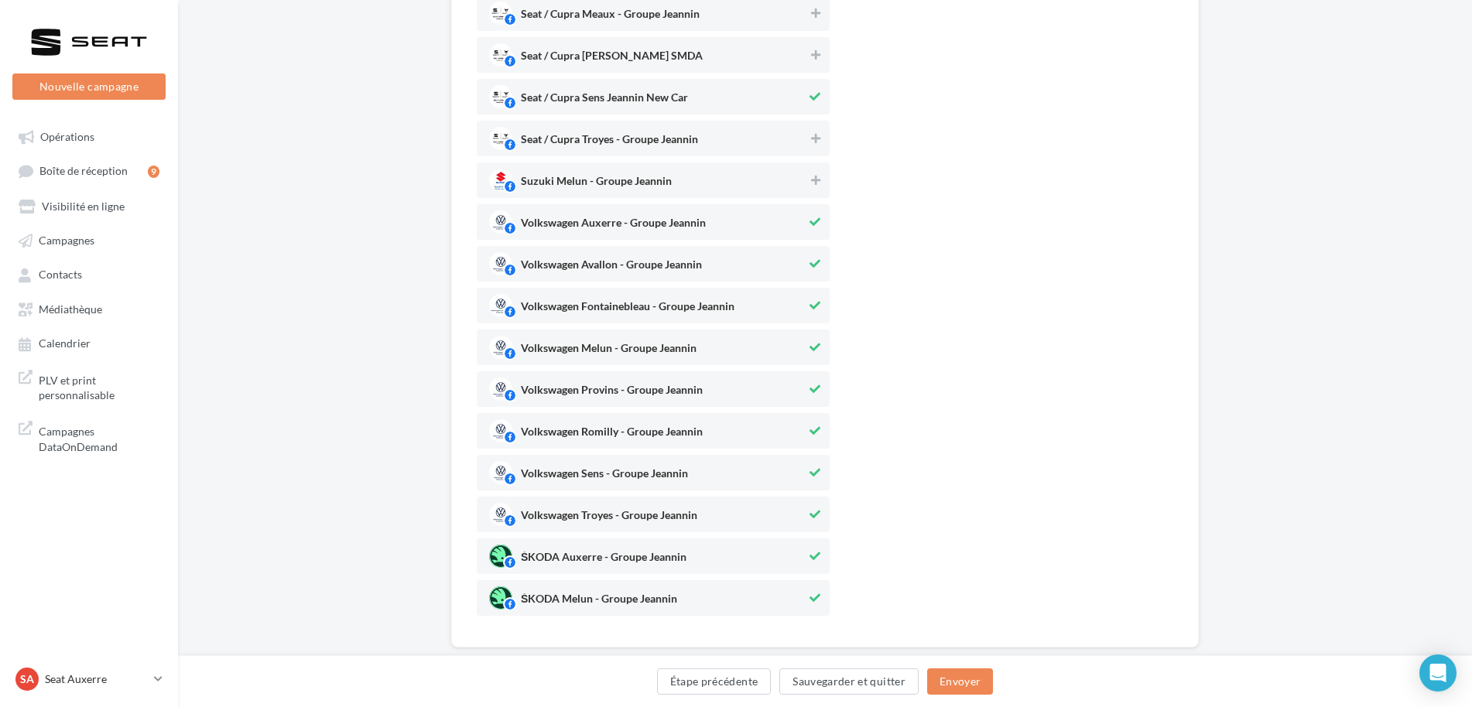
scroll to position [1161, 0]
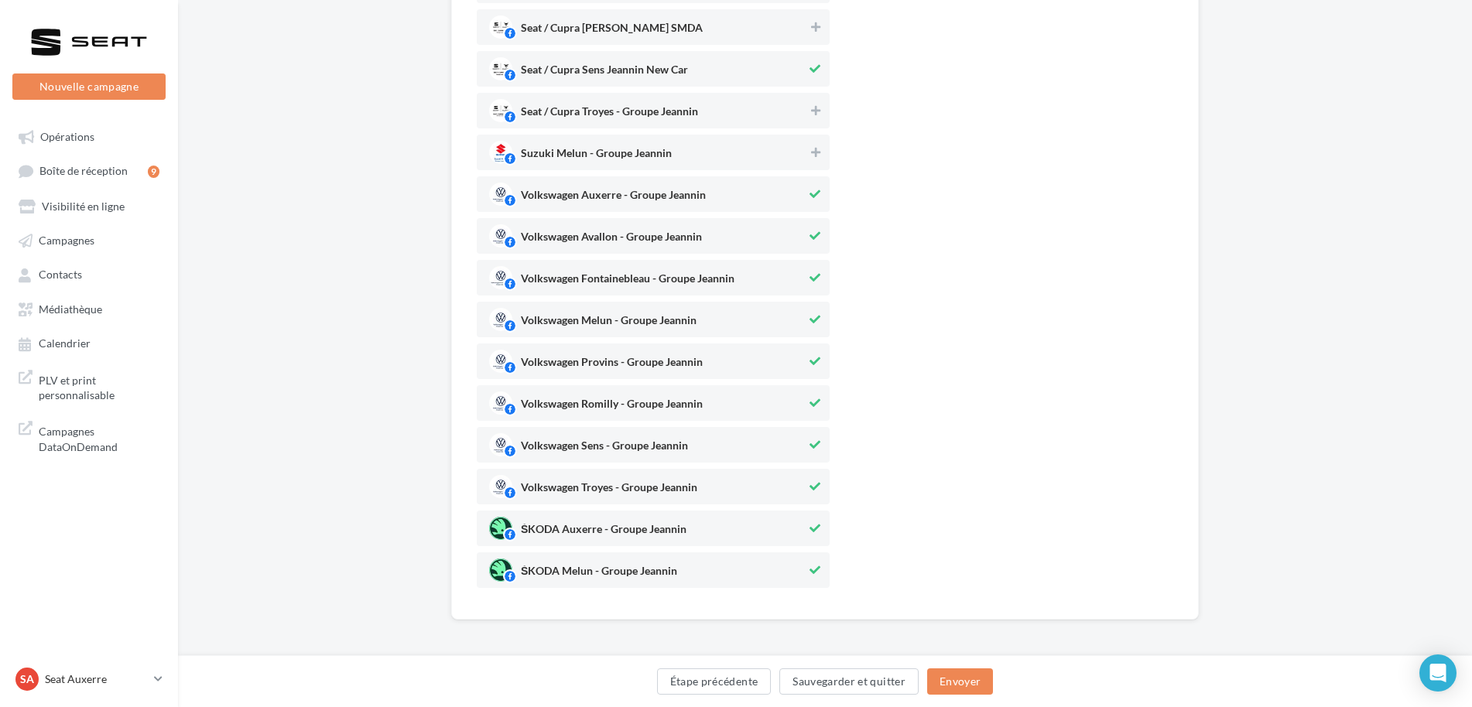
click at [665, 237] on span "Volkswagen Avallon - Groupe Jeannin" at bounding box center [611, 239] width 181 height 17
click at [670, 202] on span "Volkswagen Auxerre - Groupe Jeannin" at bounding box center [613, 198] width 185 height 17
click at [646, 272] on div "Volkswagen Fontainebleau - Groupe Jeannin" at bounding box center [628, 281] width 214 height 18
click at [632, 304] on div "Volkswagen Melun - Groupe Jeannin" at bounding box center [653, 320] width 353 height 36
click at [597, 374] on span "Volkswagen Provins - Groupe Jeannin" at bounding box center [612, 365] width 182 height 17
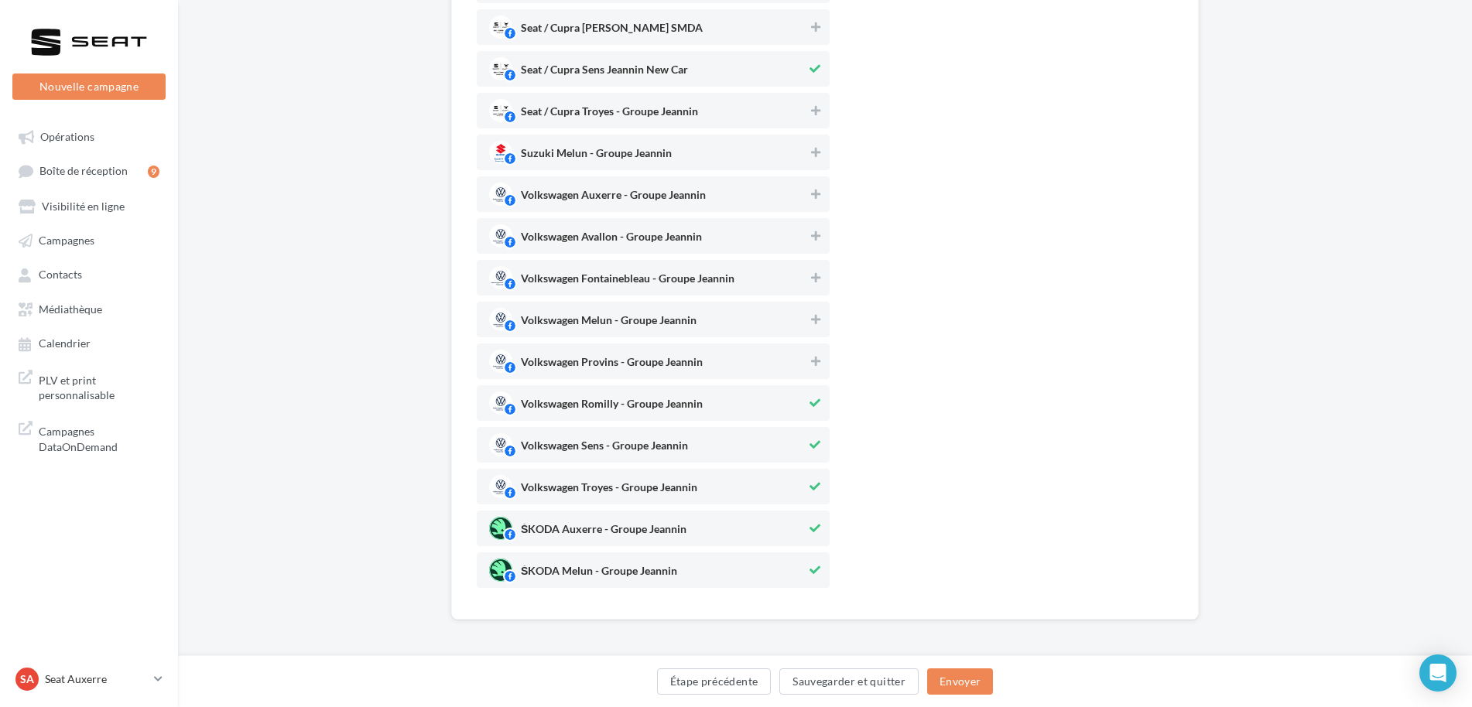
click at [594, 407] on span "Volkswagen Romilly - Groupe Jeannin" at bounding box center [612, 407] width 182 height 17
click at [590, 438] on span "Volkswagen Sens - Groupe Jeannin" at bounding box center [647, 444] width 317 height 23
click at [590, 470] on div "Volkswagen Troyes - Groupe Jeannin" at bounding box center [653, 487] width 353 height 36
click at [584, 525] on span "ŠKODA Auxerre - Groupe Jeannin" at bounding box center [604, 532] width 166 height 17
click at [583, 563] on span "ŠKODA Melun - Groupe Jeannin" at bounding box center [647, 570] width 317 height 23
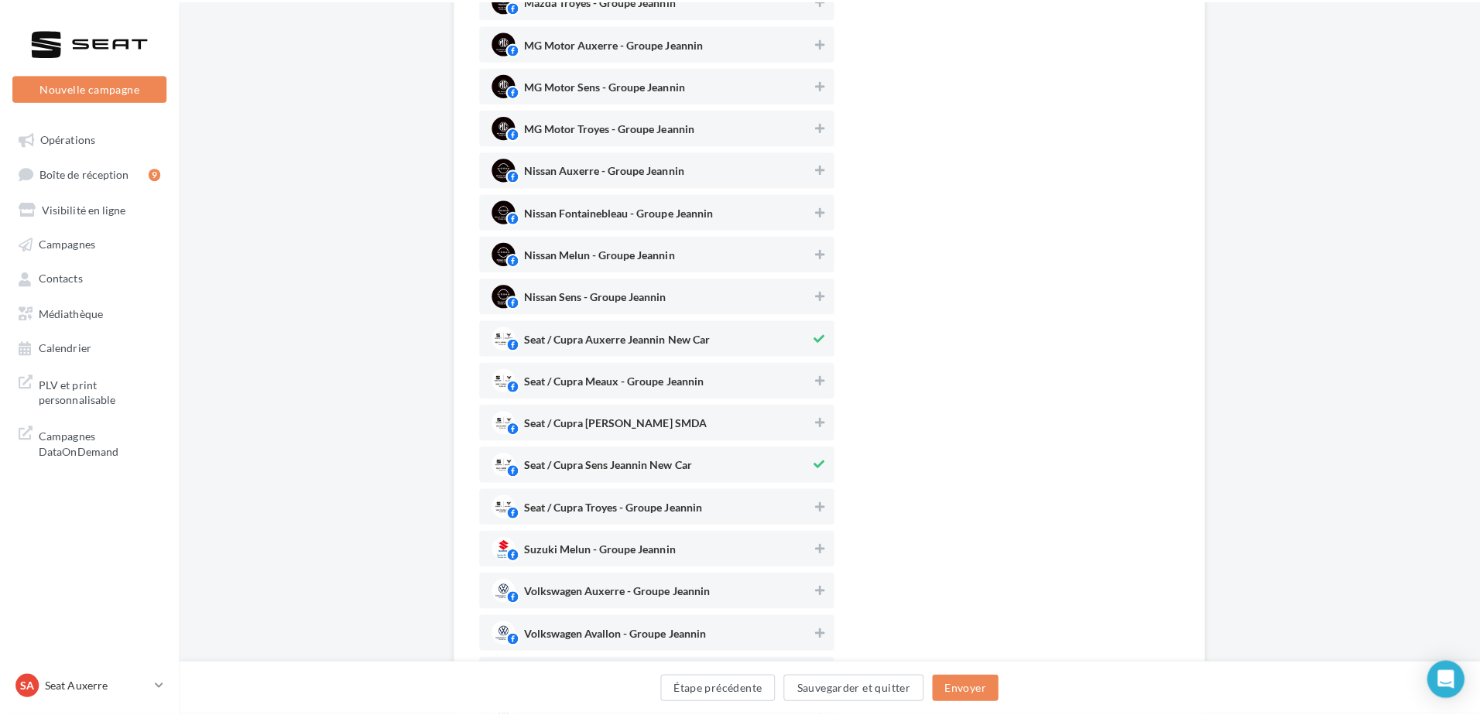
scroll to position [851, 0]
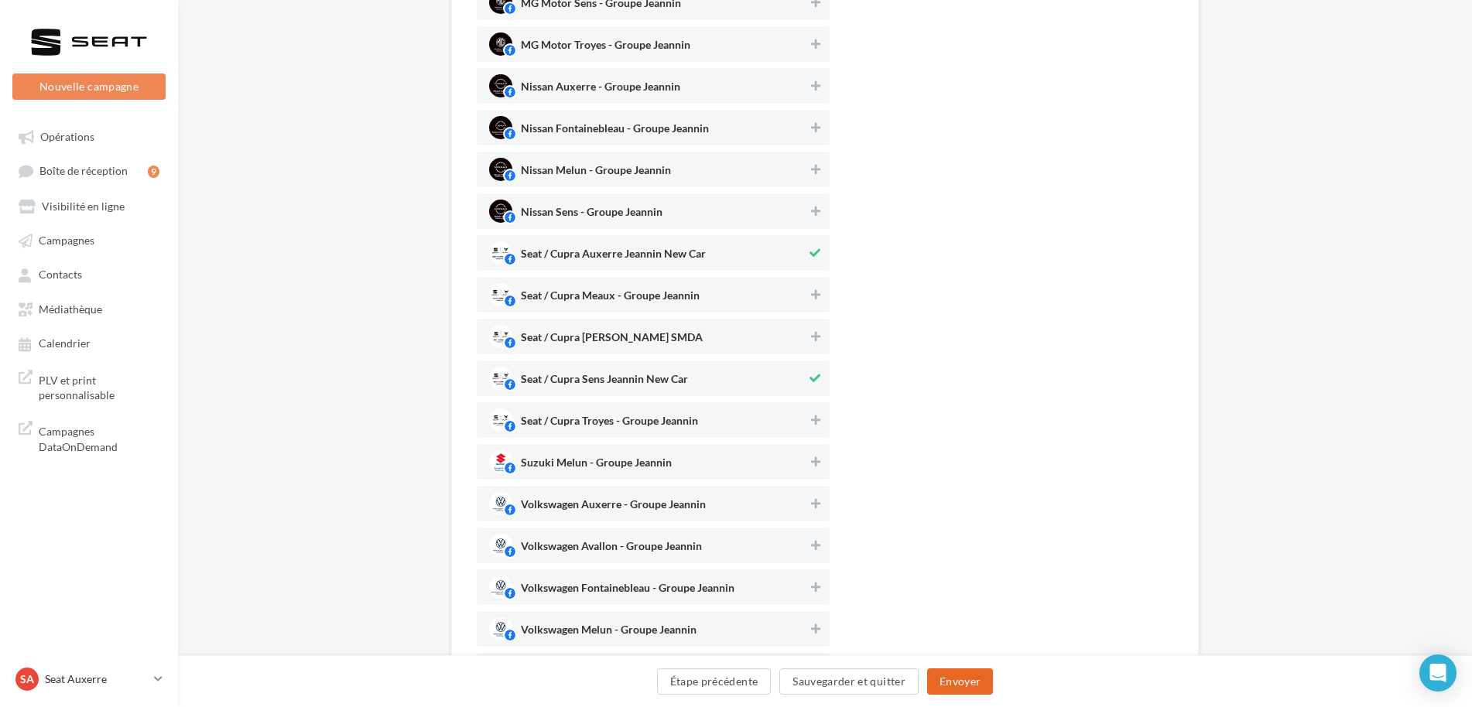
click at [954, 676] on button "Envoyer" at bounding box center [960, 682] width 66 height 26
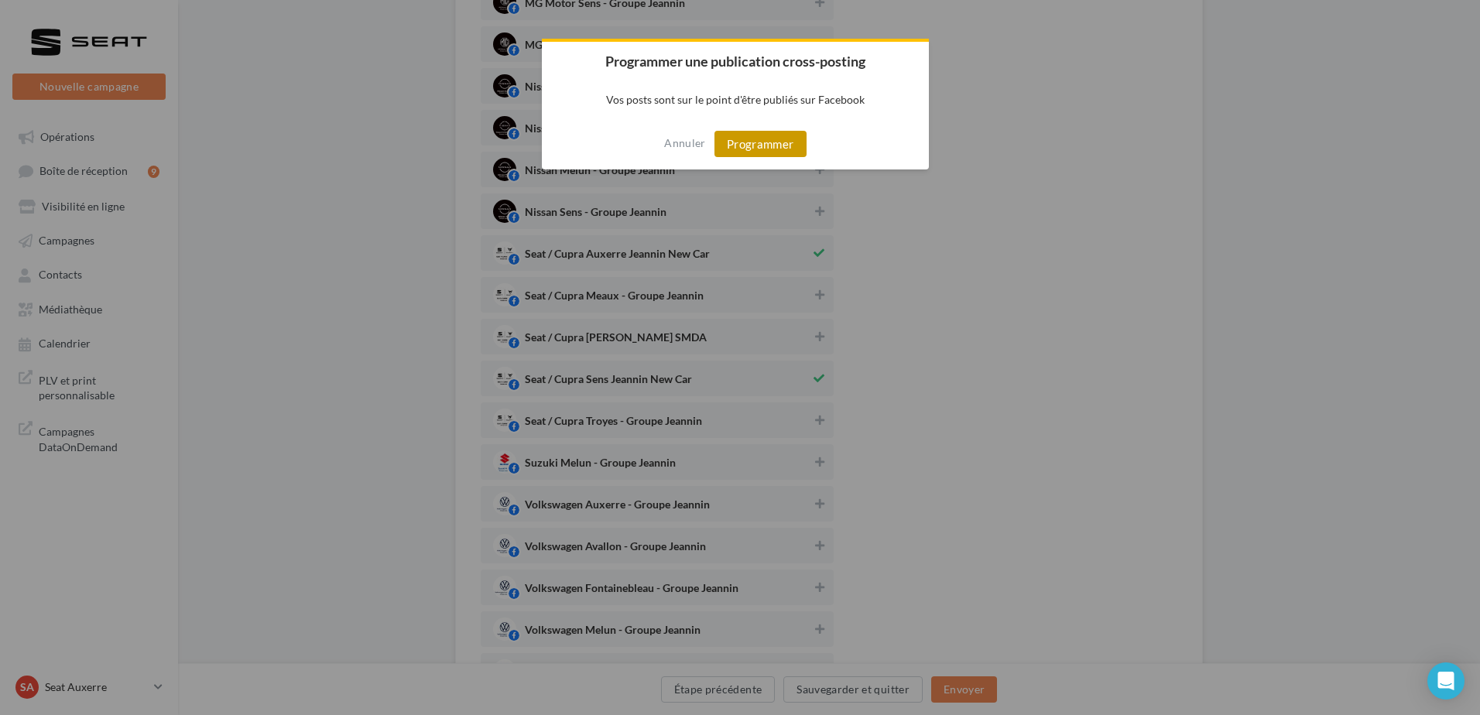
click at [767, 141] on button "Programmer" at bounding box center [760, 144] width 92 height 26
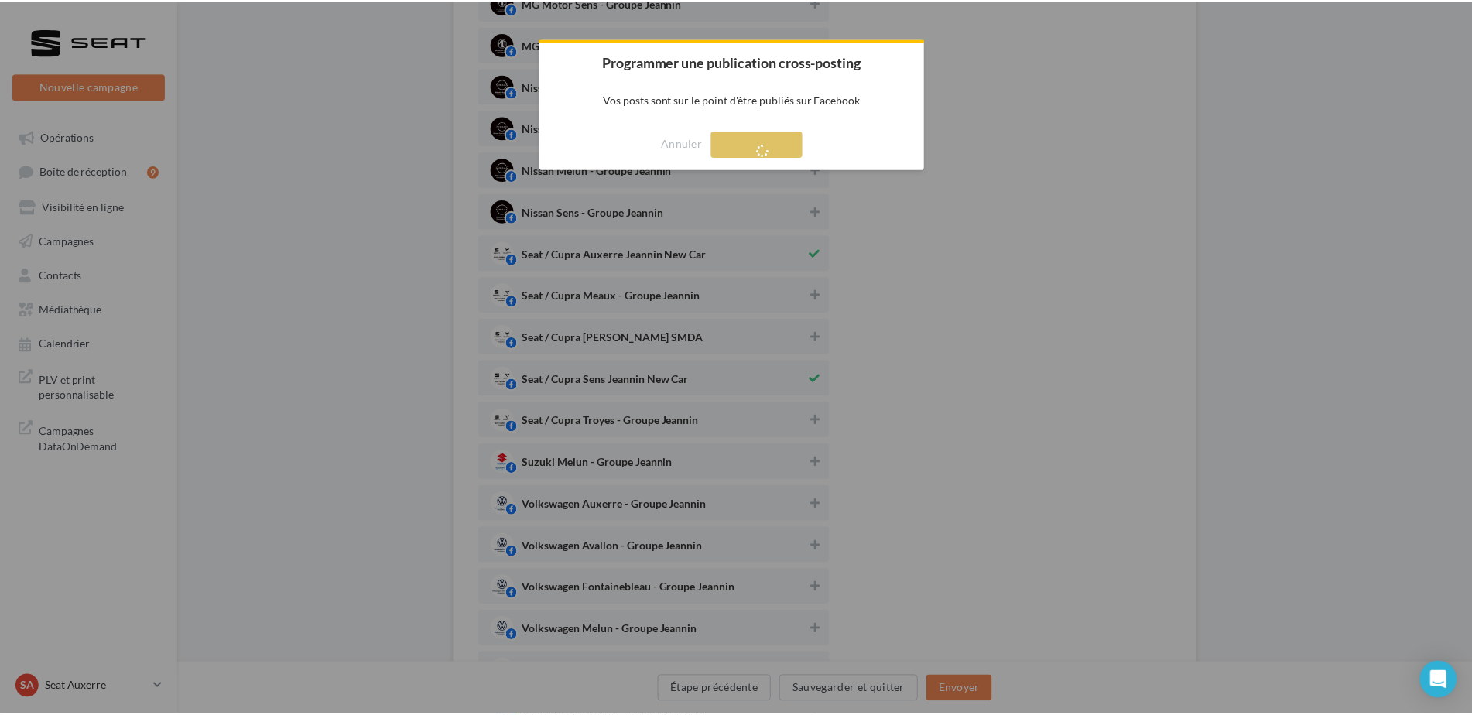
scroll to position [25, 0]
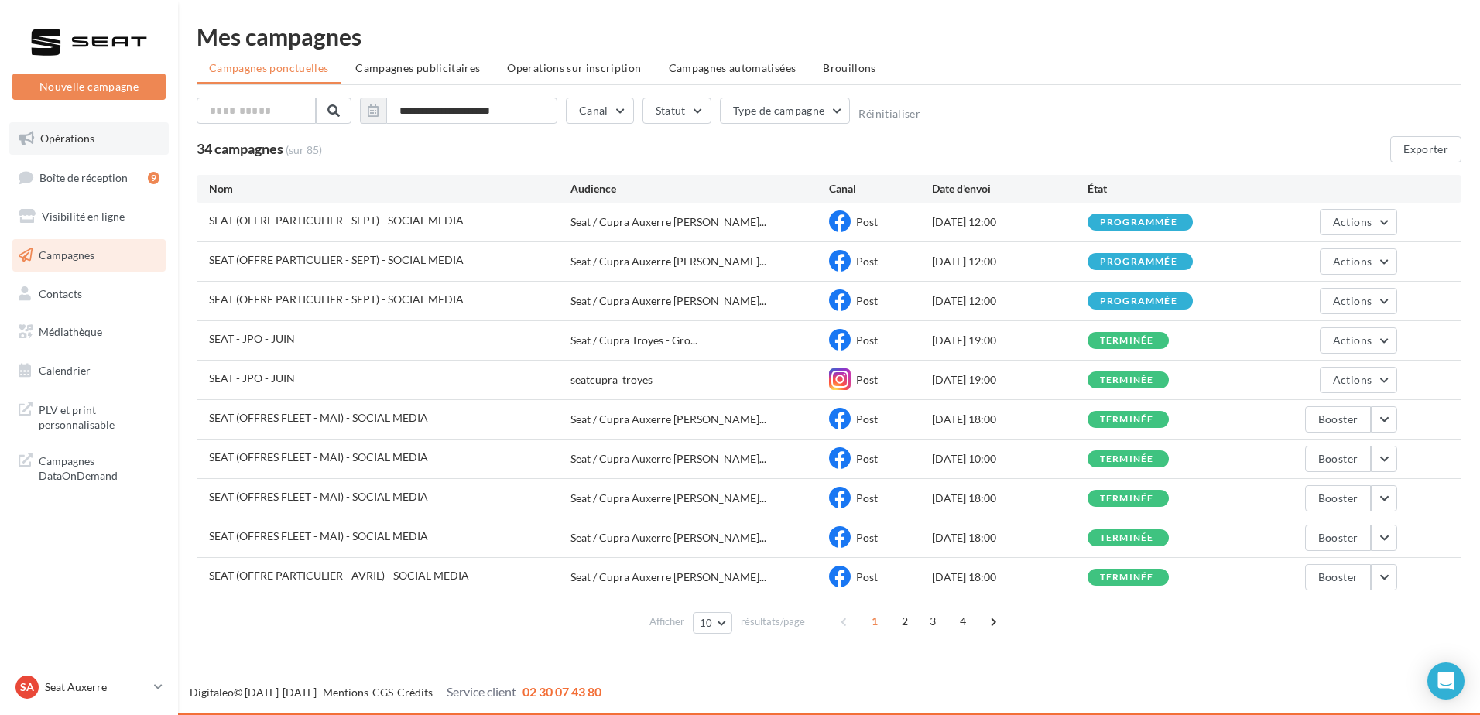
click at [104, 146] on link "Opérations" at bounding box center [88, 138] width 159 height 33
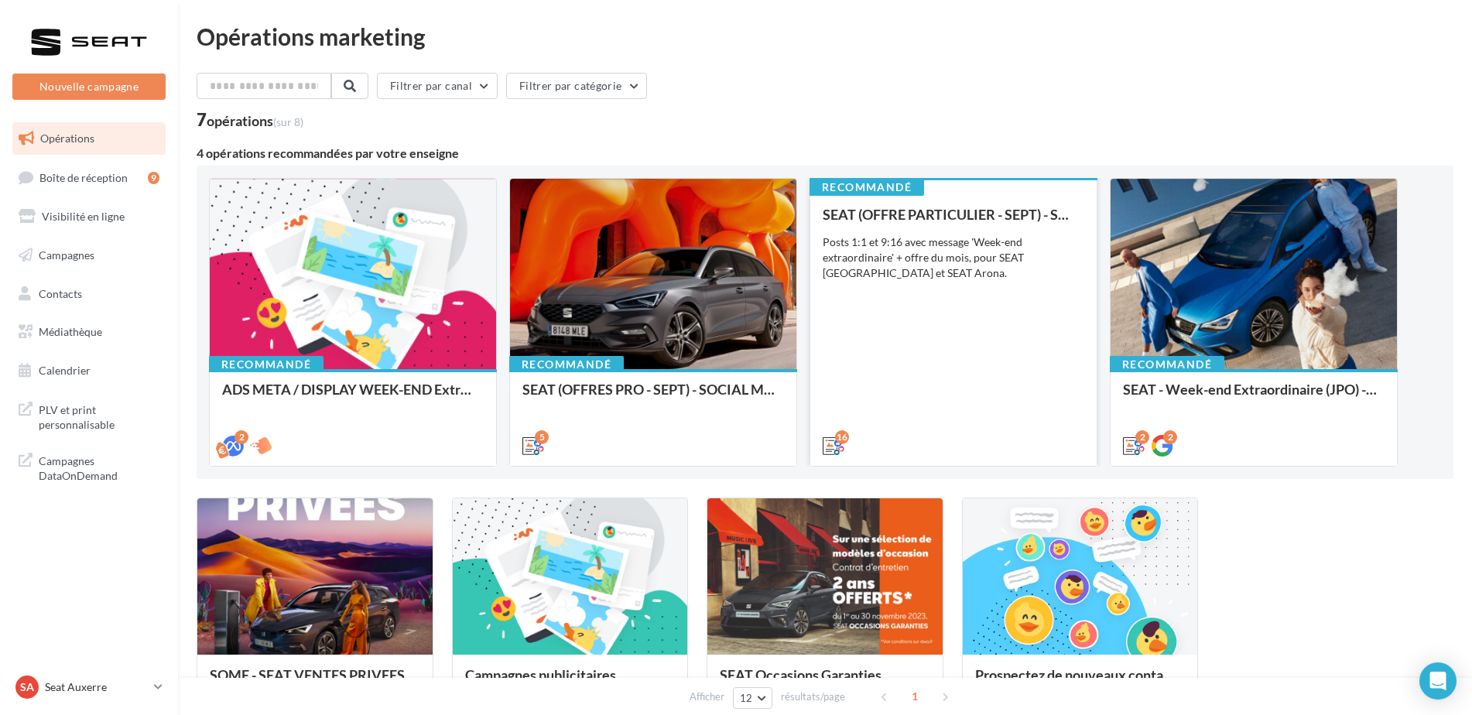
click at [926, 327] on div "SEAT (OFFRE PARTICULIER - SEPT) - SOCIAL MEDIA Posts 1:1 et 9:16 avec message '…" at bounding box center [954, 329] width 262 height 245
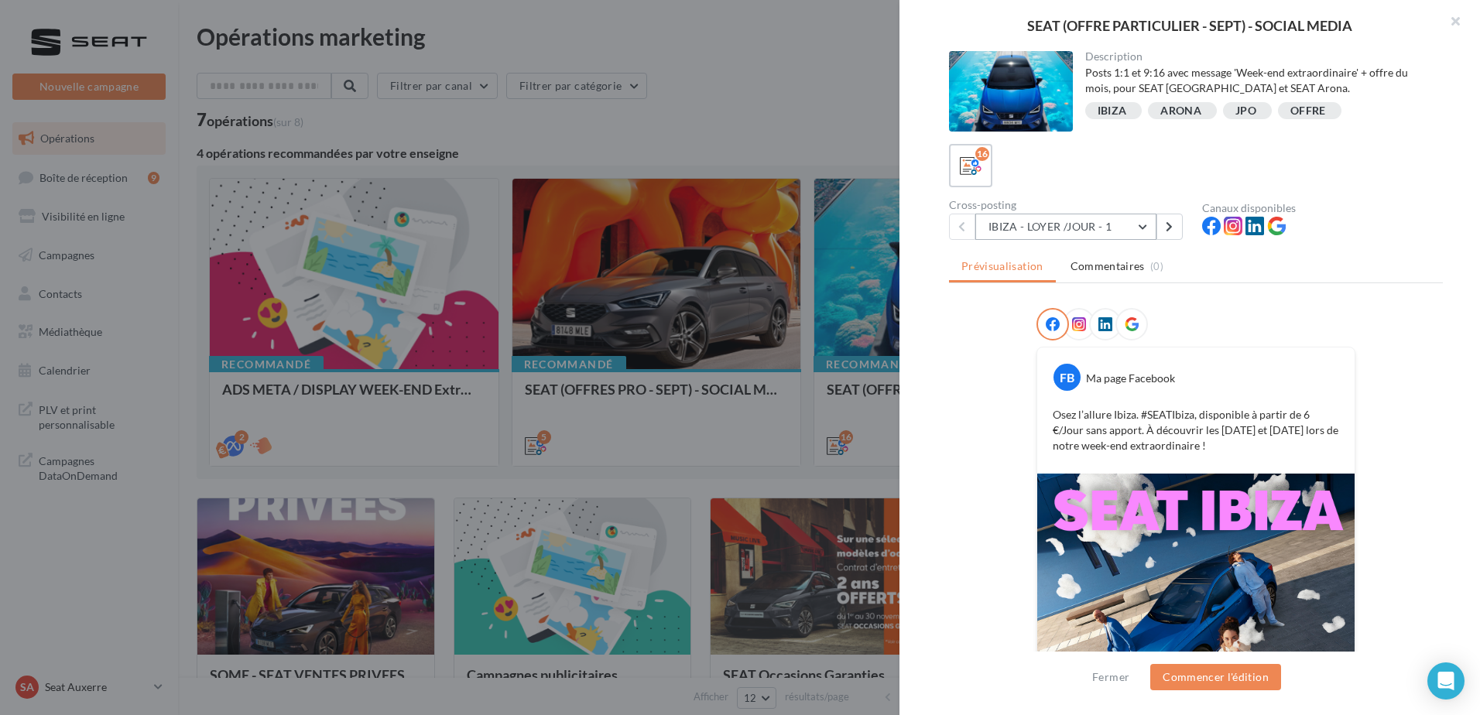
click at [1094, 227] on button "IBIZA - LOYER /JOUR - 1" at bounding box center [1065, 227] width 181 height 26
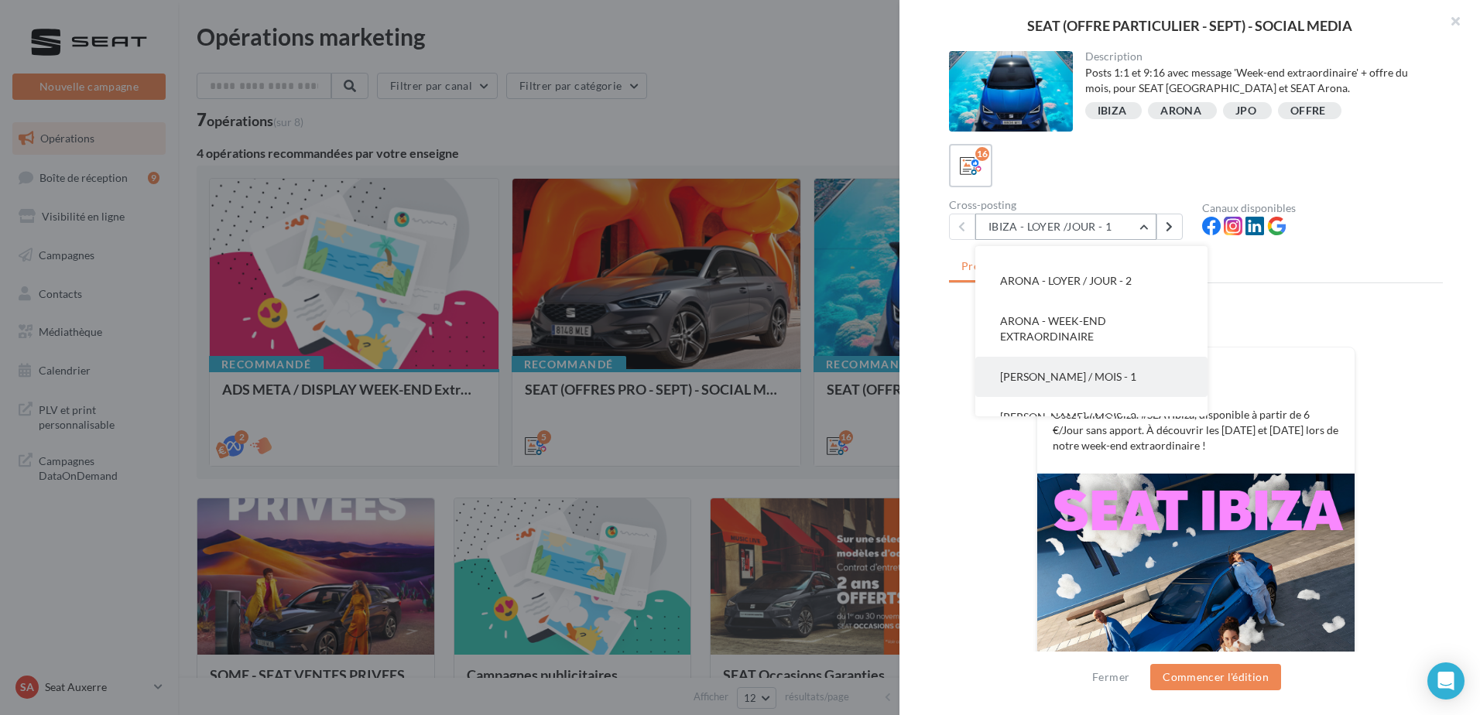
scroll to position [310, 0]
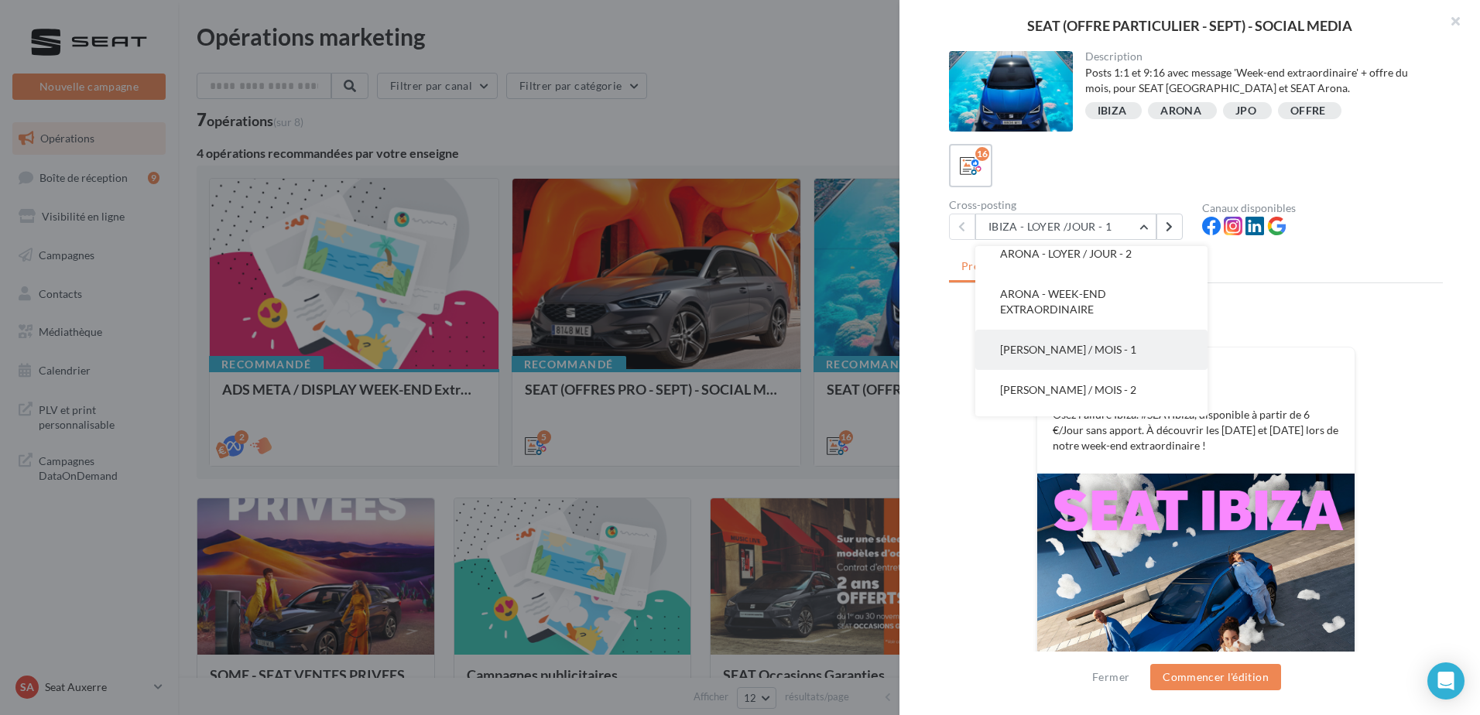
click at [1097, 351] on span "[PERSON_NAME] / MOIS - 1" at bounding box center [1068, 349] width 136 height 13
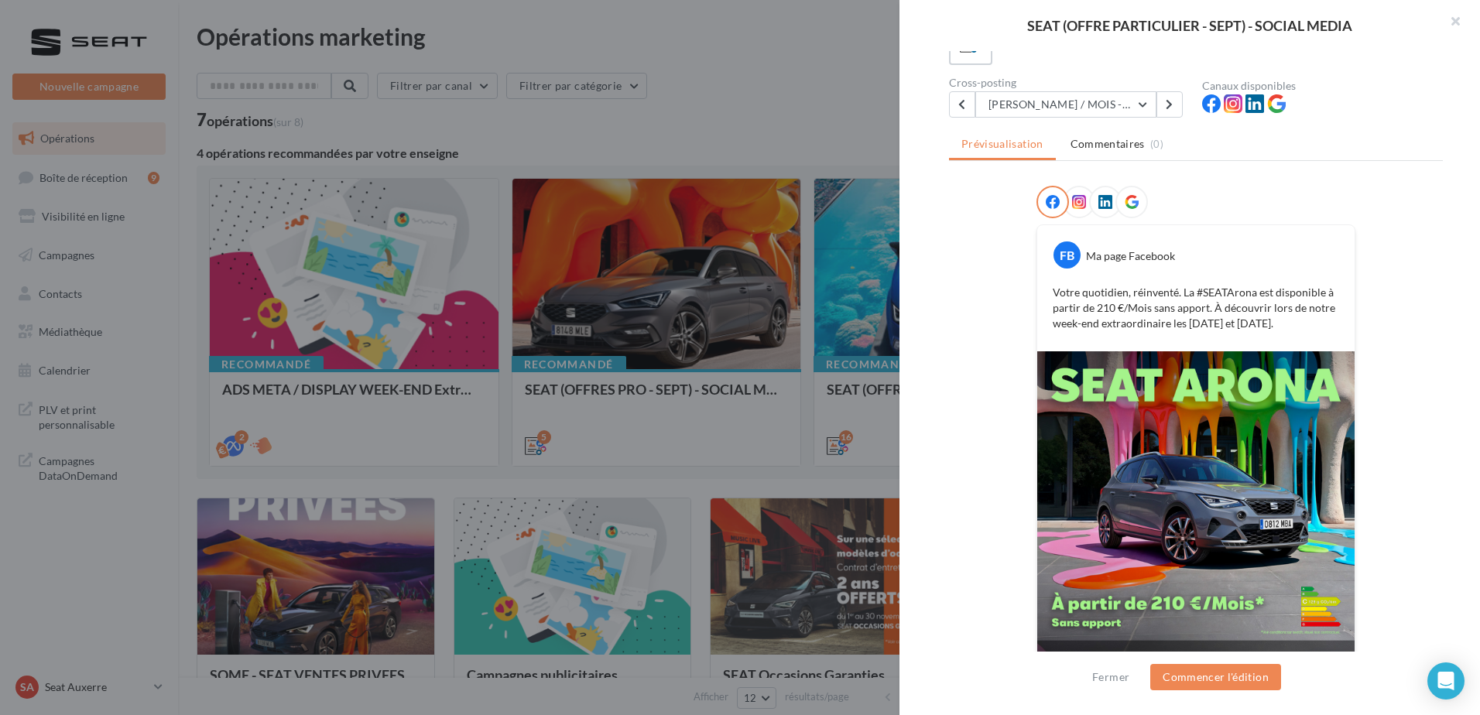
scroll to position [146, 0]
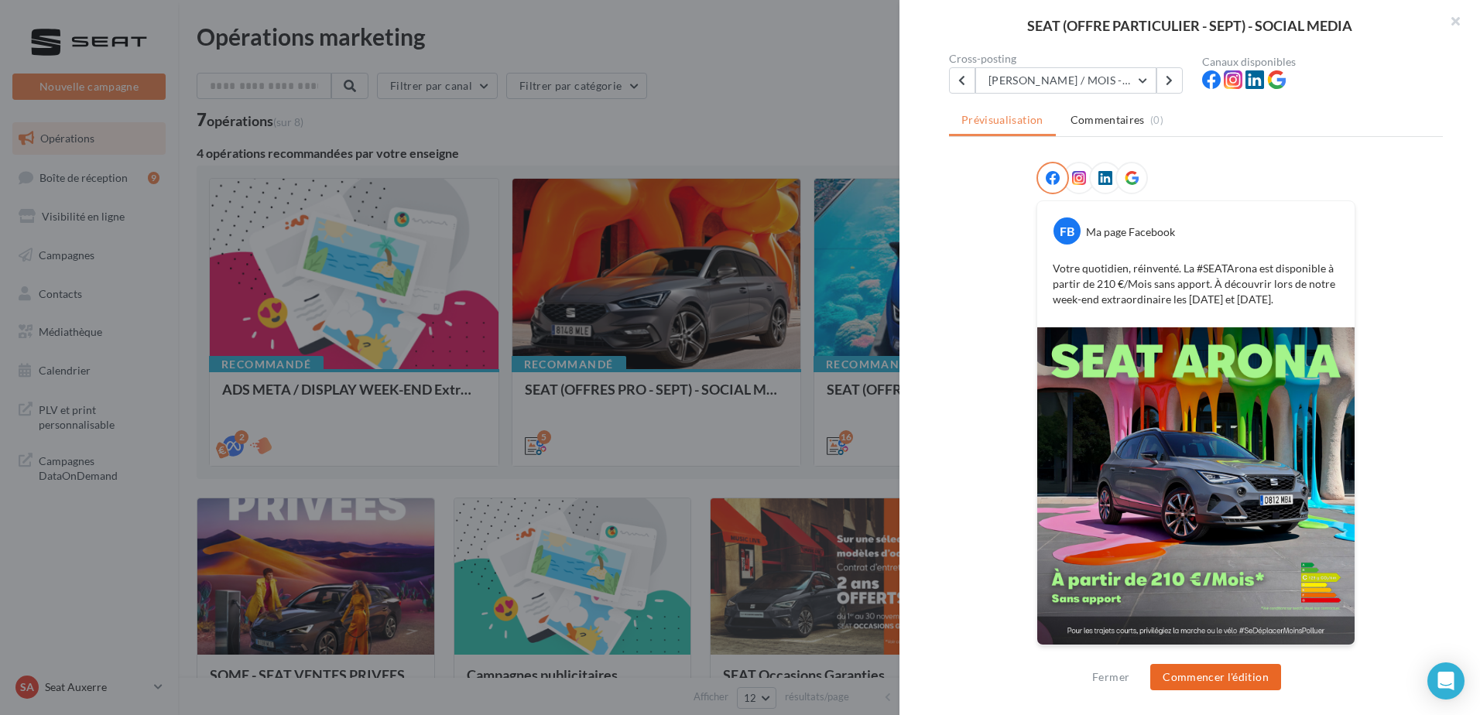
click at [1202, 678] on button "Commencer l'édition" at bounding box center [1215, 677] width 131 height 26
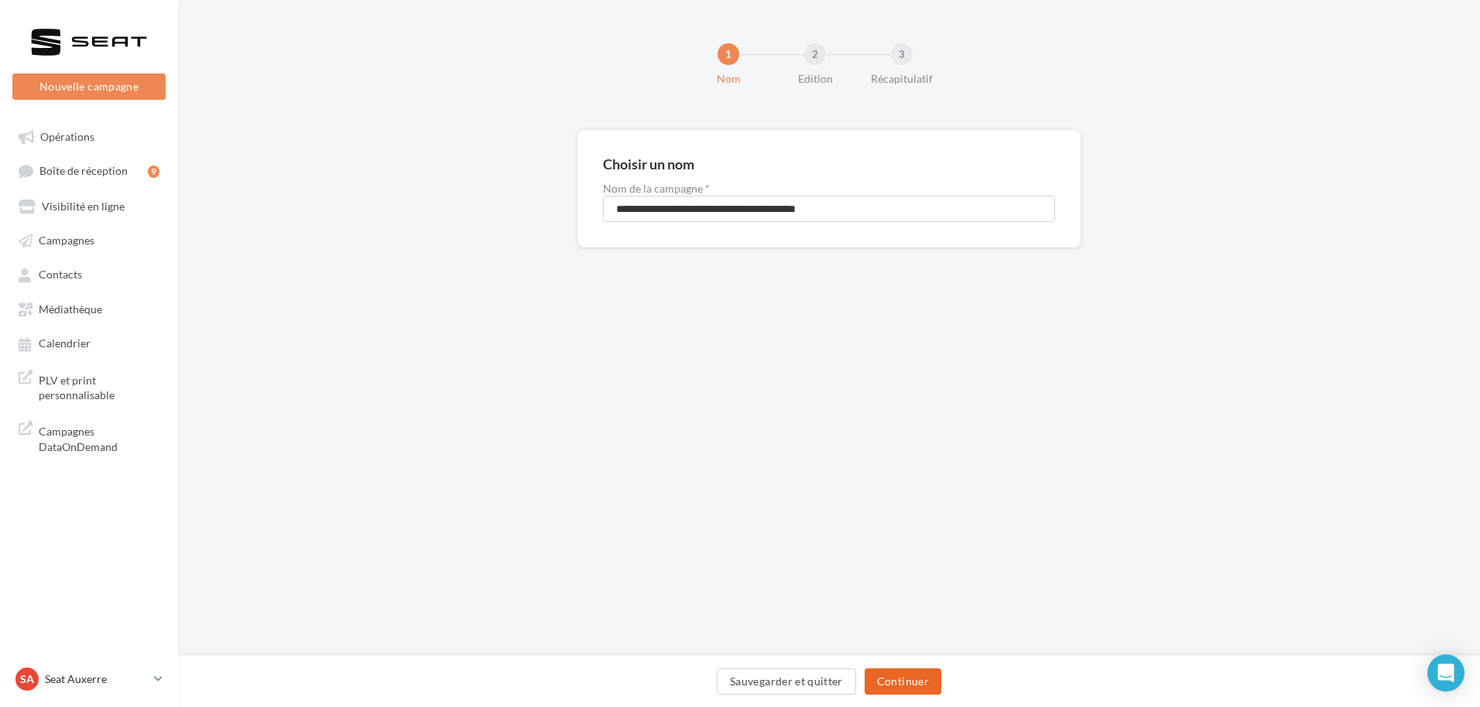
click at [917, 683] on button "Continuer" at bounding box center [902, 682] width 77 height 26
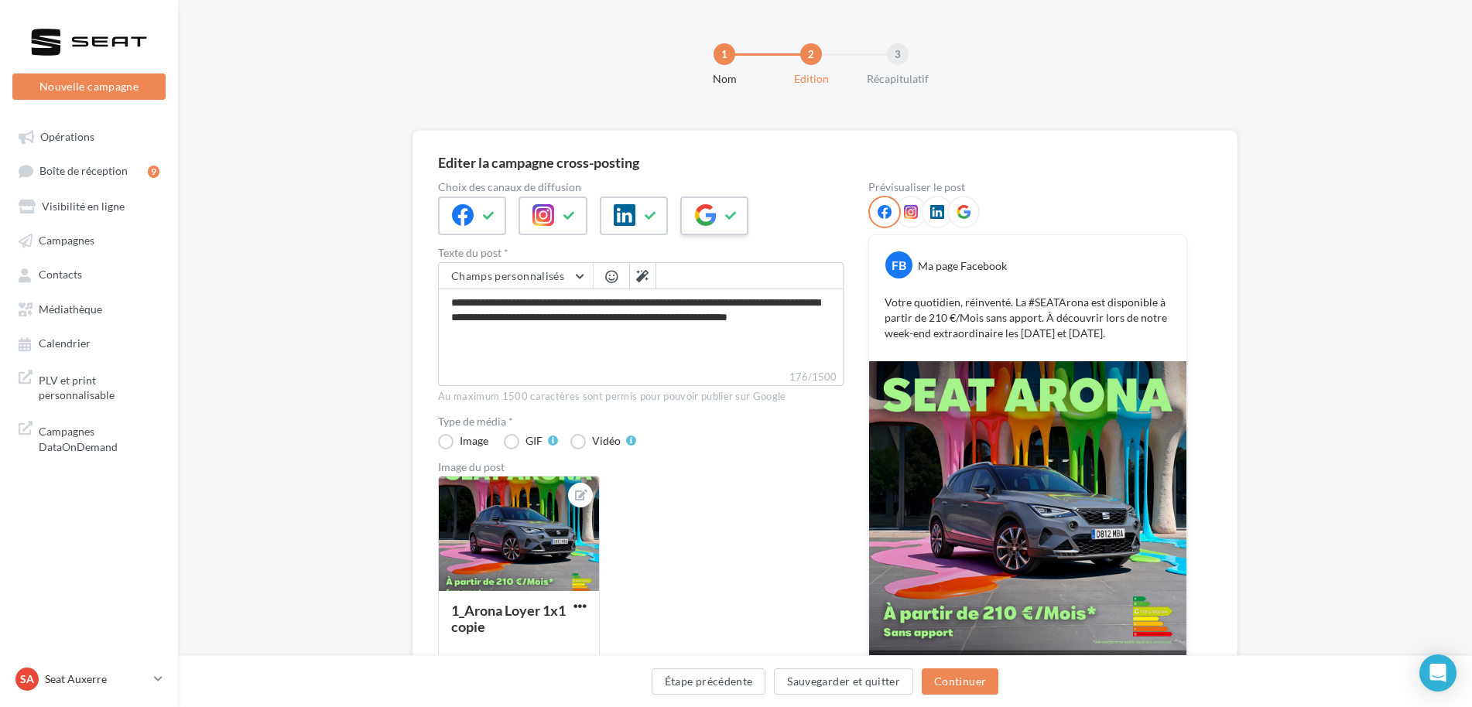
click at [721, 233] on div at bounding box center [714, 216] width 68 height 39
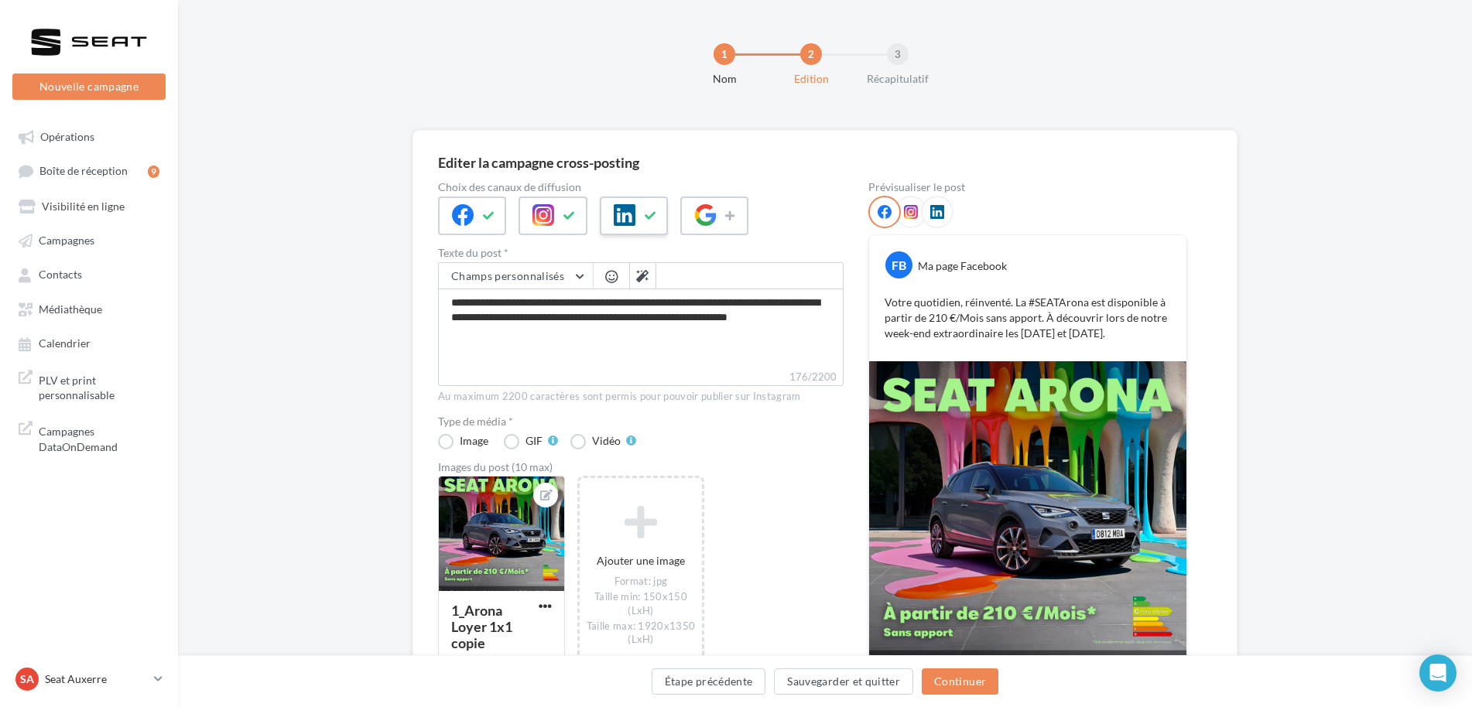
click at [637, 214] on div at bounding box center [634, 216] width 68 height 39
click at [561, 211] on button at bounding box center [569, 215] width 19 height 23
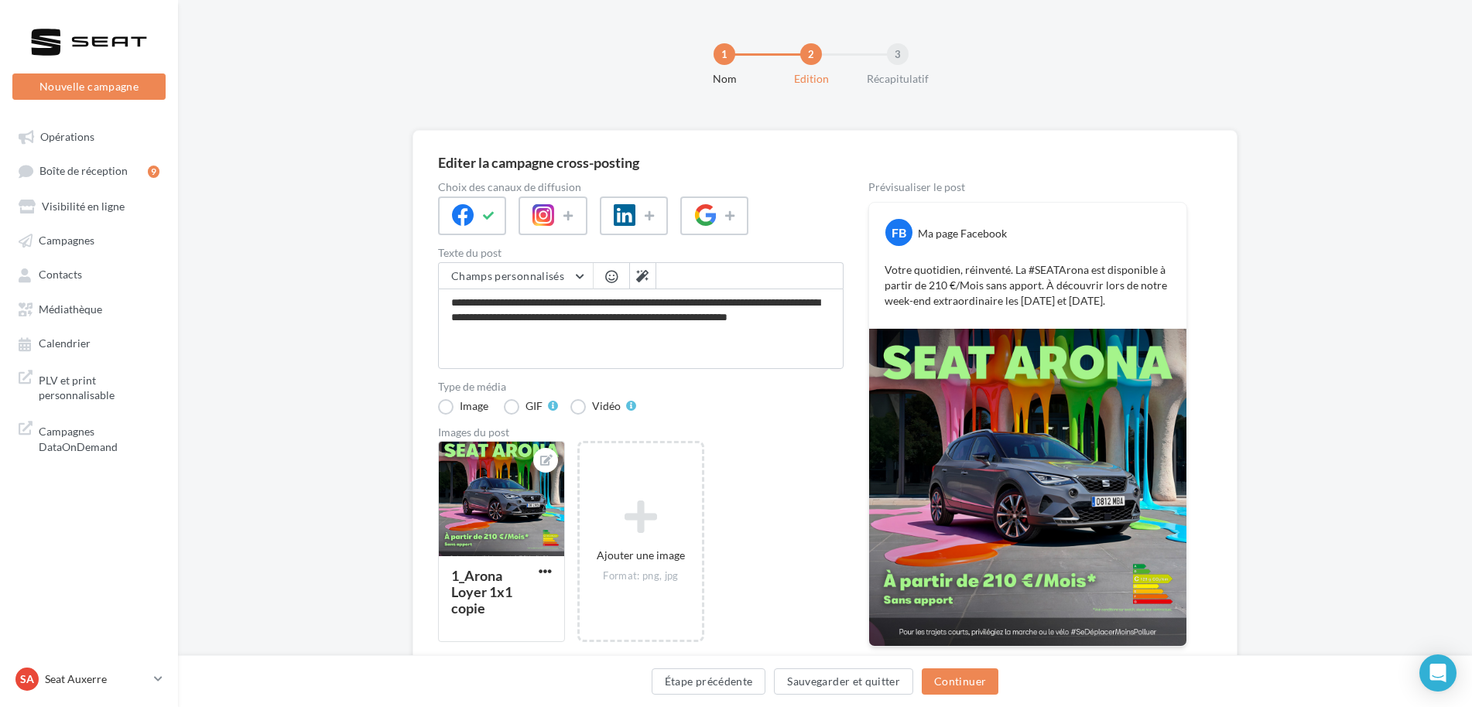
click at [977, 697] on div "Étape précédente Sauvegarder et quitter Continuer" at bounding box center [824, 685] width 1269 height 33
click at [977, 686] on button "Continuer" at bounding box center [960, 682] width 77 height 26
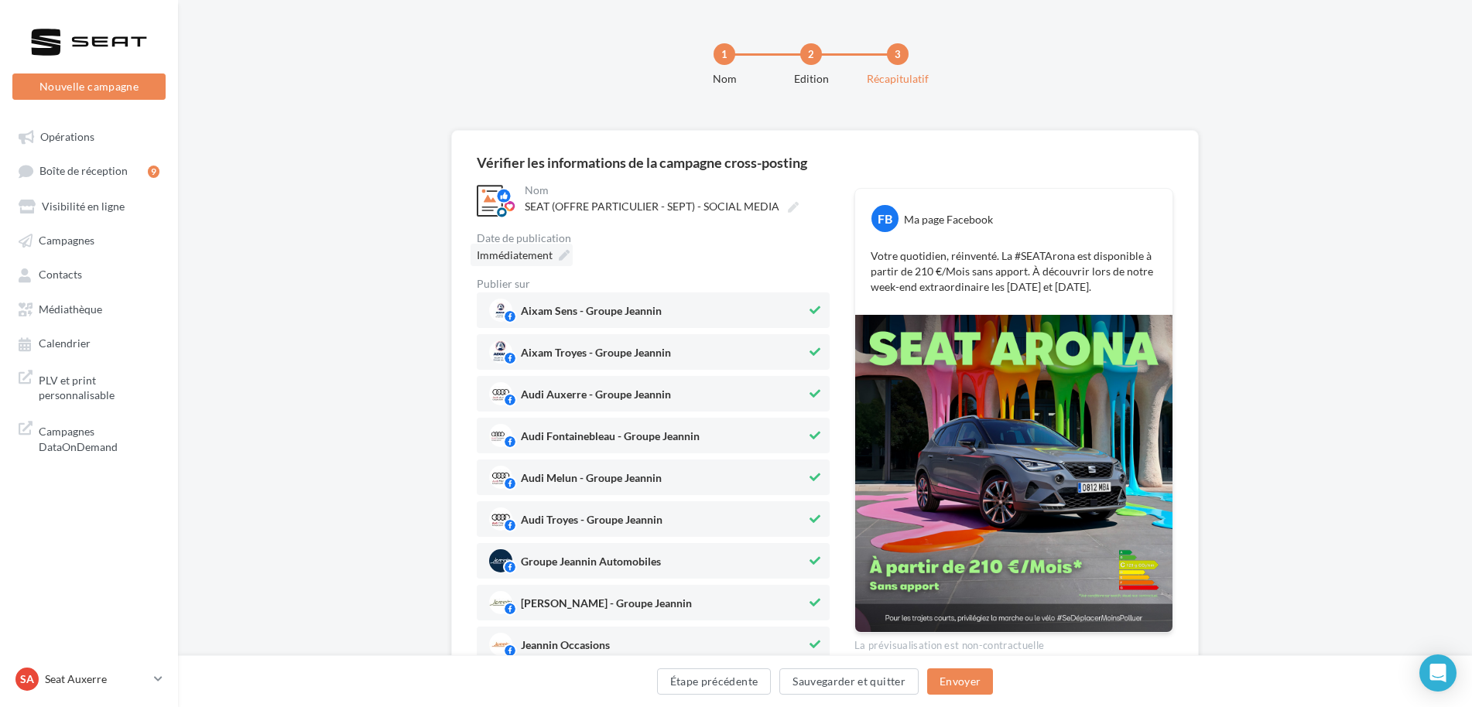
click at [564, 258] on icon at bounding box center [564, 255] width 11 height 11
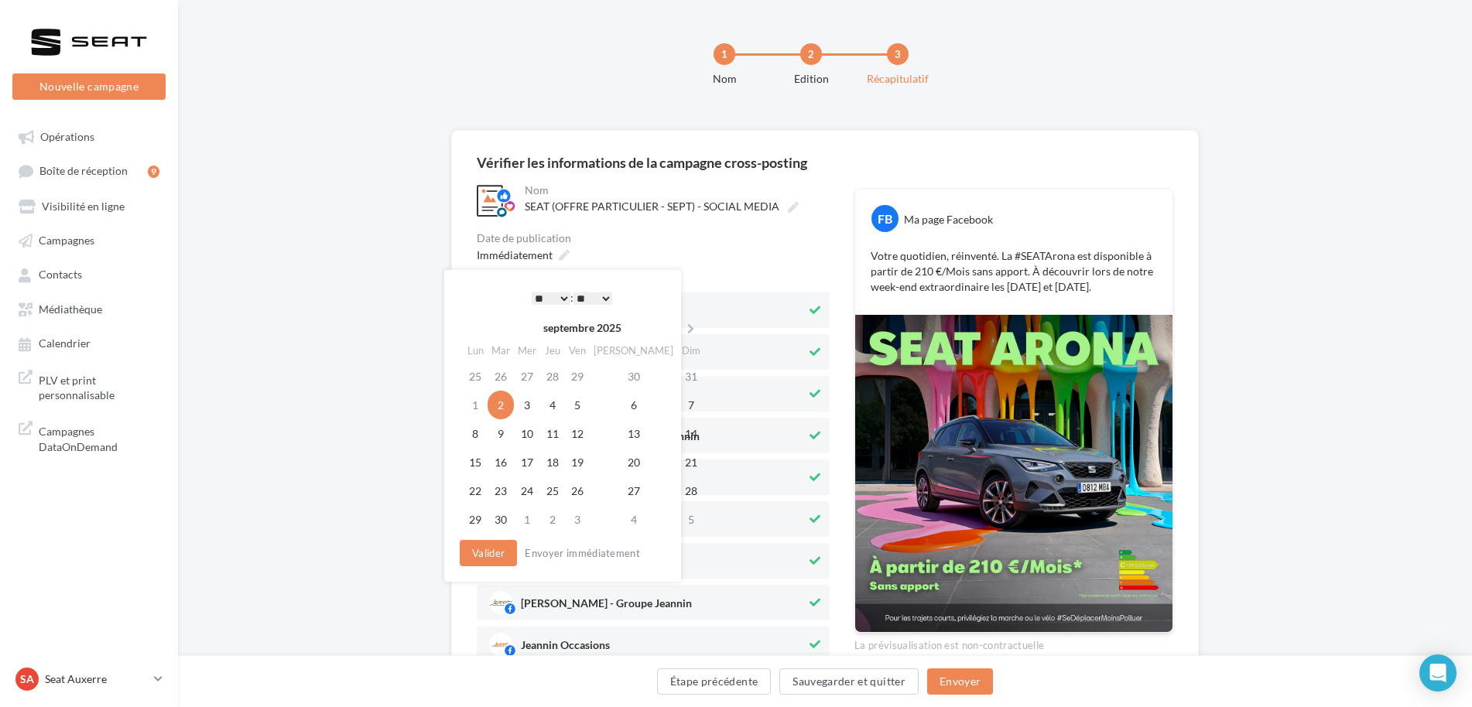
click at [555, 296] on select "* * * * * * * * * * ** ** ** ** ** ** ** ** ** ** ** ** ** **" at bounding box center [551, 299] width 39 height 12
click at [608, 406] on td "6" at bounding box center [633, 405] width 87 height 29
click at [508, 552] on button "Valider" at bounding box center [488, 553] width 57 height 26
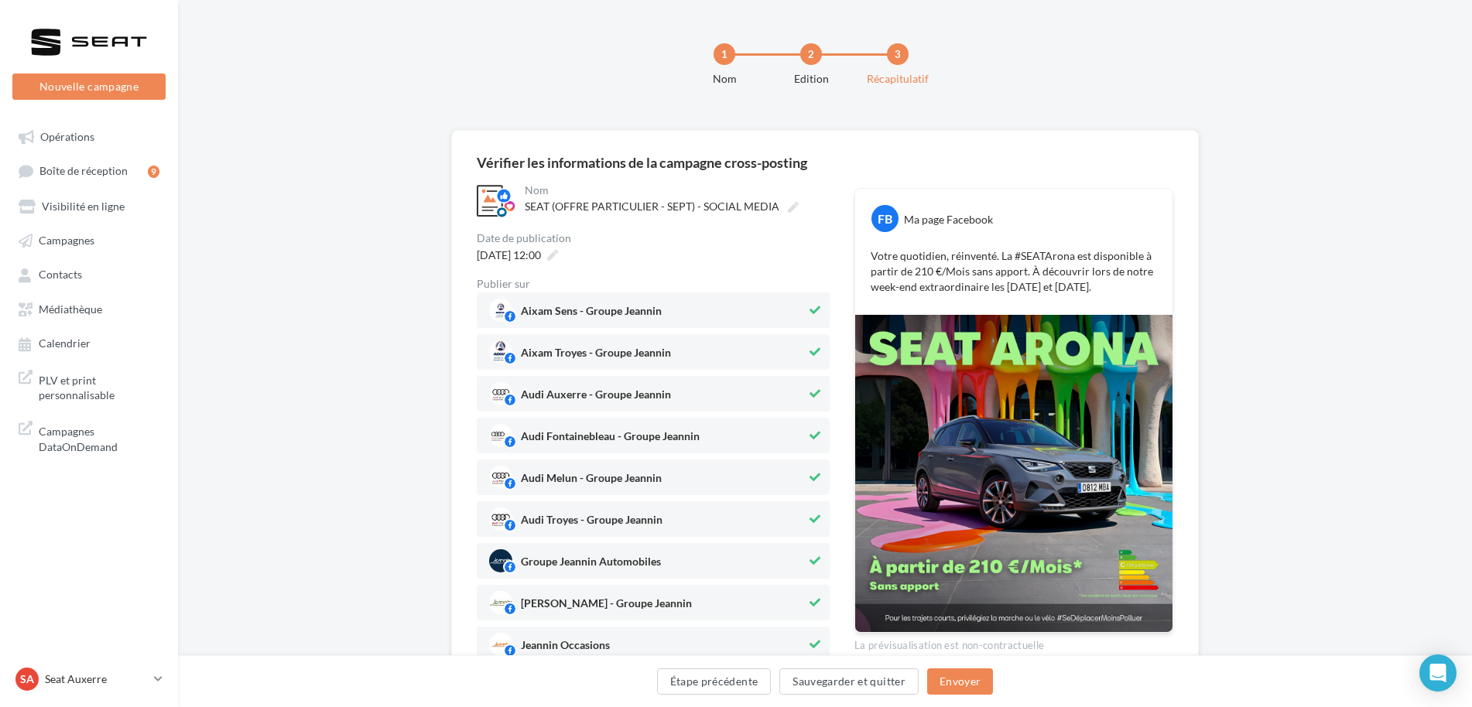
click at [647, 319] on span "Aixam Sens - Groupe Jeannin" at bounding box center [591, 314] width 141 height 17
click at [641, 347] on div "Aixam Troyes - Groupe Jeannin" at bounding box center [596, 356] width 150 height 18
click at [633, 382] on span "Audi Auxerre - Groupe Jeannin" at bounding box center [647, 393] width 317 height 23
click at [631, 424] on span "Audi Fontainebleau - Groupe Jeannin" at bounding box center [647, 435] width 317 height 23
drag, startPoint x: 611, startPoint y: 466, endPoint x: 595, endPoint y: 504, distance: 41.3
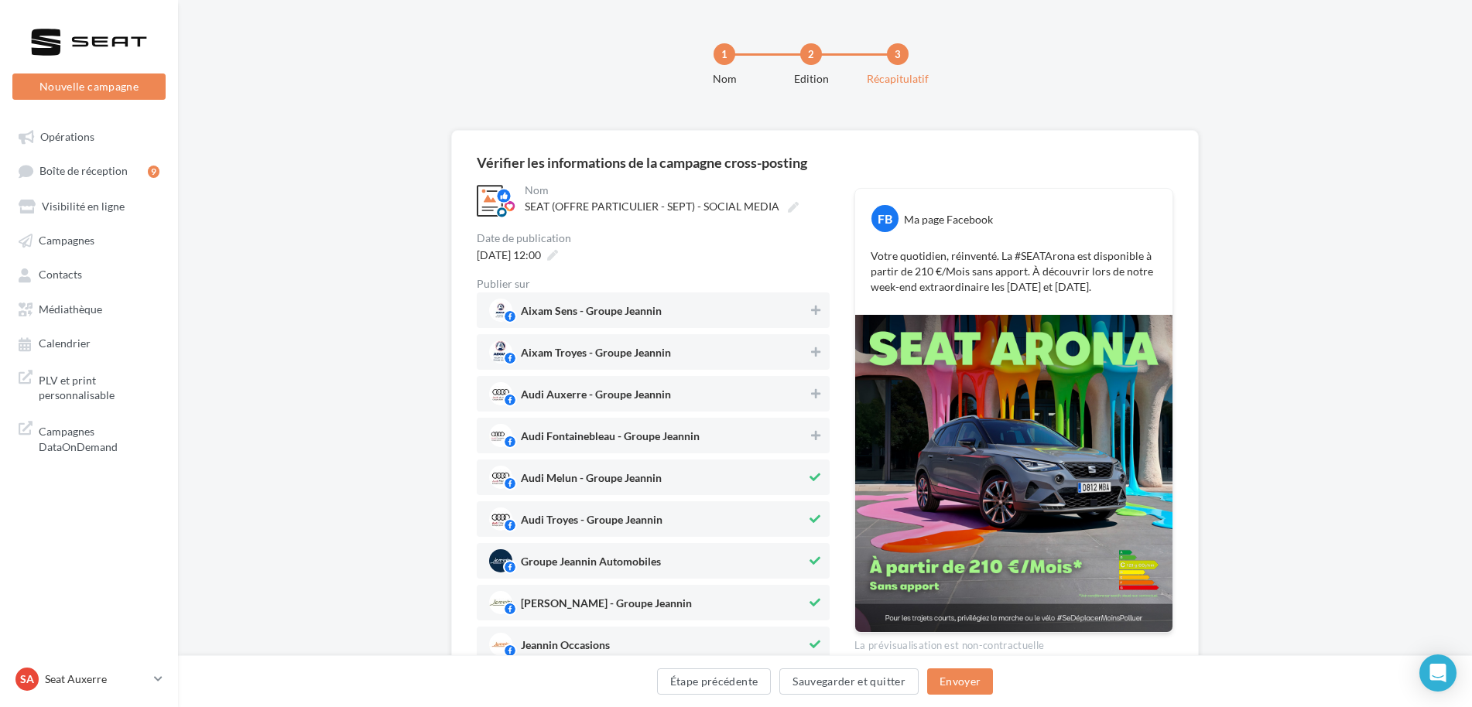
click at [610, 467] on span "Audi Melun - Groupe Jeannin" at bounding box center [647, 477] width 317 height 23
drag, startPoint x: 594, startPoint y: 507, endPoint x: 594, endPoint y: 527, distance: 20.1
click at [594, 512] on div "Audi Troyes - Groupe Jeannin" at bounding box center [653, 519] width 353 height 36
click at [587, 556] on span "Groupe Jeannin Automobiles" at bounding box center [591, 564] width 140 height 17
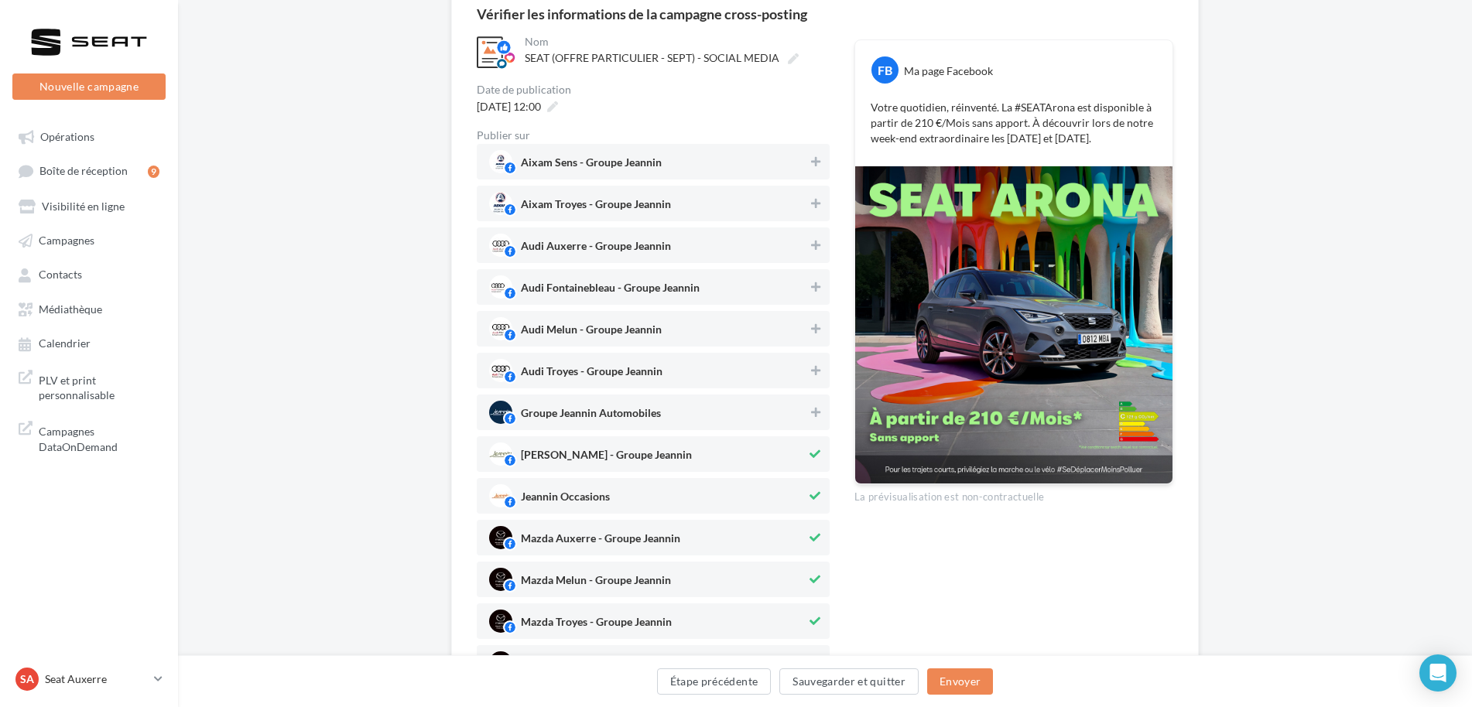
scroll to position [155, 0]
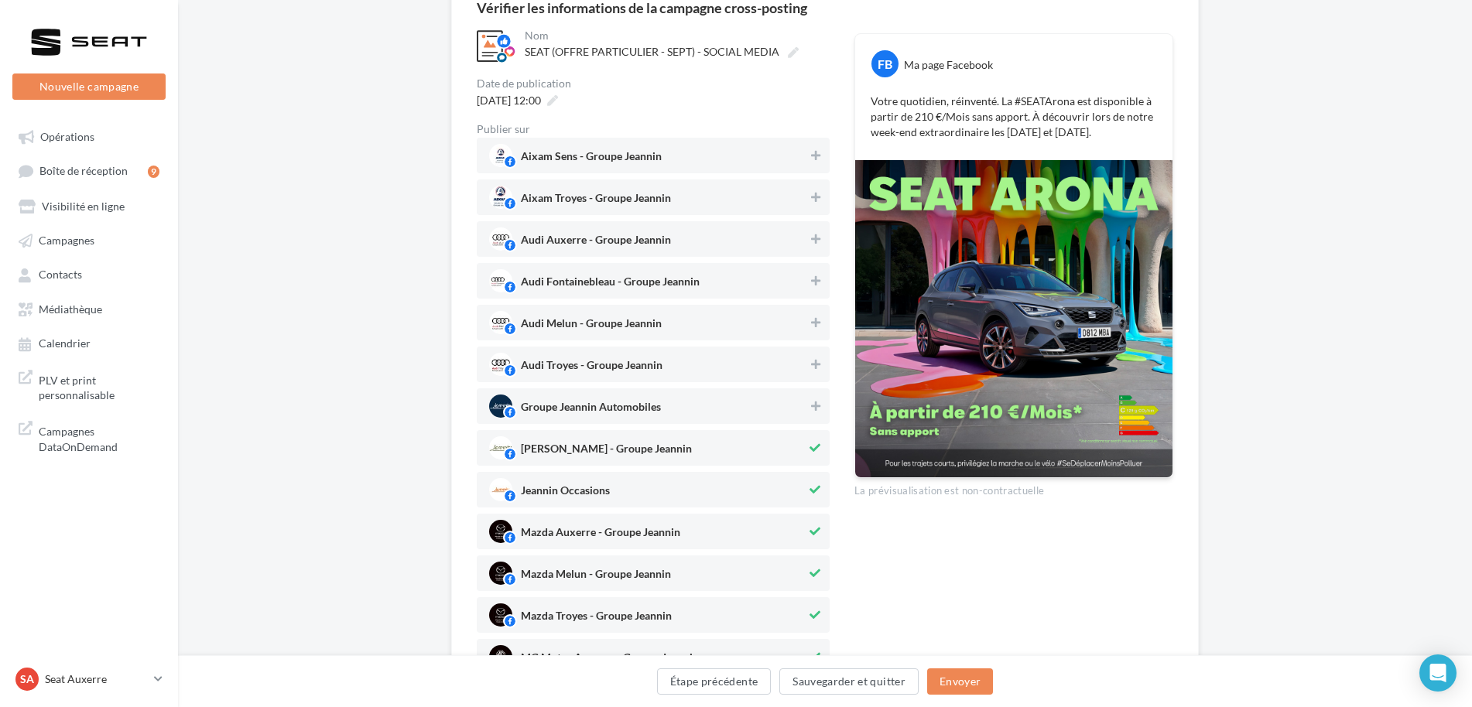
click at [668, 431] on div "Jeannin Loisirs - Groupe Jeannin" at bounding box center [653, 448] width 353 height 36
drag, startPoint x: 625, startPoint y: 488, endPoint x: 615, endPoint y: 525, distance: 39.0
click at [625, 488] on span "Jeannin Occasions" at bounding box center [647, 489] width 317 height 23
click at [615, 526] on div "Mazda Auxerre - Groupe Jeannin" at bounding box center [600, 535] width 159 height 18
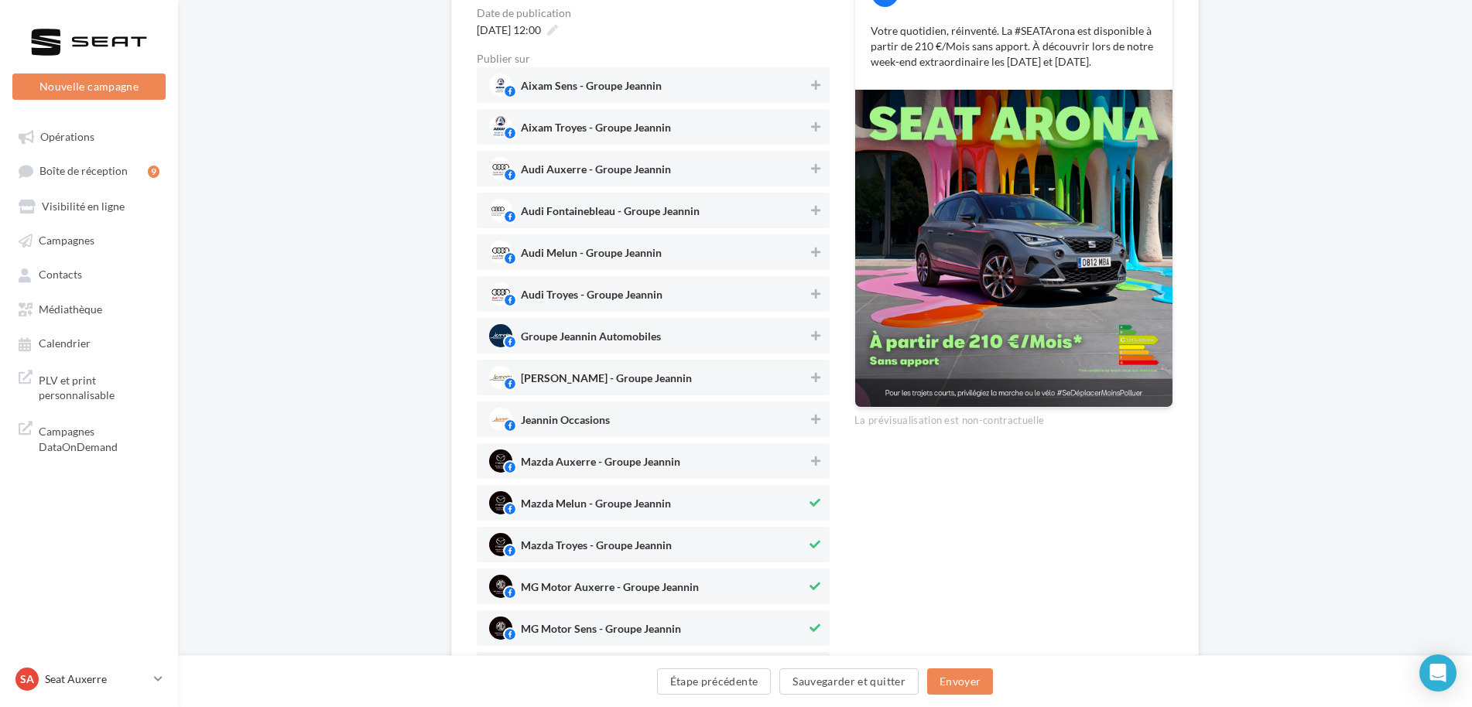
scroll to position [387, 0]
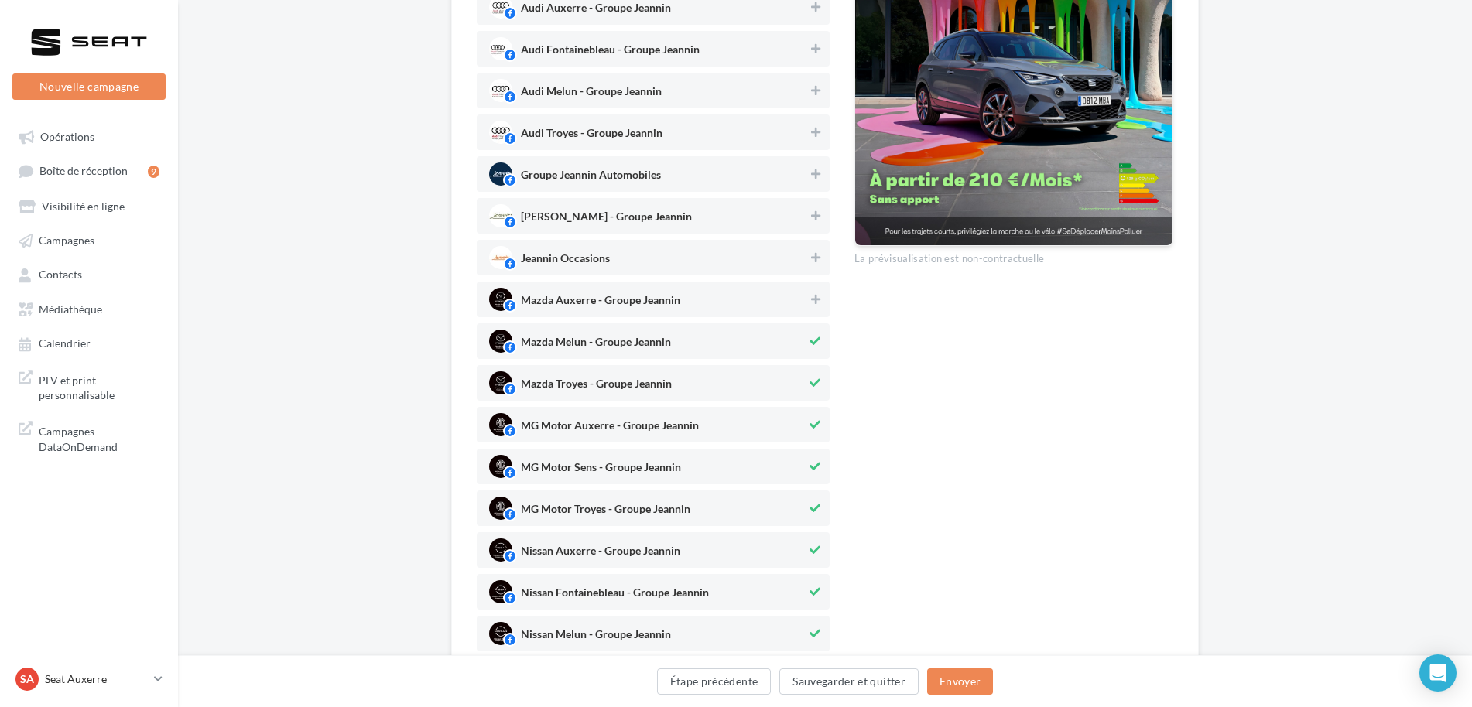
click at [757, 328] on div "Mazda Melun - Groupe Jeannin" at bounding box center [653, 341] width 353 height 36
click at [727, 377] on span "Mazda Troyes - Groupe Jeannin" at bounding box center [647, 382] width 317 height 23
click at [687, 426] on span "MG Motor Auxerre - Groupe Jeannin" at bounding box center [610, 428] width 178 height 17
click at [674, 446] on div "Aixam Sens - Groupe Jeannin Aixam Troyes - Groupe Jeannin Audi Auxerre - Groupe…" at bounding box center [653, 634] width 353 height 1457
click at [669, 461] on div "MG Motor Sens - Groupe Jeannin" at bounding box center [601, 470] width 160 height 18
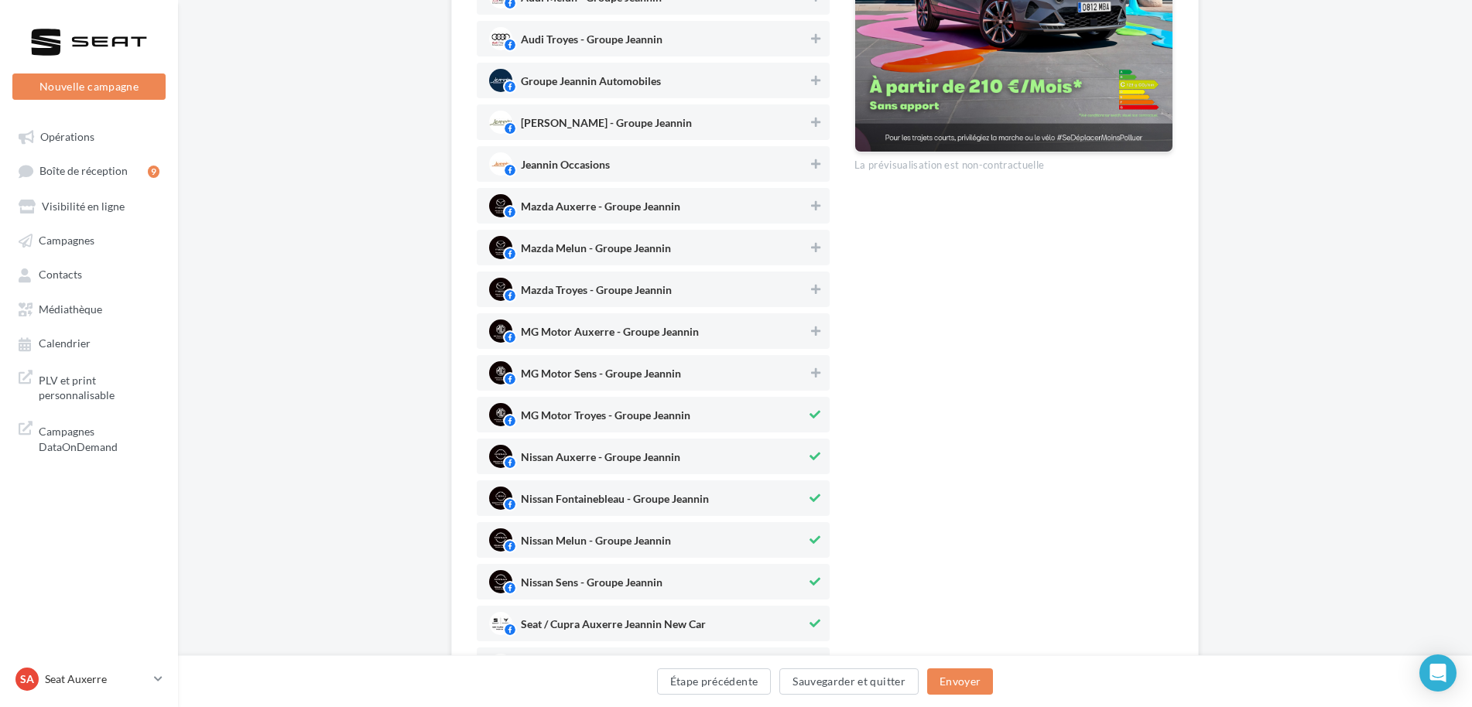
scroll to position [619, 0]
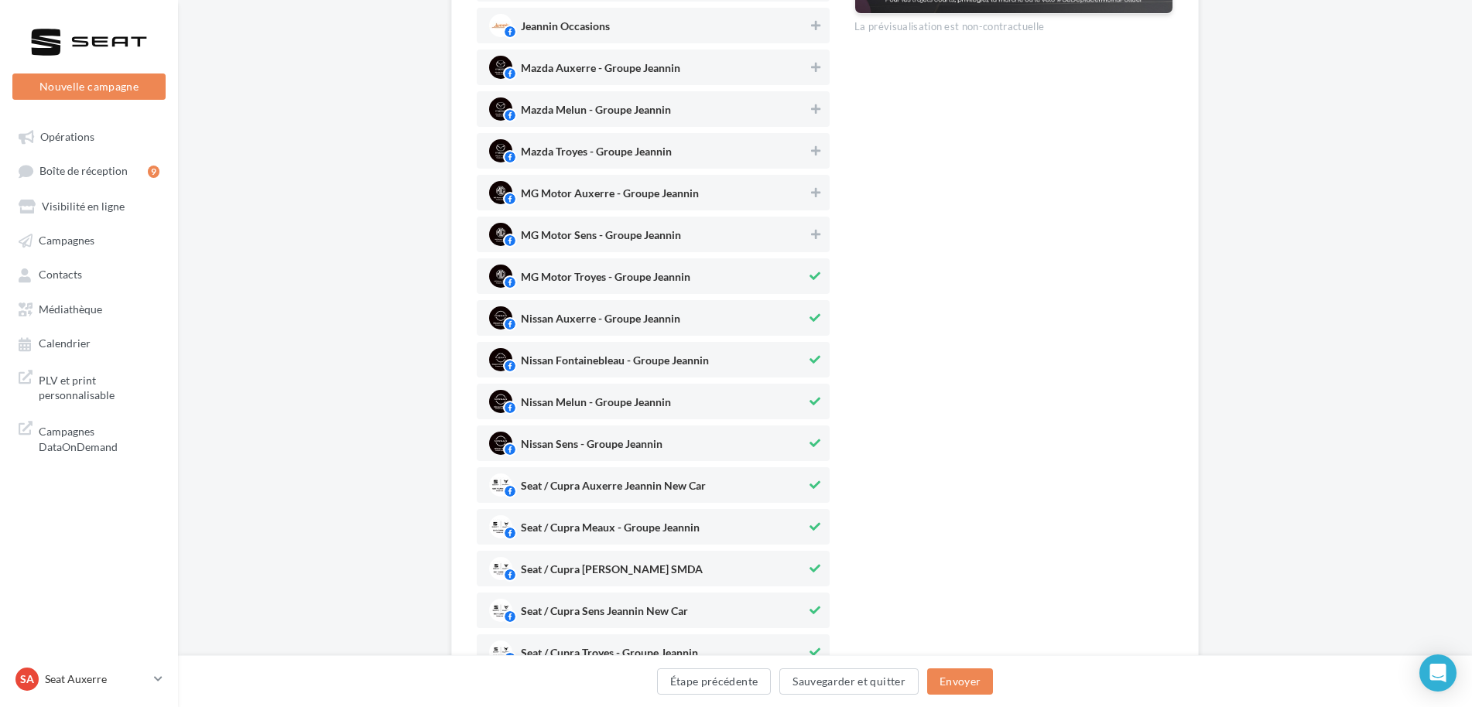
click at [717, 259] on div "MG Motor Troyes - Groupe Jeannin" at bounding box center [653, 276] width 353 height 36
click at [590, 293] on div "MG Motor Troyes - Groupe Jeannin" at bounding box center [653, 276] width 353 height 36
click at [587, 300] on div "Aixam Sens - Groupe Jeannin Aixam Troyes - Groupe Jeannin Audi Auxerre - Groupe…" at bounding box center [653, 401] width 353 height 1457
click at [590, 279] on span "MG Motor Troyes - Groupe Jeannin" at bounding box center [605, 280] width 169 height 17
click at [699, 311] on span "Nissan Auxerre - Groupe Jeannin" at bounding box center [647, 317] width 317 height 23
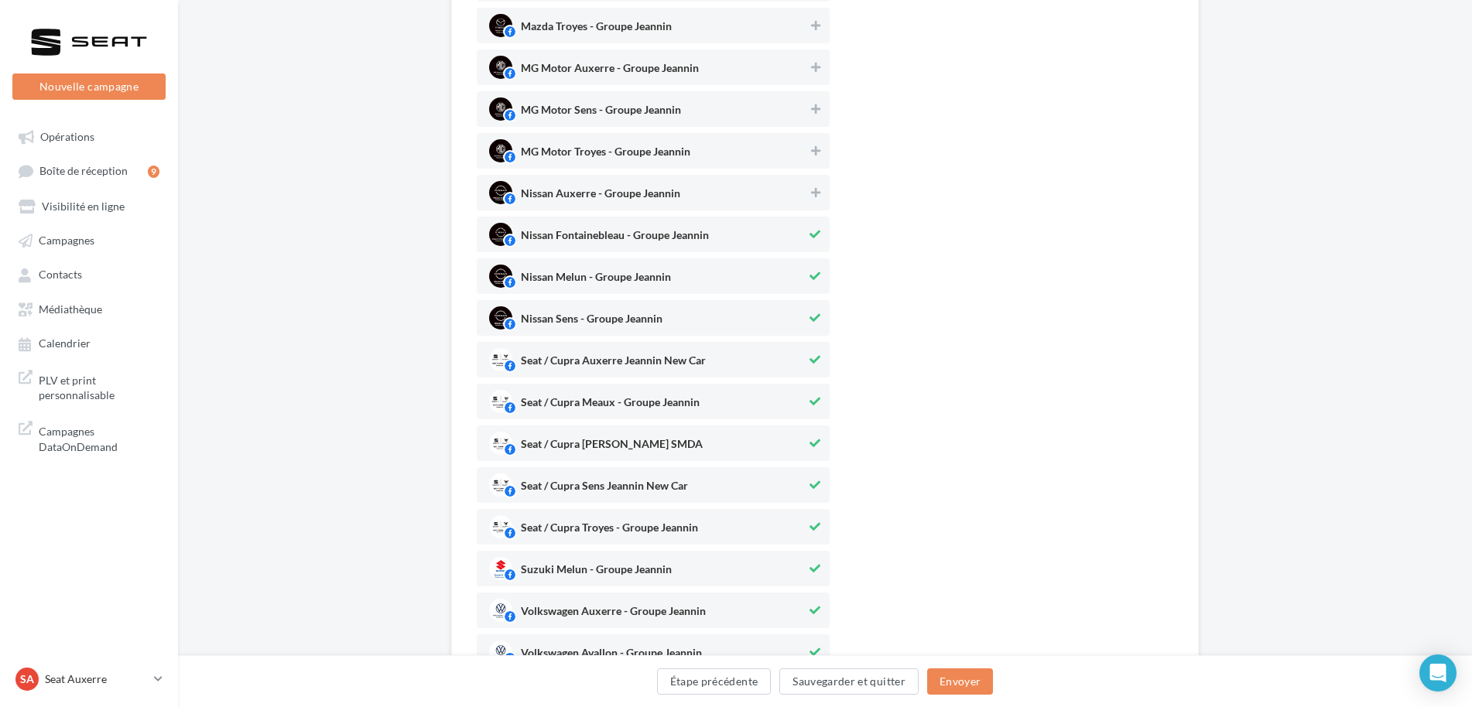
scroll to position [774, 0]
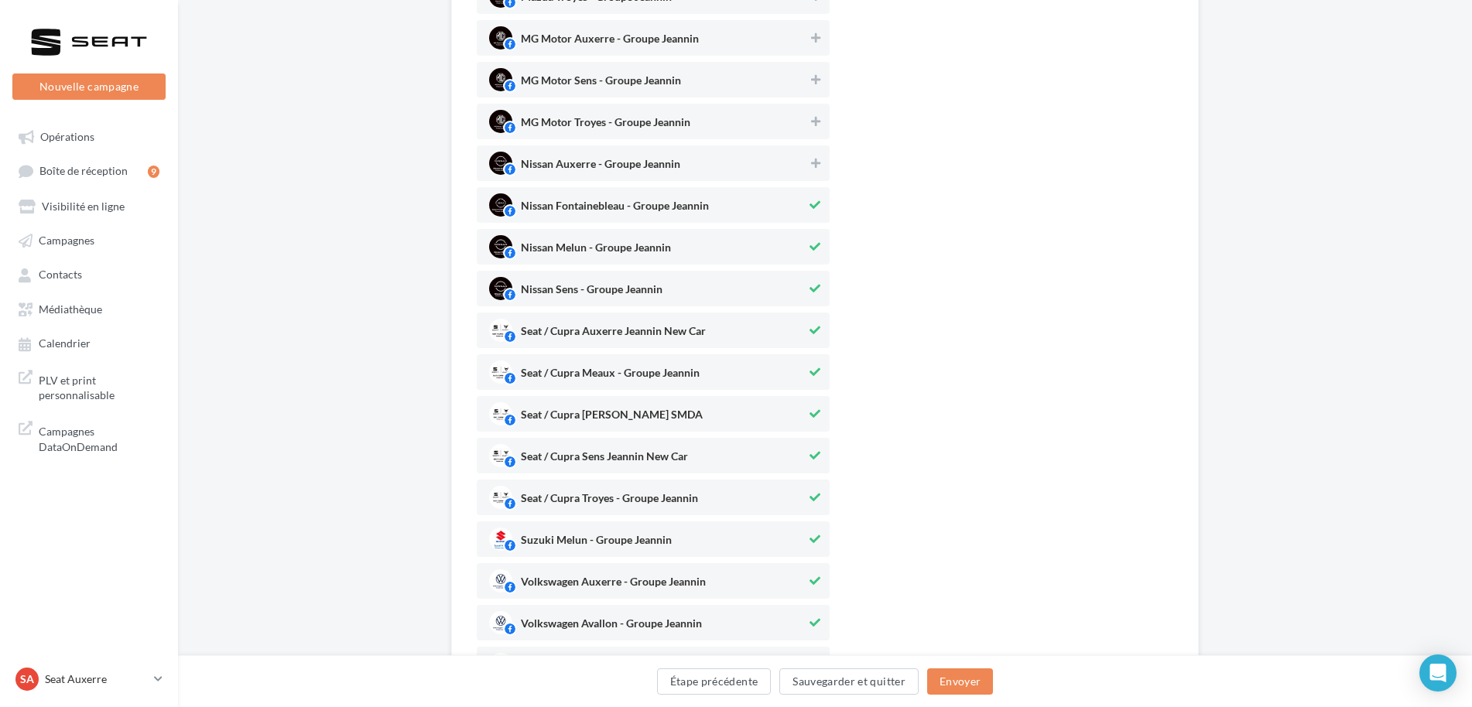
click at [720, 214] on span "Nissan Fontainebleau - Groupe Jeannin" at bounding box center [647, 204] width 317 height 23
click at [638, 257] on span "Nissan Melun - Groupe Jeannin" at bounding box center [596, 250] width 150 height 17
click at [624, 285] on span "Nissan Sens - Groupe Jeannin" at bounding box center [592, 292] width 142 height 17
click at [628, 365] on span "Seat / Cupra Meaux - Groupe Jeannin" at bounding box center [647, 372] width 317 height 23
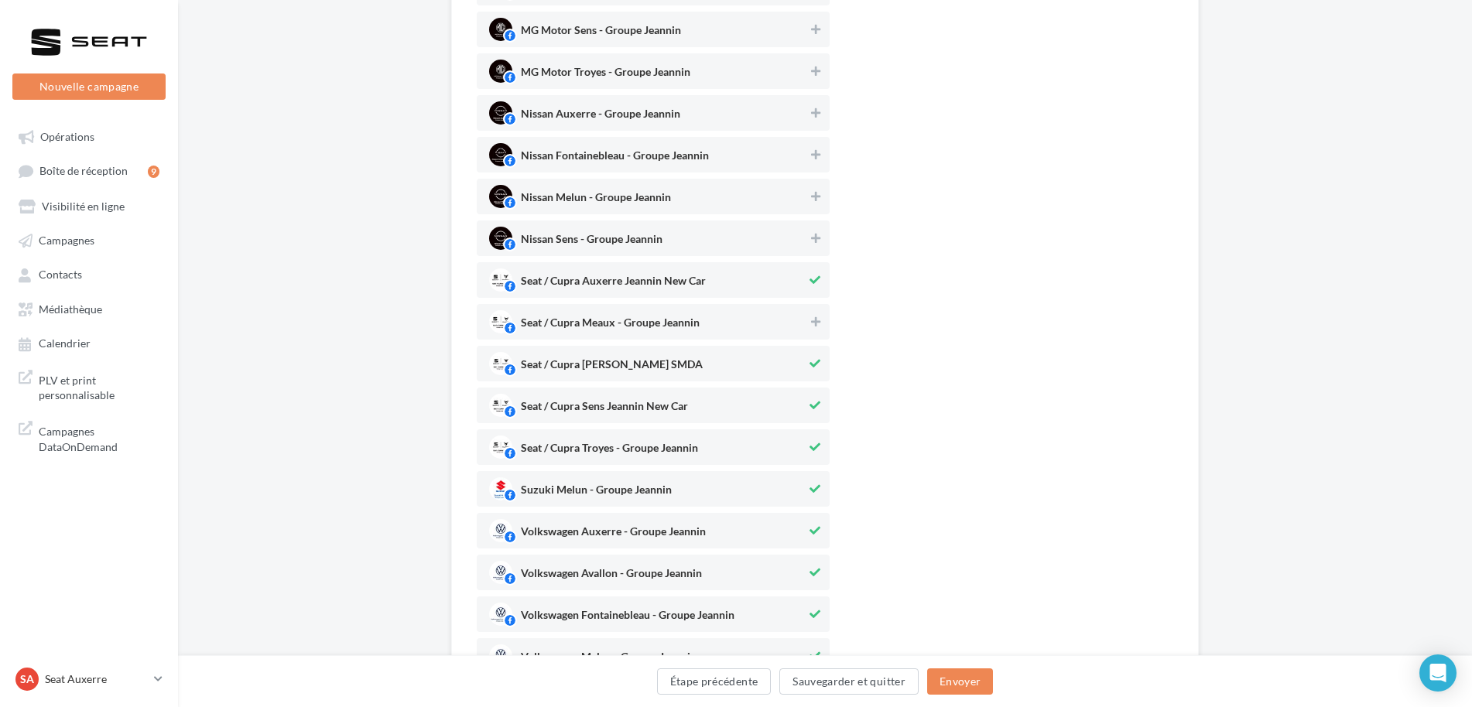
scroll to position [851, 0]
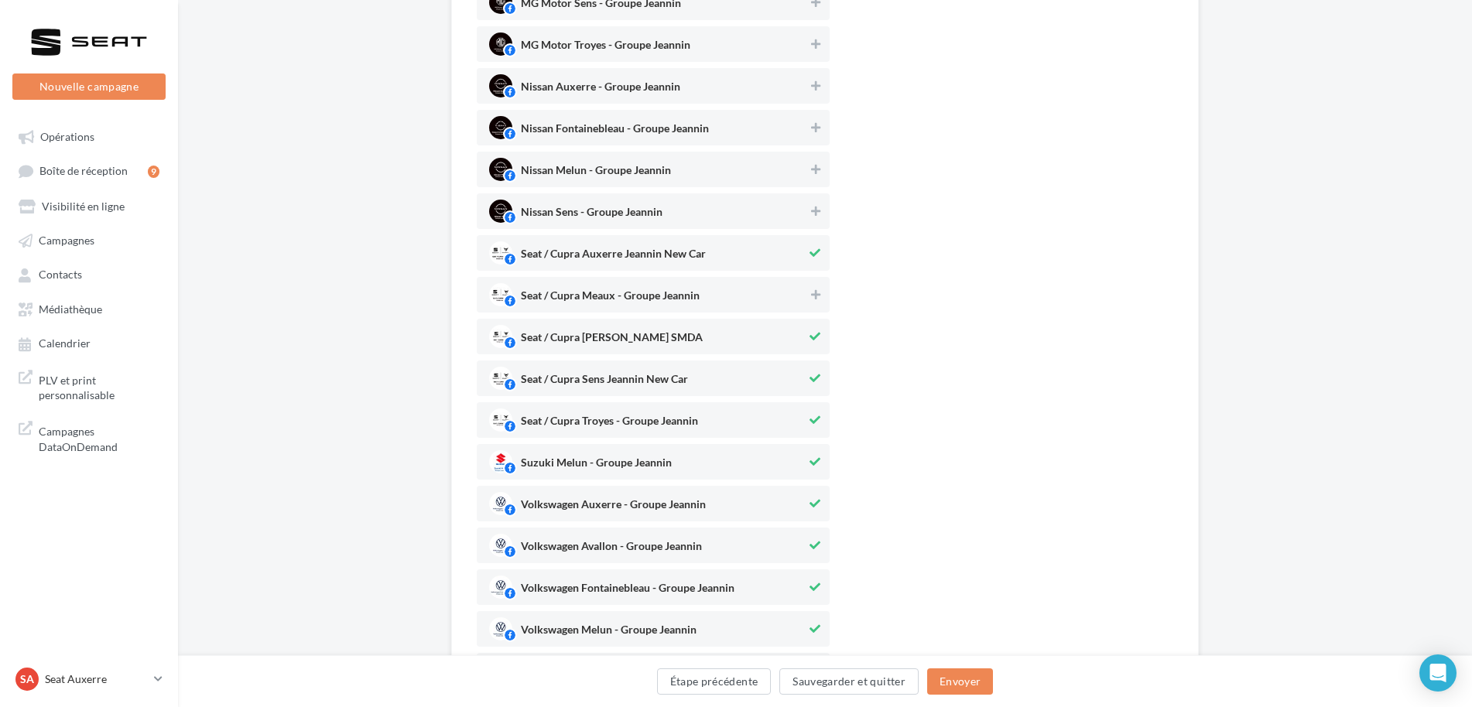
click at [629, 340] on span "Seat / Cupra Melun Jeannin SMDA" at bounding box center [612, 340] width 182 height 17
click at [618, 423] on span "Seat / Cupra Troyes - Groupe Jeannin" at bounding box center [609, 424] width 177 height 17
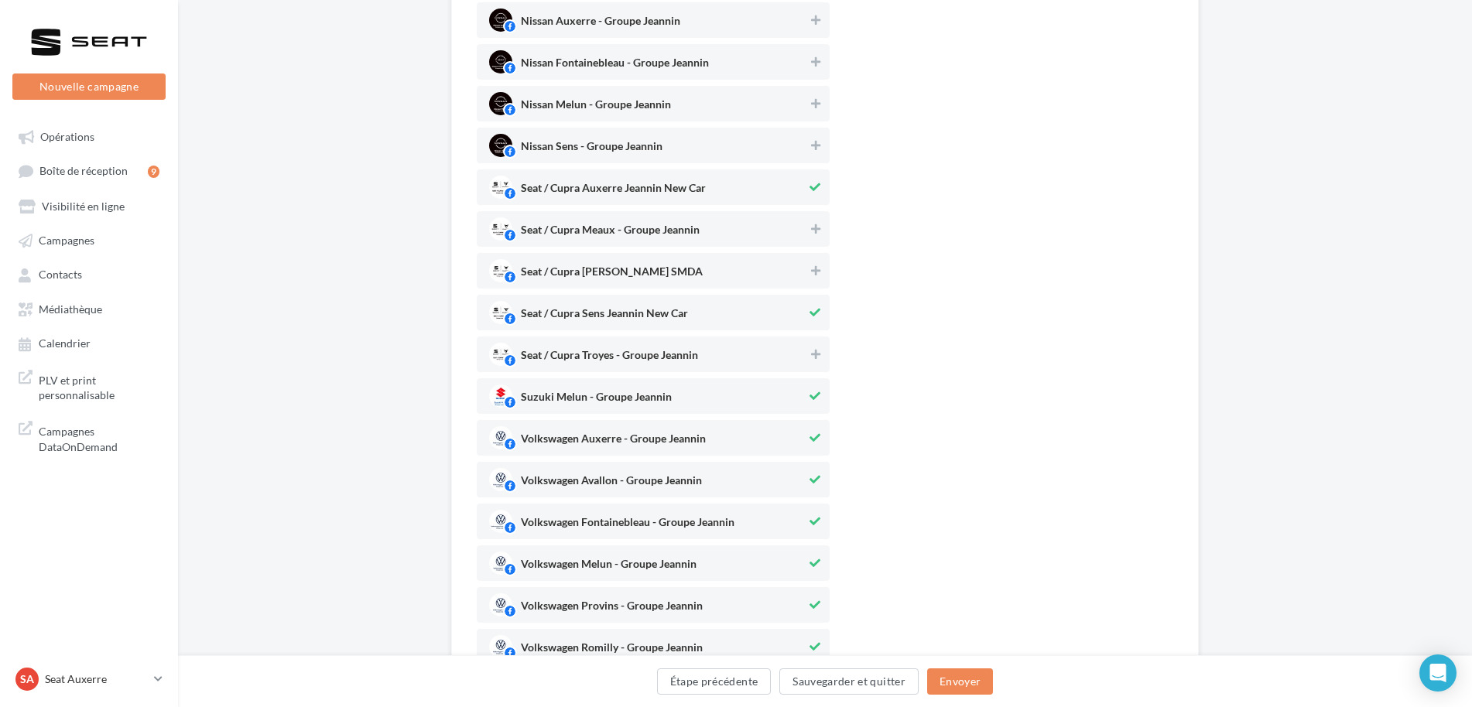
scroll to position [1006, 0]
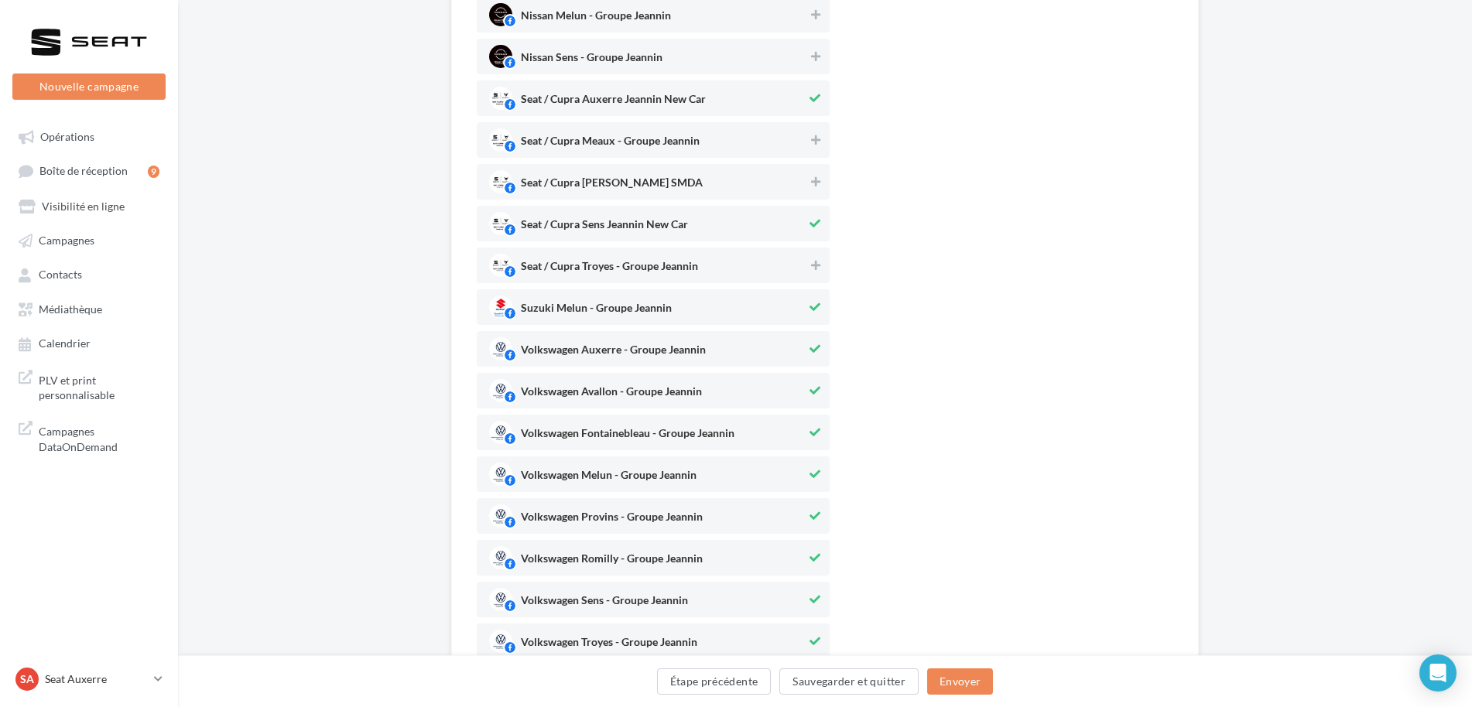
click at [633, 313] on span "Suzuki Melun - Groupe Jeannin" at bounding box center [596, 311] width 151 height 17
click at [635, 356] on span "Volkswagen Auxerre - Groupe Jeannin" at bounding box center [613, 352] width 185 height 17
click at [633, 384] on span "Volkswagen Avallon - Groupe Jeannin" at bounding box center [647, 390] width 317 height 23
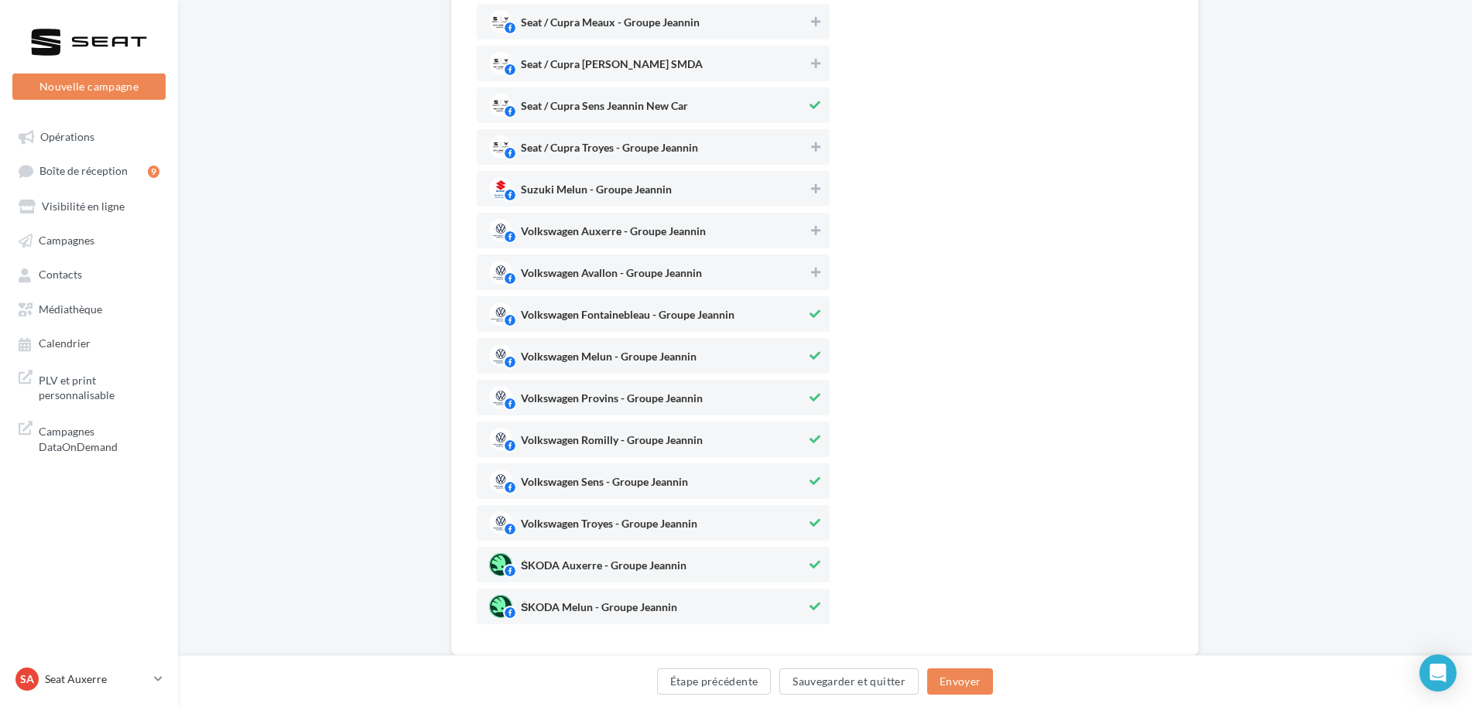
scroll to position [1161, 0]
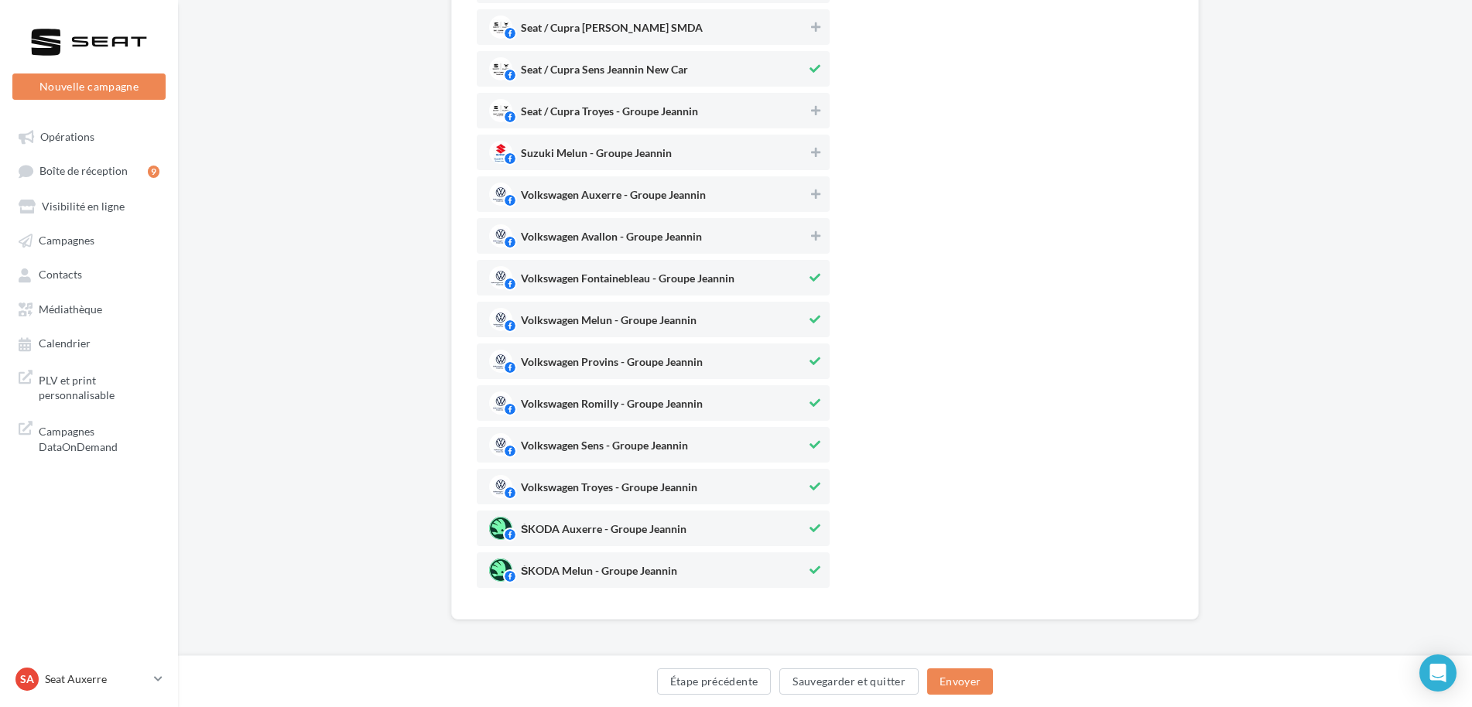
click at [662, 279] on span "Volkswagen Fontainebleau - Groupe Jeannin" at bounding box center [628, 281] width 214 height 17
click at [651, 310] on span "Volkswagen Melun - Groupe Jeannin" at bounding box center [647, 319] width 317 height 23
click at [631, 362] on span "Volkswagen Provins - Groupe Jeannin" at bounding box center [612, 365] width 182 height 17
click at [630, 398] on div "Volkswagen Romilly - Groupe Jeannin" at bounding box center [612, 407] width 182 height 18
click at [614, 432] on div "Volkswagen Sens - Groupe Jeannin" at bounding box center [653, 445] width 353 height 36
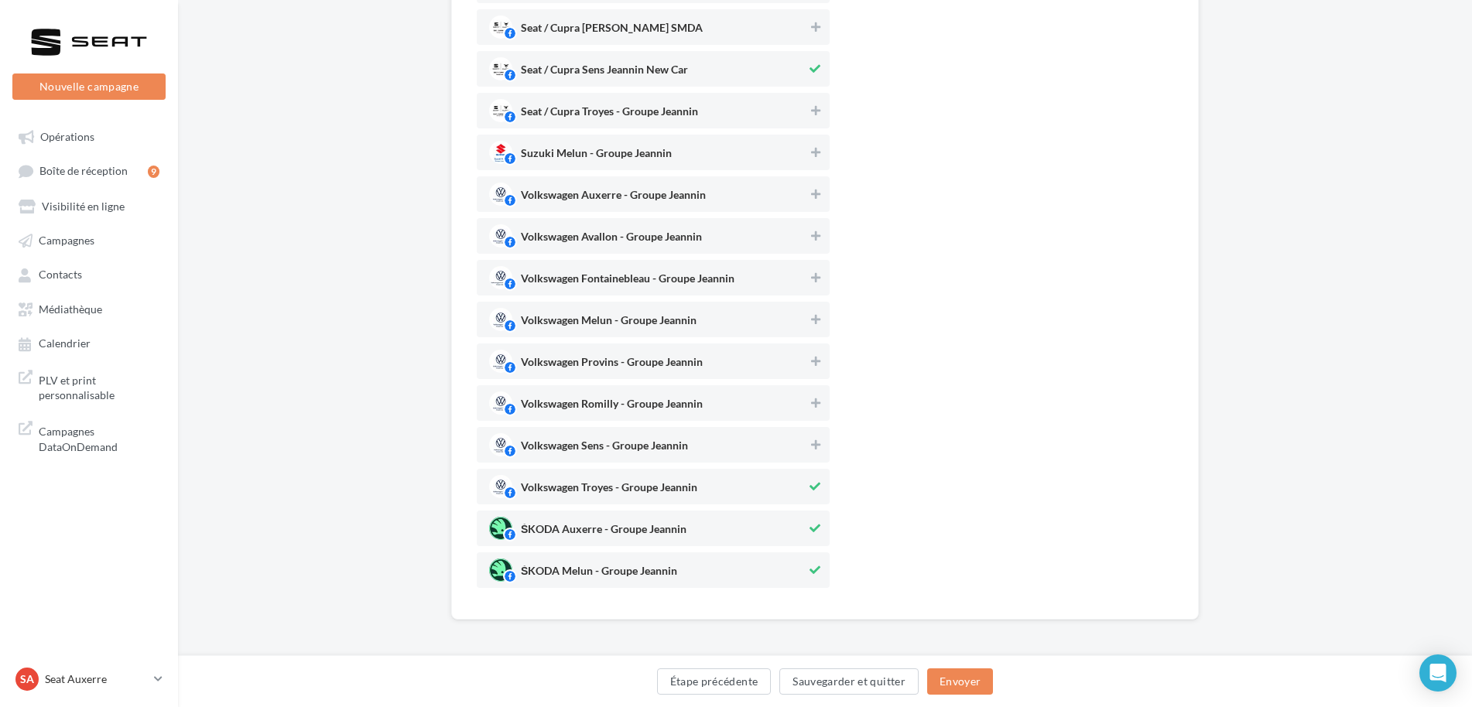
click at [601, 484] on span "Volkswagen Troyes - Groupe Jeannin" at bounding box center [609, 490] width 176 height 17
click at [592, 531] on span "ŠKODA Auxerre - Groupe Jeannin" at bounding box center [604, 532] width 166 height 17
click at [580, 577] on span "ŠKODA Melun - Groupe Jeannin" at bounding box center [599, 574] width 156 height 17
click at [939, 681] on button "Envoyer" at bounding box center [960, 682] width 66 height 26
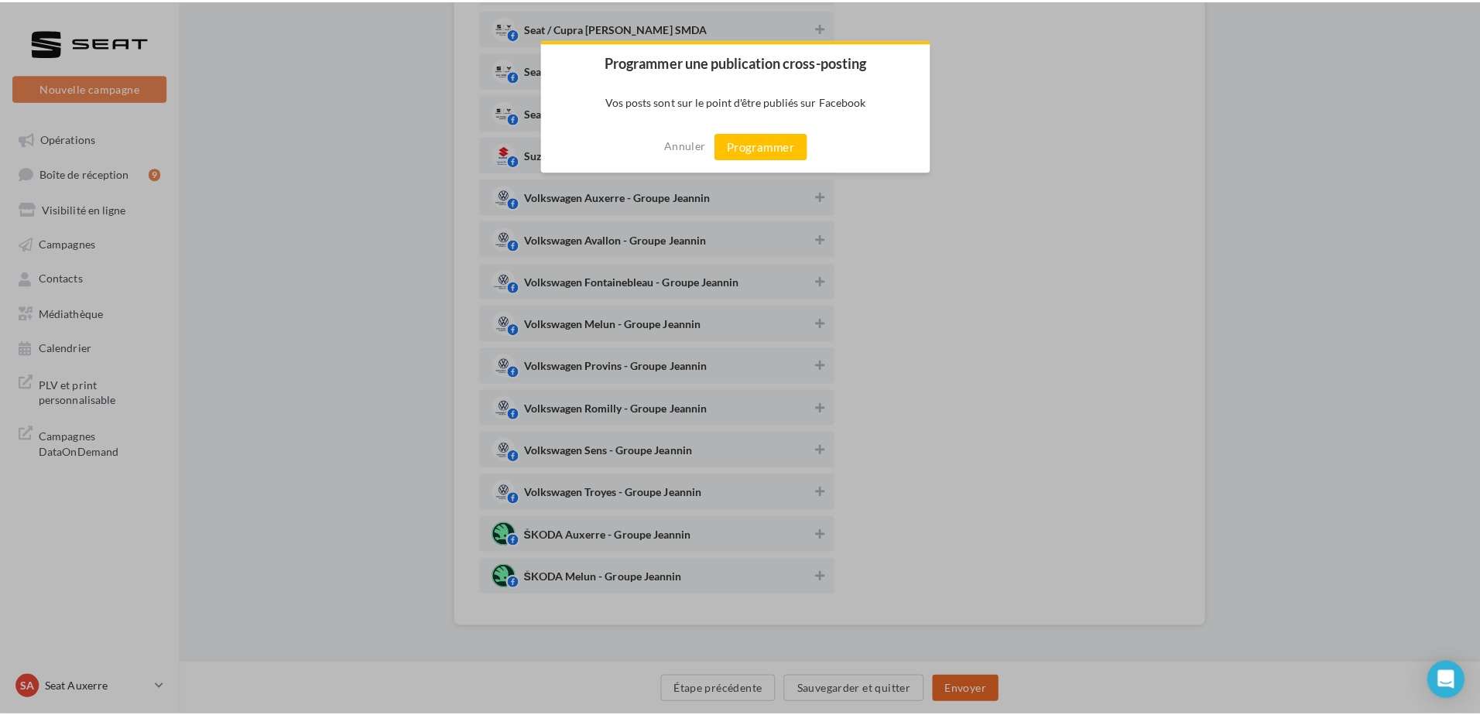
scroll to position [1157, 0]
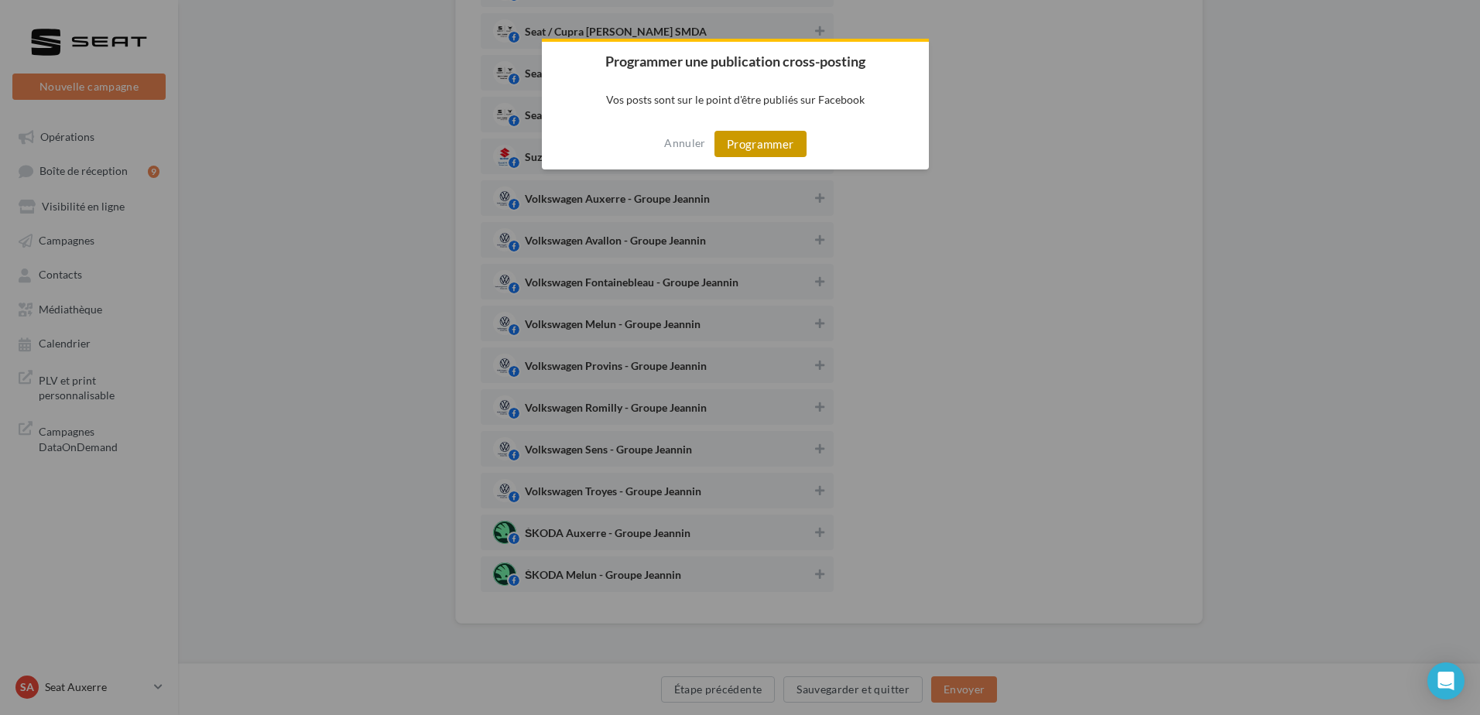
click at [758, 136] on button "Programmer" at bounding box center [760, 144] width 92 height 26
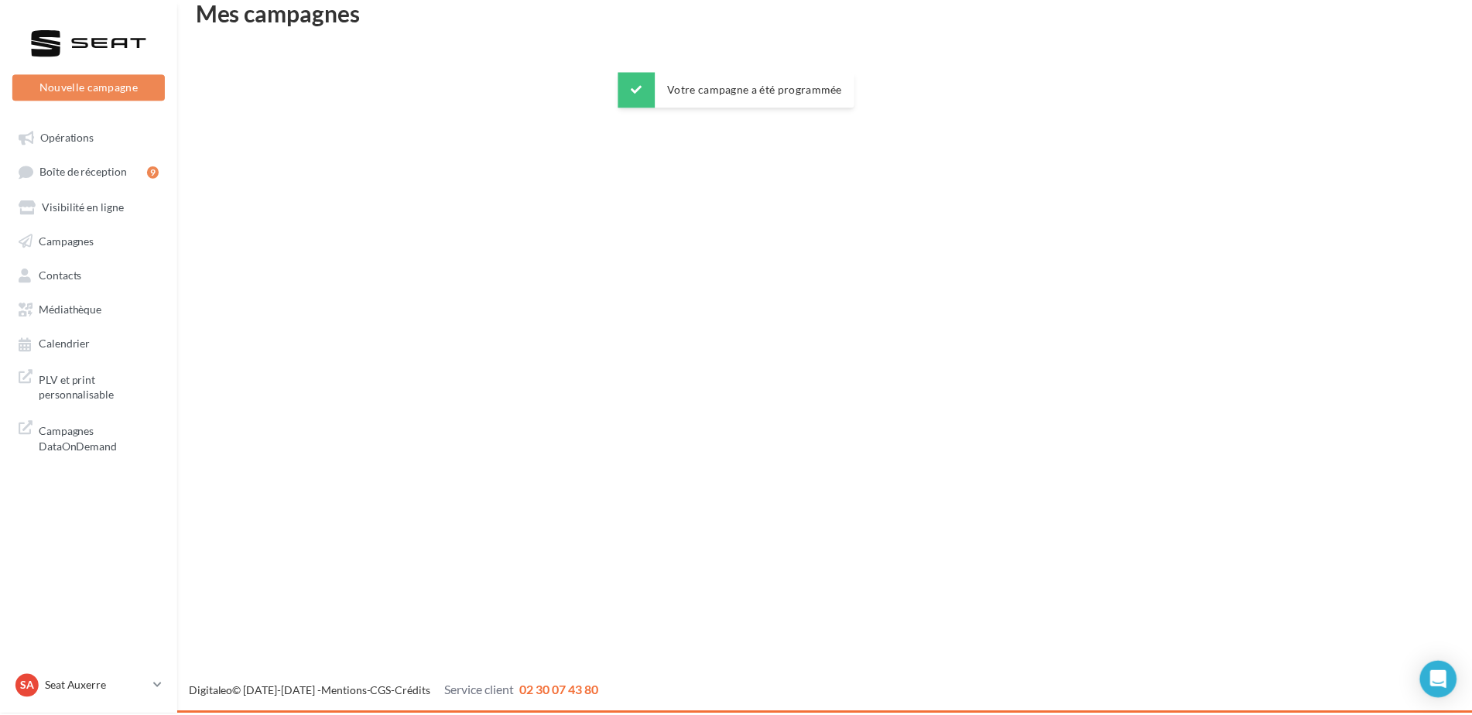
scroll to position [25, 0]
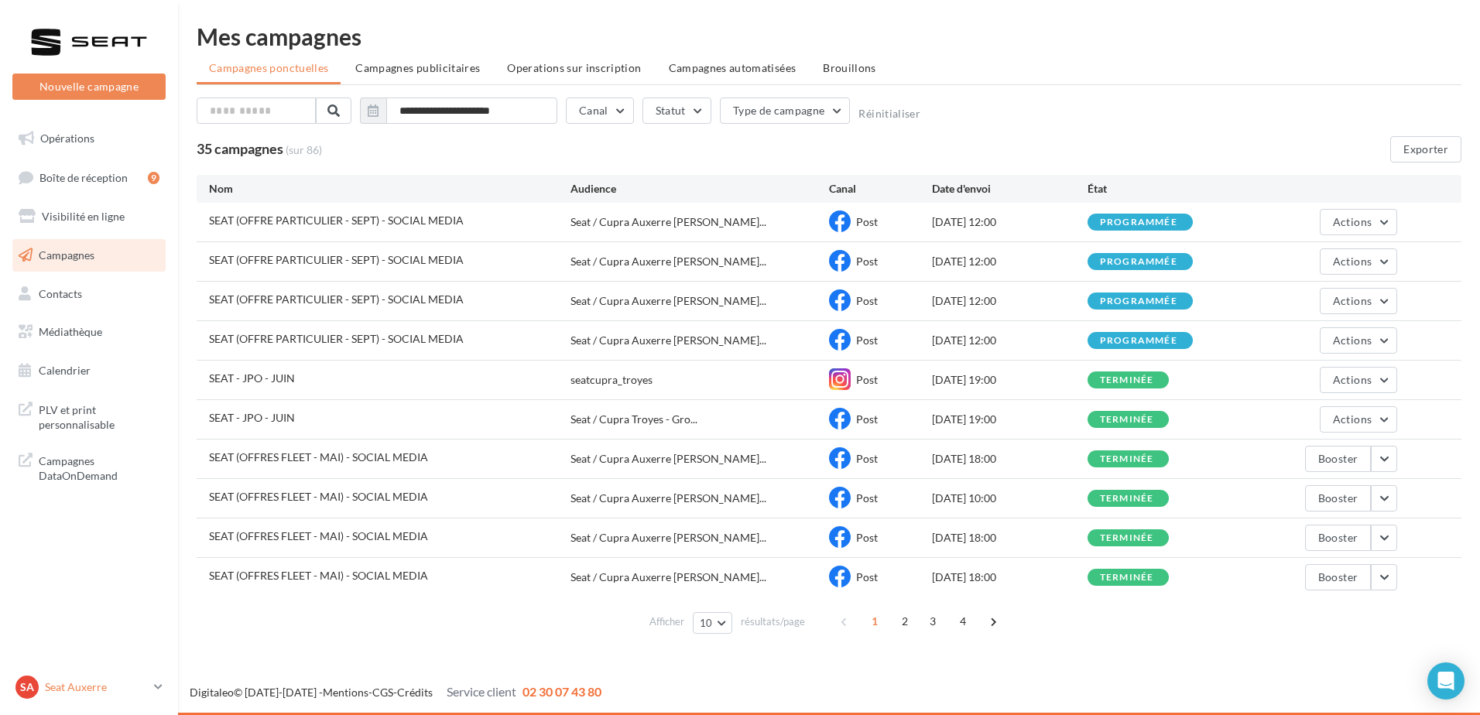
click at [102, 695] on div "SA Seat [GEOGRAPHIC_DATA] SEAT-[GEOGRAPHIC_DATA]" at bounding box center [81, 687] width 132 height 23
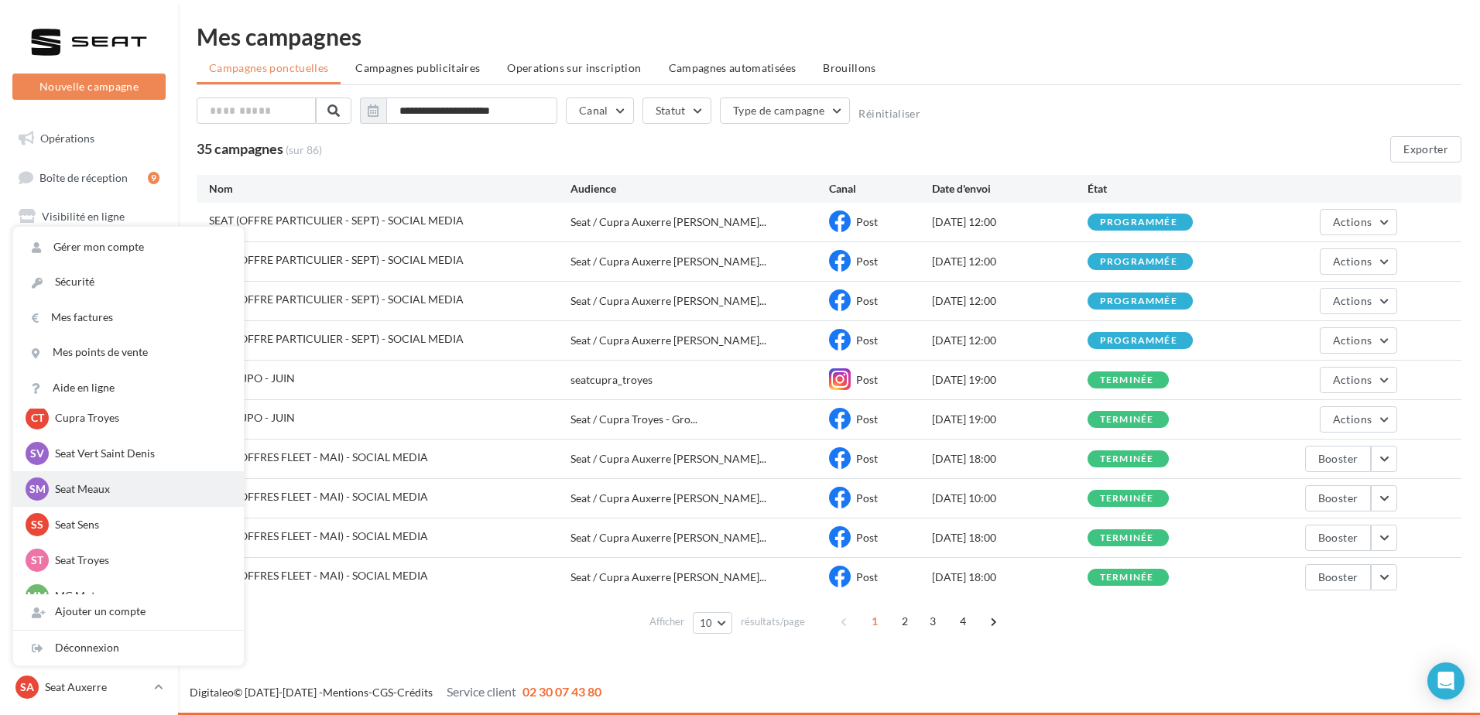
scroll to position [143, 0]
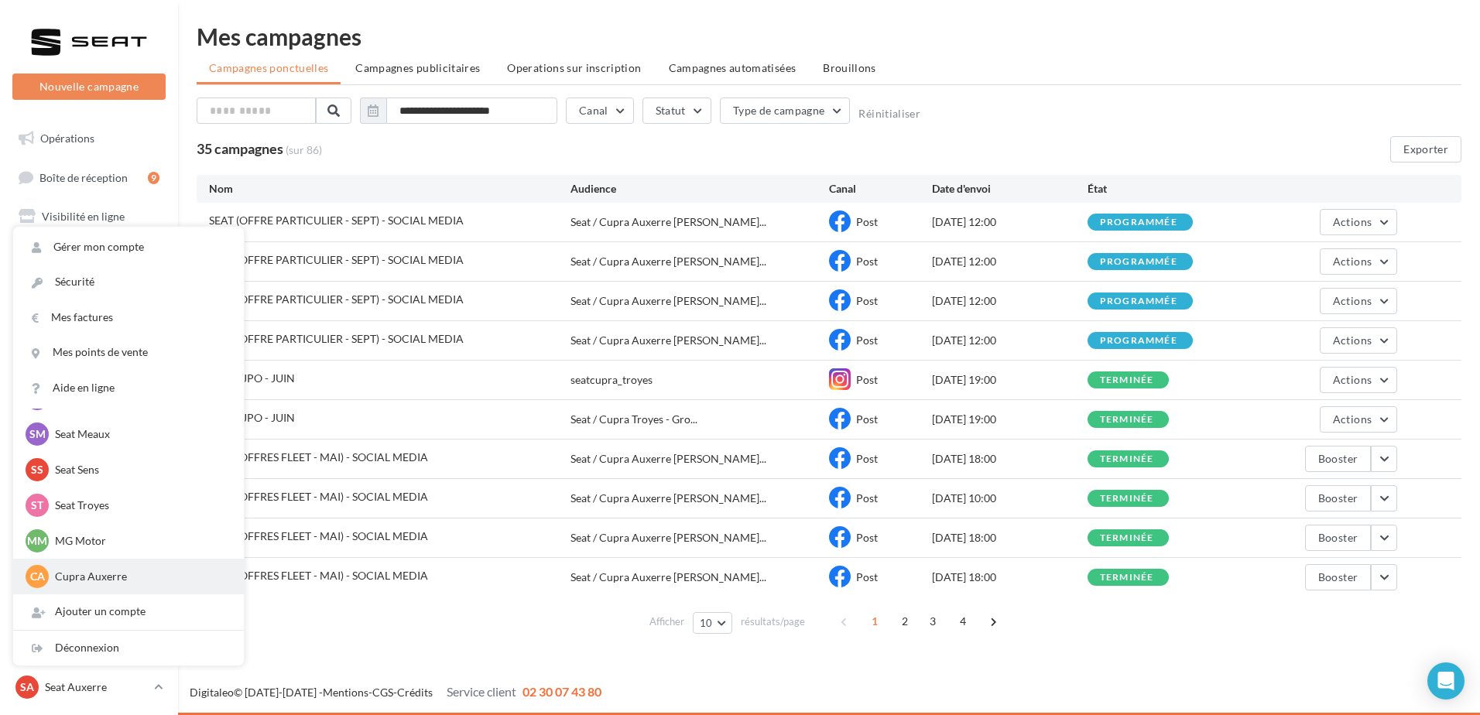
click at [103, 573] on p "Cupra Auxerre" at bounding box center [140, 576] width 170 height 15
